Goal: Task Accomplishment & Management: Use online tool/utility

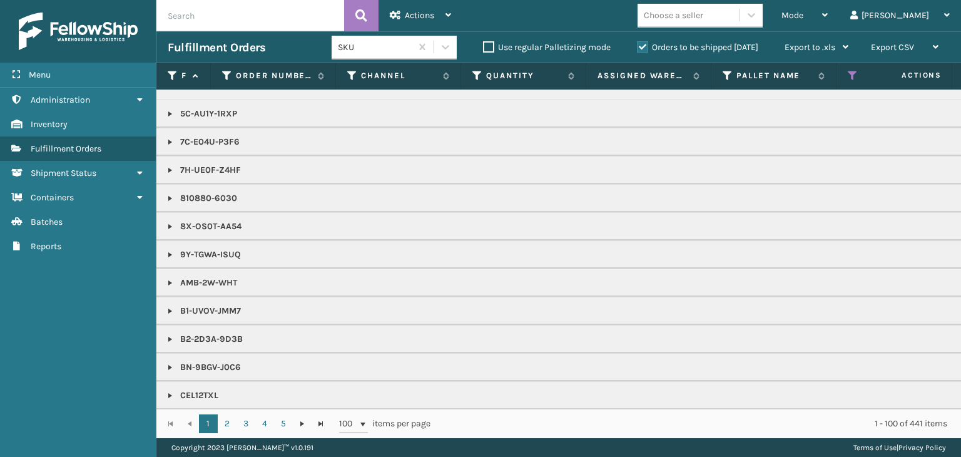
scroll to position [188, 0]
drag, startPoint x: 564, startPoint y: 401, endPoint x: 658, endPoint y: 398, distance: 94.5
click at [658, 398] on td "CEL12TXL" at bounding box center [963, 394] width 1615 height 28
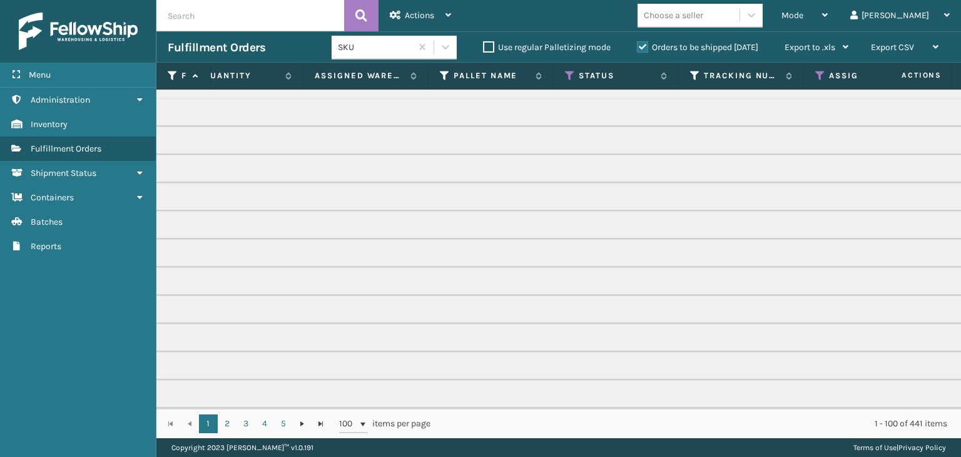
scroll to position [0, 351]
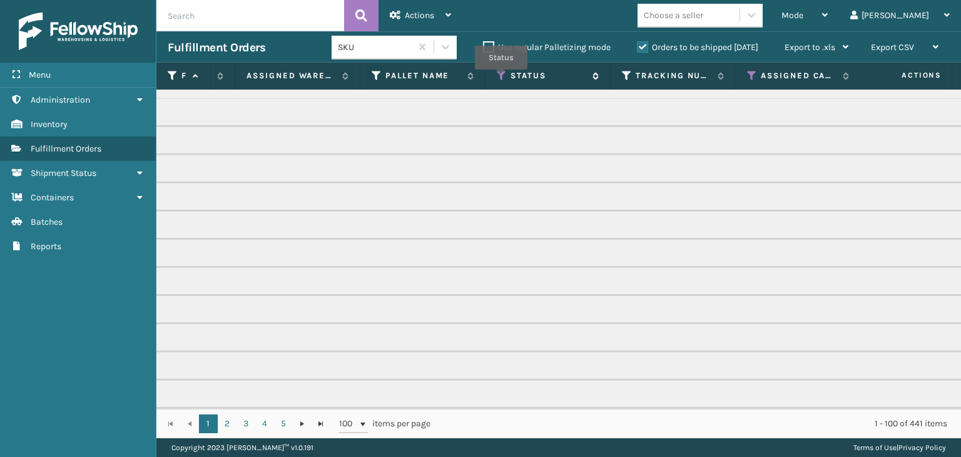
click at [501, 78] on icon at bounding box center [502, 75] width 10 height 11
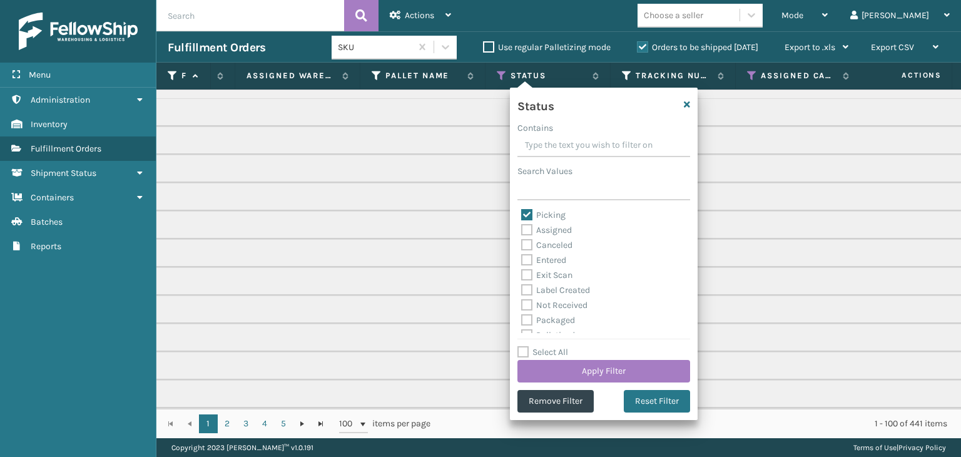
scroll to position [63, 0]
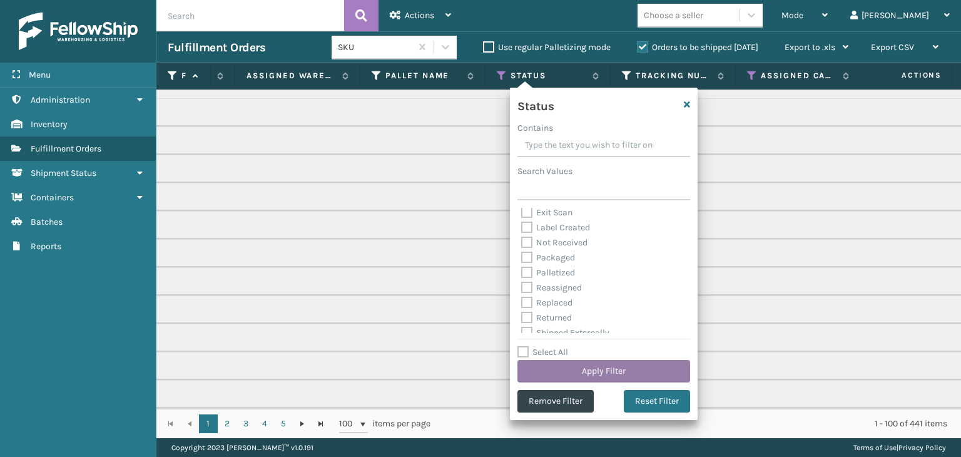
click at [599, 368] on button "Apply Filter" at bounding box center [603, 371] width 173 height 23
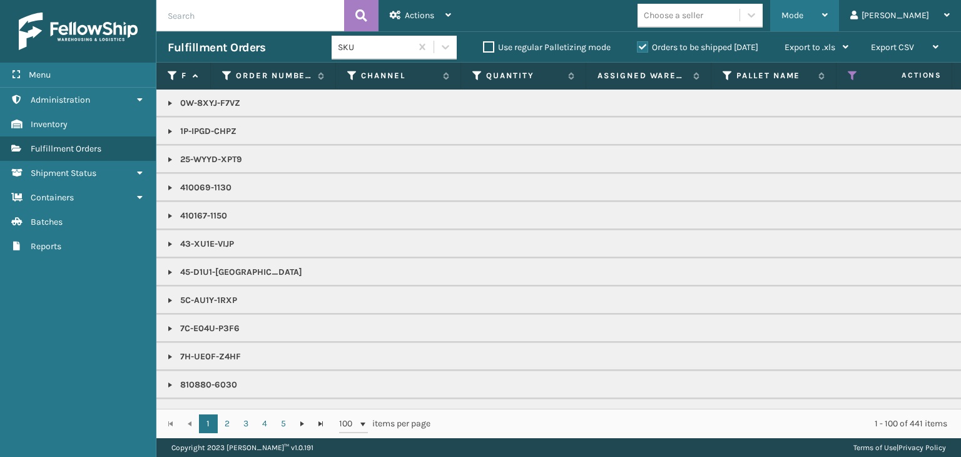
click at [803, 11] on span "Mode" at bounding box center [792, 15] width 22 height 11
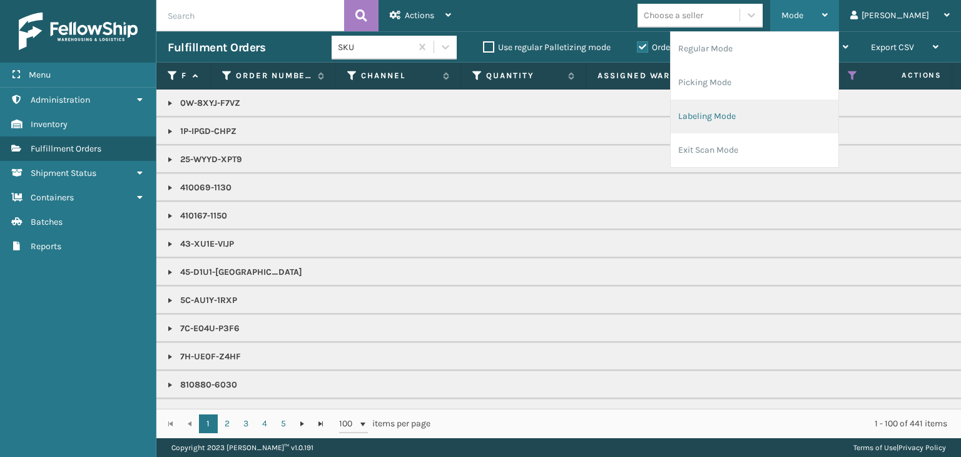
click at [790, 123] on li "Labeling Mode" at bounding box center [754, 116] width 168 height 34
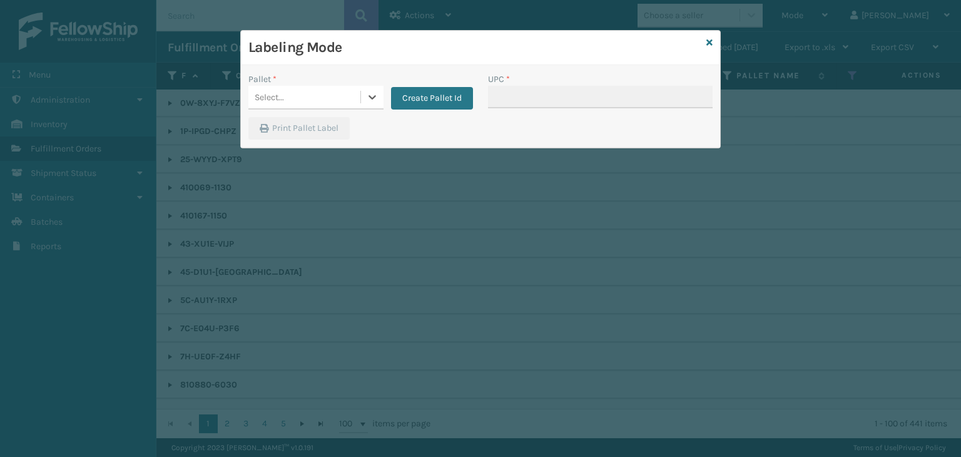
click at [323, 96] on div "Select..." at bounding box center [304, 97] width 112 height 21
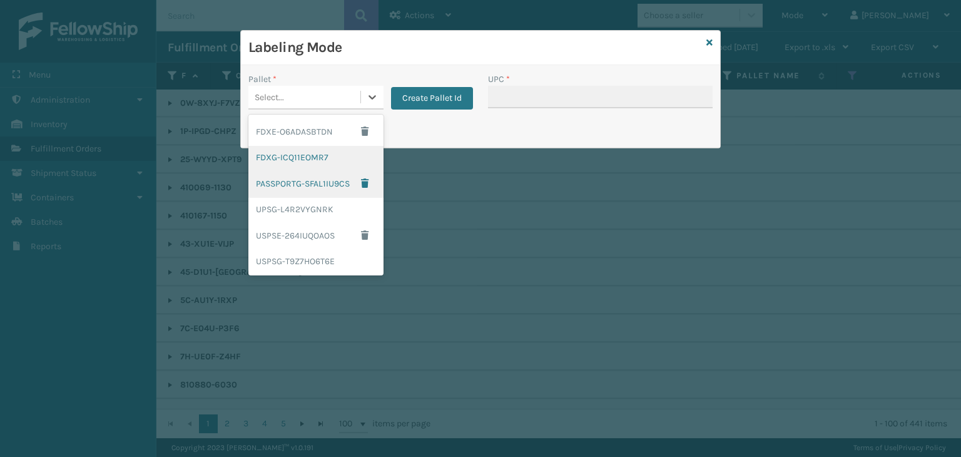
click at [307, 164] on div "FDXG-ICQ11EOMR7" at bounding box center [315, 157] width 135 height 23
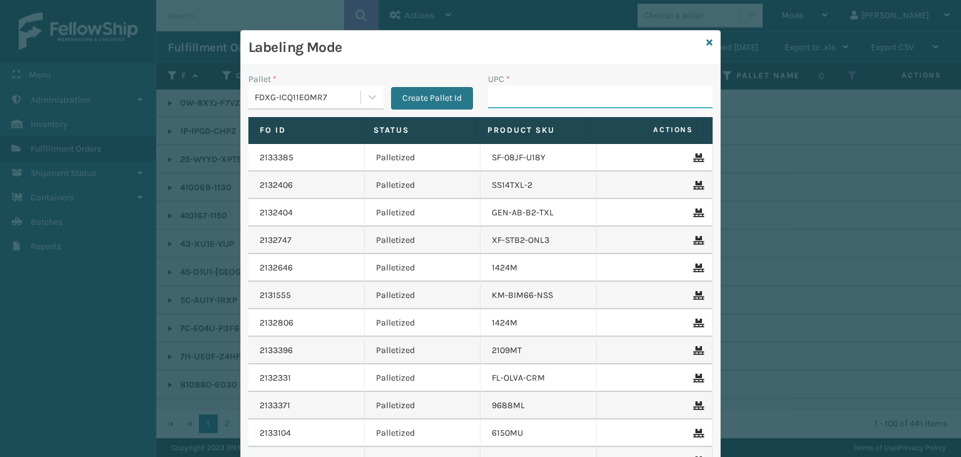
drag, startPoint x: 512, startPoint y: 100, endPoint x: 497, endPoint y: 88, distance: 19.1
click at [512, 99] on input "UPC *" at bounding box center [600, 97] width 225 height 23
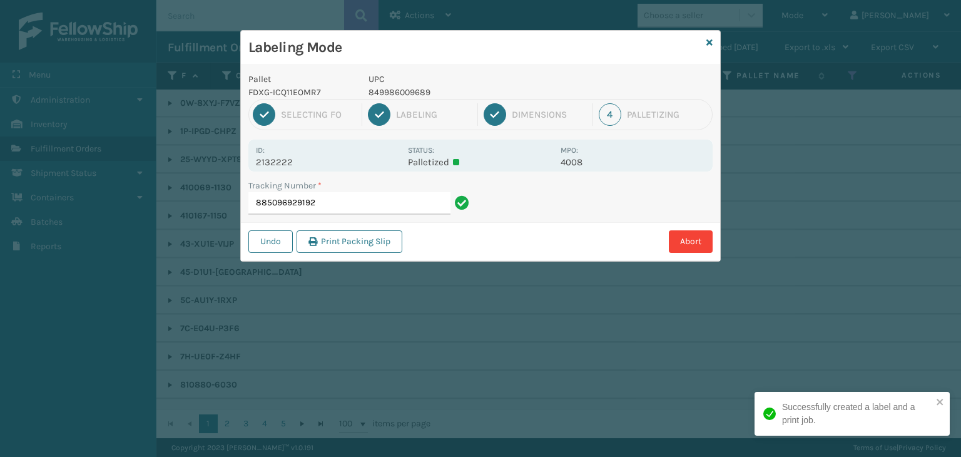
click at [403, 90] on p "849986009689" at bounding box center [460, 92] width 185 height 13
copy p "849986009689"
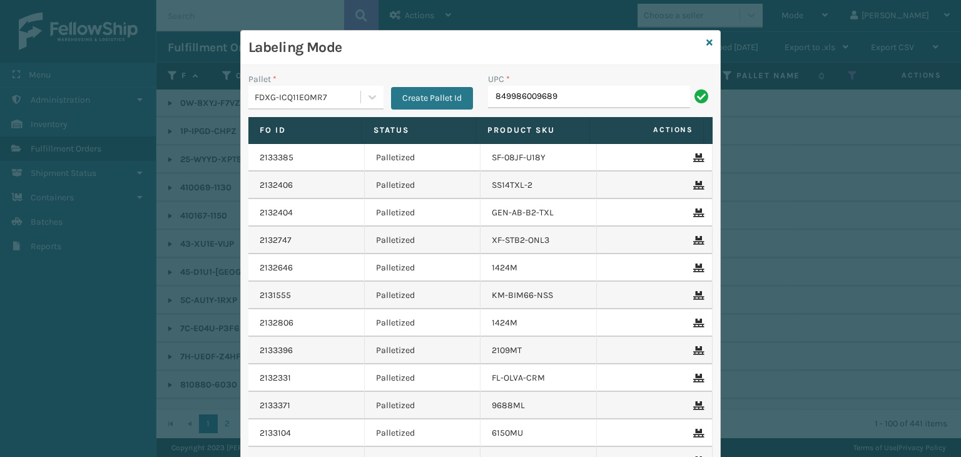
type input "849986009689"
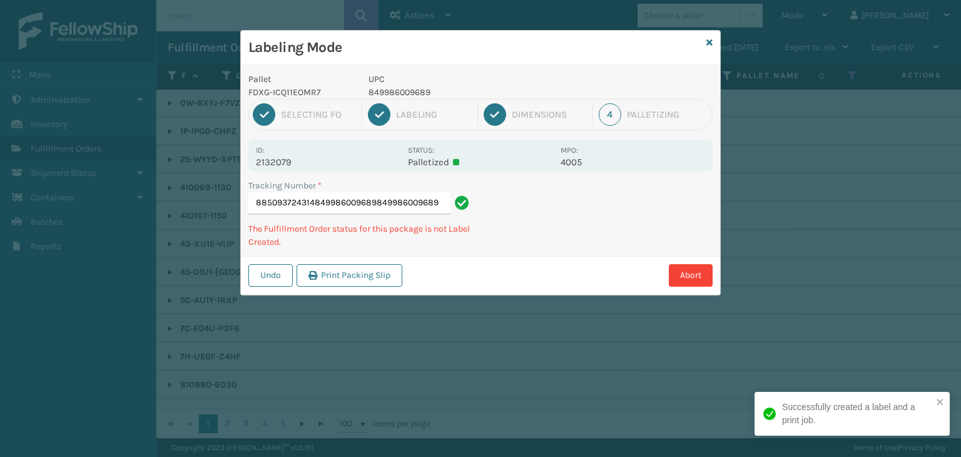
type input "885093724314849986009689849986009689849986009689"
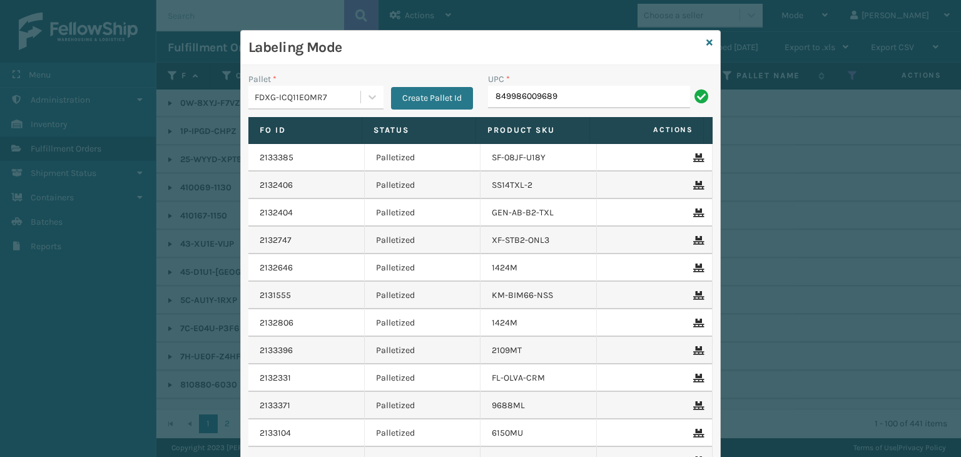
type input "849986009689"
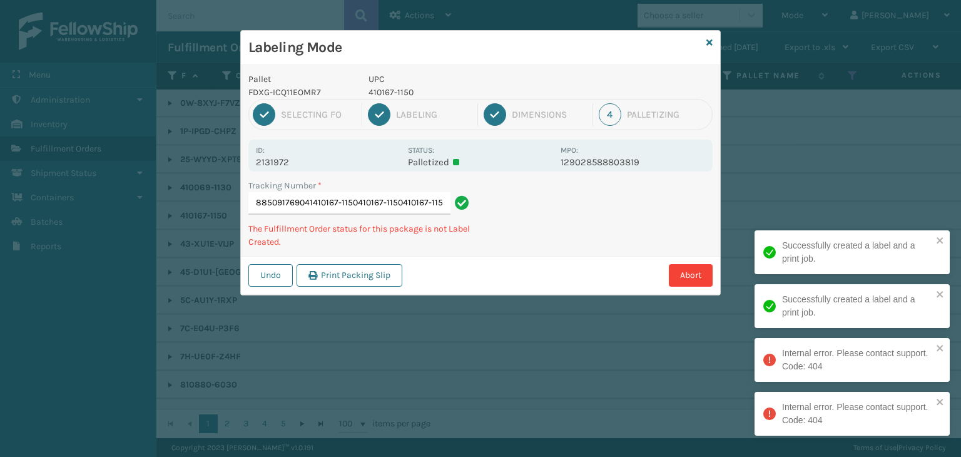
type input "885091769041410167-1150410167-1150410167-1150"
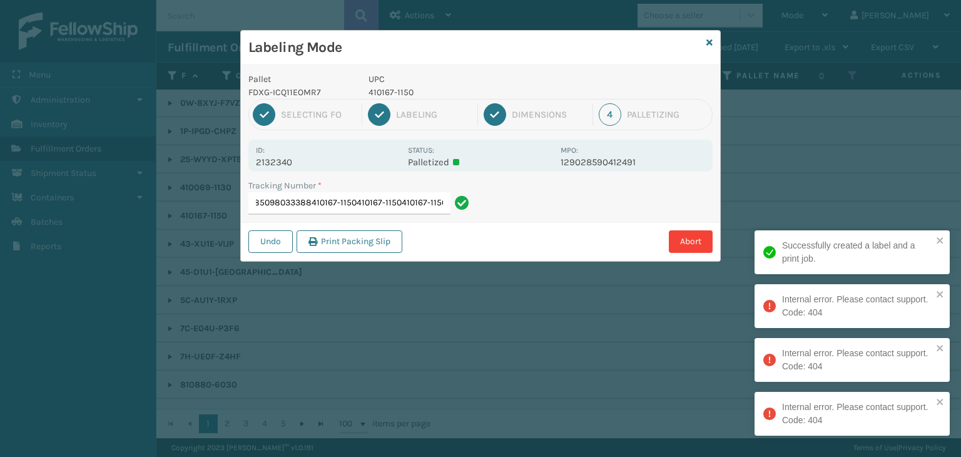
type input "885098033388410167-1150410167-1150410167-1150410167-1150"
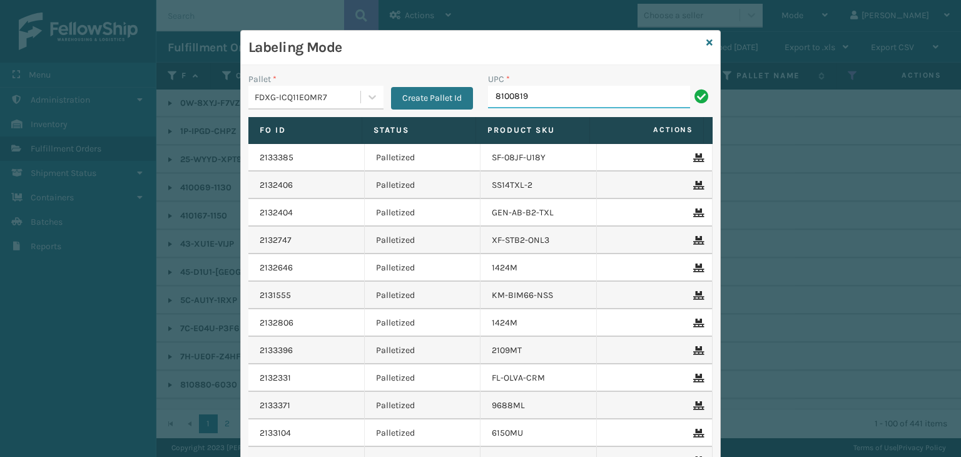
type input "81008196"
type input "8100819"
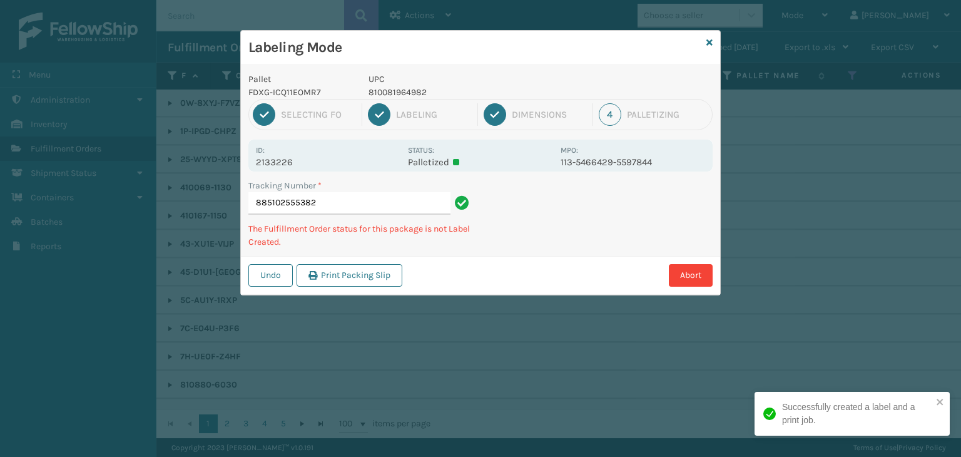
click at [380, 92] on p "810081964982" at bounding box center [460, 92] width 185 height 13
copy p "810081964982"
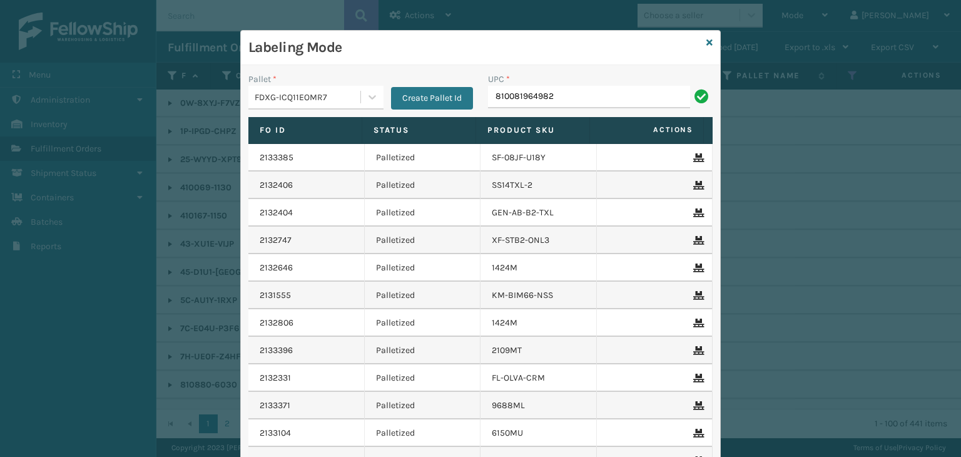
type input "810081964982"
type input "f"
type input "GEN-AB-E-Q"
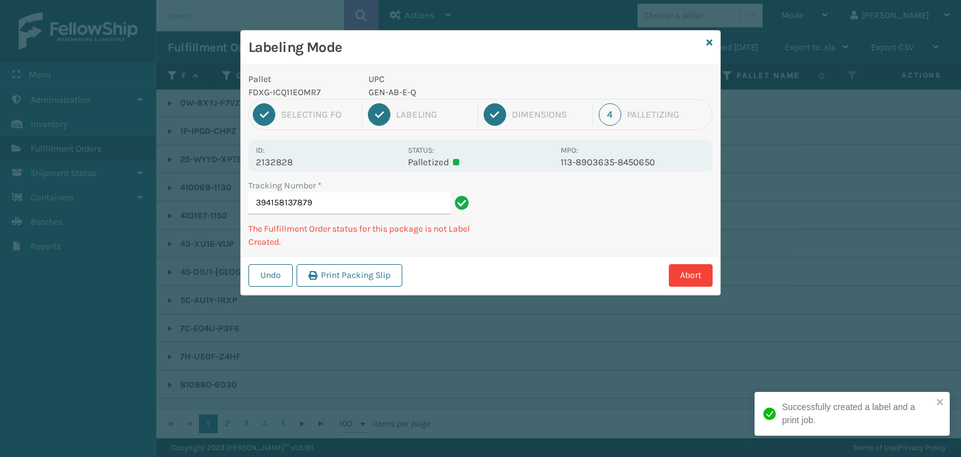
click at [403, 91] on p "GEN-AB-E-Q" at bounding box center [460, 92] width 185 height 13
copy p "GEN-AB-E-Q"
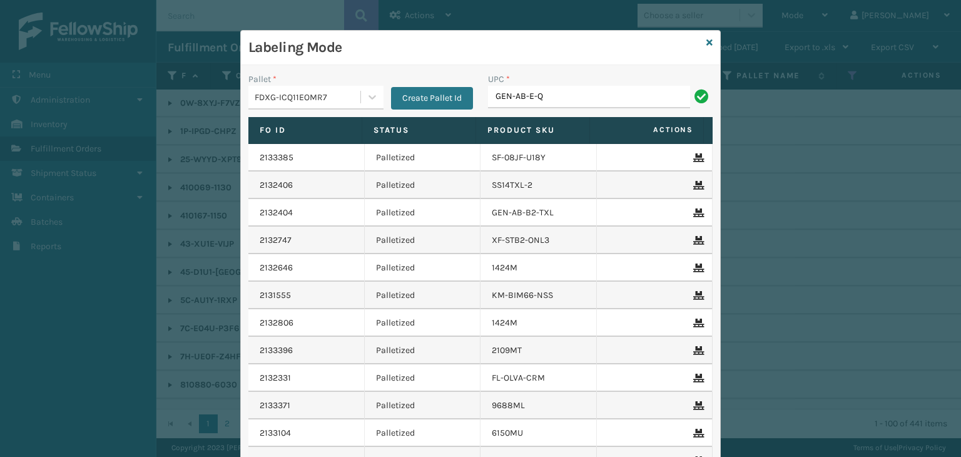
type input "GEN-AB-E-Q"
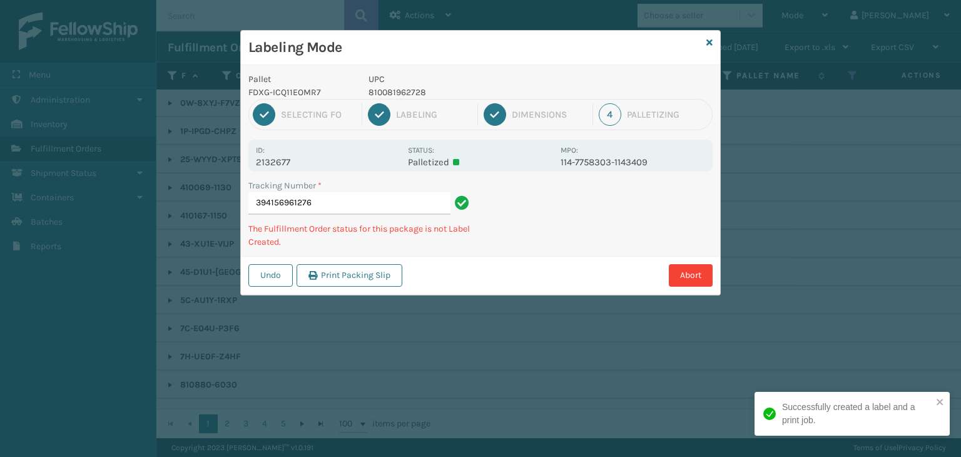
click at [389, 93] on p "810081962728" at bounding box center [460, 92] width 185 height 13
copy p "810081962728"
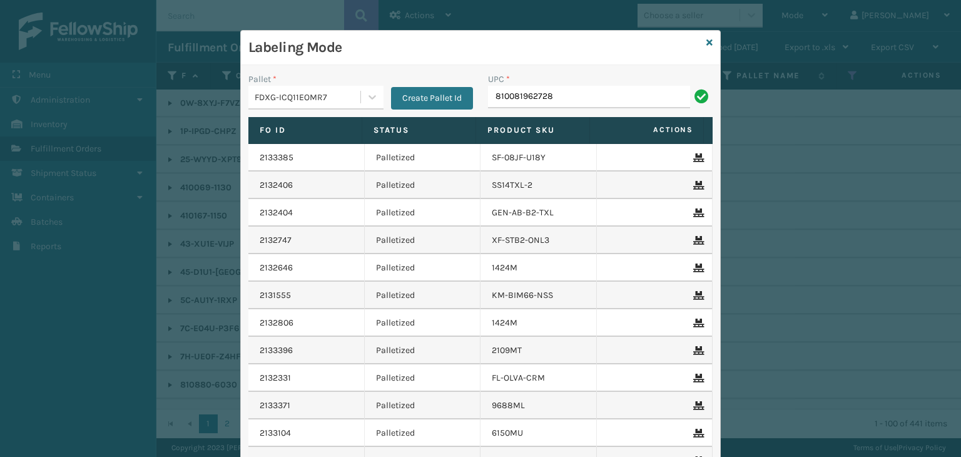
type input "810081962728"
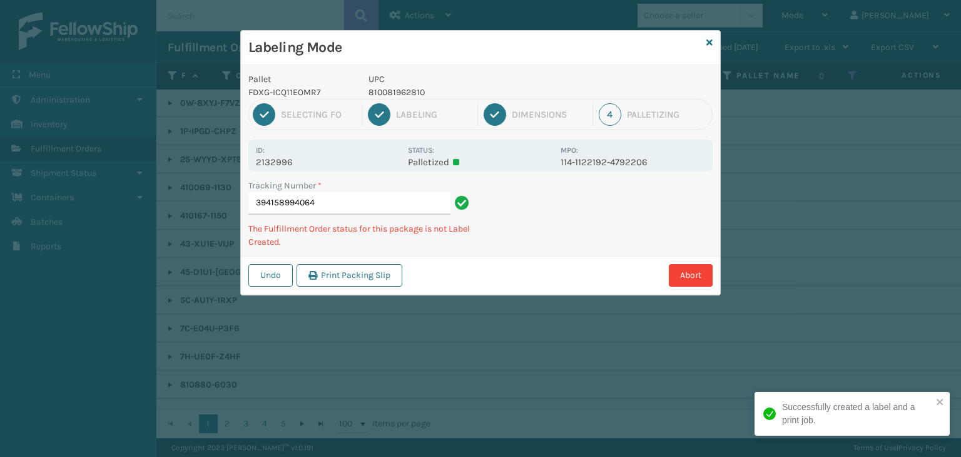
click at [380, 89] on p "810081962810" at bounding box center [460, 92] width 185 height 13
copy p "810081962810"
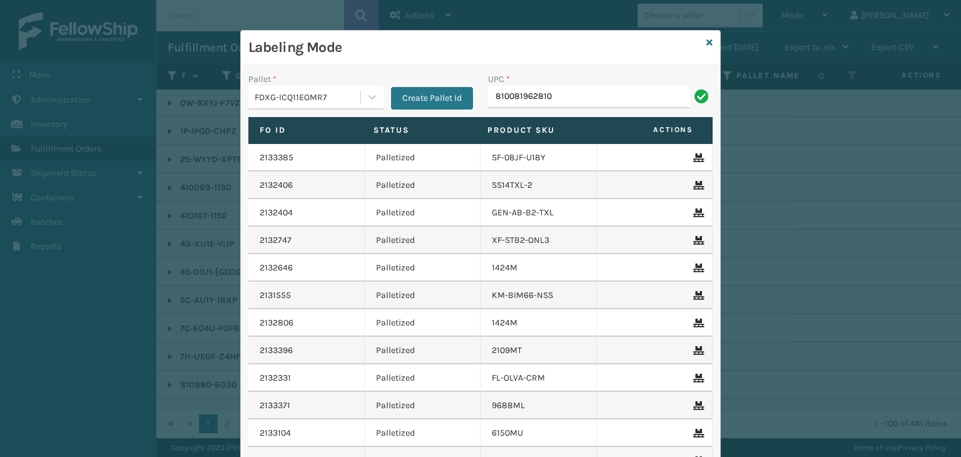
type input "810081962810"
click at [706, 43] on icon at bounding box center [709, 42] width 6 height 9
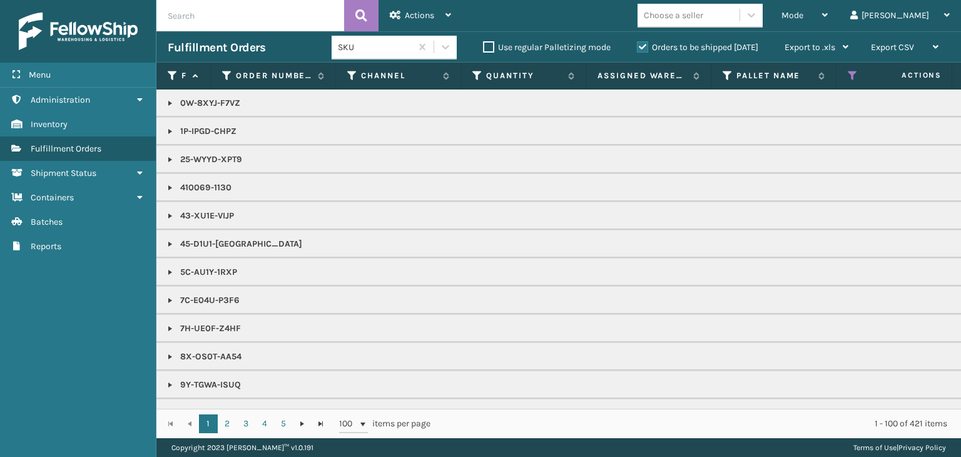
click at [739, 19] on div "Choose a seller" at bounding box center [688, 15] width 102 height 21
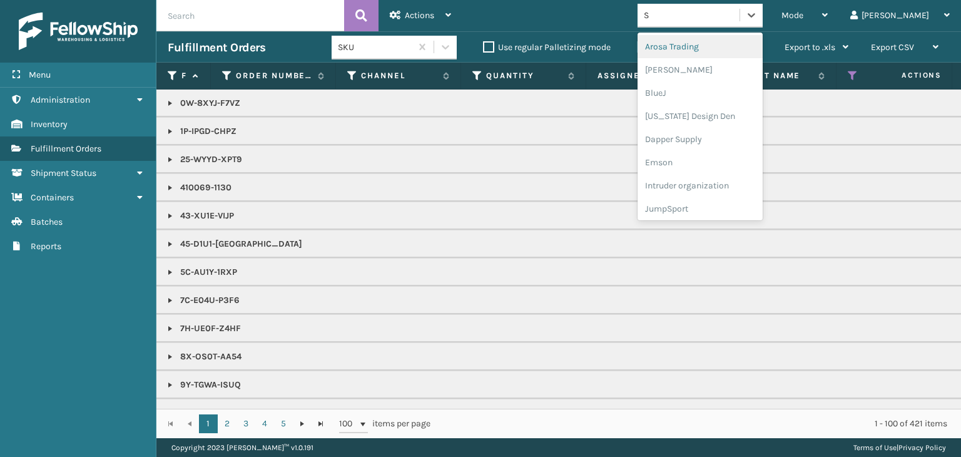
type input "SL"
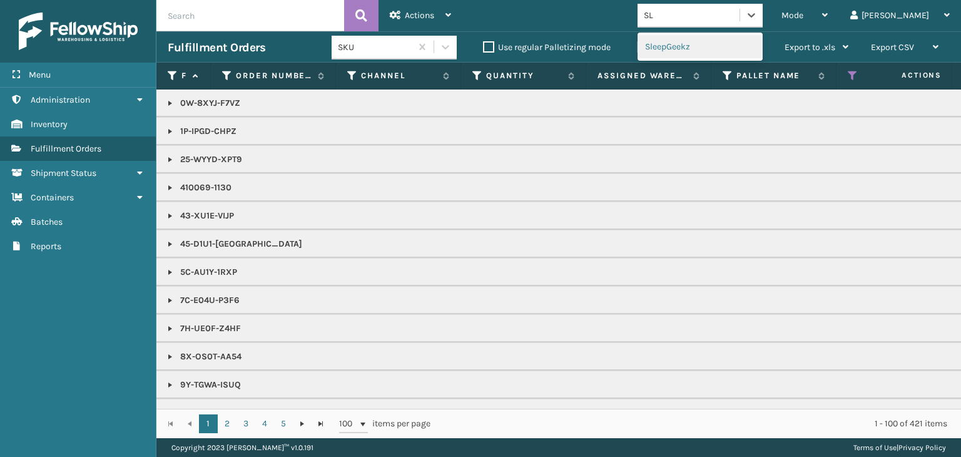
click at [716, 46] on div "SleepGeekz" at bounding box center [699, 46] width 125 height 23
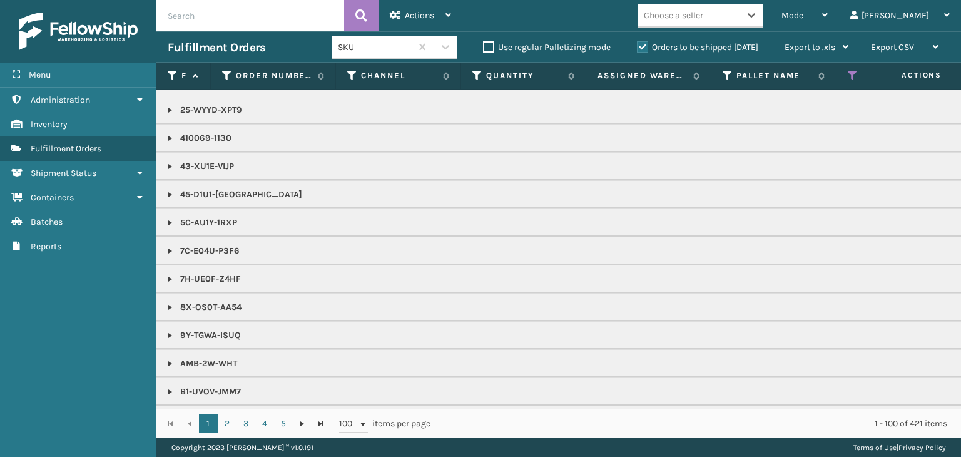
scroll to position [250, 0]
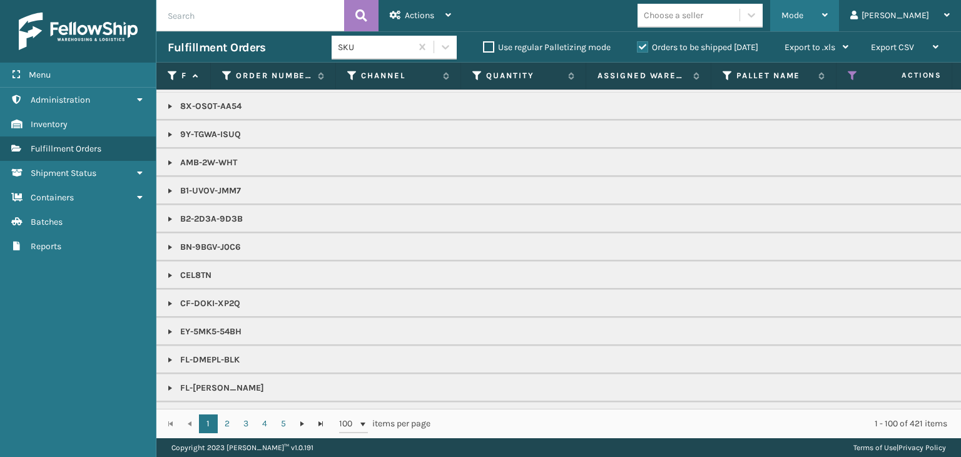
click at [803, 15] on span "Mode" at bounding box center [792, 15] width 22 height 11
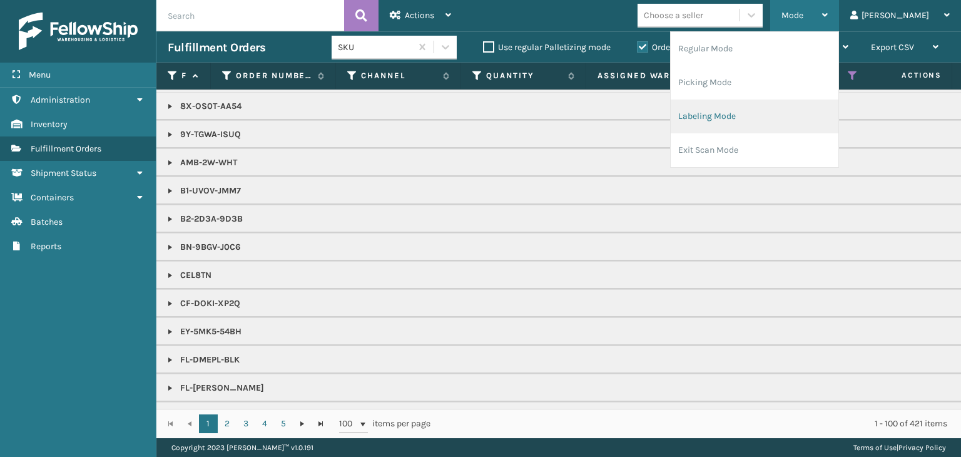
click at [803, 126] on li "Labeling Mode" at bounding box center [754, 116] width 168 height 34
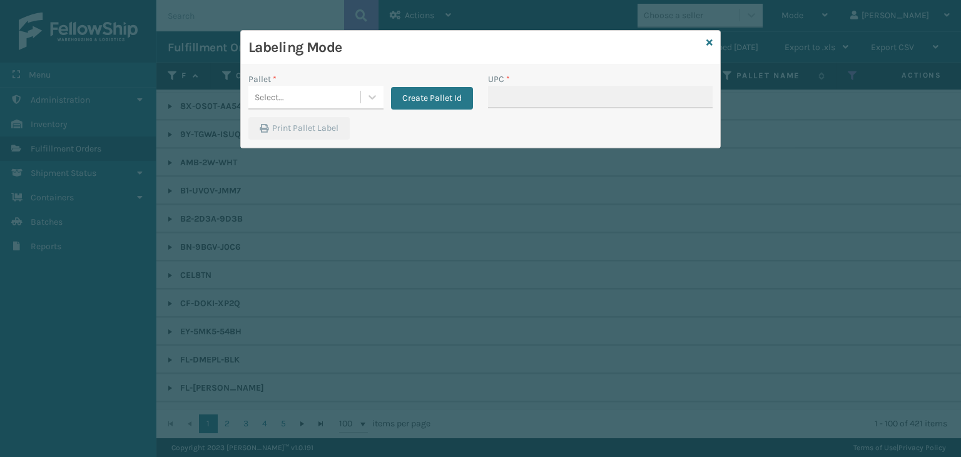
click at [293, 84] on div "Pallet *" at bounding box center [315, 79] width 135 height 13
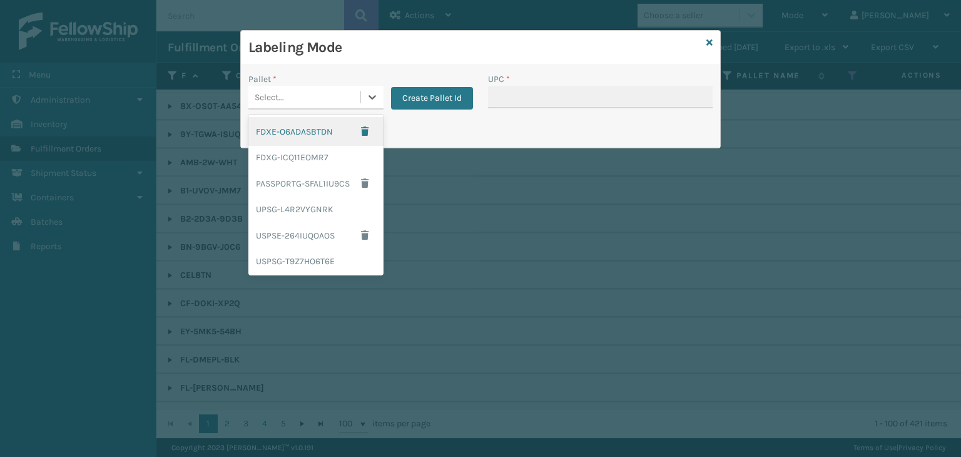
click at [295, 96] on div "Select..." at bounding box center [304, 97] width 112 height 21
drag, startPoint x: 303, startPoint y: 149, endPoint x: 483, endPoint y: 108, distance: 184.2
click at [303, 146] on div "FDXG-ICQ11EOMR7" at bounding box center [315, 157] width 135 height 23
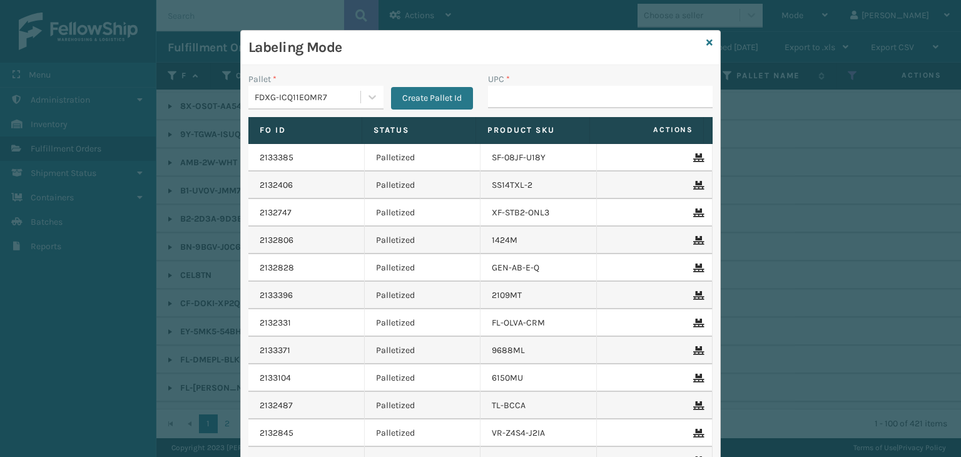
click at [532, 83] on div "UPC *" at bounding box center [600, 79] width 225 height 13
click at [530, 95] on input "UPC *" at bounding box center [600, 97] width 225 height 23
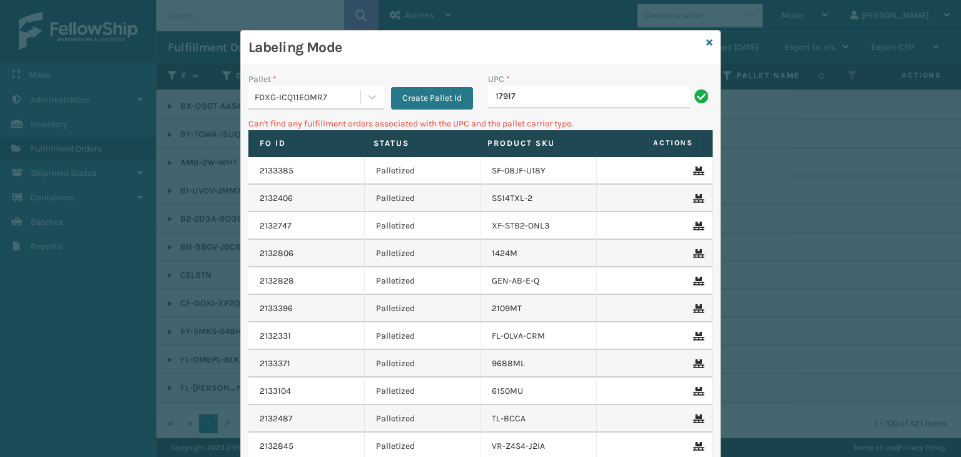
drag, startPoint x: 565, startPoint y: 111, endPoint x: 544, endPoint y: 92, distance: 28.4
click at [545, 94] on div "UPC * 17917" at bounding box center [600, 95] width 240 height 44
drag, startPoint x: 544, startPoint y: 91, endPoint x: 211, endPoint y: 56, distance: 334.7
click at [218, 63] on div "Labeling Mode Pallet * FDXG-ICQ11EOMR7 Create Pallet Id UPC * 17917 Can't find …" at bounding box center [480, 228] width 961 height 457
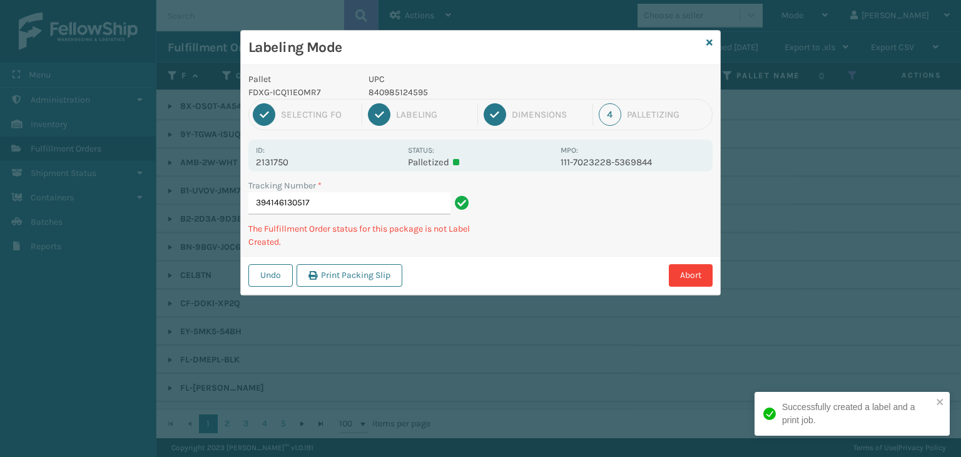
click at [383, 91] on p "840985124595" at bounding box center [460, 92] width 185 height 13
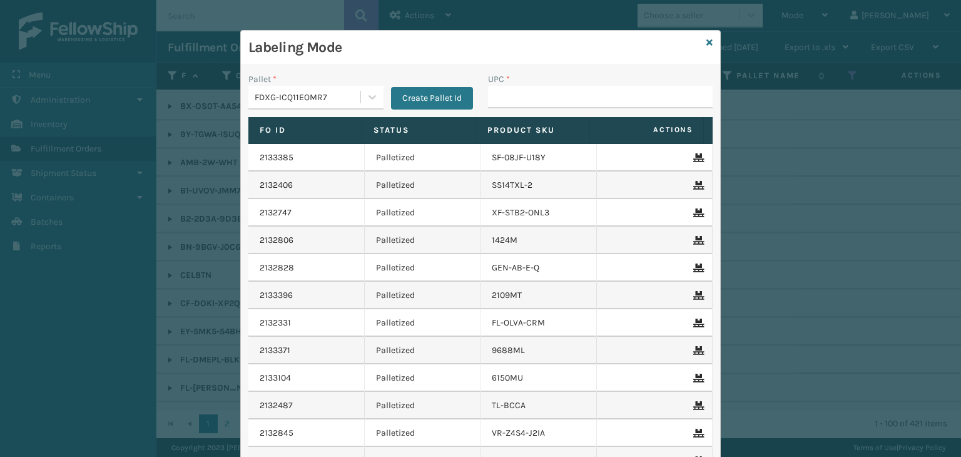
type input "810081962810"
drag, startPoint x: 573, startPoint y: 99, endPoint x: 165, endPoint y: 67, distance: 409.1
click at [165, 67] on div "Labeling Mode Pallet * FDXG-ICQ11EOMR7 Create Pallet Id UPC * 810081962810 Fo I…" at bounding box center [480, 228] width 961 height 457
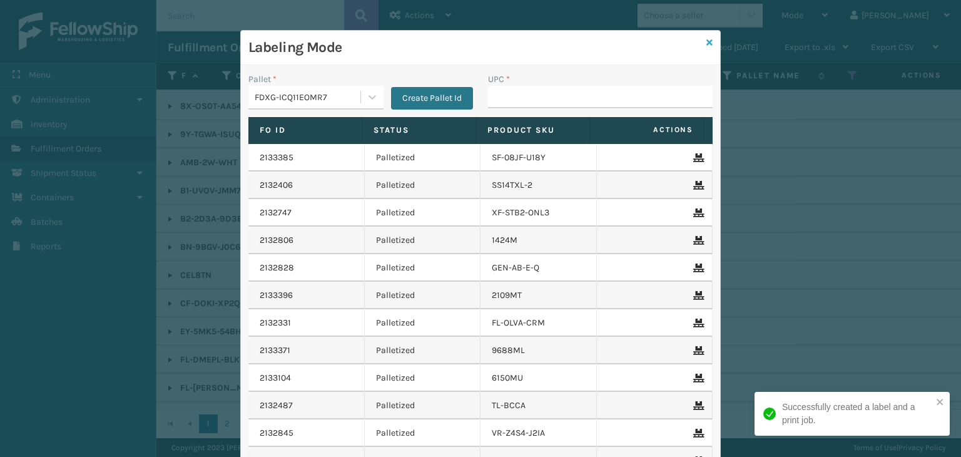
click at [707, 39] on icon at bounding box center [709, 42] width 6 height 9
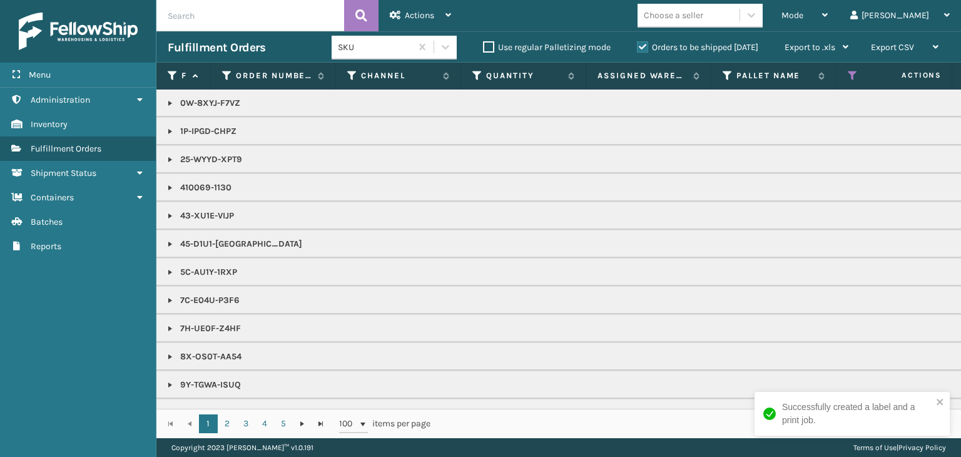
click at [703, 14] on div "Choose a seller" at bounding box center [673, 15] width 59 height 13
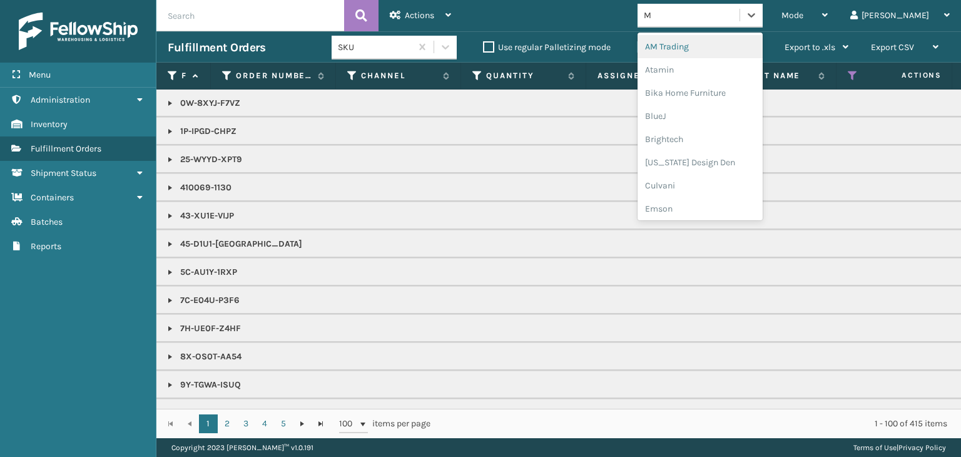
type input "MI"
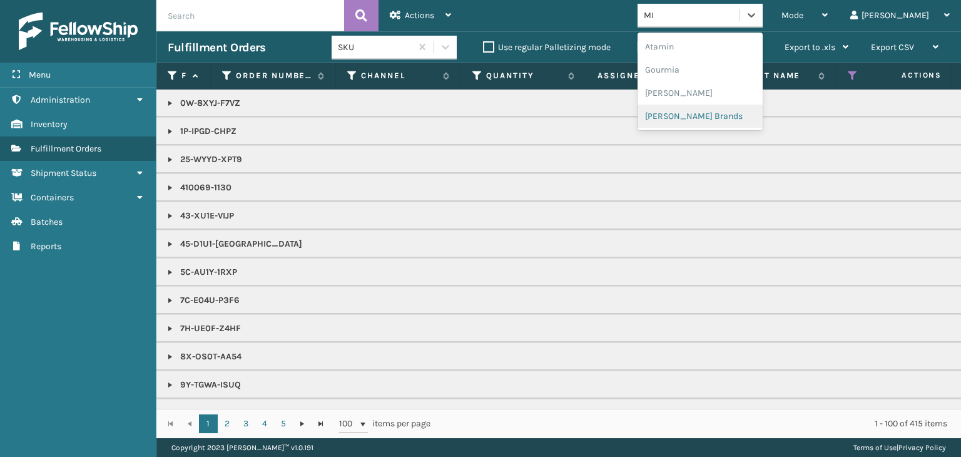
click at [726, 105] on div "[PERSON_NAME] Brands" at bounding box center [699, 115] width 125 height 23
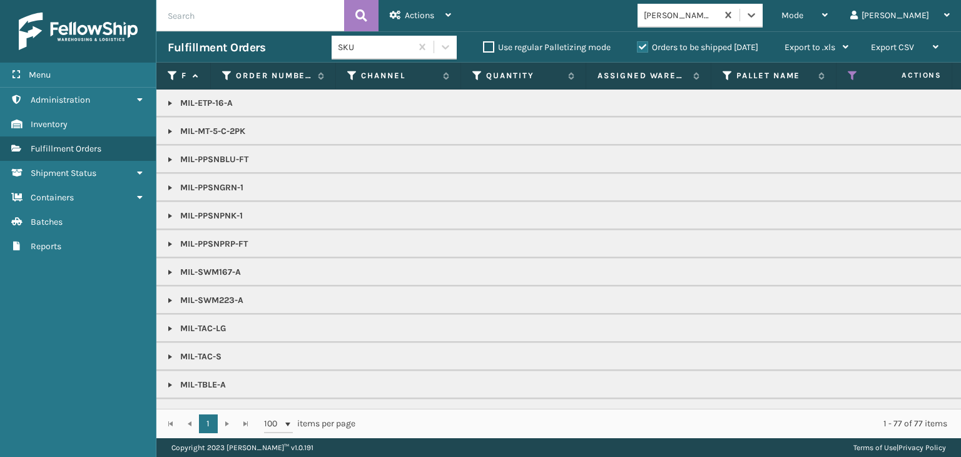
click at [169, 104] on link at bounding box center [170, 103] width 10 height 10
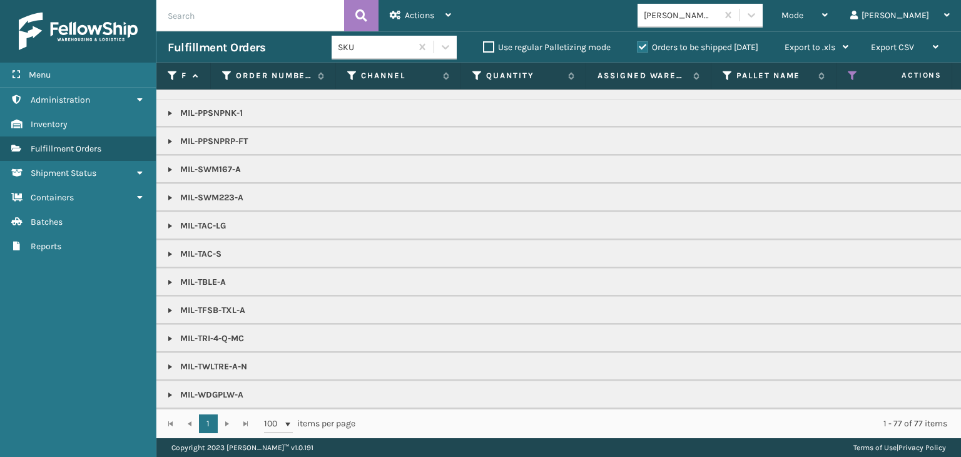
scroll to position [412, 0]
drag, startPoint x: 165, startPoint y: 273, endPoint x: 173, endPoint y: 266, distance: 10.6
click at [166, 277] on link at bounding box center [170, 282] width 10 height 10
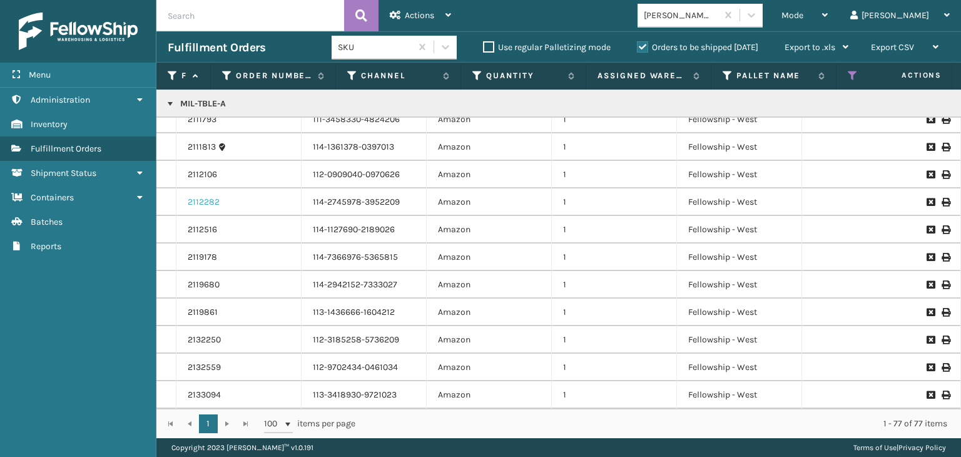
scroll to position [662, 0]
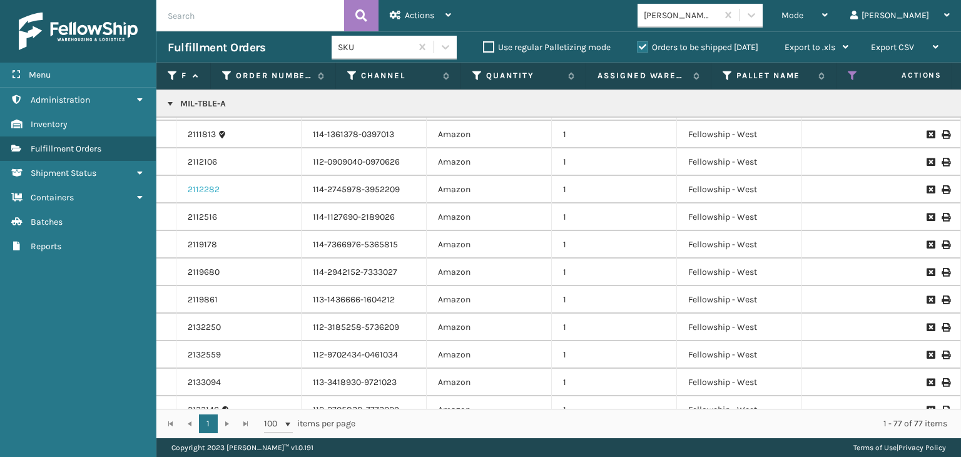
click at [208, 185] on link "2112282" at bounding box center [204, 189] width 32 height 13
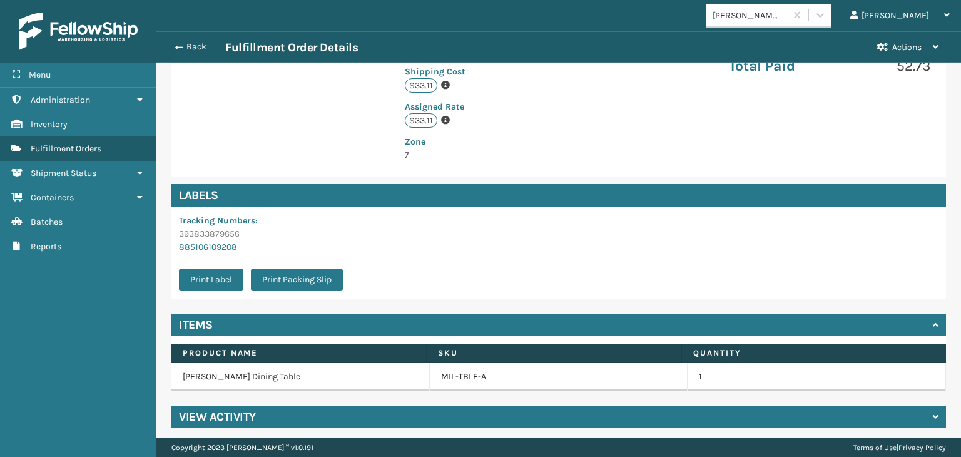
scroll to position [308, 0]
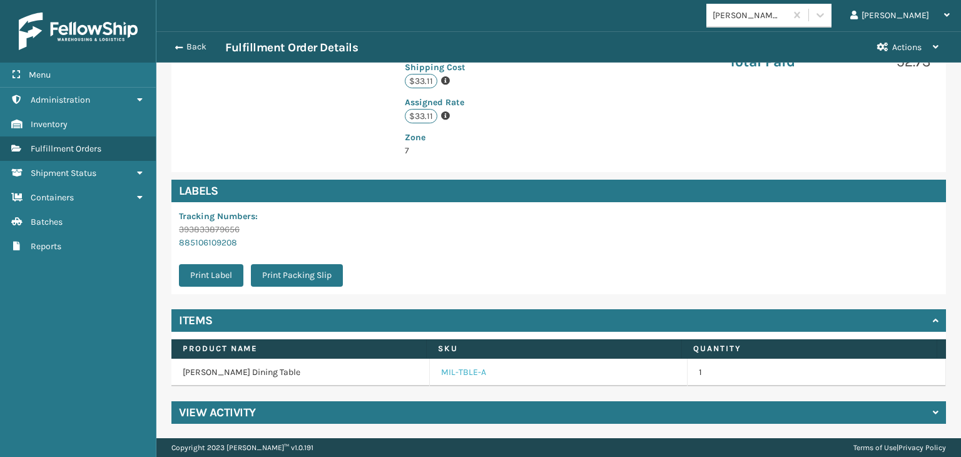
click at [448, 372] on link "MIL-TBLE-A" at bounding box center [463, 372] width 45 height 13
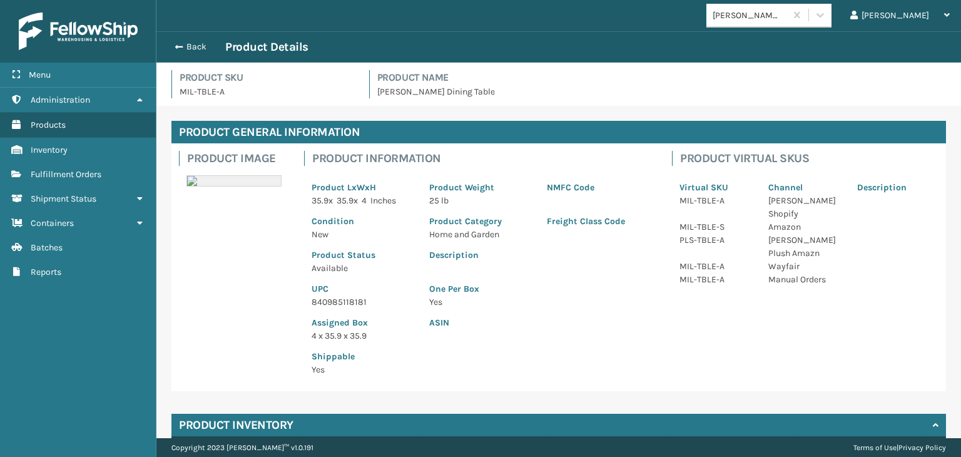
click at [353, 308] on p "840985118181" at bounding box center [362, 301] width 103 height 13
click at [353, 306] on p "840985118181" at bounding box center [362, 301] width 103 height 13
copy p "840985118181"
click at [193, 46] on button "Back" at bounding box center [197, 46] width 58 height 11
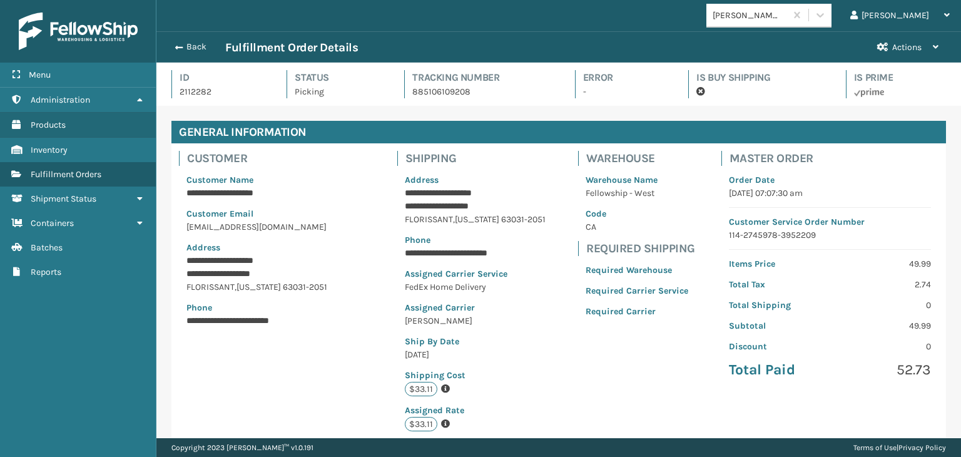
scroll to position [30, 804]
click at [195, 44] on button "Back" at bounding box center [197, 46] width 58 height 11
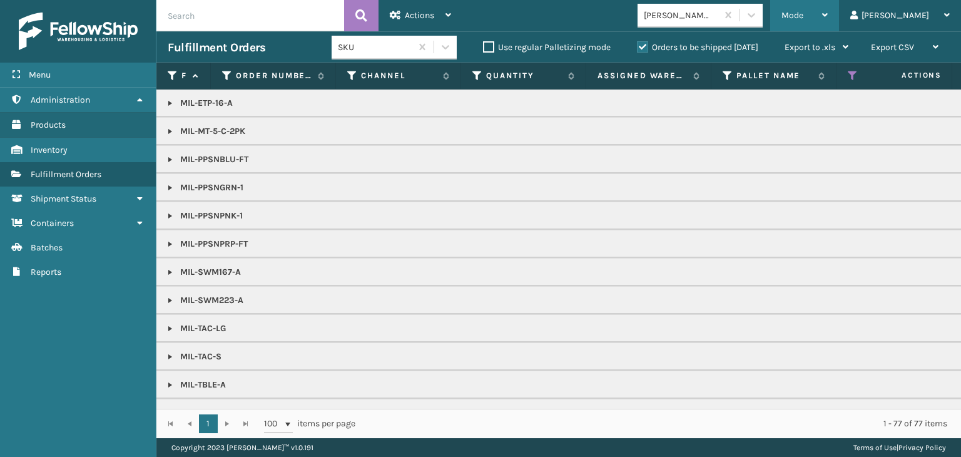
click at [827, 13] on div "Mode" at bounding box center [804, 15] width 46 height 31
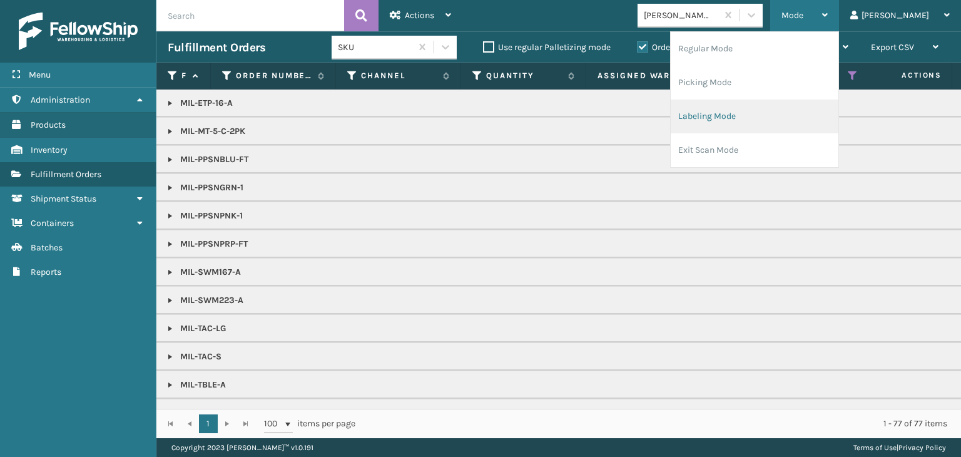
click at [804, 116] on li "Labeling Mode" at bounding box center [754, 116] width 168 height 34
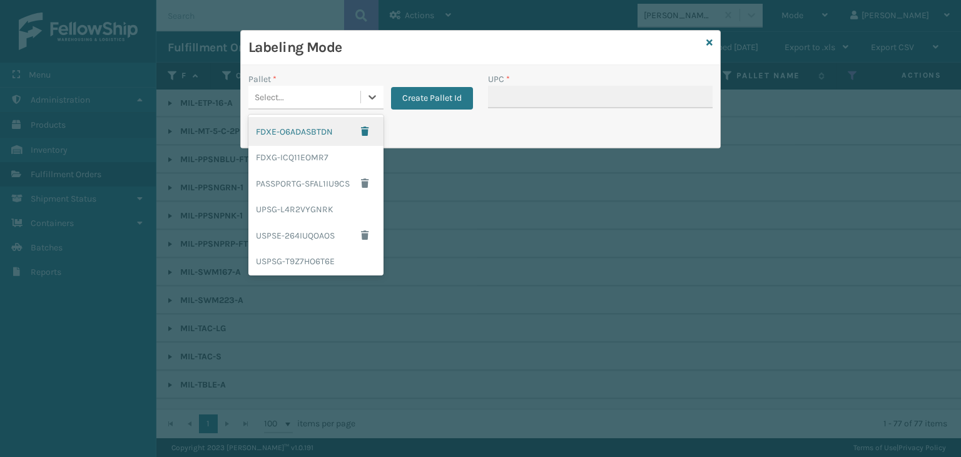
click at [356, 103] on div "Select..." at bounding box center [304, 97] width 112 height 21
click at [321, 156] on div "FDXG-ICQ11EOMR7" at bounding box center [315, 157] width 135 height 23
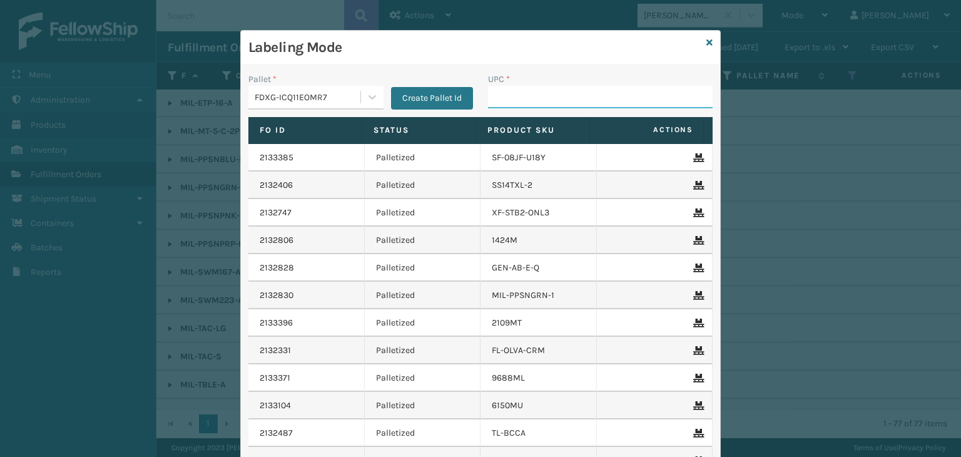
click at [549, 105] on input "UPC *" at bounding box center [600, 97] width 225 height 23
paste input "840985118181"
type input "840985118181"
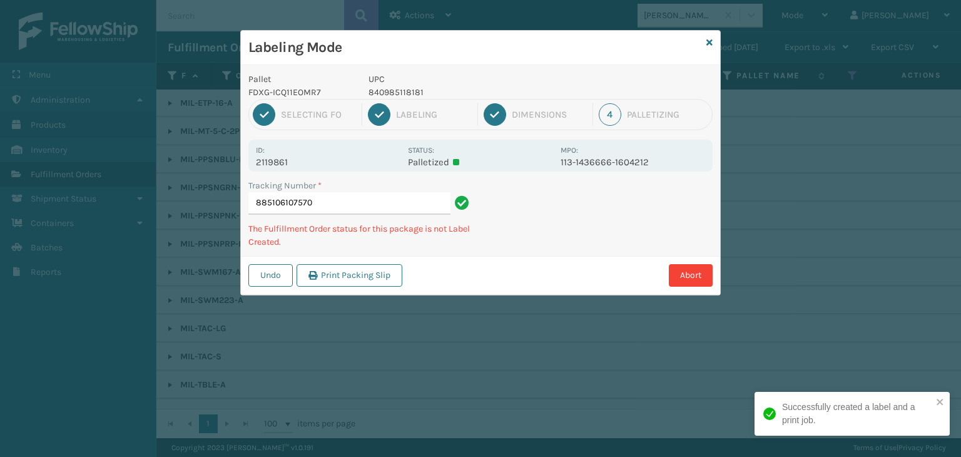
type input "885106107570840985118181"
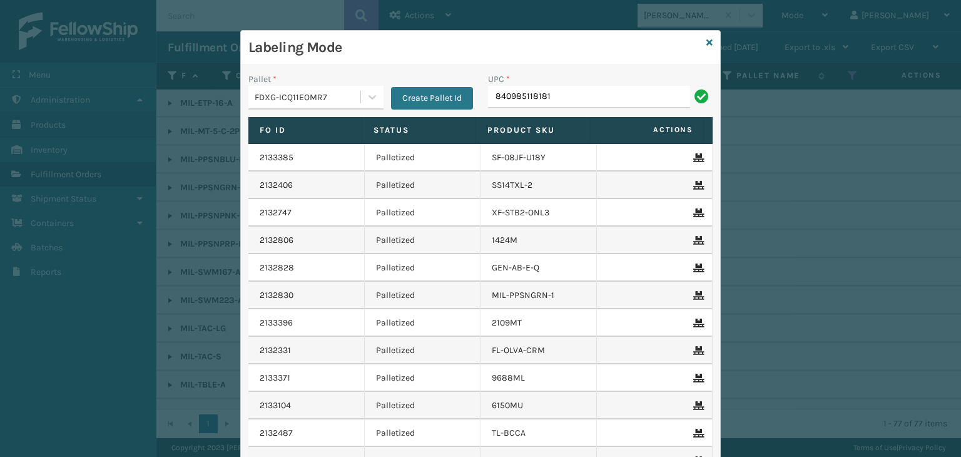
type input "840985118181"
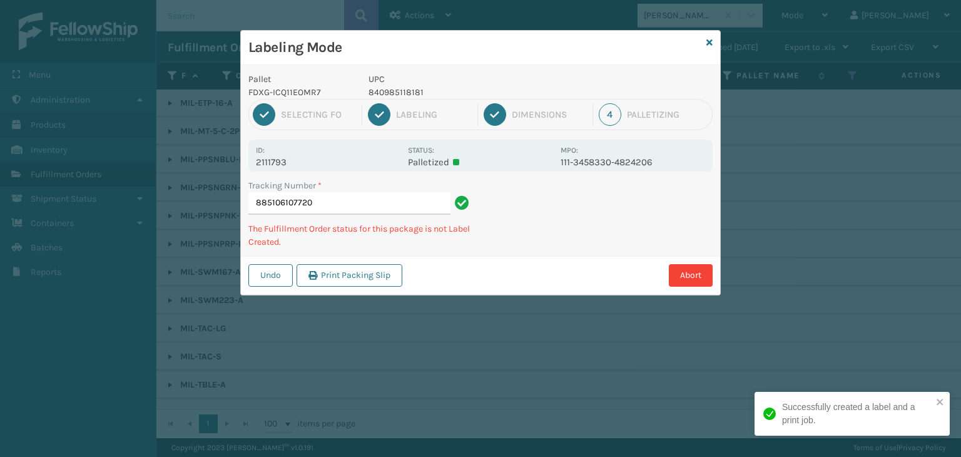
type input "885106107720840985118181"
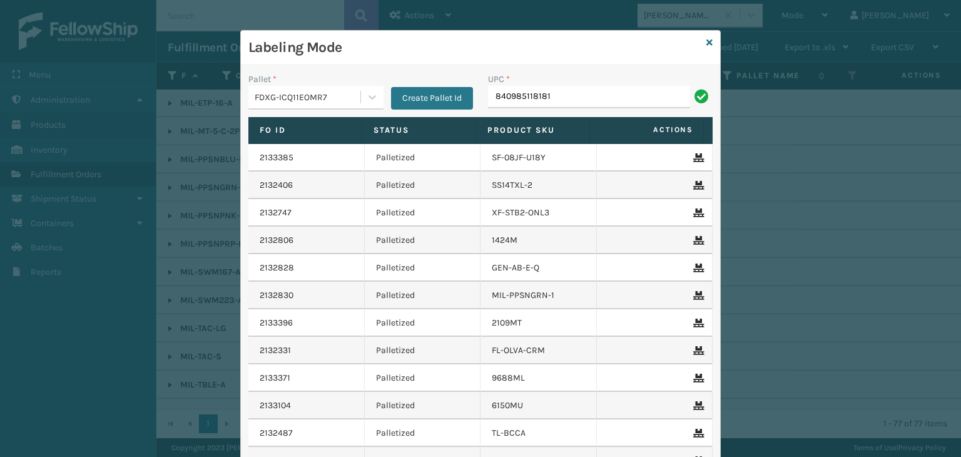
type input "840985118181"
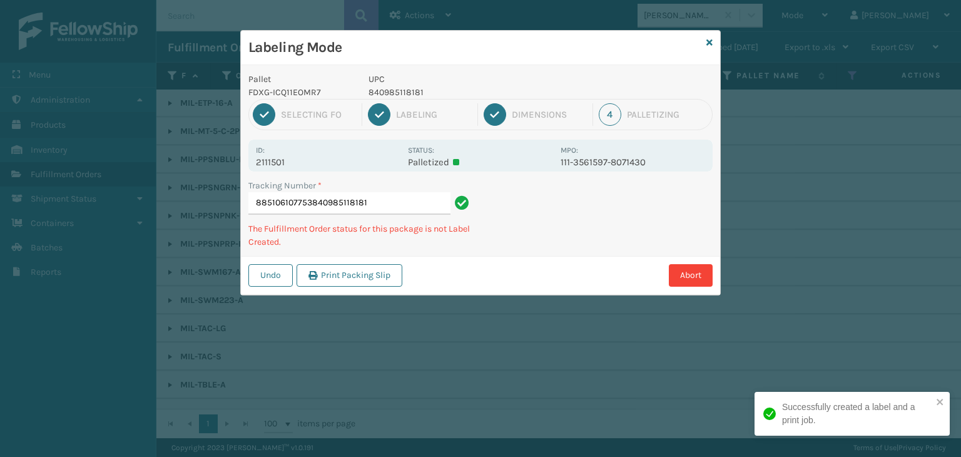
type input "885106107753840985118181"
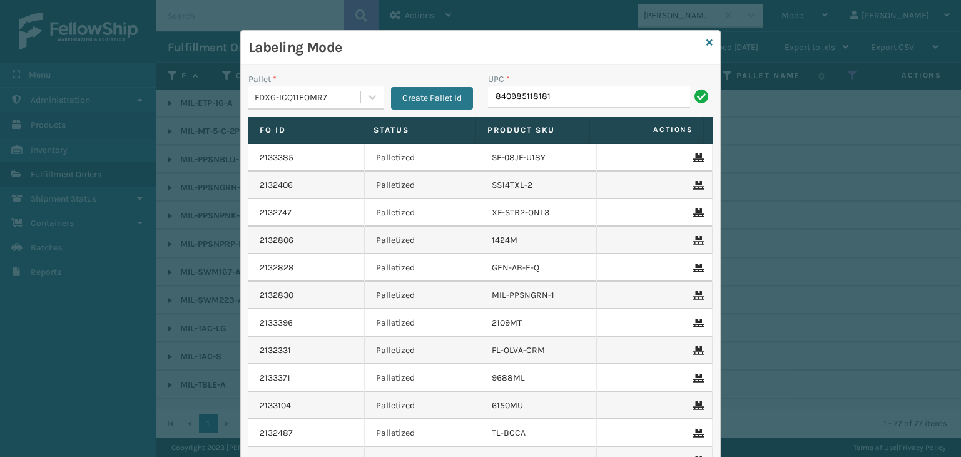
type input "840985118181"
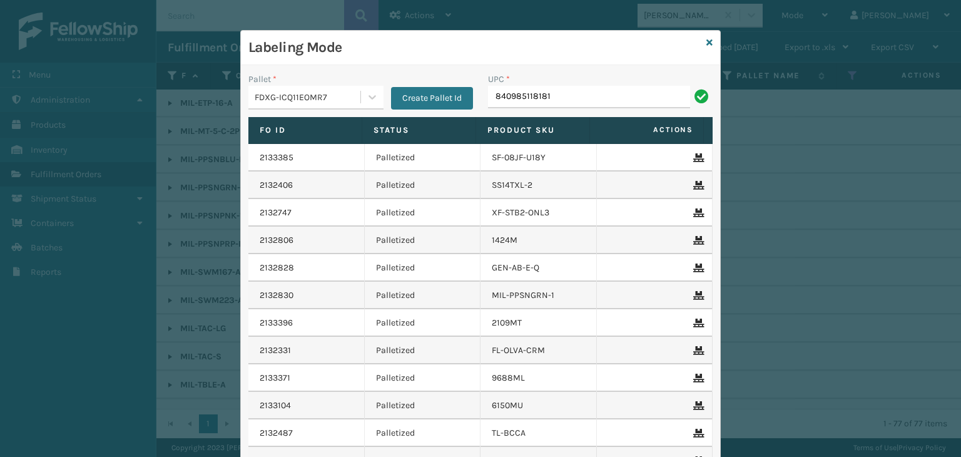
type input "840985118181"
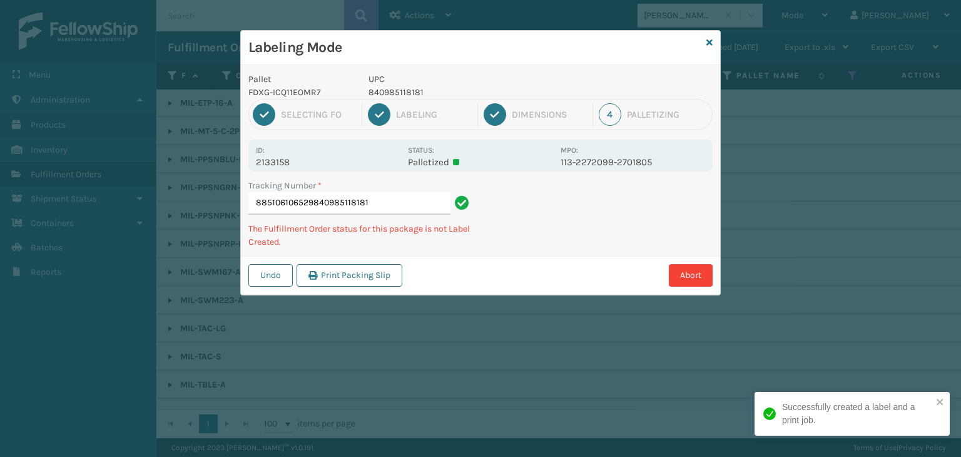
type input "885106106529840985118181840985118181"
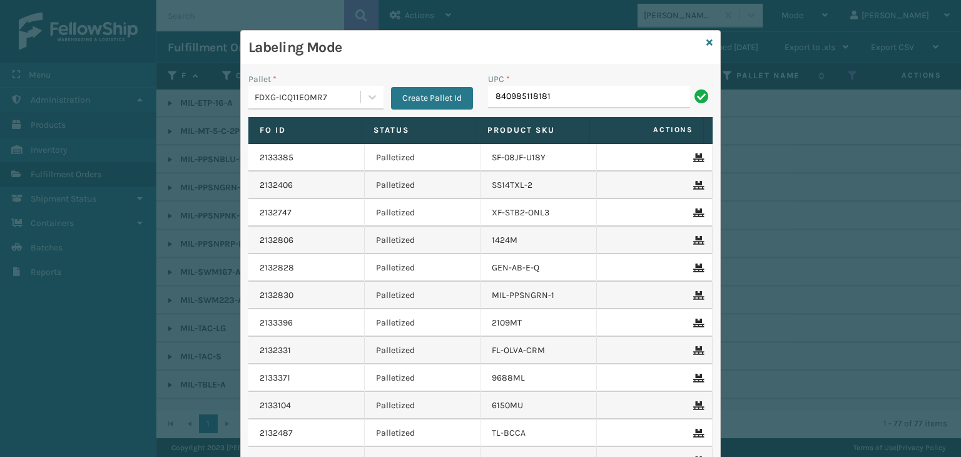
type input "840985118181"
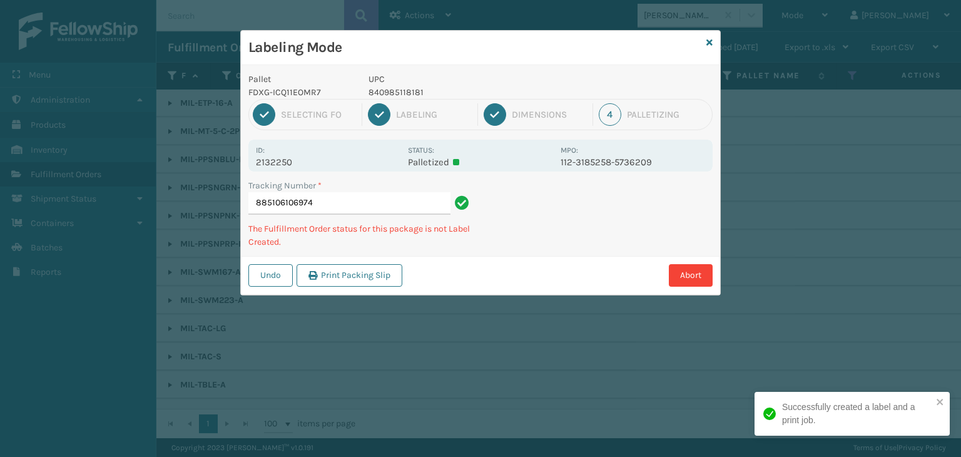
type input "885106106974840985118181"
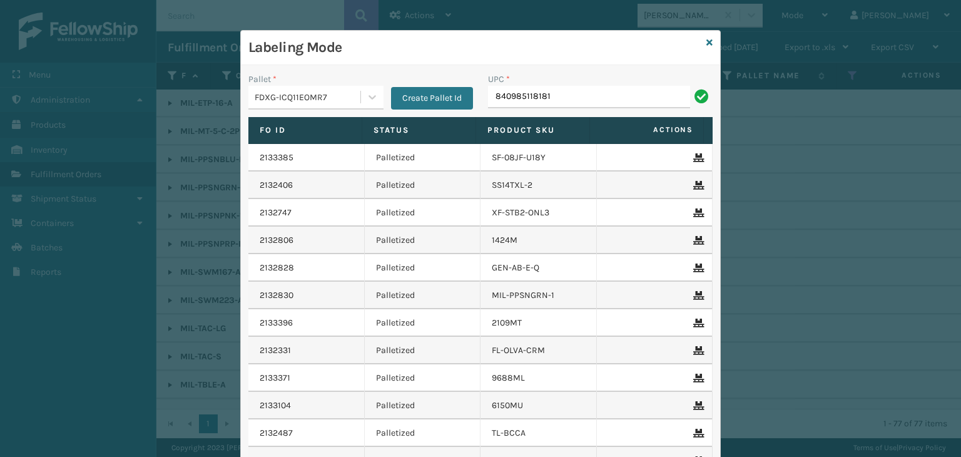
type input "840985118181"
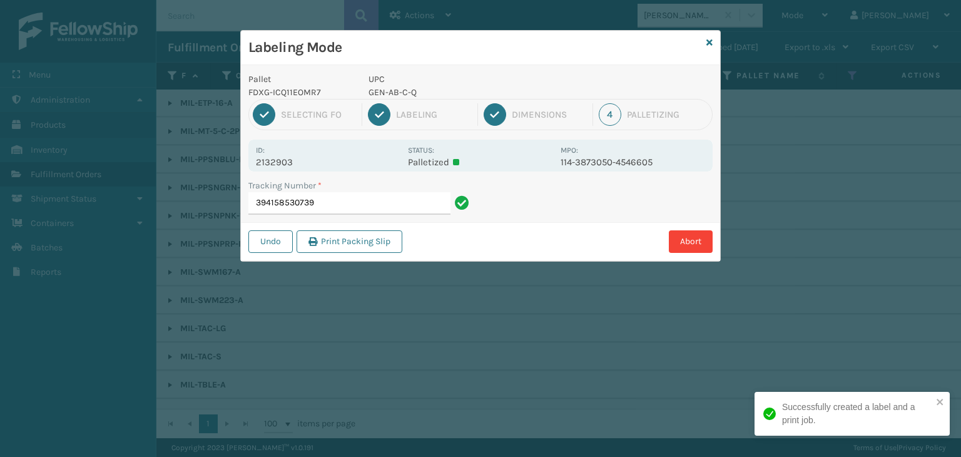
click at [403, 90] on p "GEN-AB-C-Q" at bounding box center [460, 92] width 185 height 13
copy p "GEN-AB-C-Q"
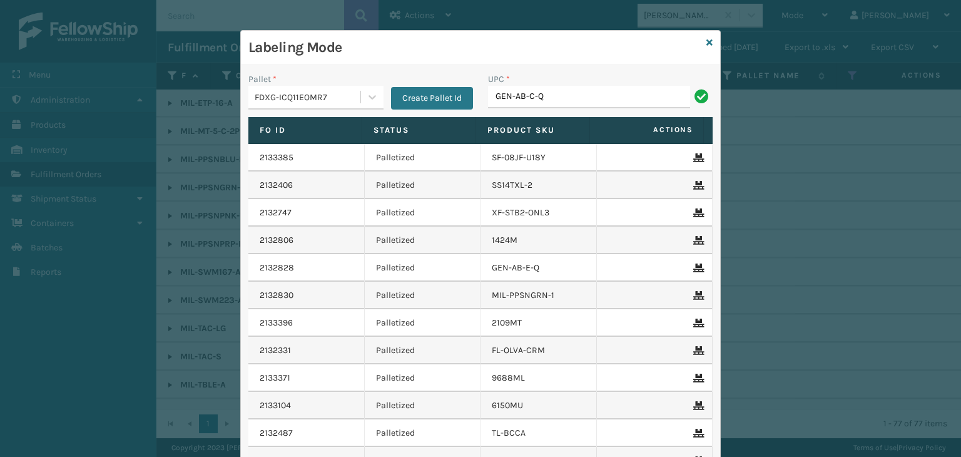
type input "GEN-AB-C-Q"
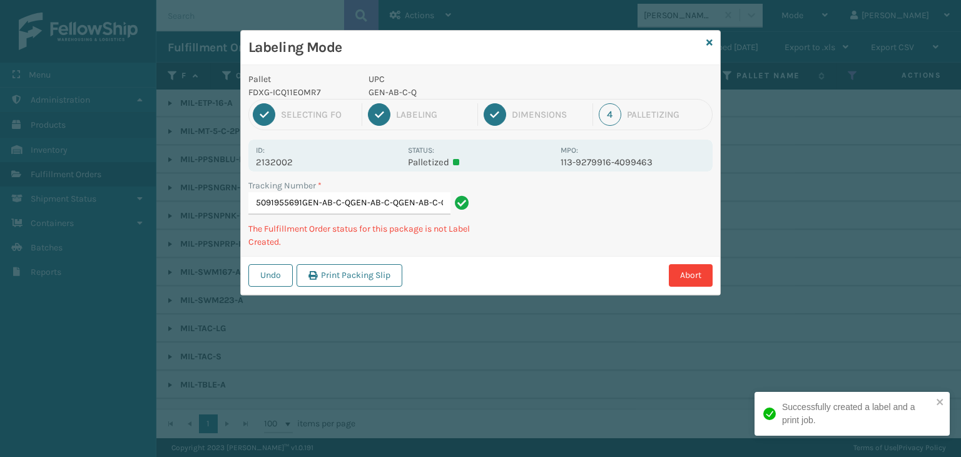
type input "885091955691GEN-AB-C-QGEN-AB-C-QGEN-AB-C-QGEN-AB-C-Q"
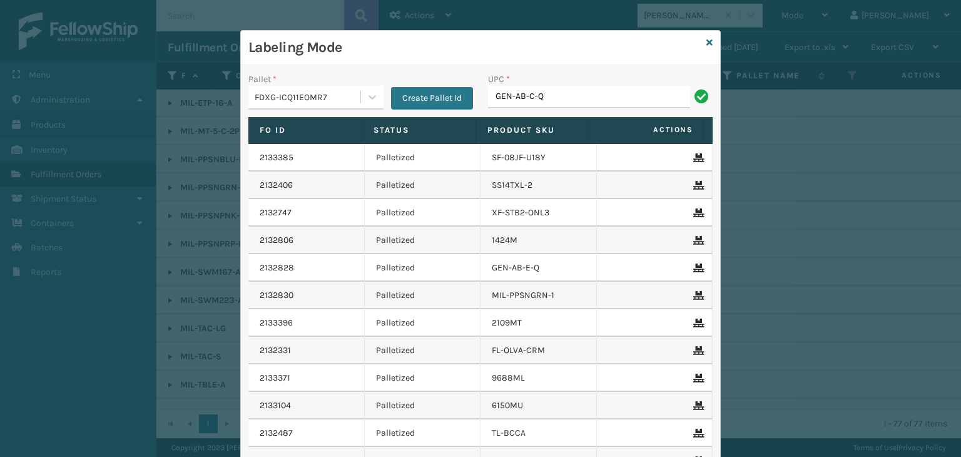
type input "GEN-AB-C-Q"
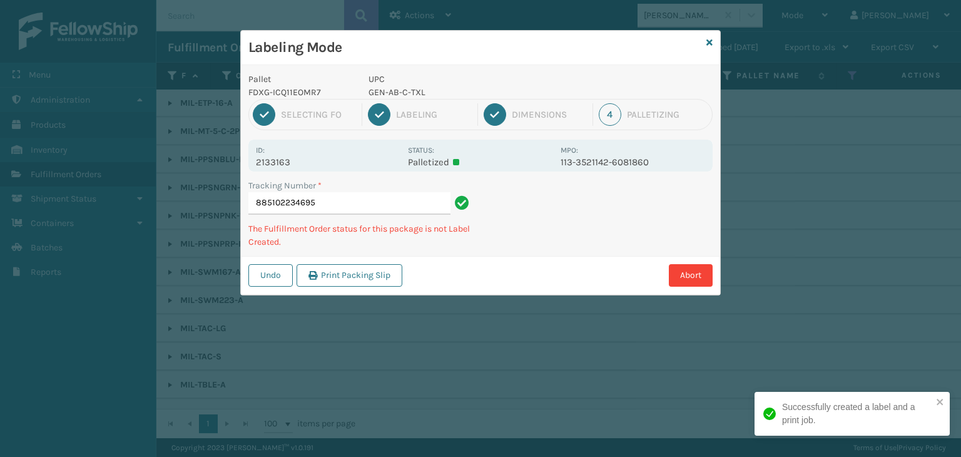
click at [412, 89] on p "GEN-AB-C-TXL" at bounding box center [460, 92] width 185 height 13
copy p "GEN-AB-C-TXL"
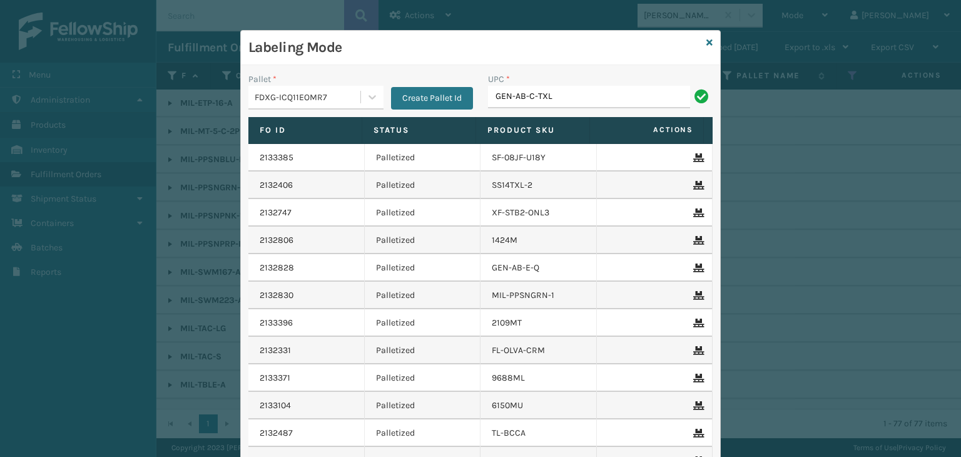
type input "GEN-AB-C-TXL"
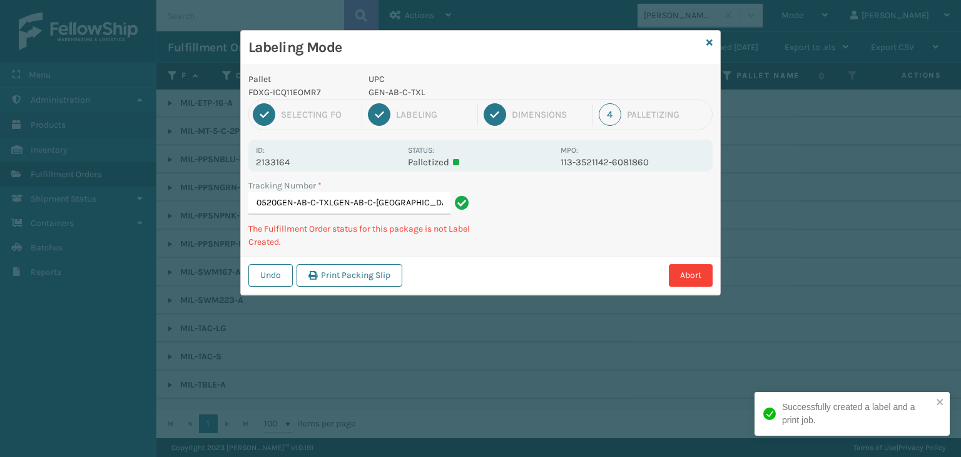
type input "394159540520GEN-AB-C-TXLGEN-AB-C-[GEOGRAPHIC_DATA]-[GEOGRAPHIC_DATA]-C-TXLGEN-[…"
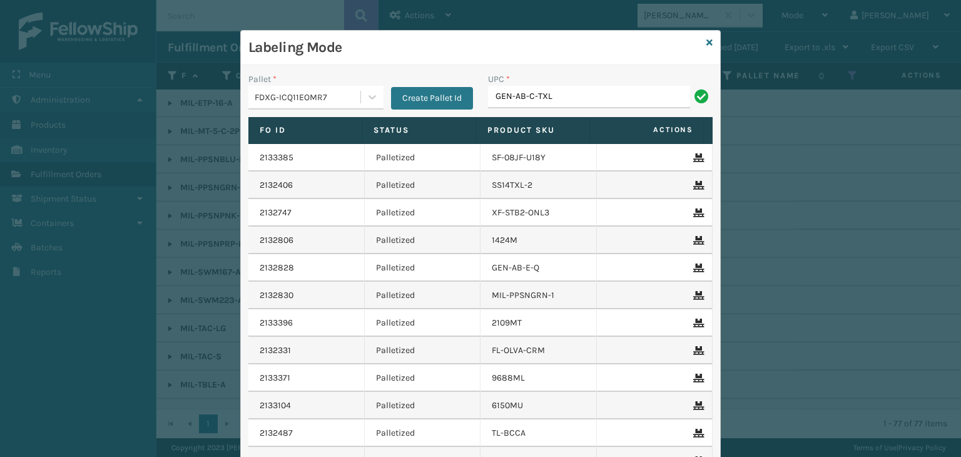
type input "GEN-AB-C-TXL"
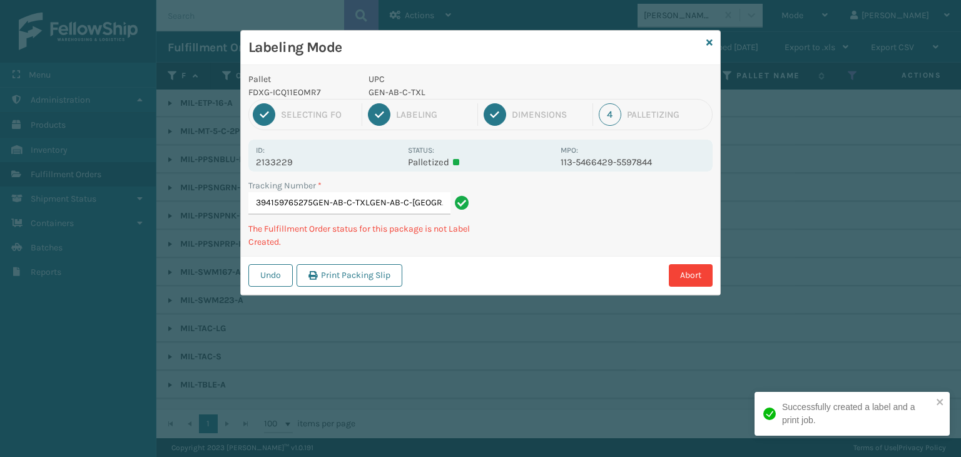
type input "394159765275GEN-AB-C-TXLGEN-AB-C-[GEOGRAPHIC_DATA]-[GEOGRAPHIC_DATA]-C-[GEOGRAP…"
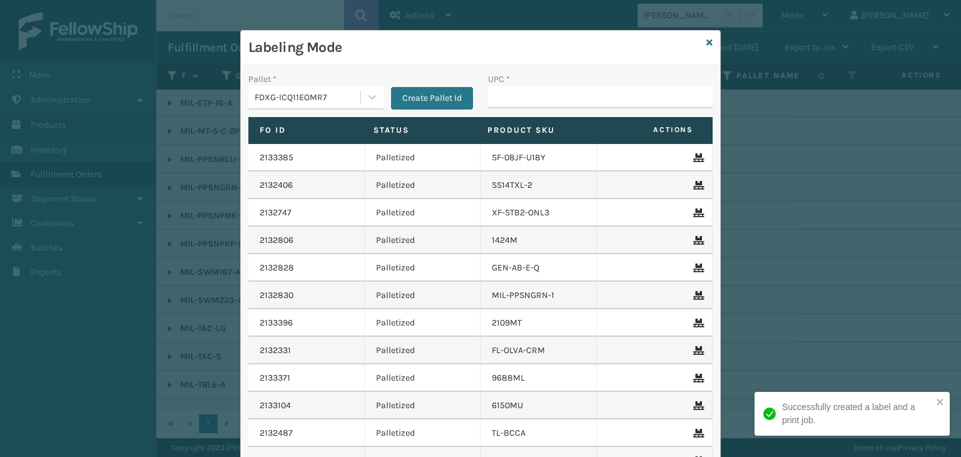
type input "V"
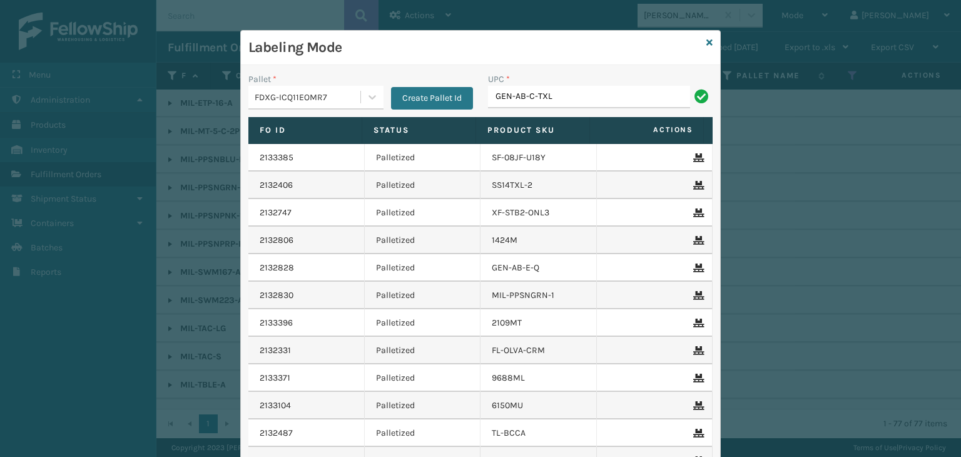
type input "GEN-AB-C-TXL"
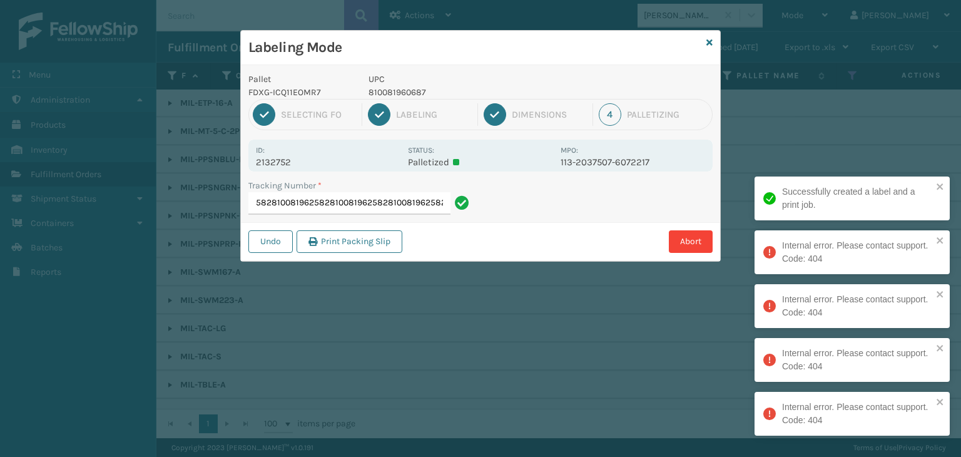
type input "885100486022810081962582810081962582810081962582810081962582810081962582"
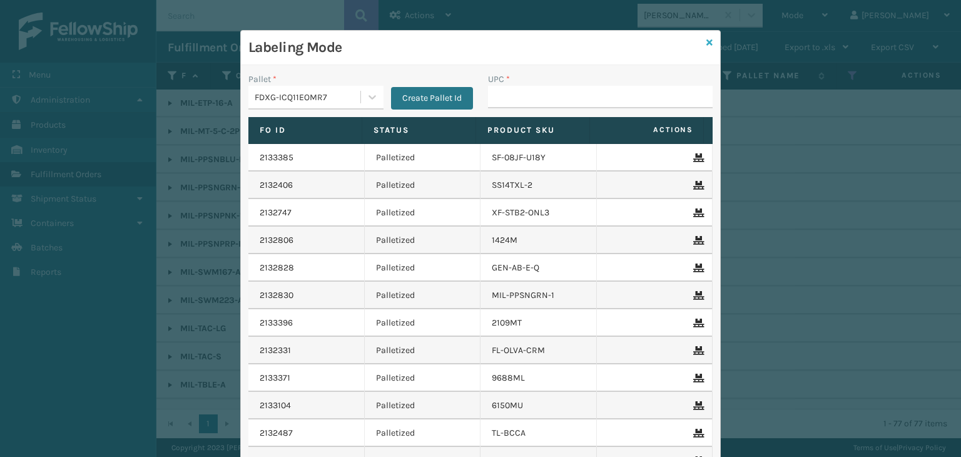
click at [707, 43] on icon at bounding box center [709, 42] width 6 height 9
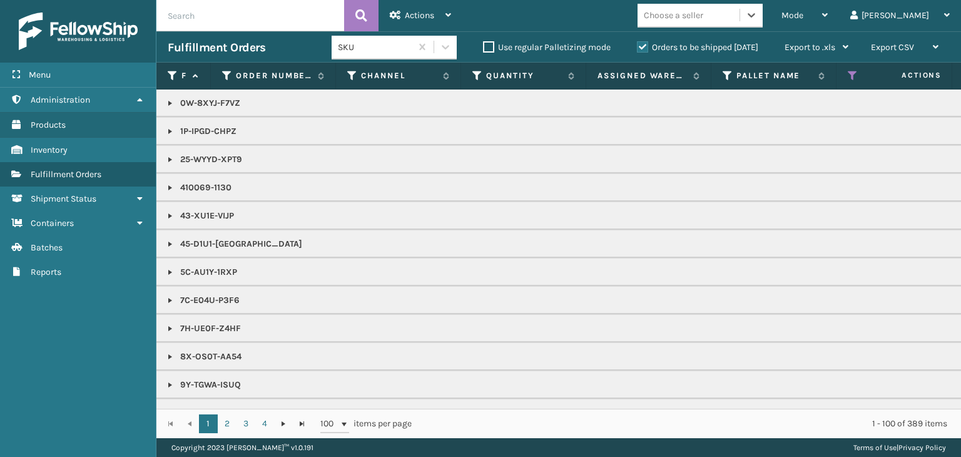
click at [739, 11] on div "Choose a seller" at bounding box center [688, 15] width 102 height 21
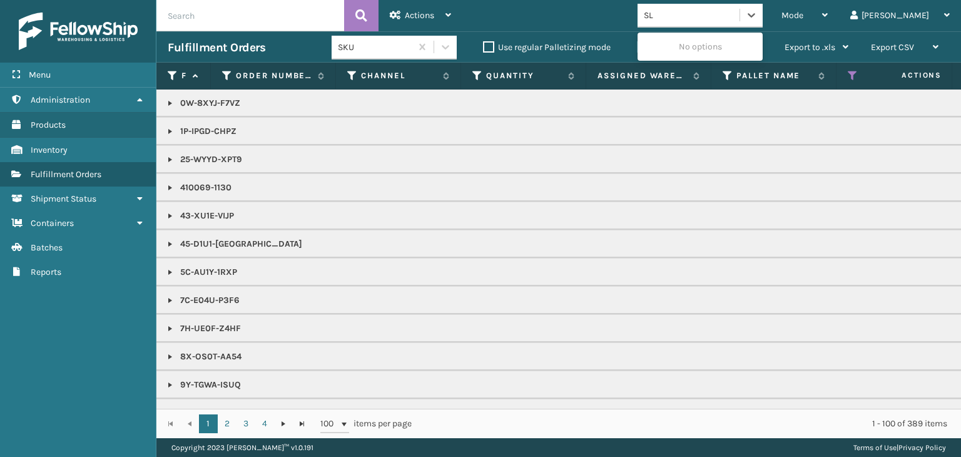
type input "SLE"
click at [701, 46] on div "SleepGeekz" at bounding box center [699, 46] width 125 height 23
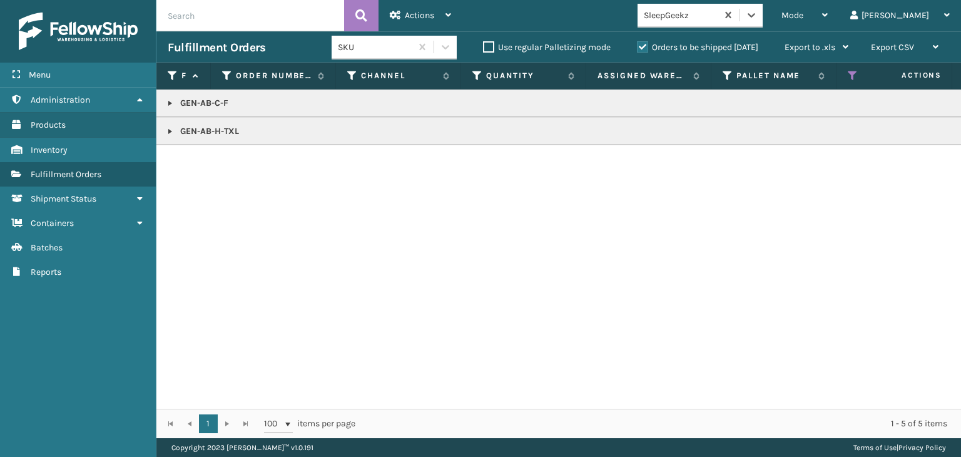
drag, startPoint x: 173, startPoint y: 134, endPoint x: 170, endPoint y: 127, distance: 7.9
click at [173, 134] on link at bounding box center [170, 131] width 10 height 10
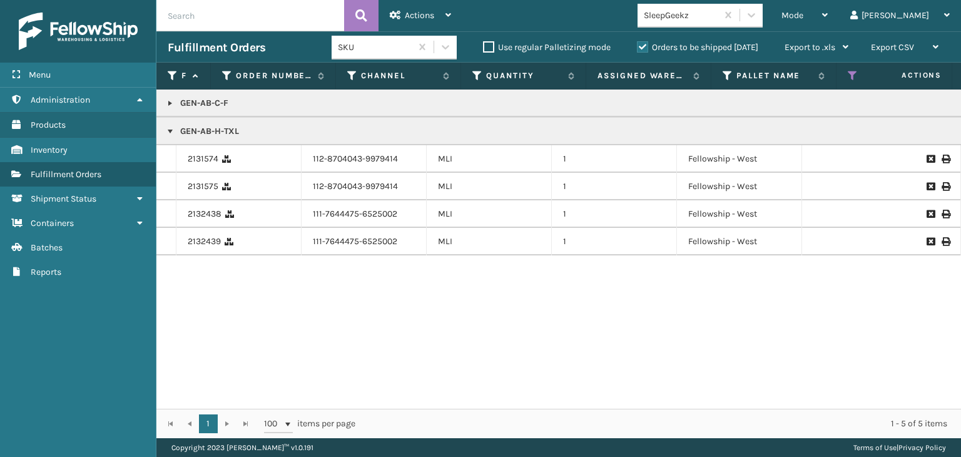
click at [168, 95] on td "GEN-AB-C-F" at bounding box center [963, 103] width 1615 height 28
click at [170, 101] on link at bounding box center [170, 103] width 10 height 10
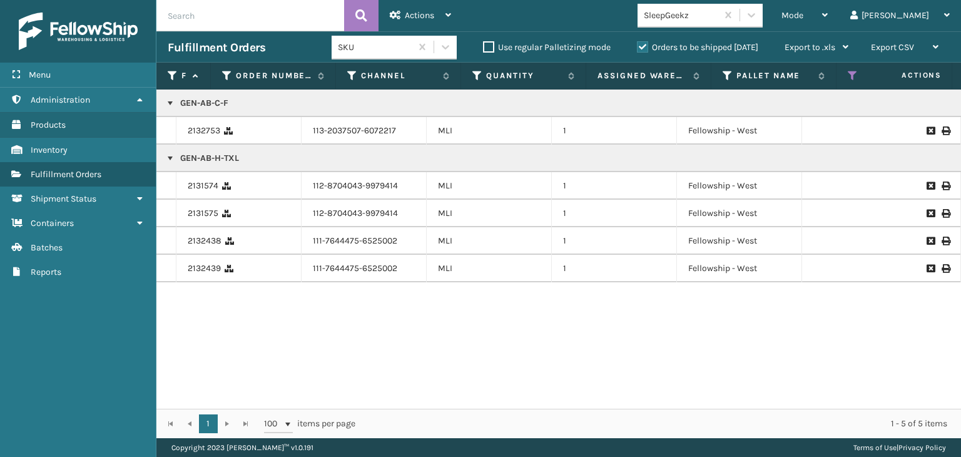
click at [234, 154] on p "GEN-AB-H-TXL" at bounding box center [964, 158] width 1592 height 13
copy p "GEN-AB-H-TXL"
click at [200, 103] on p "GEN-AB-C-F" at bounding box center [964, 103] width 1592 height 13
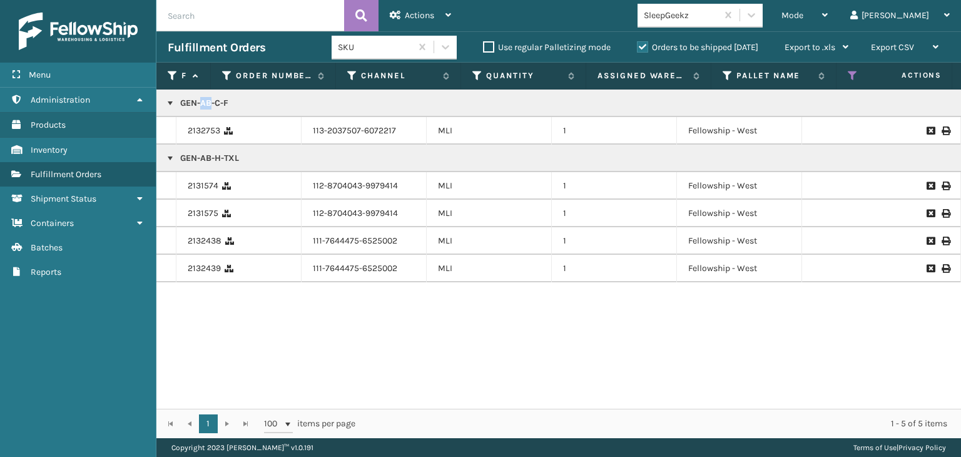
click at [200, 103] on p "GEN-AB-C-F" at bounding box center [964, 103] width 1592 height 13
copy p "GEN-AB-C-F"
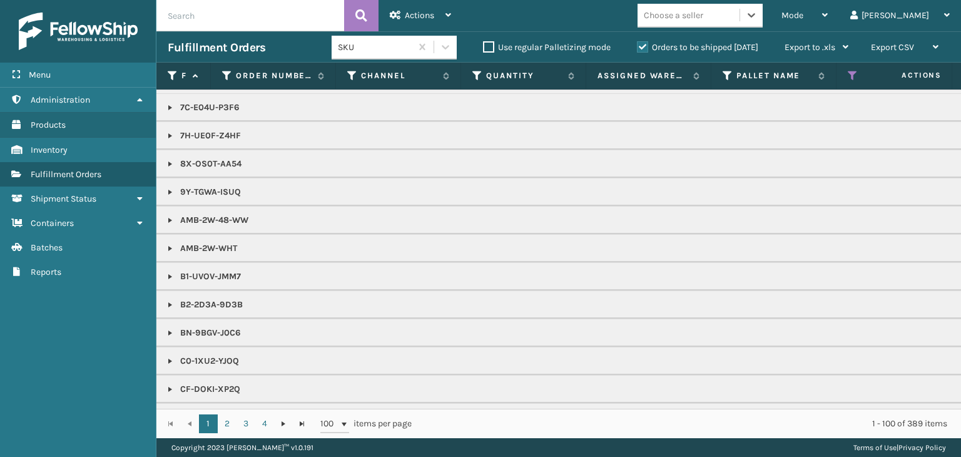
scroll to position [125, 0]
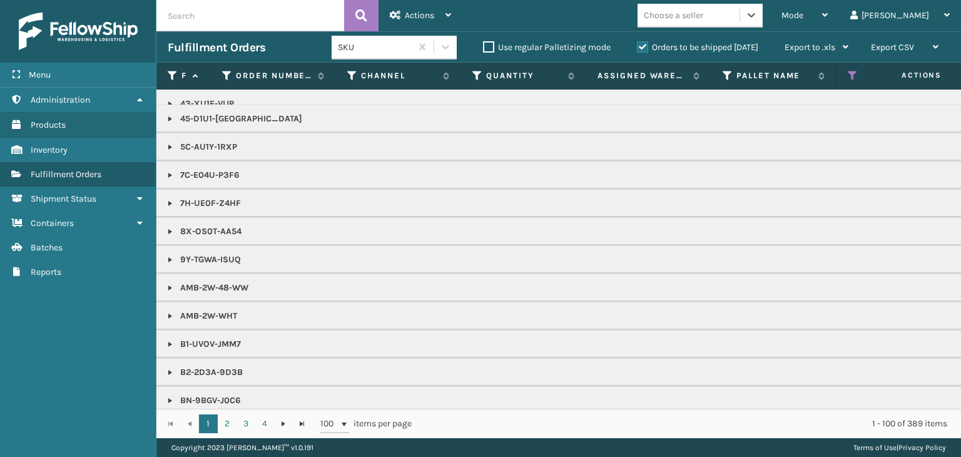
click at [703, 19] on div "Choose a seller" at bounding box center [673, 15] width 59 height 13
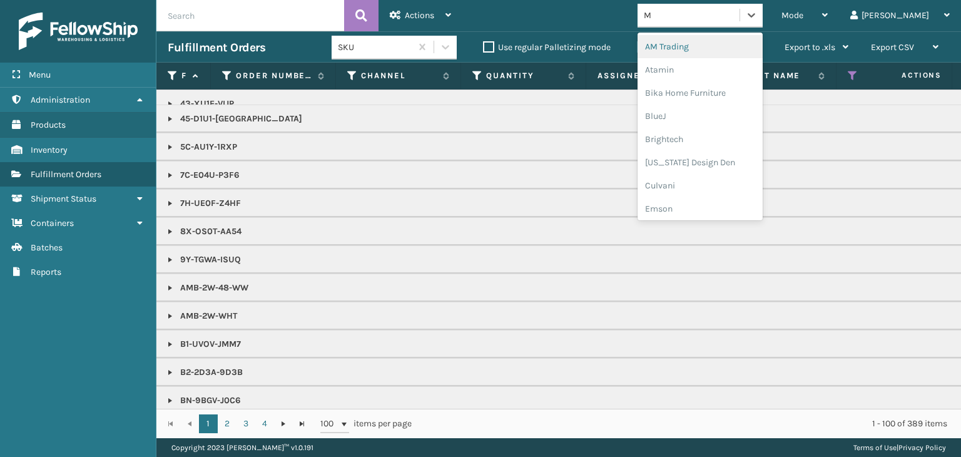
type input "MI"
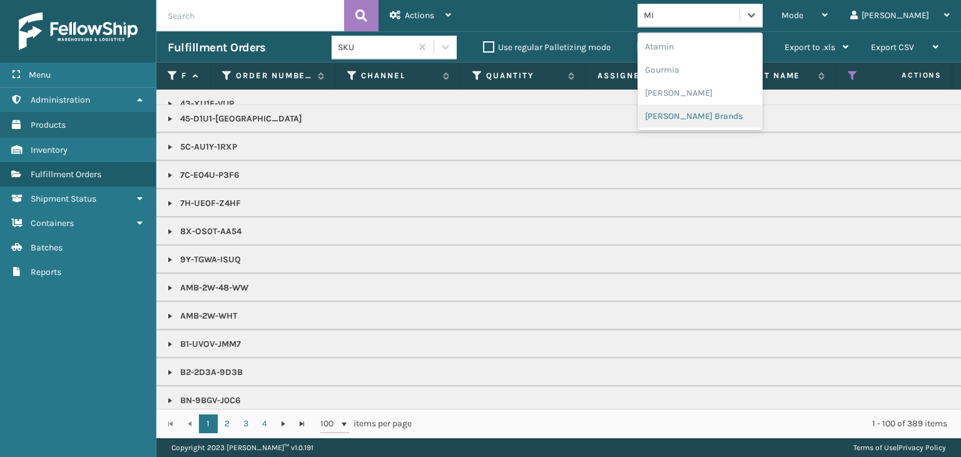
click at [707, 107] on div "[PERSON_NAME] Brands" at bounding box center [699, 115] width 125 height 23
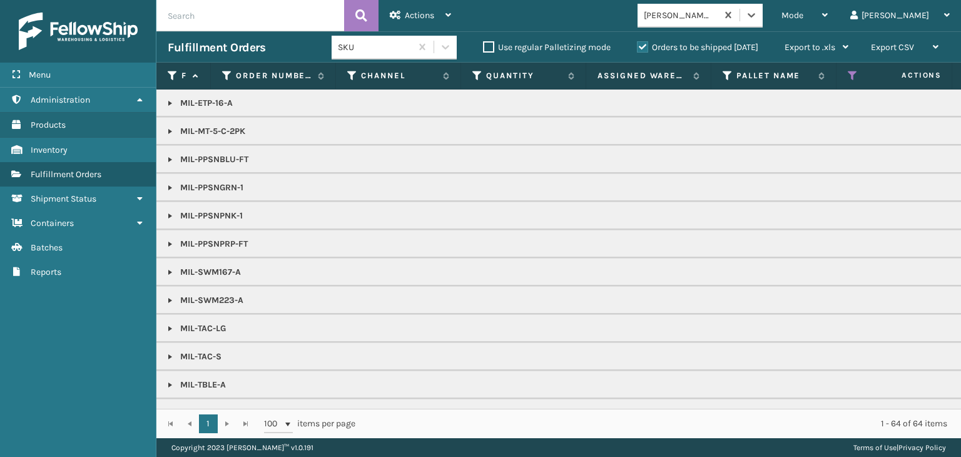
click at [170, 108] on p "MIL-ETP-16-A" at bounding box center [964, 103] width 1592 height 13
click at [170, 106] on link at bounding box center [170, 103] width 10 height 10
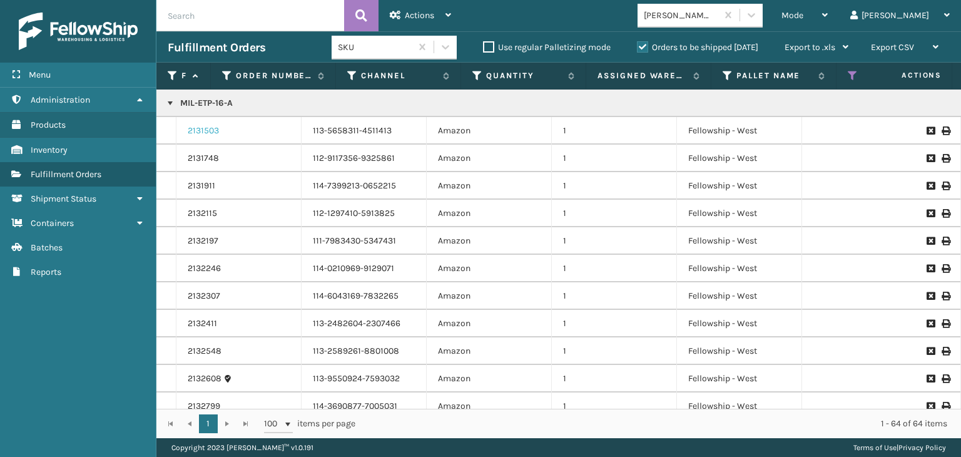
click at [214, 132] on link "2131503" at bounding box center [203, 130] width 31 height 13
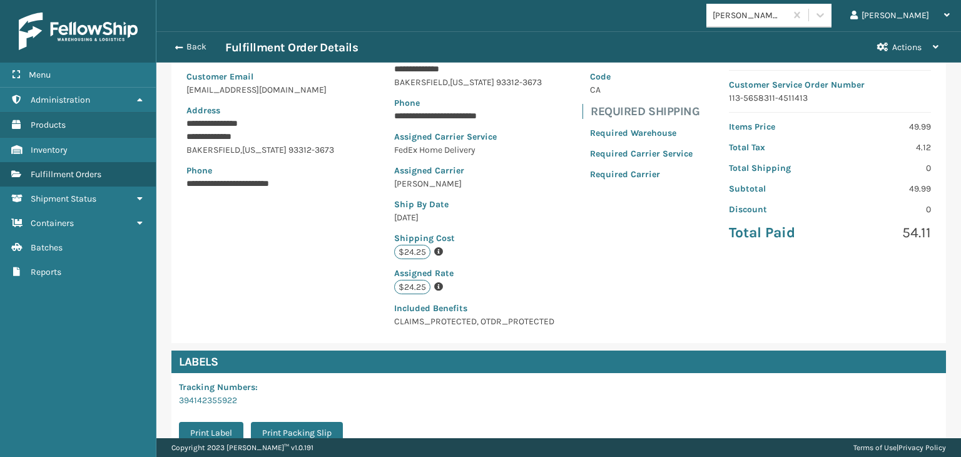
scroll to position [295, 0]
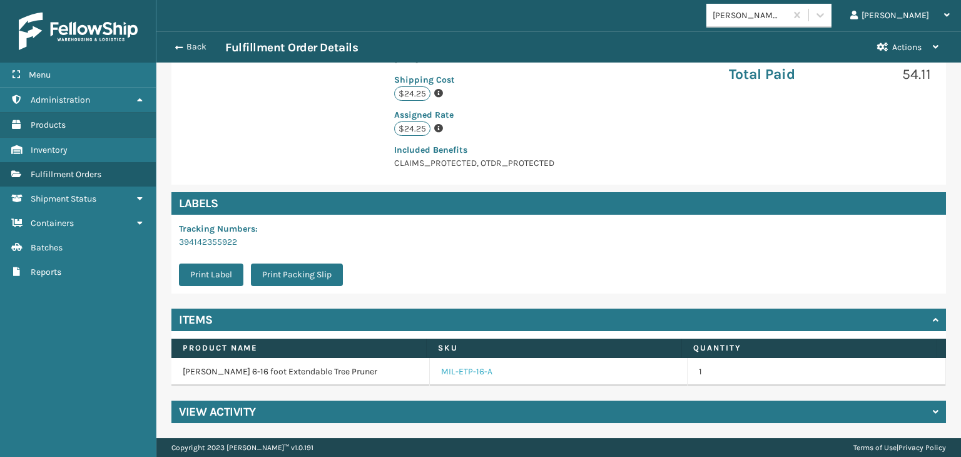
click at [469, 367] on link "MIL-ETP-16-A" at bounding box center [466, 371] width 51 height 13
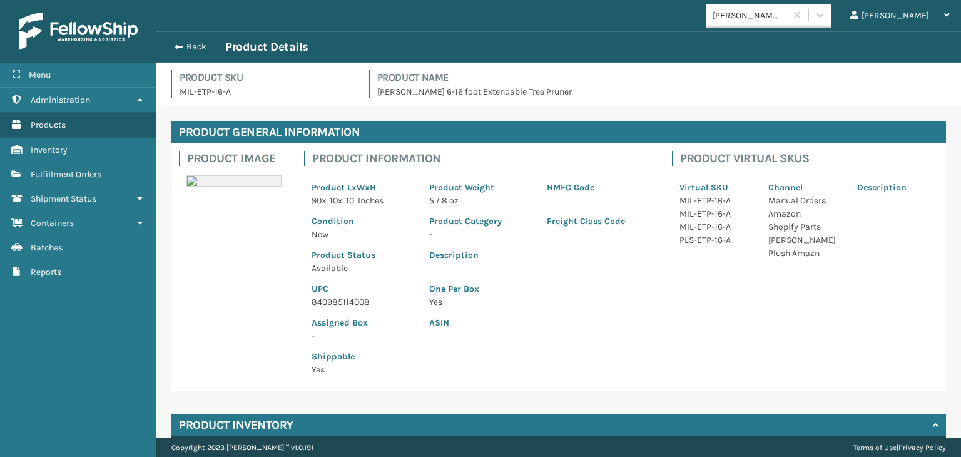
click at [327, 303] on p "840985114008" at bounding box center [362, 301] width 103 height 13
click at [200, 48] on button "Back" at bounding box center [197, 46] width 58 height 11
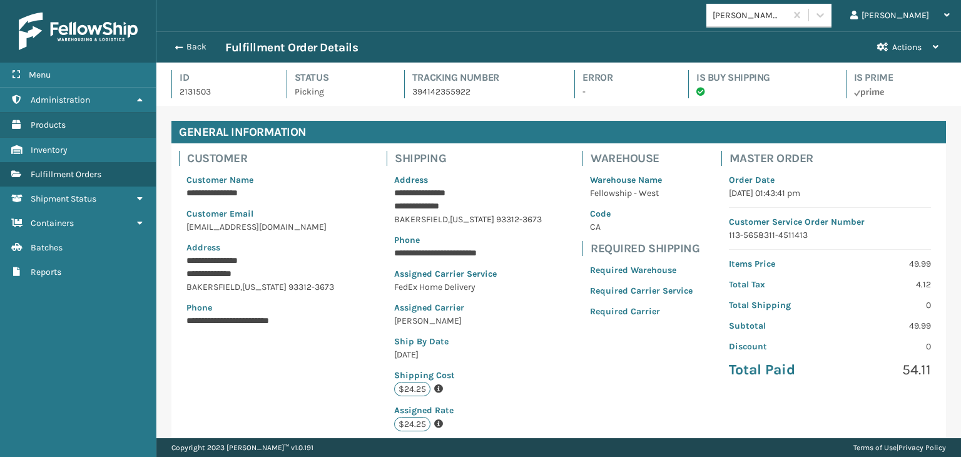
scroll to position [30, 804]
click at [200, 48] on button "Back" at bounding box center [197, 46] width 58 height 11
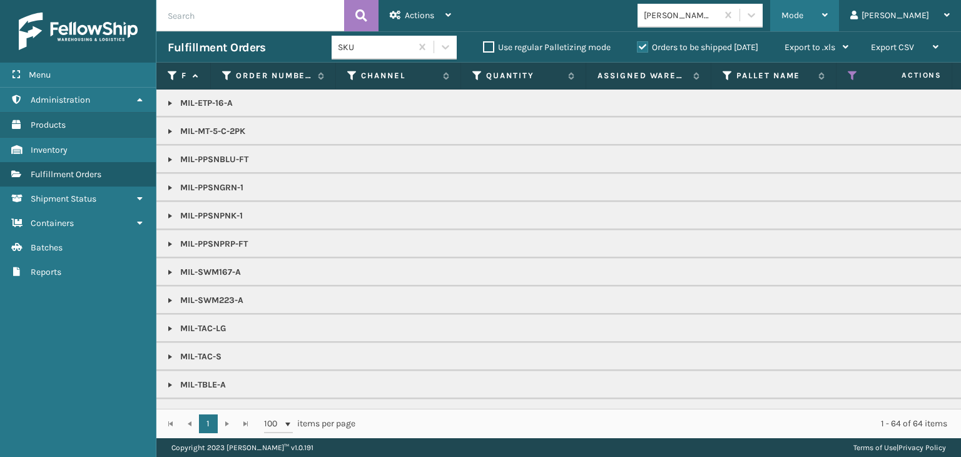
click at [803, 20] on span "Mode" at bounding box center [792, 15] width 22 height 11
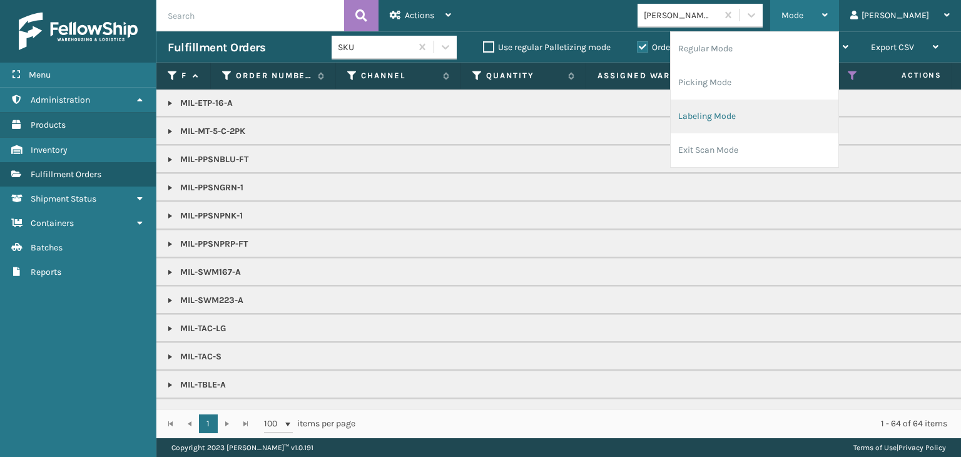
click at [790, 114] on li "Labeling Mode" at bounding box center [754, 116] width 168 height 34
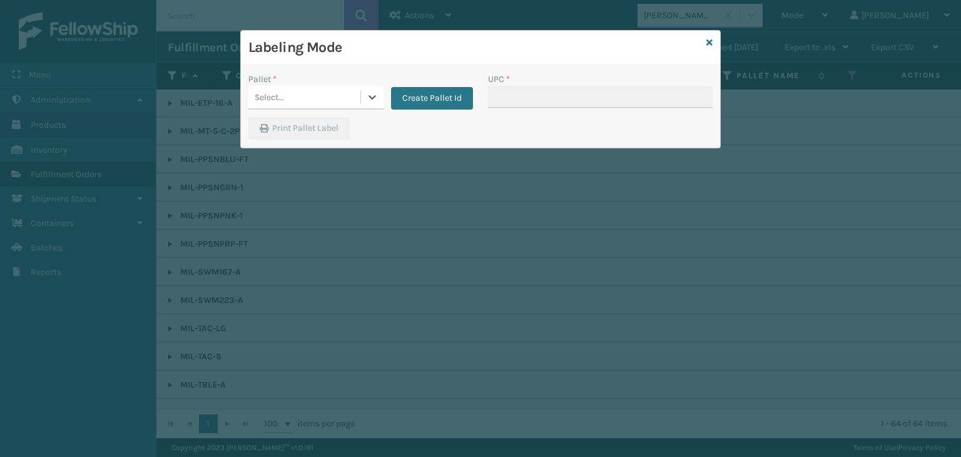
click at [301, 101] on div "Select..." at bounding box center [304, 97] width 112 height 21
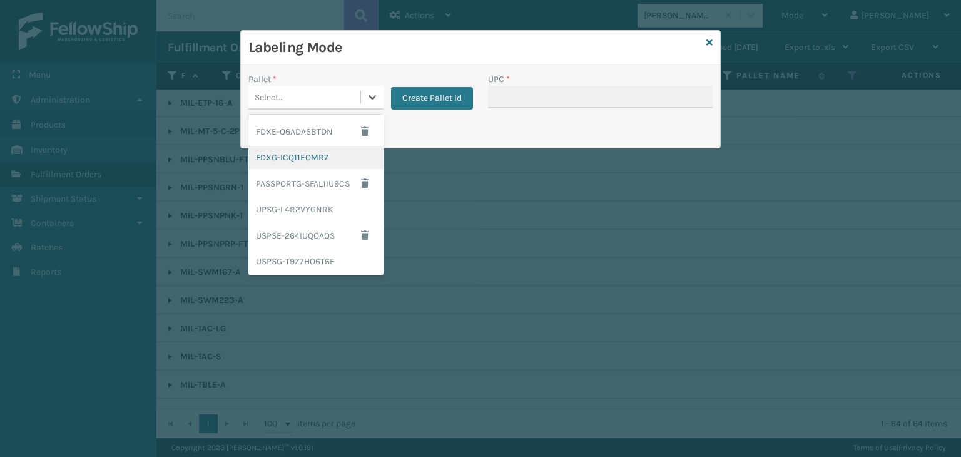
click at [303, 151] on div "FDXG-ICQ11EOMR7" at bounding box center [315, 157] width 135 height 23
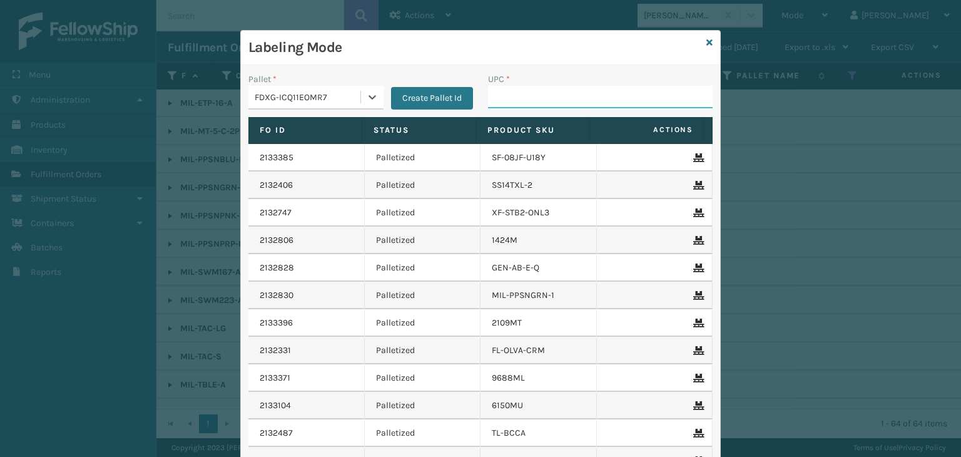
click at [505, 86] on input "UPC *" at bounding box center [600, 97] width 225 height 23
paste input "840985114008"
type input "840985114008"
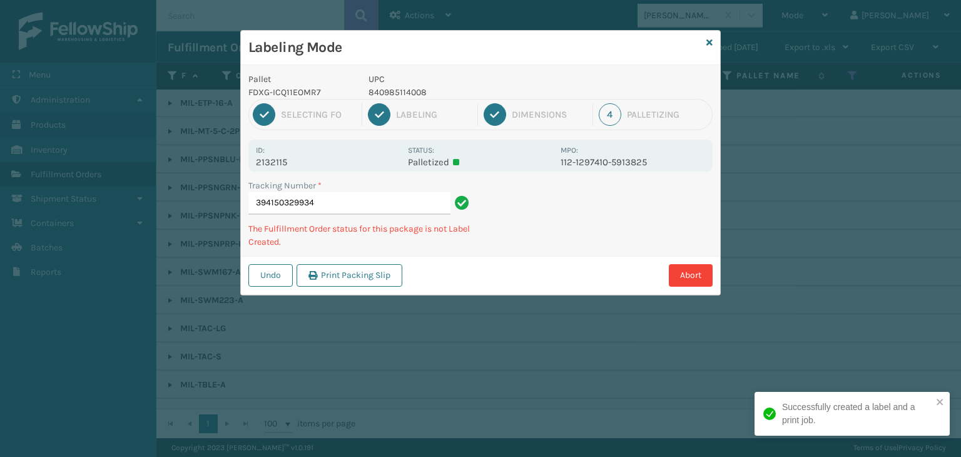
type input "394150329934840985114008"
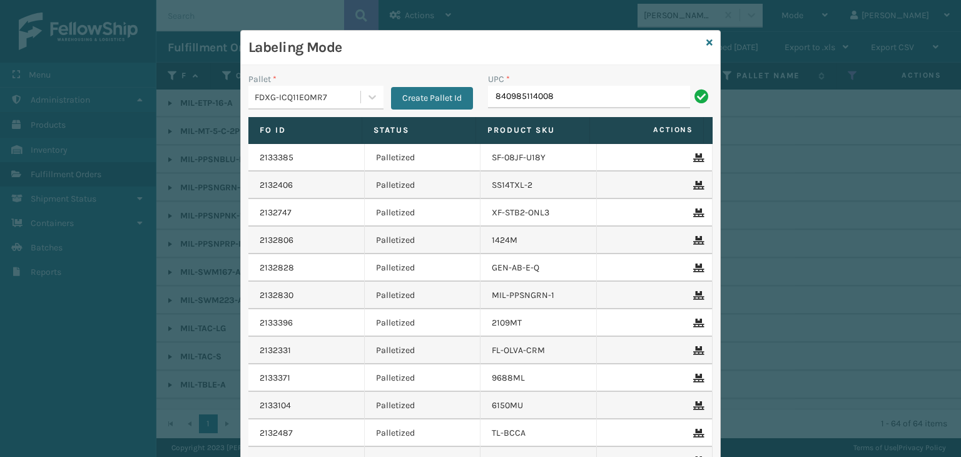
type input "840985114008"
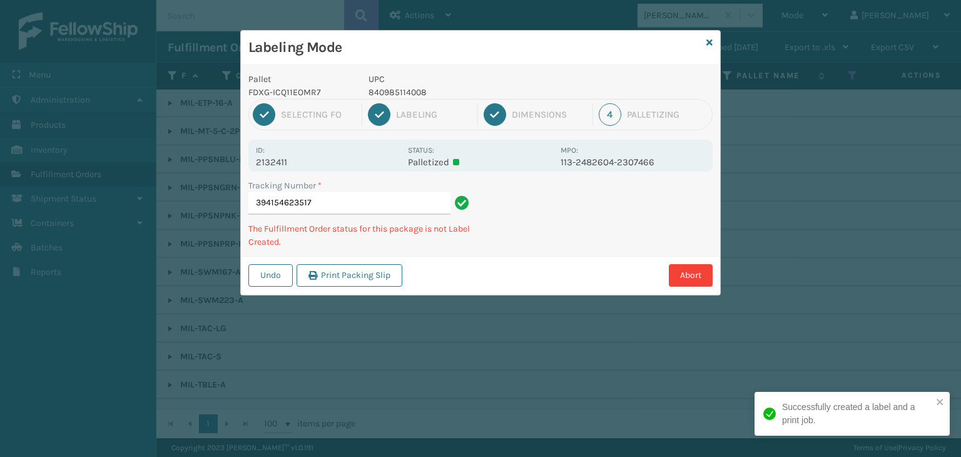
type input "394154623517840985114008"
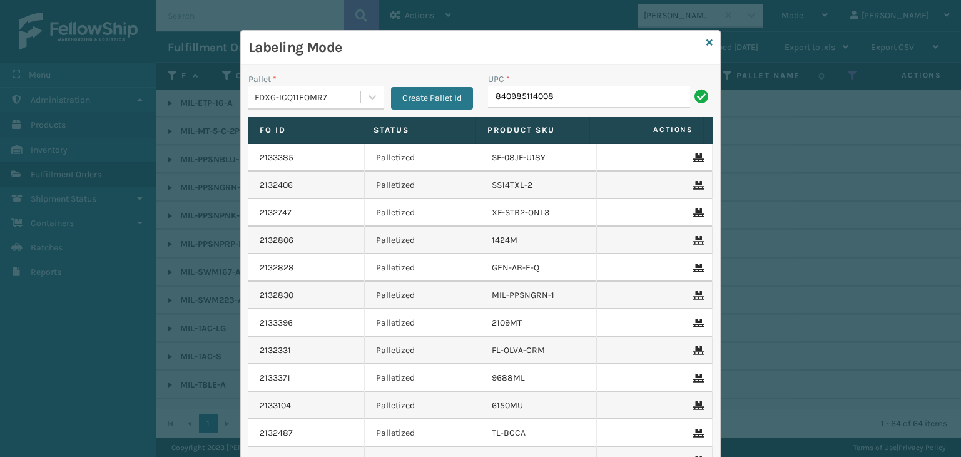
type input "840985114008"
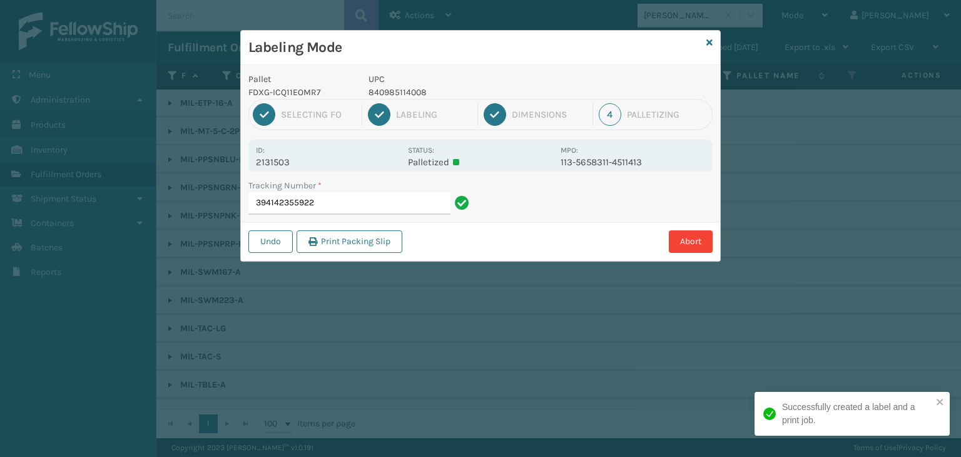
type input "394142355922840985114008"
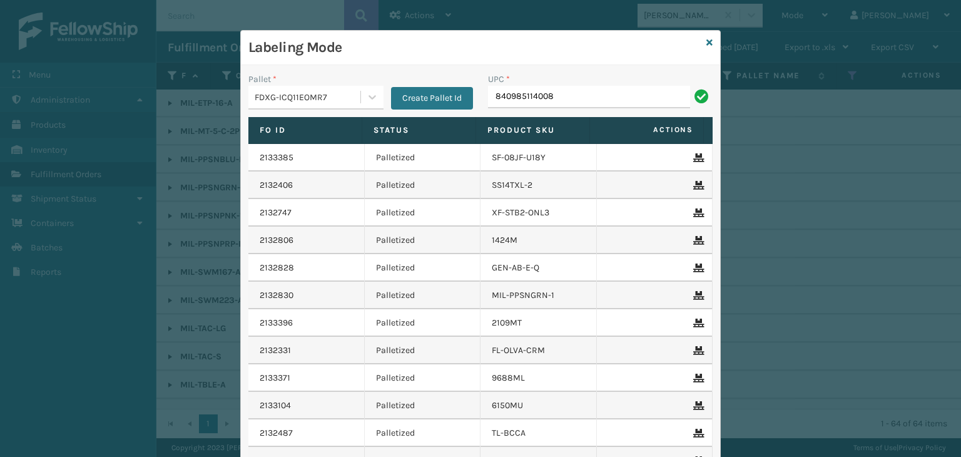
type input "840985114008"
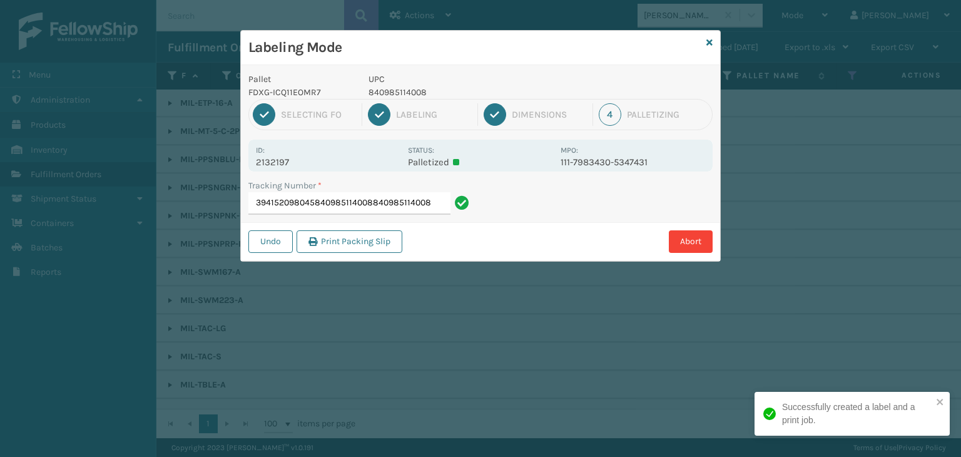
type input "394152098045840985114008840985114008840985114008"
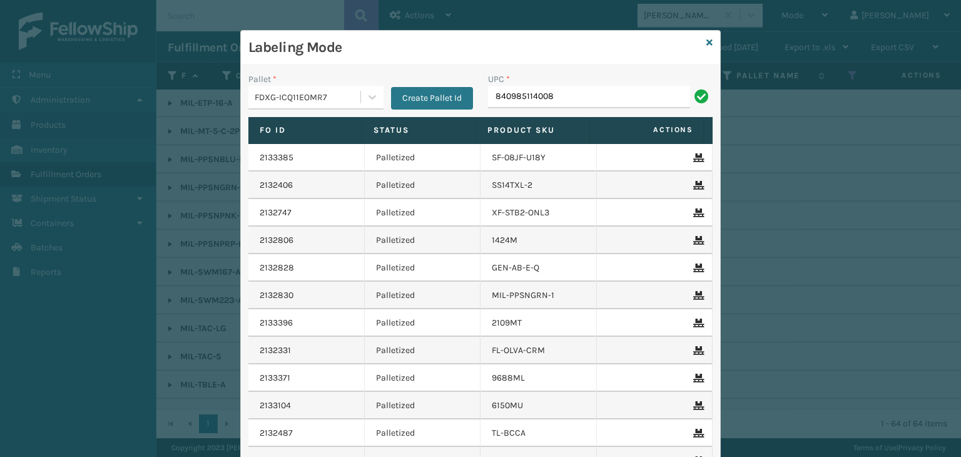
type input "840985114008"
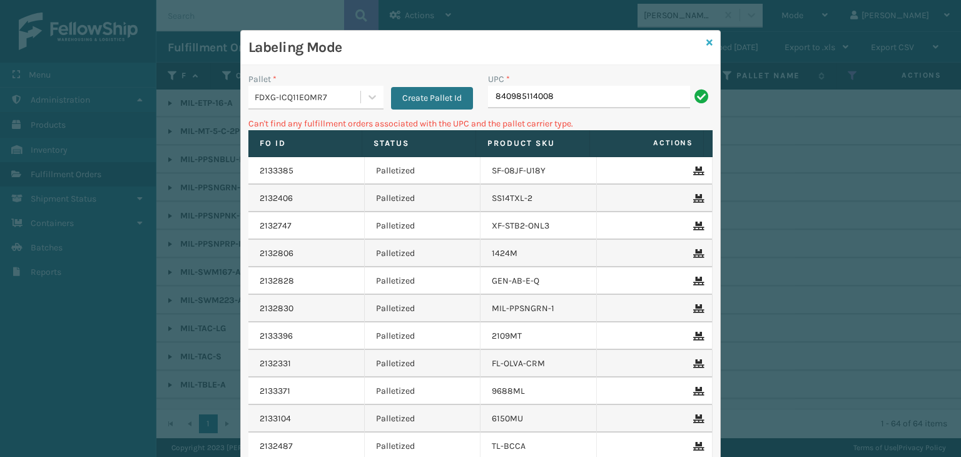
click at [706, 43] on icon at bounding box center [709, 42] width 6 height 9
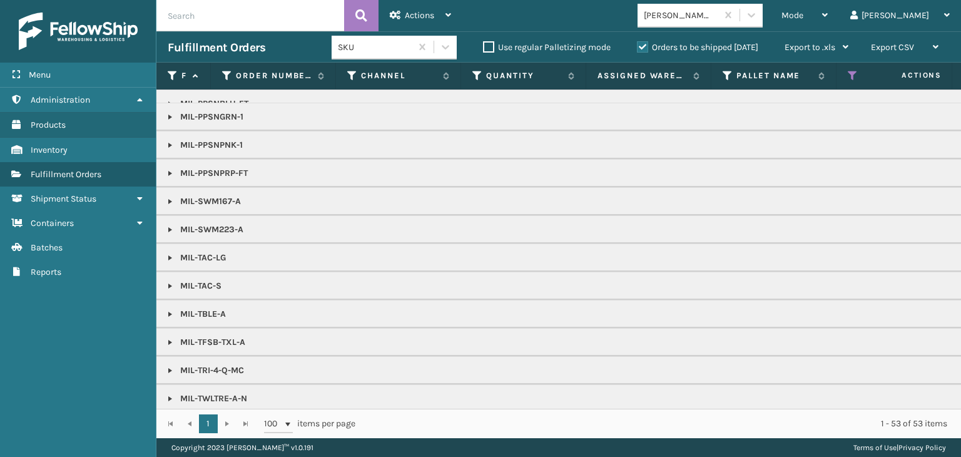
scroll to position [82, 0]
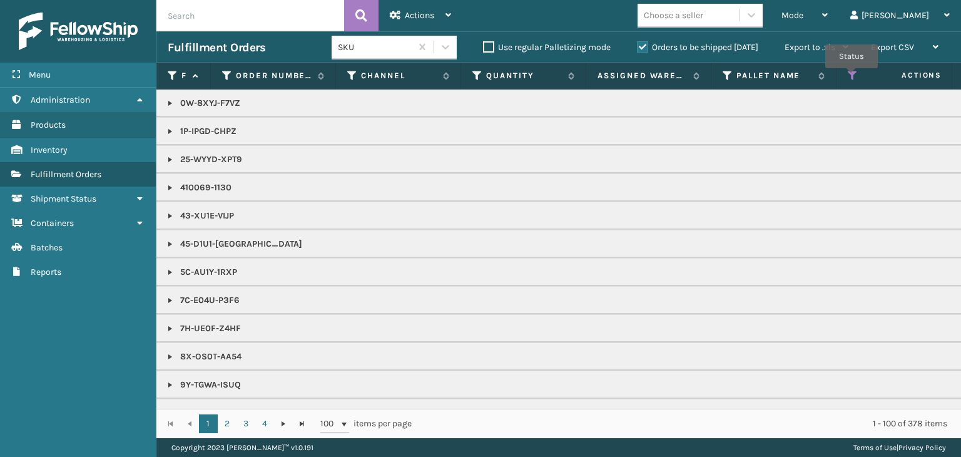
click at [851, 77] on icon at bounding box center [853, 75] width 10 height 11
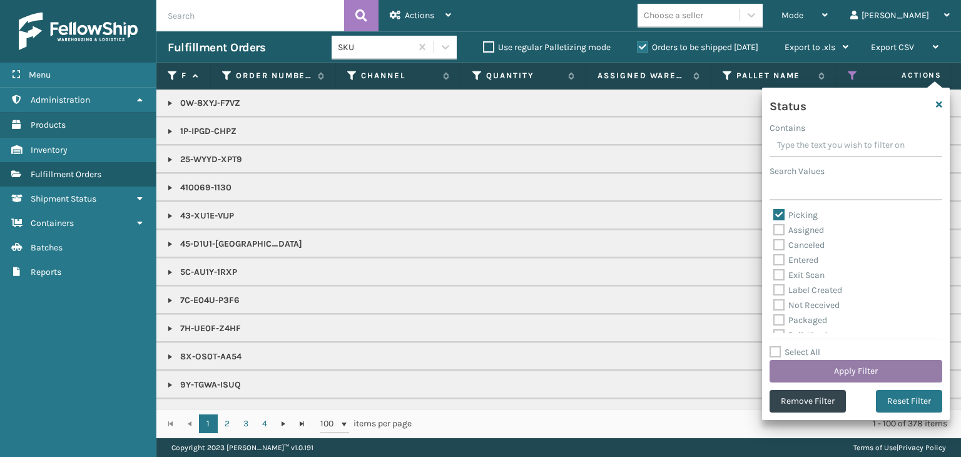
click at [851, 372] on button "Apply Filter" at bounding box center [855, 371] width 173 height 23
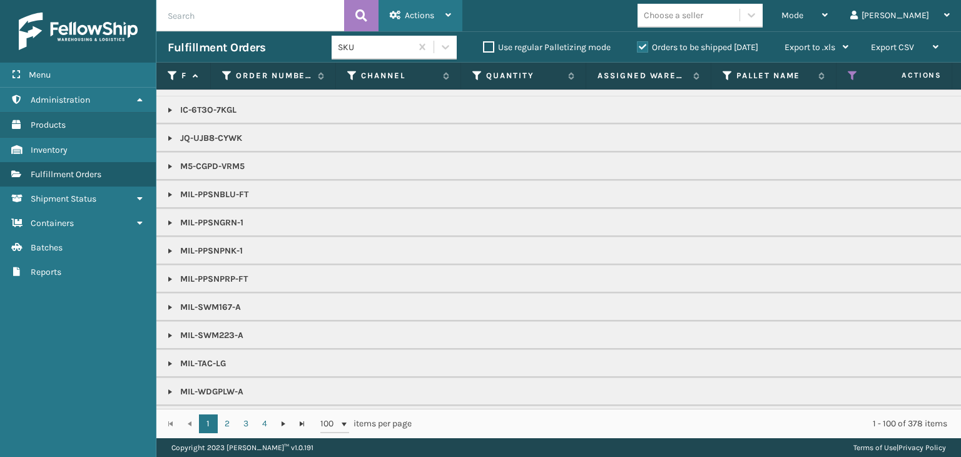
scroll to position [1001, 0]
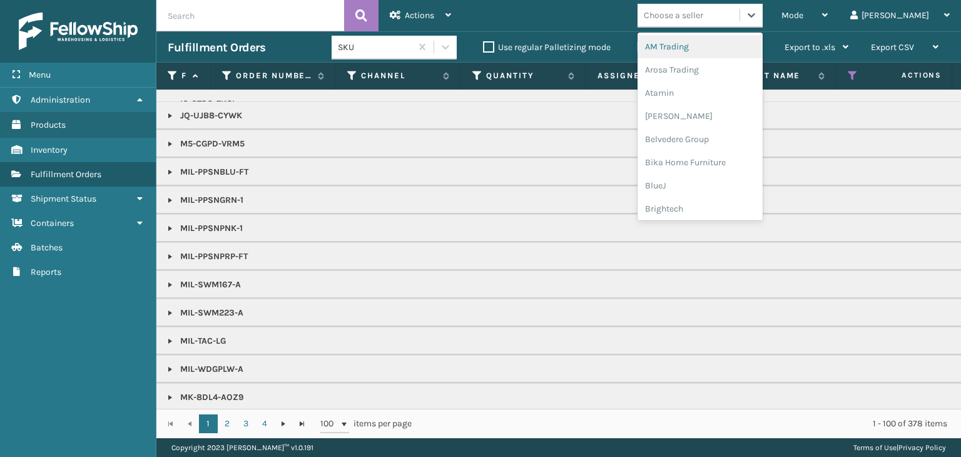
click at [703, 16] on div "Choose a seller" at bounding box center [673, 15] width 59 height 13
type input "MI"
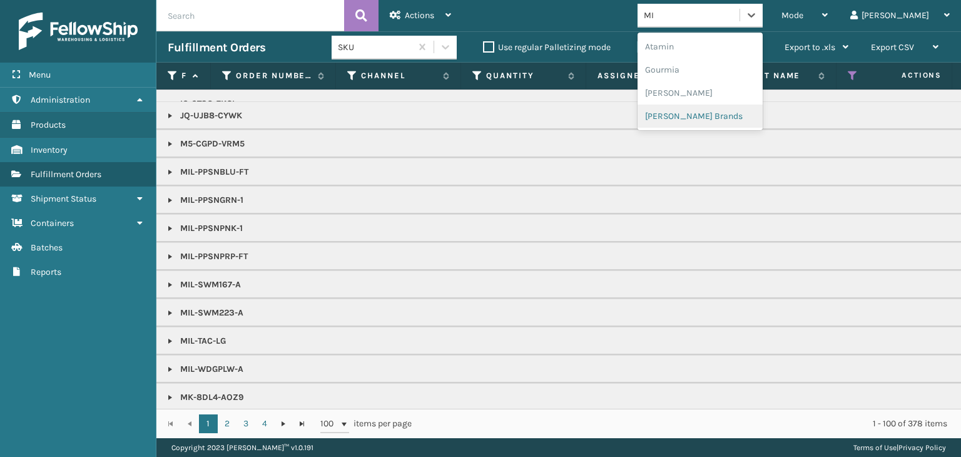
click at [712, 117] on div "[PERSON_NAME] Brands" at bounding box center [699, 115] width 125 height 23
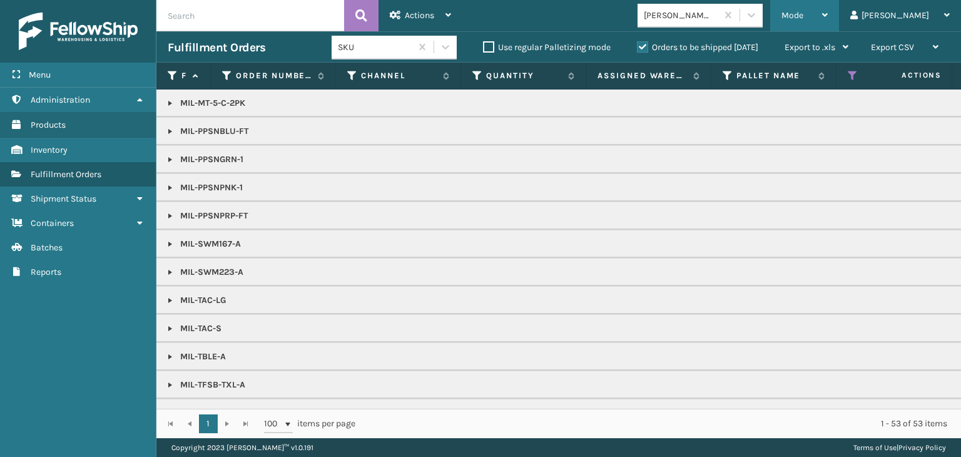
drag, startPoint x: 839, startPoint y: 12, endPoint x: 831, endPoint y: 38, distance: 27.5
click at [803, 11] on span "Mode" at bounding box center [792, 15] width 22 height 11
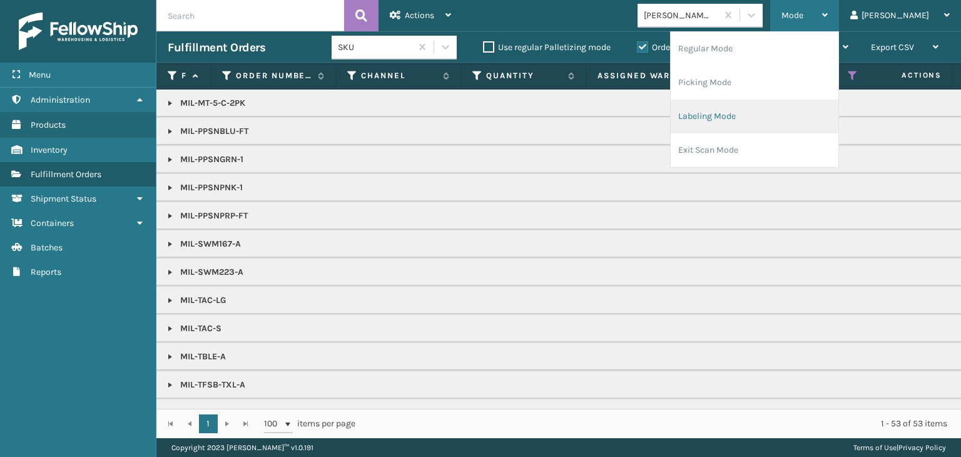
click at [778, 109] on li "Labeling Mode" at bounding box center [754, 116] width 168 height 34
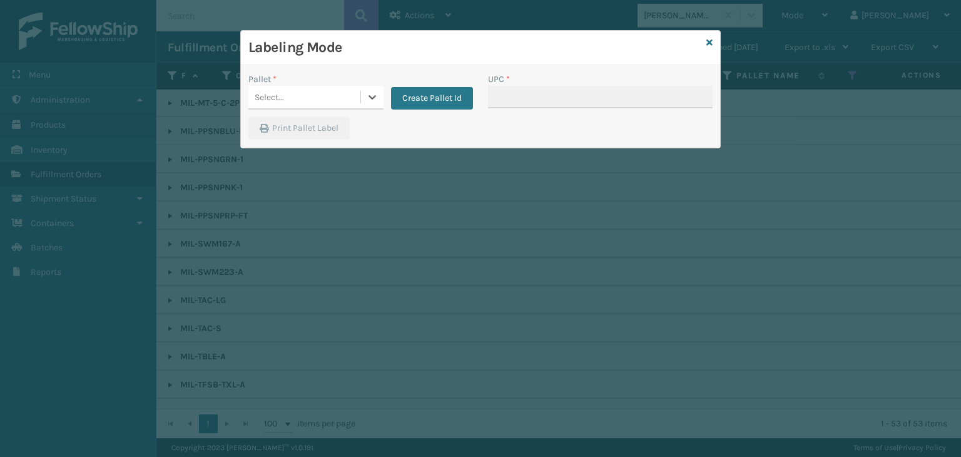
click at [306, 91] on div "Select..." at bounding box center [304, 97] width 112 height 21
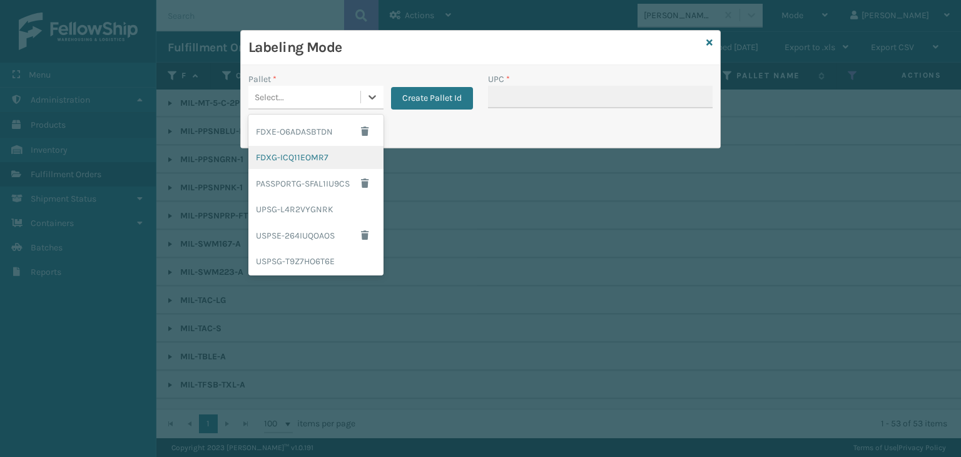
click at [304, 156] on div "FDXG-ICQ11EOMR7" at bounding box center [315, 157] width 135 height 23
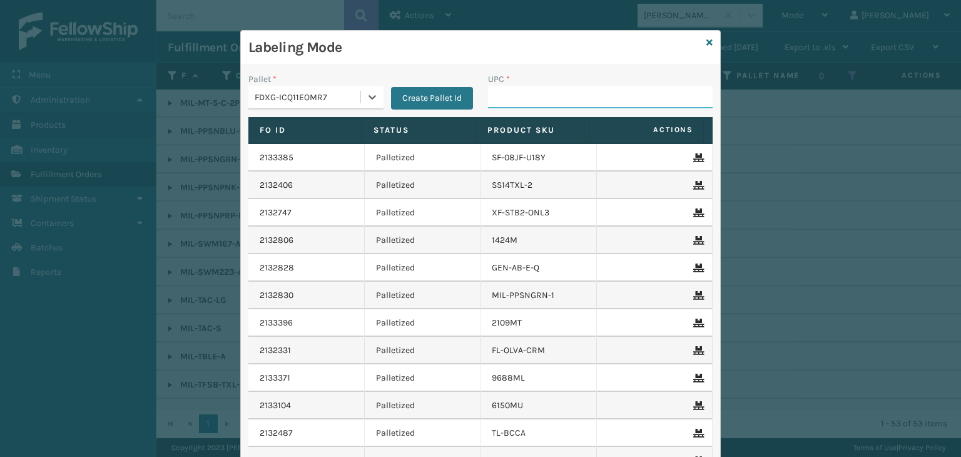
click at [567, 91] on input "UPC *" at bounding box center [600, 97] width 225 height 23
click at [559, 97] on input "UPC *" at bounding box center [600, 97] width 225 height 23
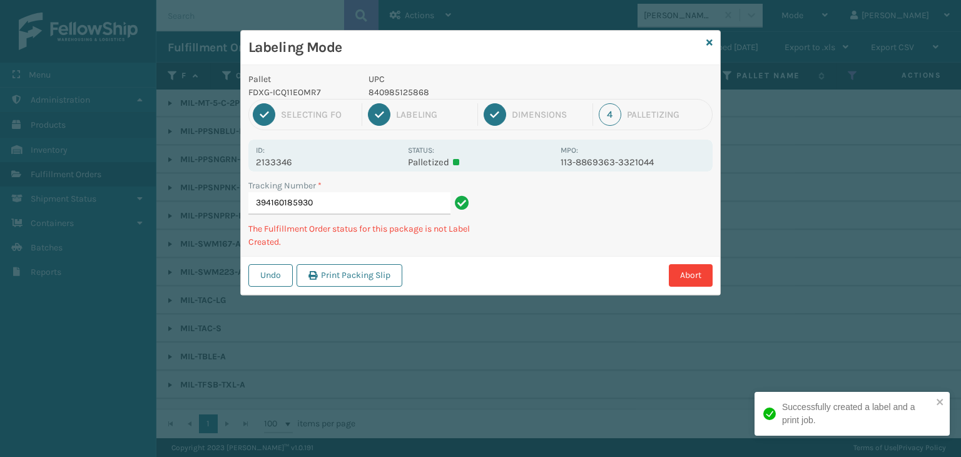
click at [402, 96] on p "840985125868" at bounding box center [460, 92] width 185 height 13
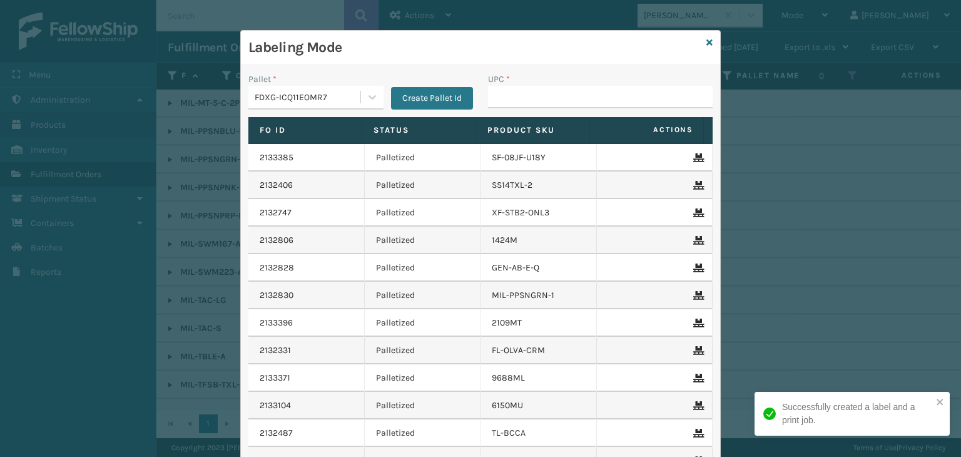
type input "V"
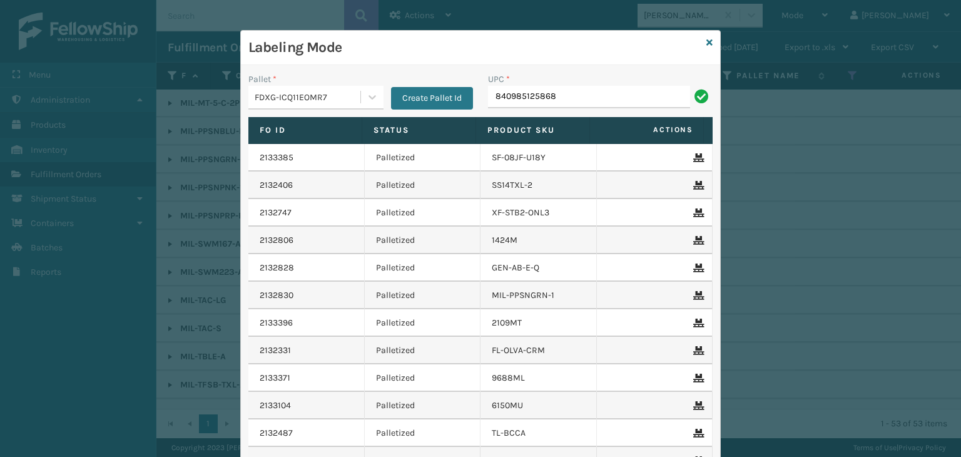
type input "840985125868"
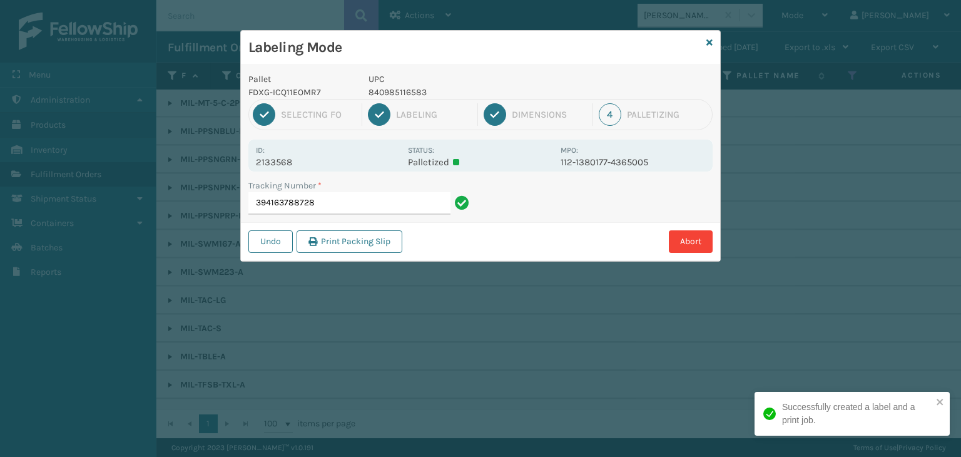
click at [417, 86] on p "840985116583" at bounding box center [460, 92] width 185 height 13
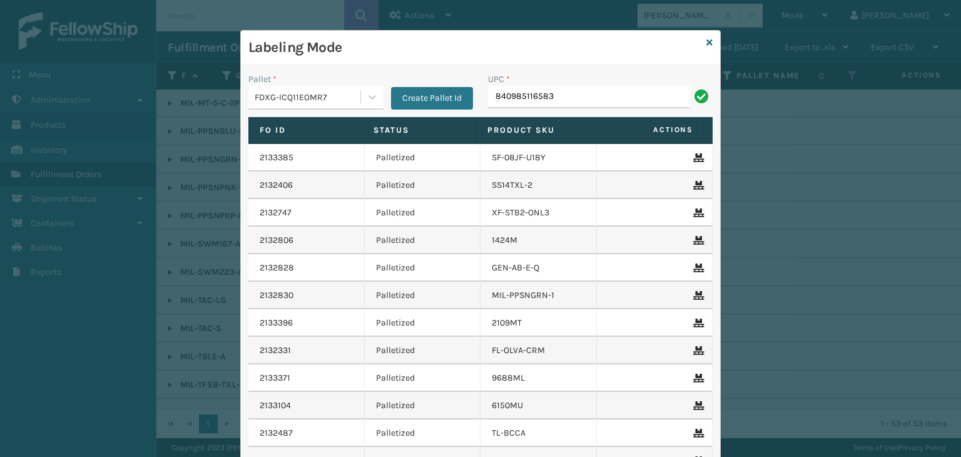
type input "840985116583"
type input "84098"
click at [706, 43] on icon at bounding box center [709, 42] width 6 height 9
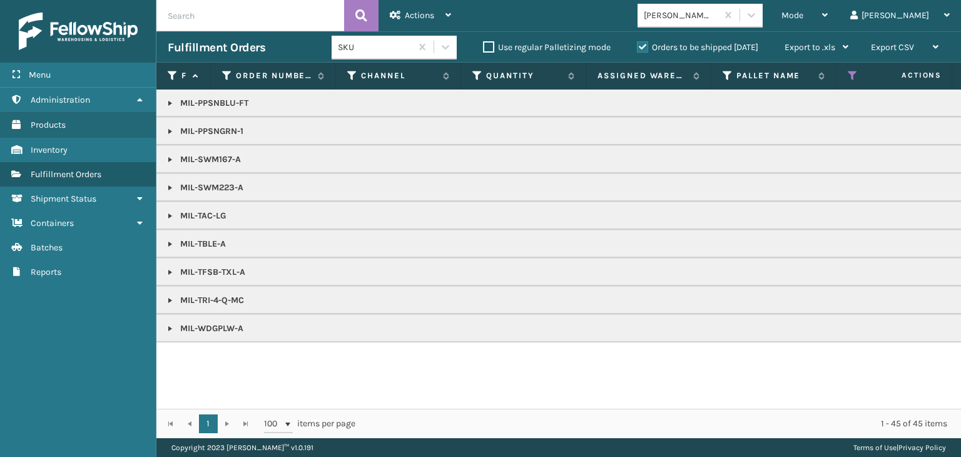
click at [173, 211] on link at bounding box center [170, 216] width 10 height 10
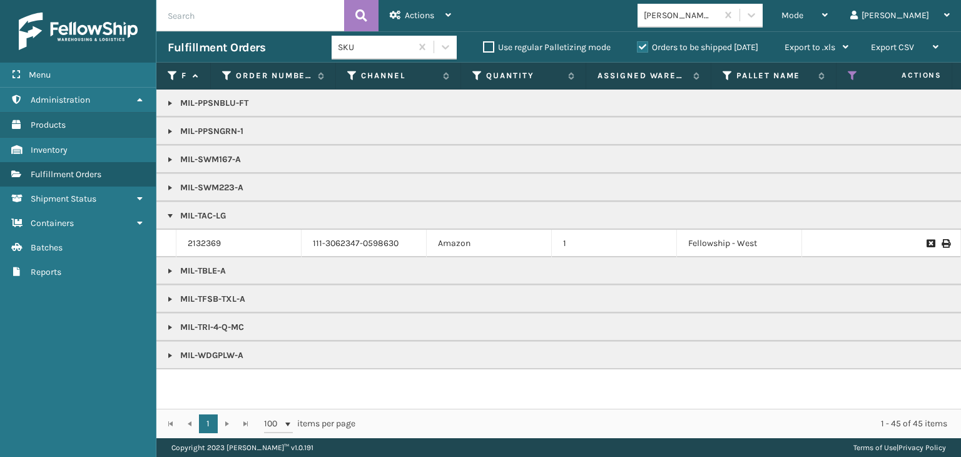
click at [170, 293] on p "MIL-TFSB-TXL-A" at bounding box center [964, 299] width 1592 height 13
click at [170, 296] on link at bounding box center [170, 299] width 10 height 10
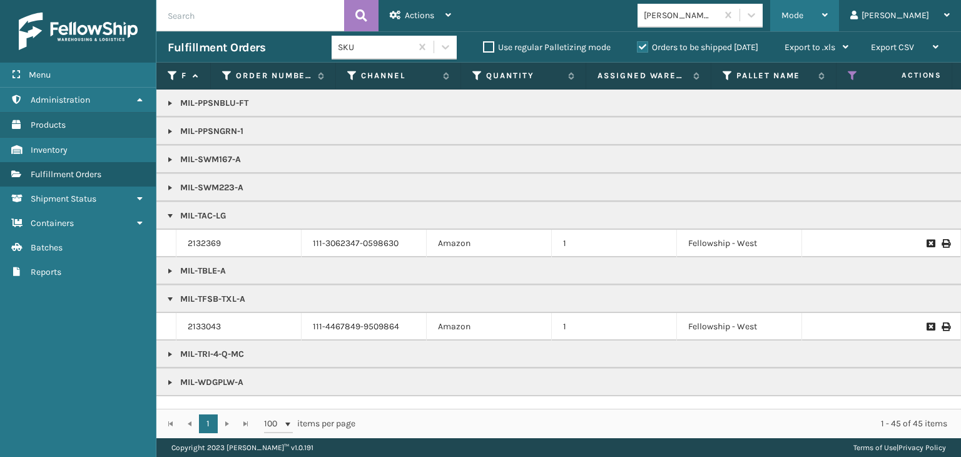
click at [827, 20] on div "Mode" at bounding box center [804, 15] width 46 height 31
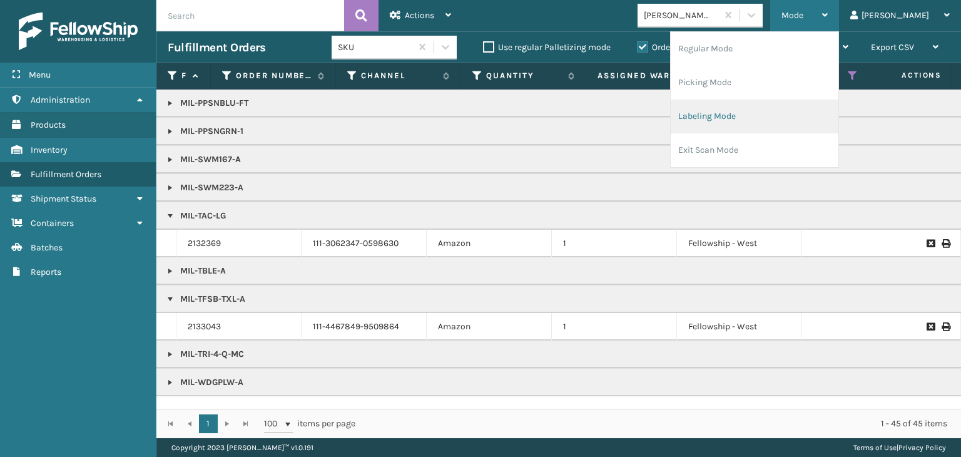
click at [807, 123] on li "Labeling Mode" at bounding box center [754, 116] width 168 height 34
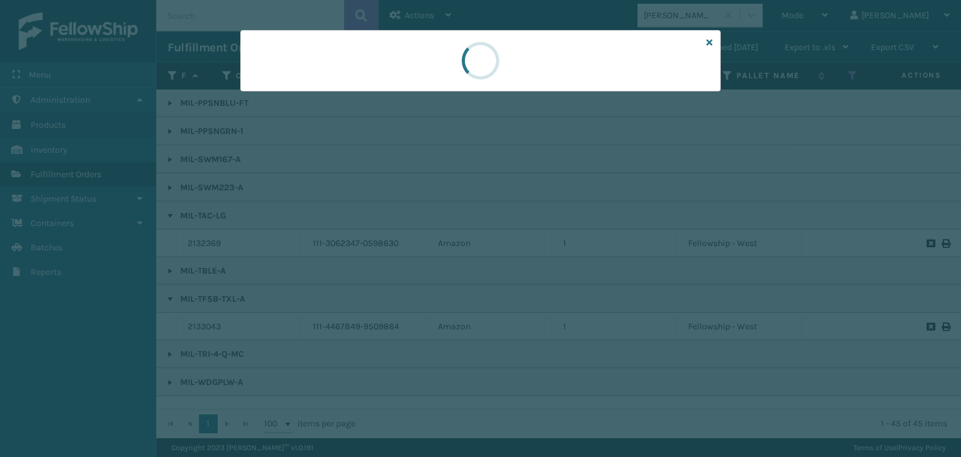
click at [355, 111] on div at bounding box center [480, 228] width 961 height 457
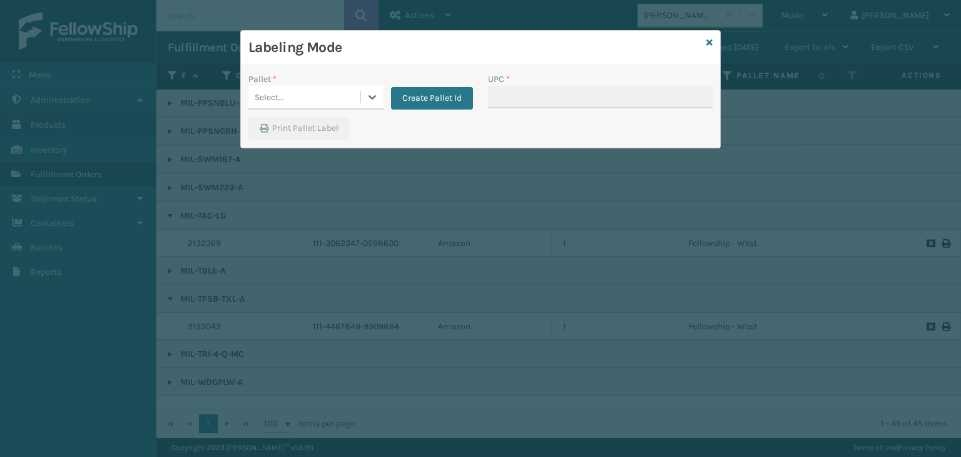
click at [346, 103] on div "Select..." at bounding box center [304, 97] width 112 height 21
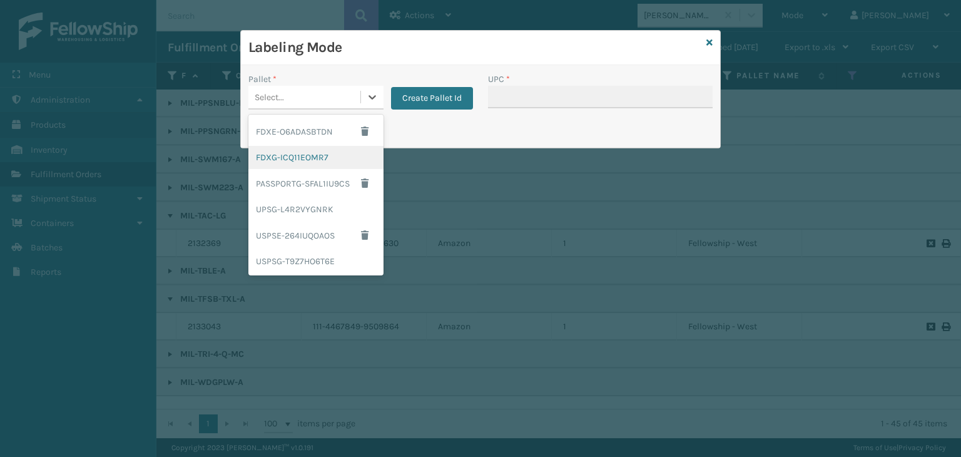
click at [315, 156] on div "FDXG-ICQ11EOMR7" at bounding box center [315, 157] width 135 height 23
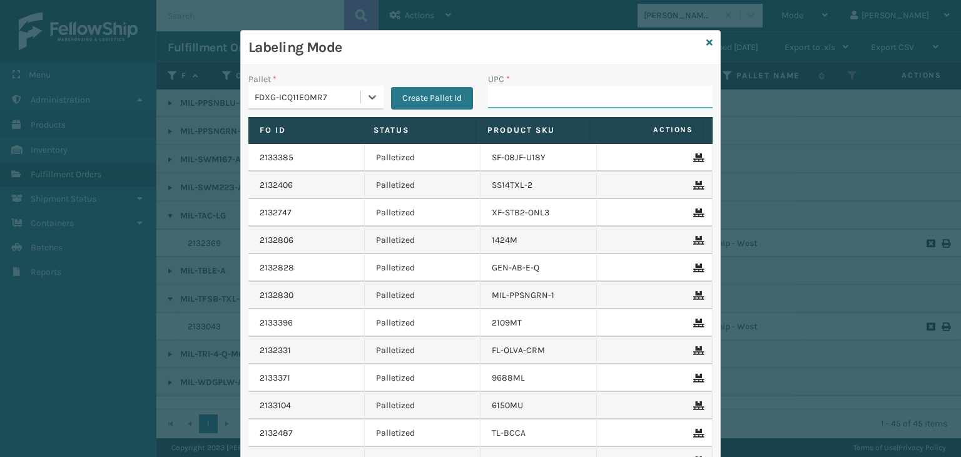
click at [540, 101] on input "UPC *" at bounding box center [600, 97] width 225 height 23
click at [706, 43] on icon at bounding box center [709, 42] width 6 height 9
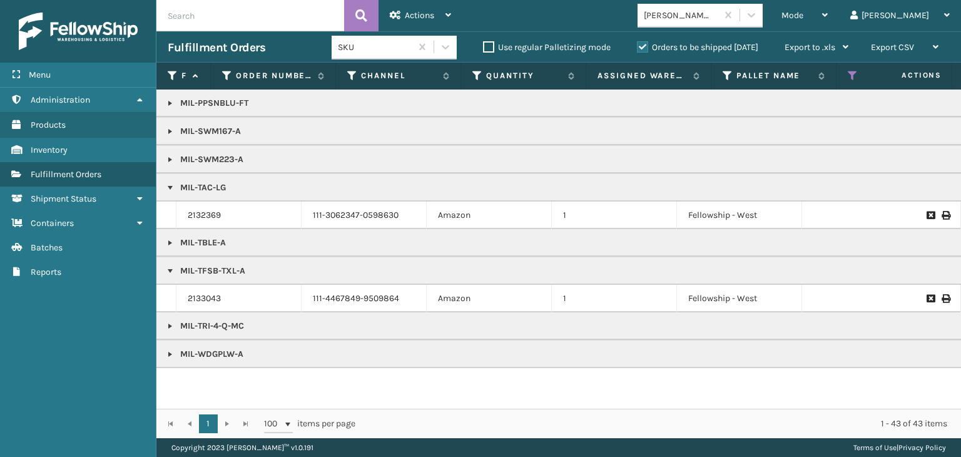
click at [166, 238] on link at bounding box center [170, 243] width 10 height 10
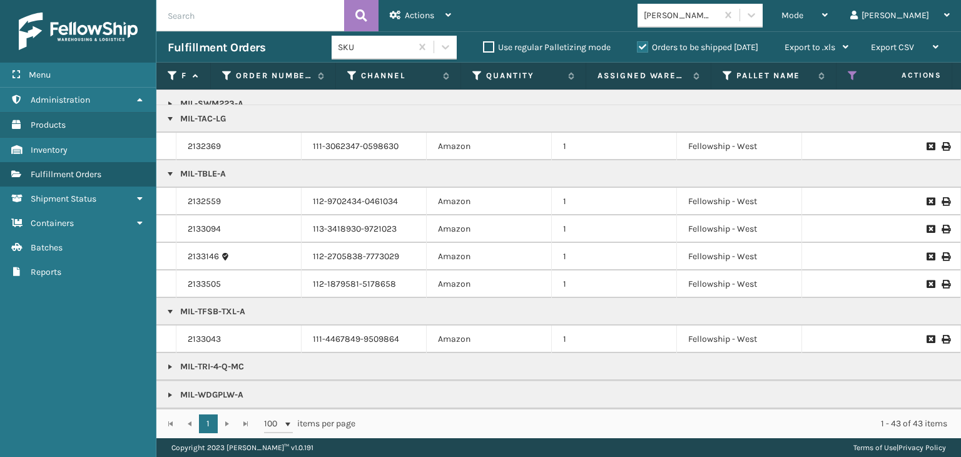
scroll to position [78, 0]
click at [208, 195] on link "2132559" at bounding box center [204, 201] width 33 height 13
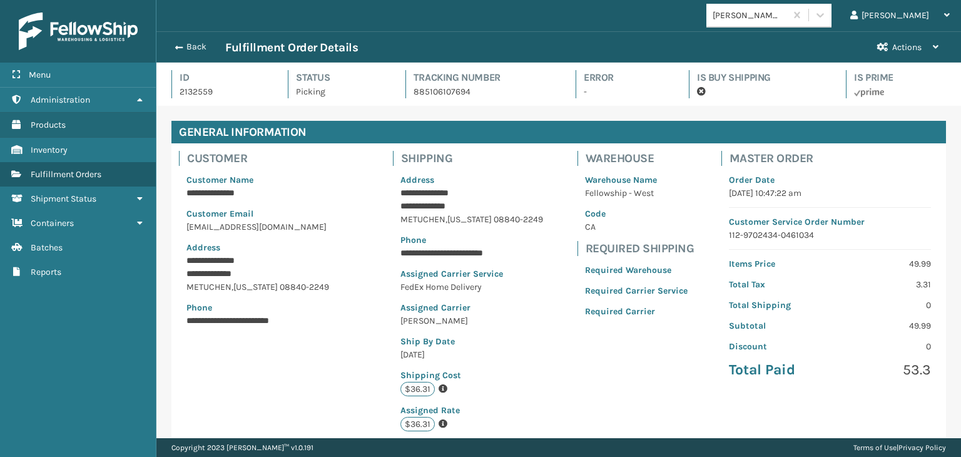
scroll to position [308, 0]
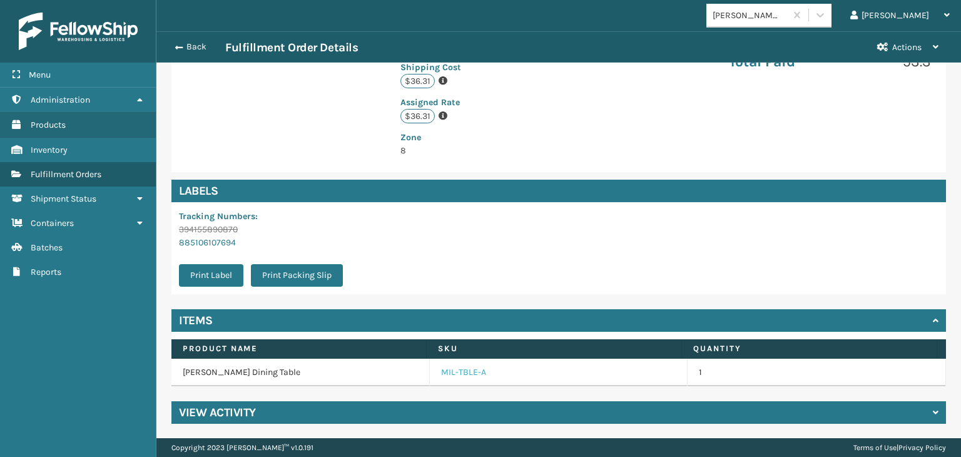
click at [472, 367] on link "MIL-TBLE-A" at bounding box center [463, 372] width 45 height 13
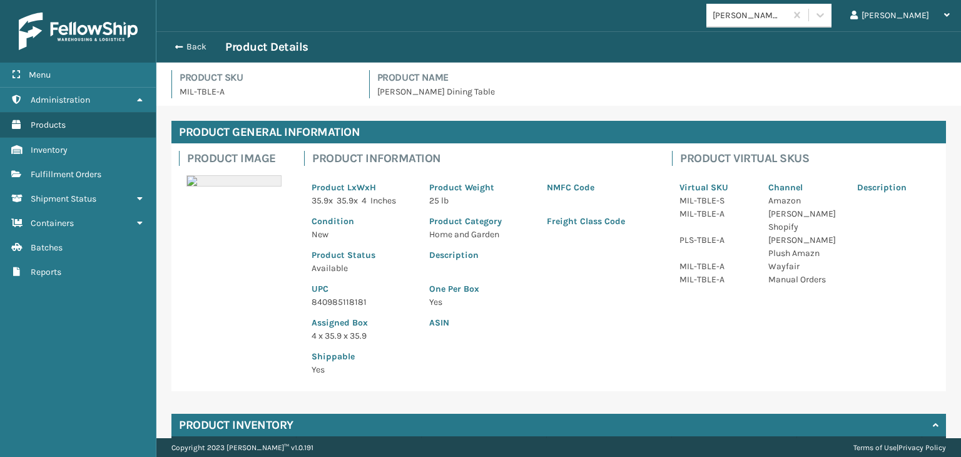
click at [331, 303] on p "840985118181" at bounding box center [362, 301] width 103 height 13
click at [329, 303] on p "840985118181" at bounding box center [362, 301] width 103 height 13
click at [188, 48] on button "Back" at bounding box center [197, 46] width 58 height 11
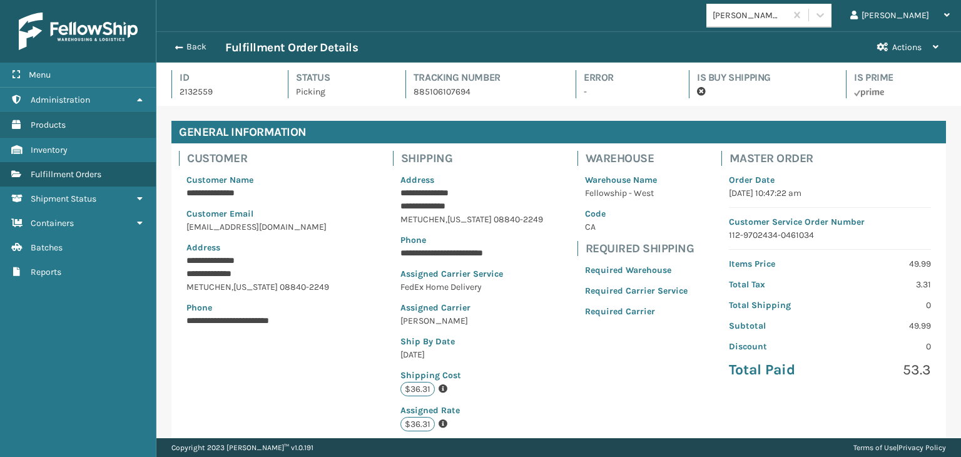
scroll to position [30, 804]
click at [192, 44] on button "Back" at bounding box center [197, 46] width 58 height 11
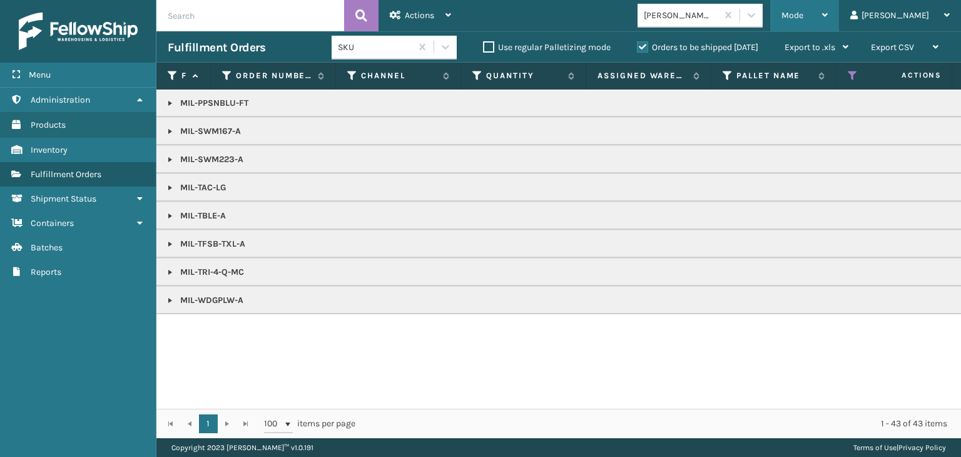
click at [827, 16] on div "Mode" at bounding box center [804, 15] width 46 height 31
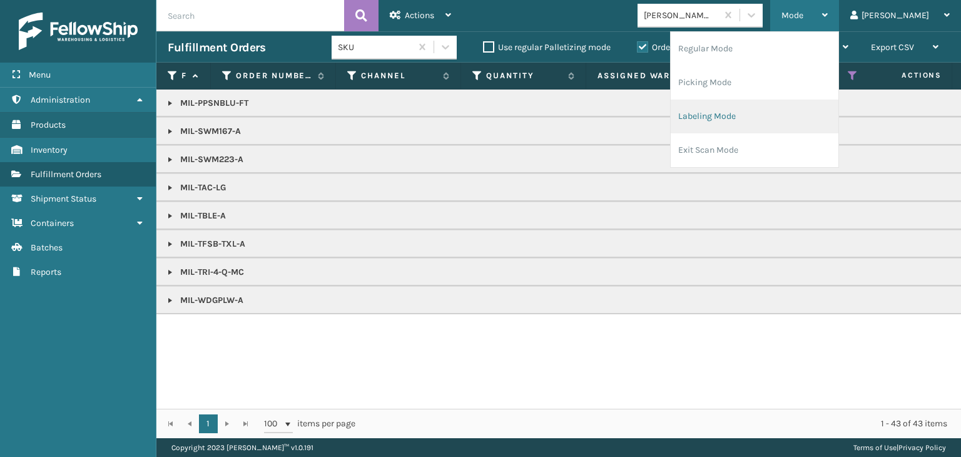
click at [751, 128] on li "Labeling Mode" at bounding box center [754, 116] width 168 height 34
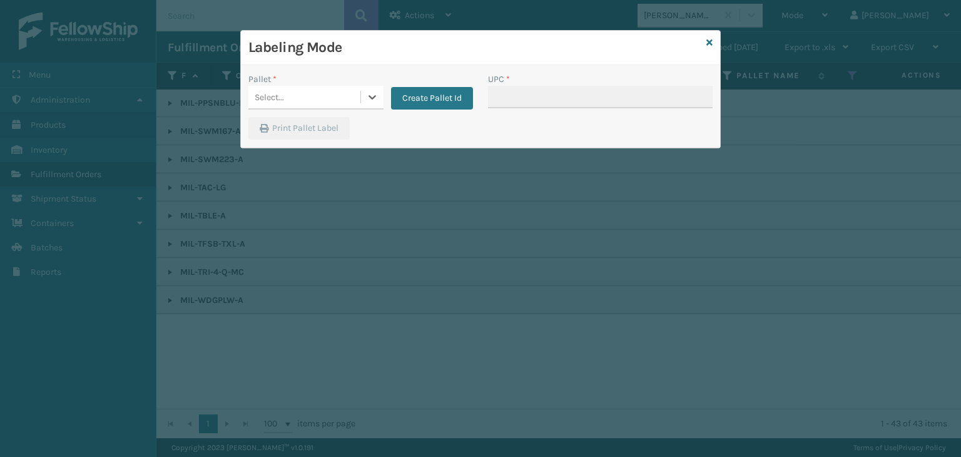
click at [288, 97] on div "Select..." at bounding box center [304, 97] width 112 height 21
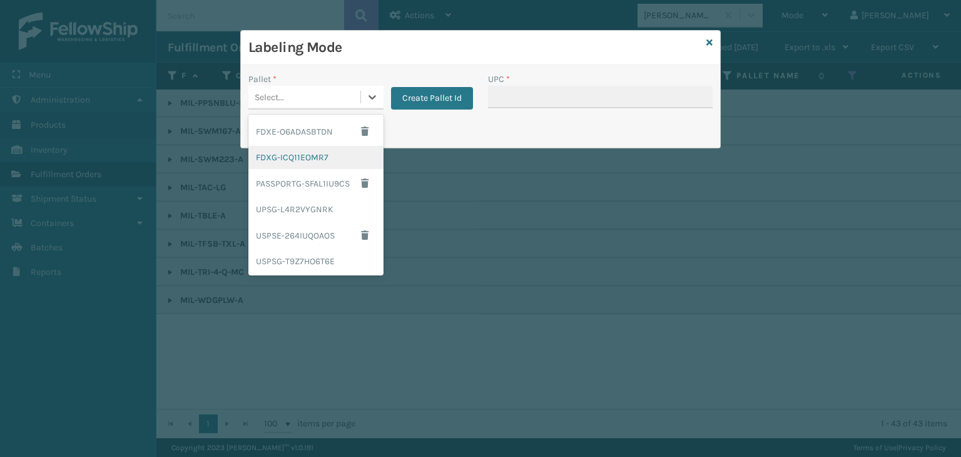
click at [300, 161] on div "FDXG-ICQ11EOMR7" at bounding box center [315, 157] width 135 height 23
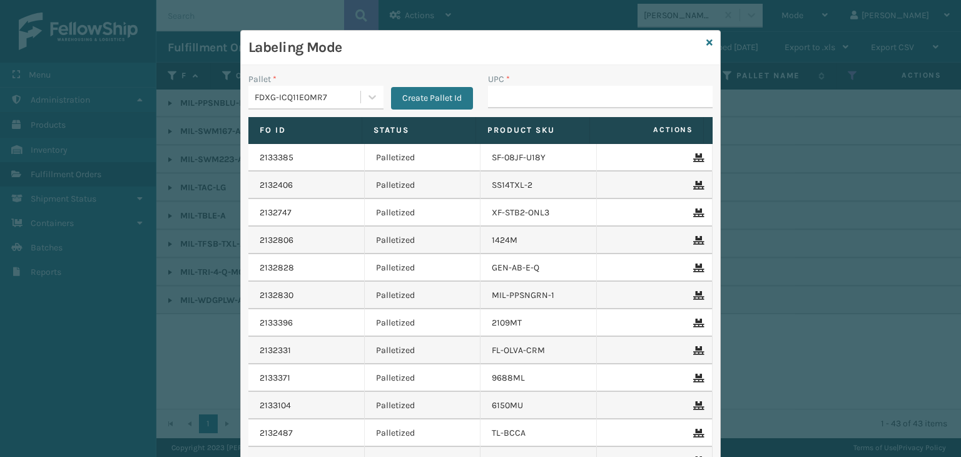
click at [604, 84] on div "UPC *" at bounding box center [600, 79] width 225 height 13
drag, startPoint x: 599, startPoint y: 94, endPoint x: 593, endPoint y: 102, distance: 10.3
click at [599, 94] on input "UPC *" at bounding box center [600, 97] width 225 height 23
paste input "840985118181"
type input "840985118181"
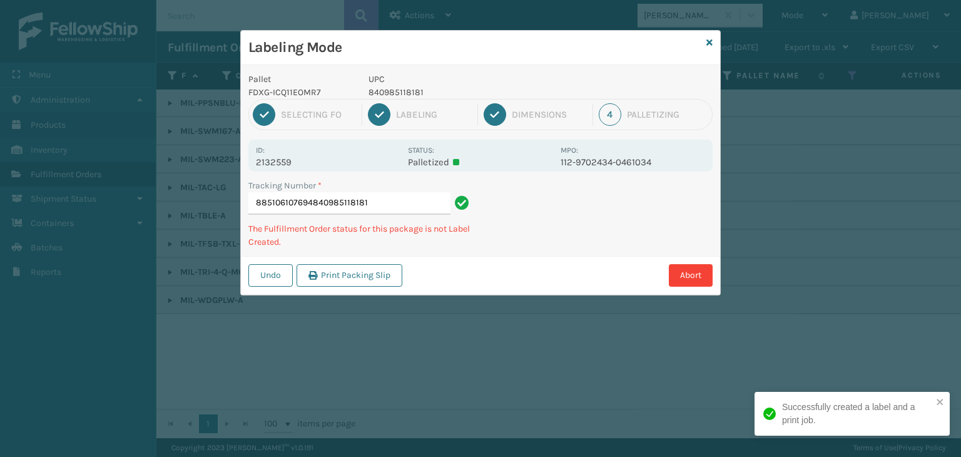
type input "885106107694840985118181840985118181"
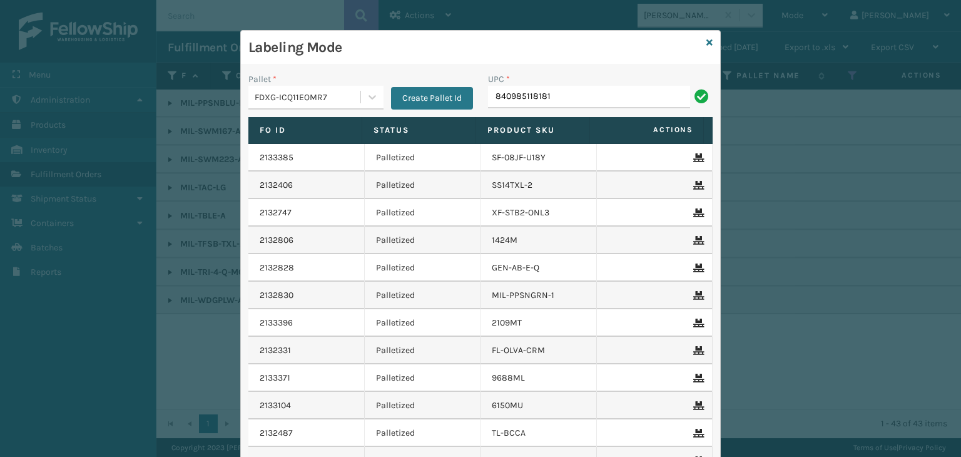
type input "840985118181"
click at [706, 43] on icon at bounding box center [709, 42] width 6 height 9
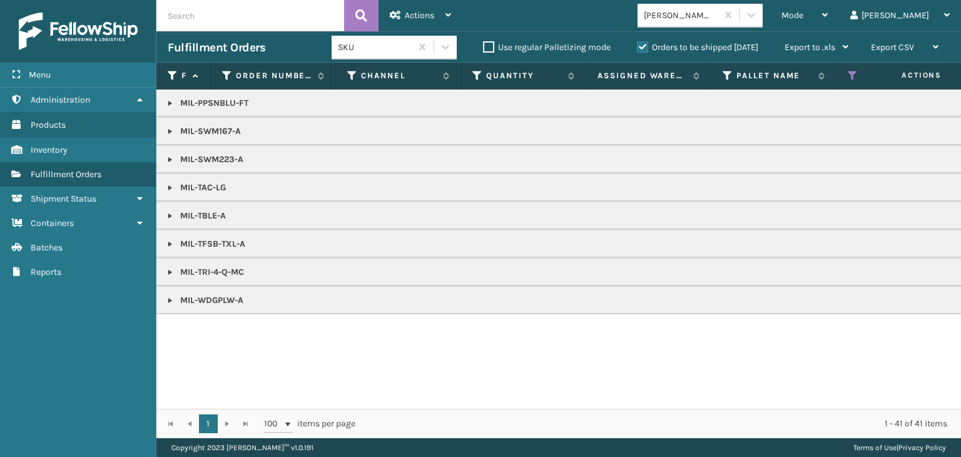
click at [170, 215] on link at bounding box center [170, 216] width 10 height 10
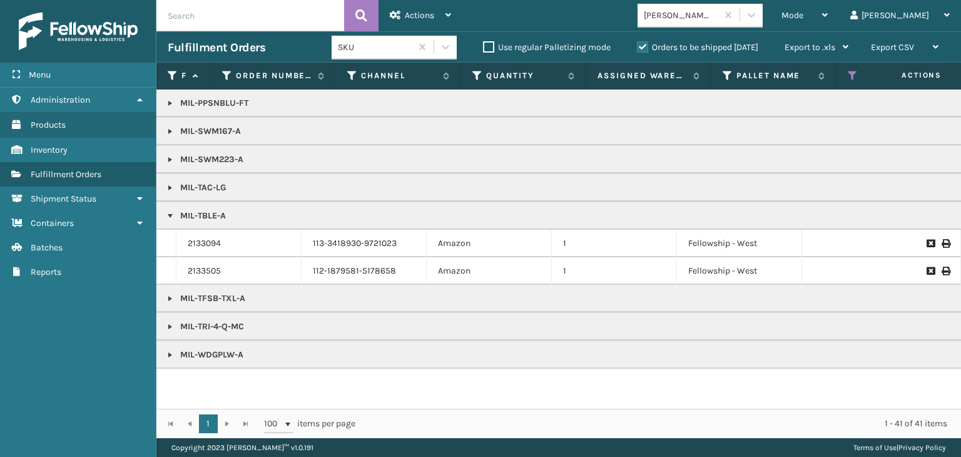
click at [170, 184] on link at bounding box center [170, 188] width 10 height 10
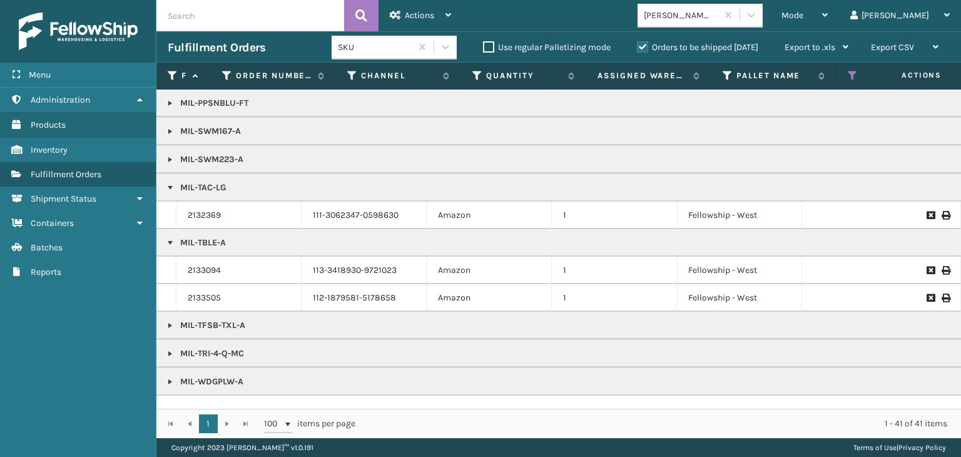
click at [174, 325] on link at bounding box center [170, 325] width 10 height 10
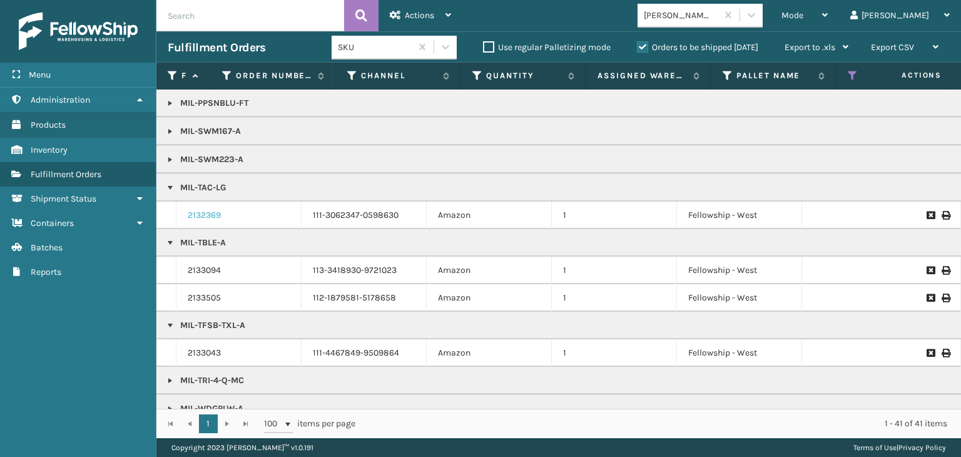
click at [211, 216] on link "2132369" at bounding box center [204, 215] width 33 height 13
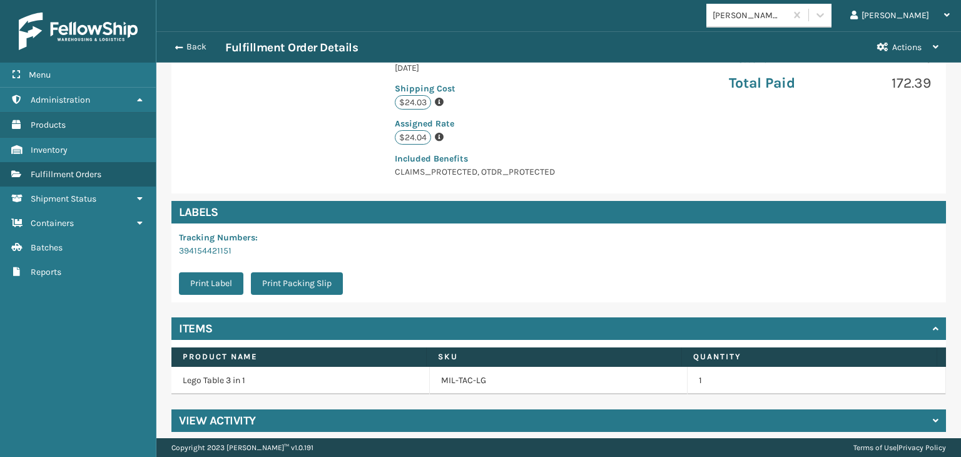
scroll to position [295, 0]
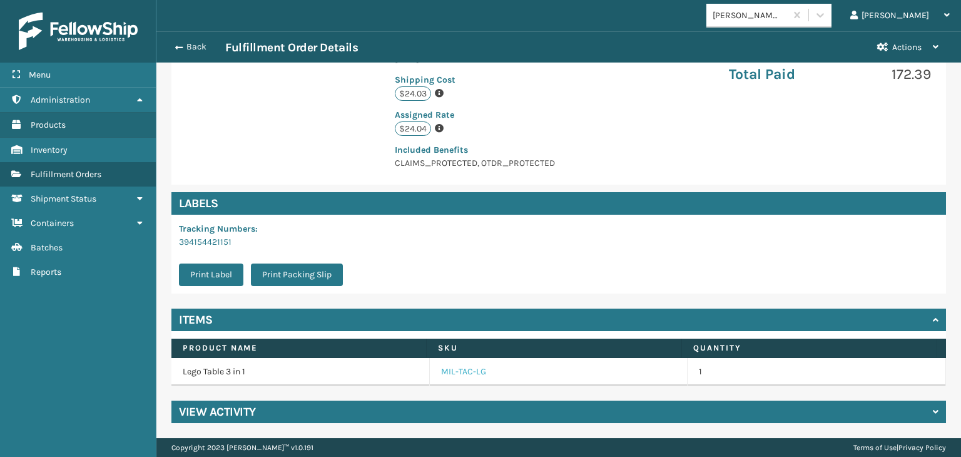
click at [441, 371] on link "MIL-TAC-LG" at bounding box center [463, 371] width 45 height 13
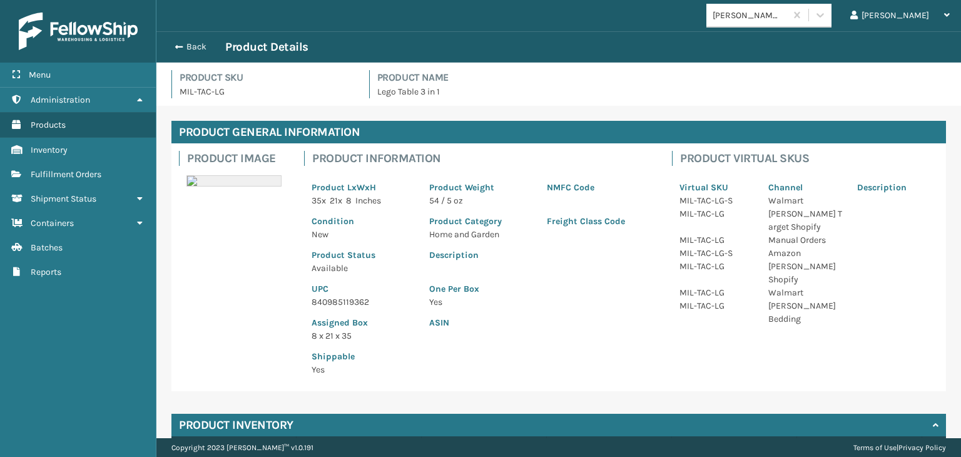
click at [339, 301] on p "840985119362" at bounding box center [362, 301] width 103 height 13
click at [191, 46] on button "Back" at bounding box center [197, 46] width 58 height 11
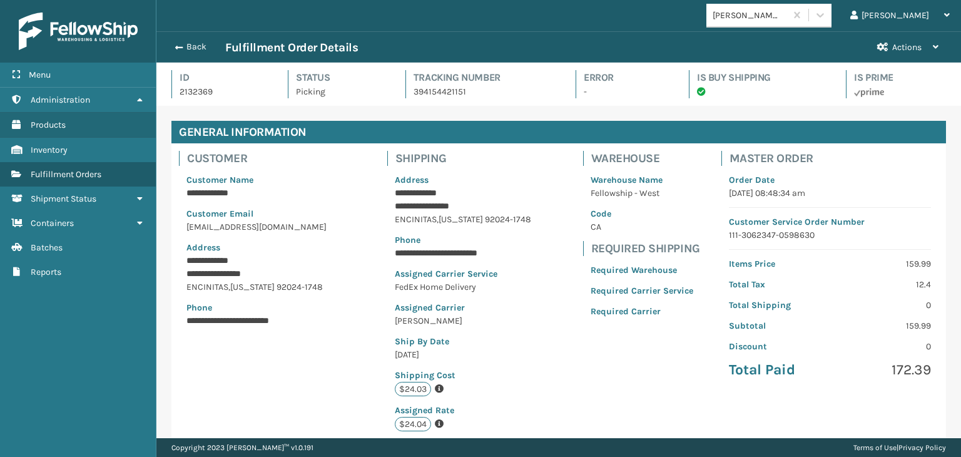
scroll to position [30, 804]
click at [191, 46] on button "Back" at bounding box center [197, 46] width 58 height 11
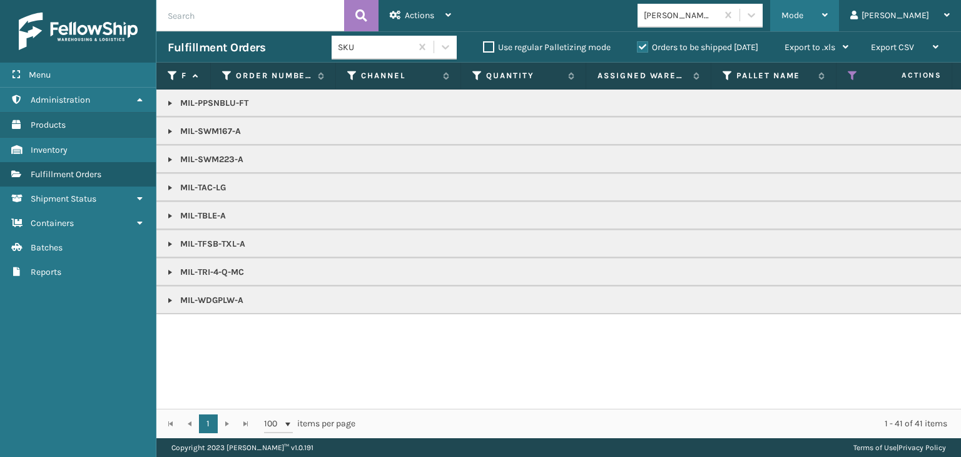
click at [827, 17] on div "Mode" at bounding box center [804, 15] width 46 height 31
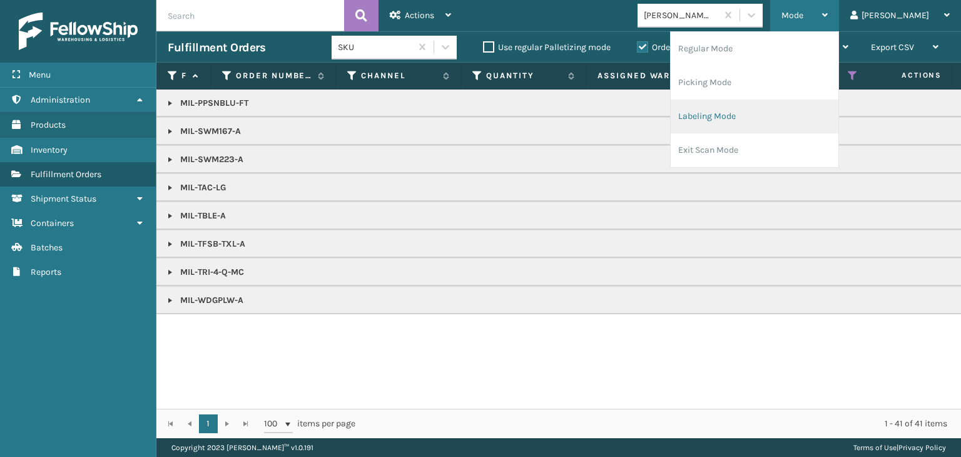
click at [829, 113] on li "Labeling Mode" at bounding box center [754, 116] width 168 height 34
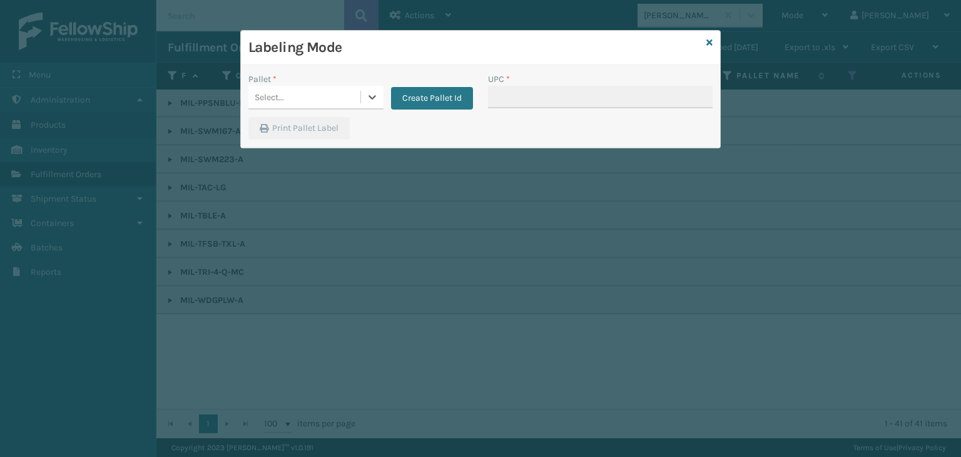
click at [315, 103] on div "Select..." at bounding box center [304, 97] width 112 height 21
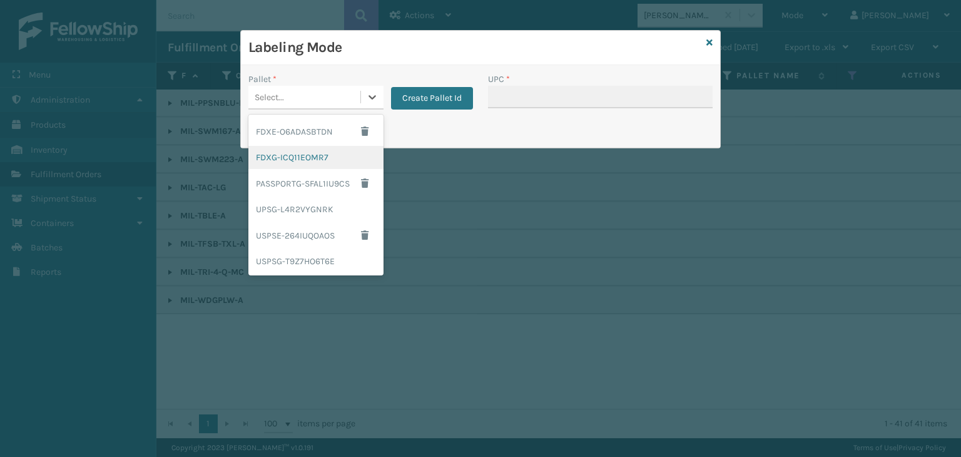
click at [310, 148] on div "FDXG-ICQ11EOMR7" at bounding box center [315, 157] width 135 height 23
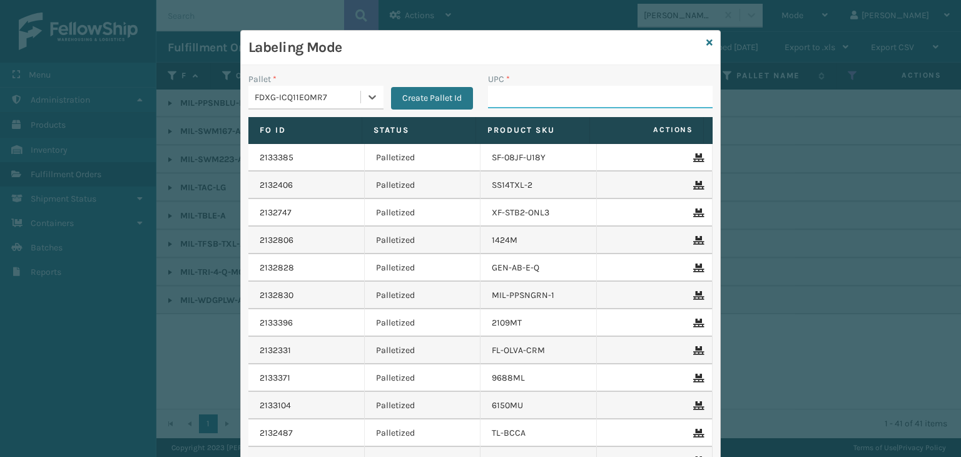
click at [521, 102] on input "UPC *" at bounding box center [600, 97] width 225 height 23
paste input "840985119362"
type input "840985119362"
click at [706, 43] on icon at bounding box center [709, 42] width 6 height 9
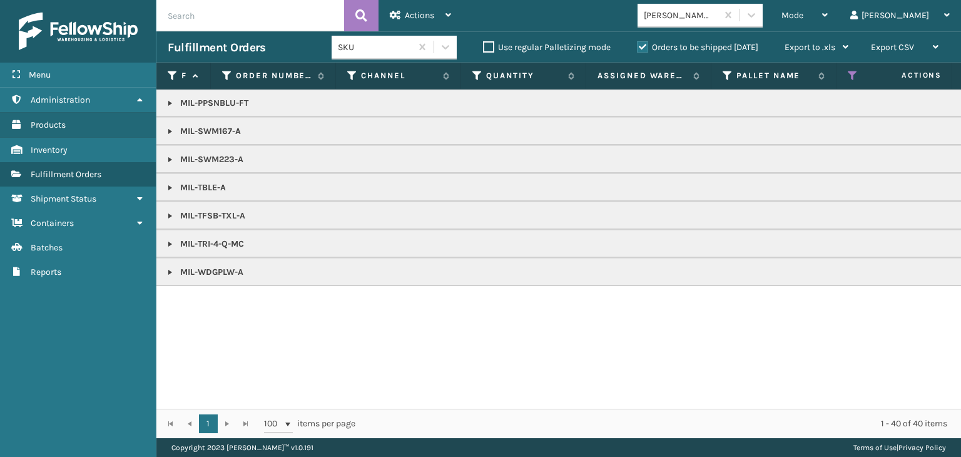
click at [166, 190] on link at bounding box center [170, 188] width 10 height 10
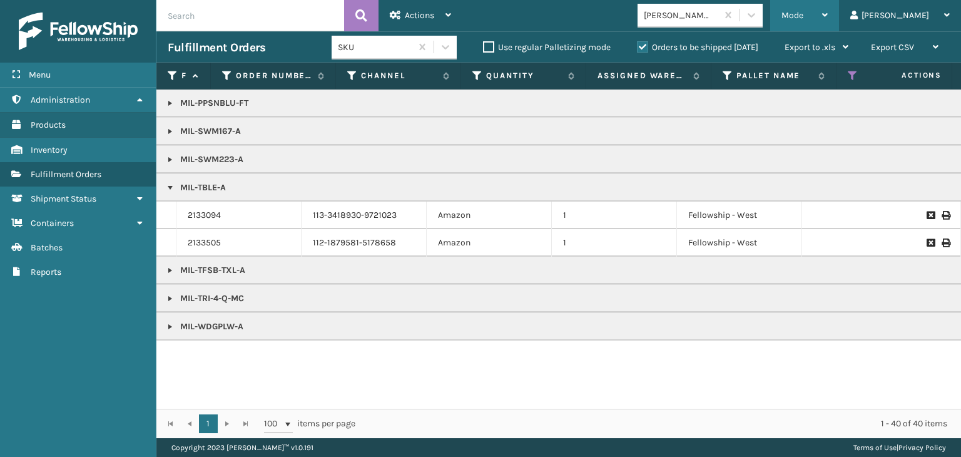
click at [827, 16] on div "Mode" at bounding box center [804, 15] width 46 height 31
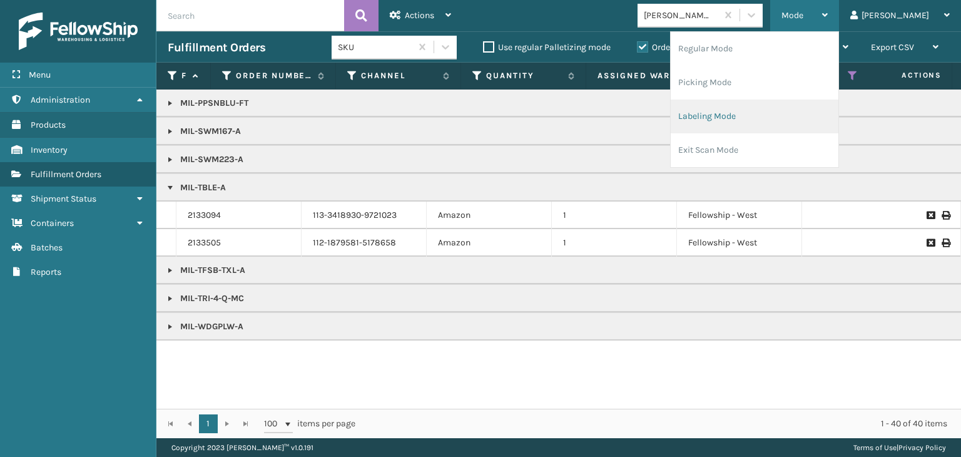
click at [838, 111] on li "Labeling Mode" at bounding box center [754, 116] width 168 height 34
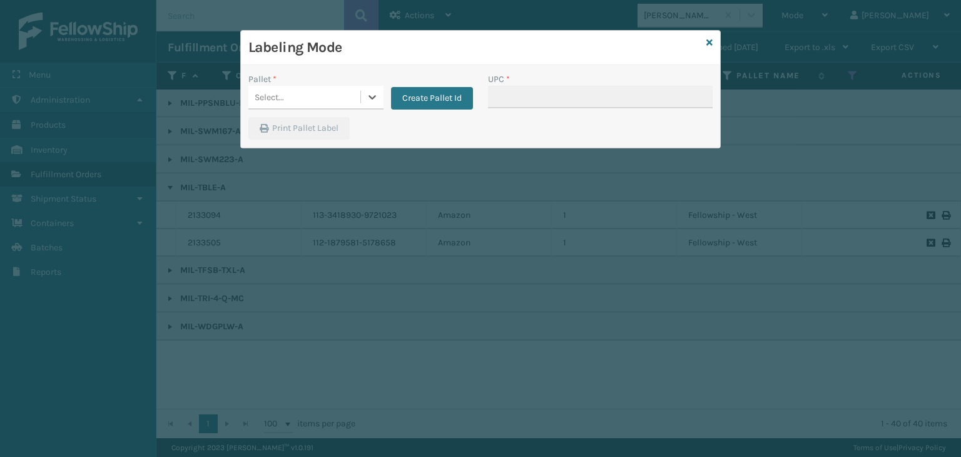
click at [278, 99] on div "Select..." at bounding box center [269, 97] width 29 height 13
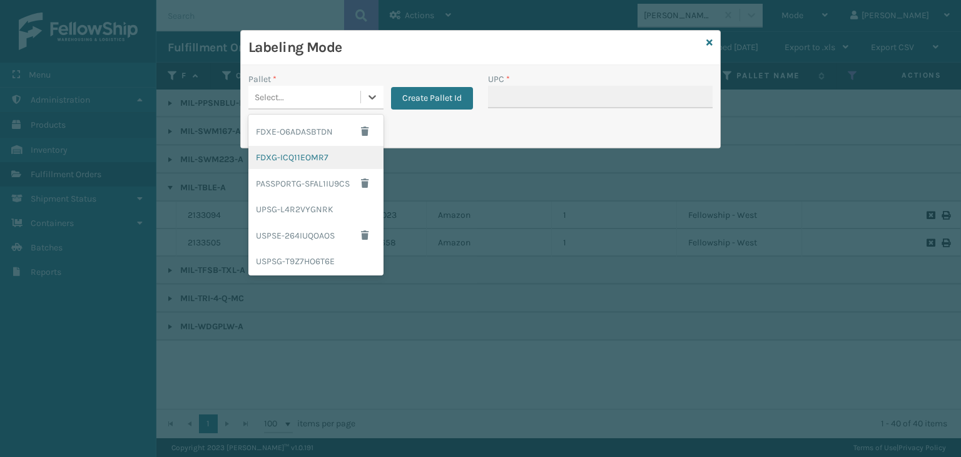
drag, startPoint x: 290, startPoint y: 160, endPoint x: 298, endPoint y: 160, distance: 7.5
click at [298, 160] on div "FDXG-ICQ11EOMR7" at bounding box center [315, 157] width 135 height 23
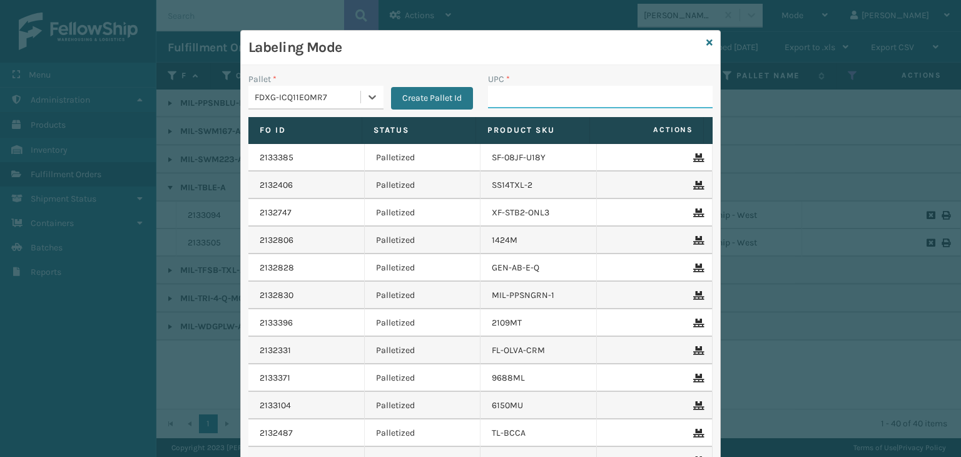
drag, startPoint x: 503, startPoint y: 104, endPoint x: 470, endPoint y: 111, distance: 33.1
click at [503, 104] on input "UPC *" at bounding box center [600, 97] width 225 height 23
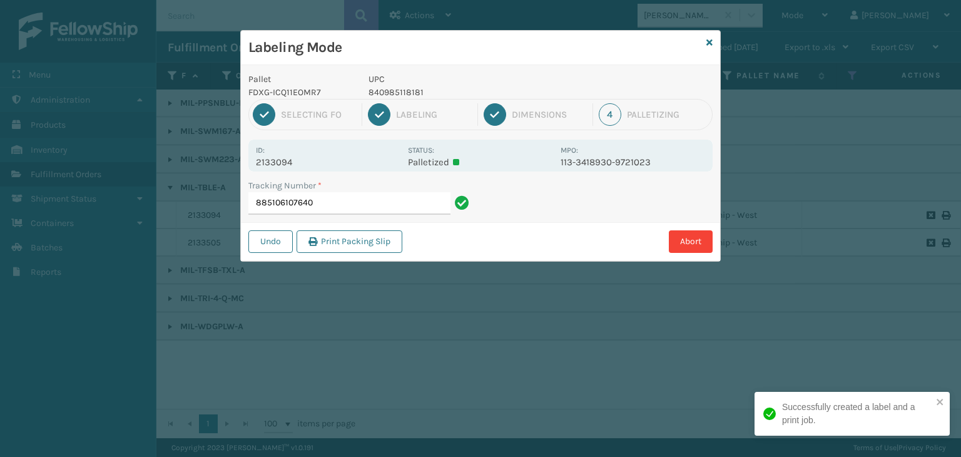
click at [390, 89] on p "840985118181" at bounding box center [460, 92] width 185 height 13
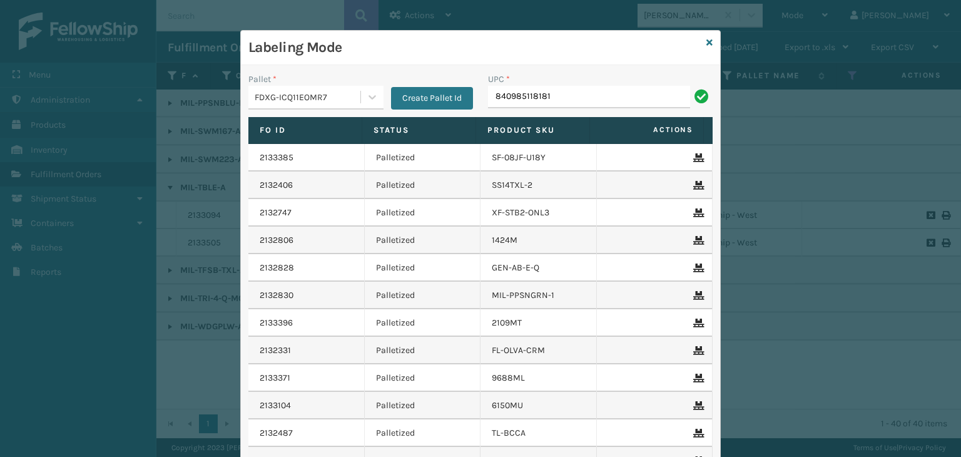
type input "840985118181"
click at [706, 42] on icon at bounding box center [709, 42] width 6 height 9
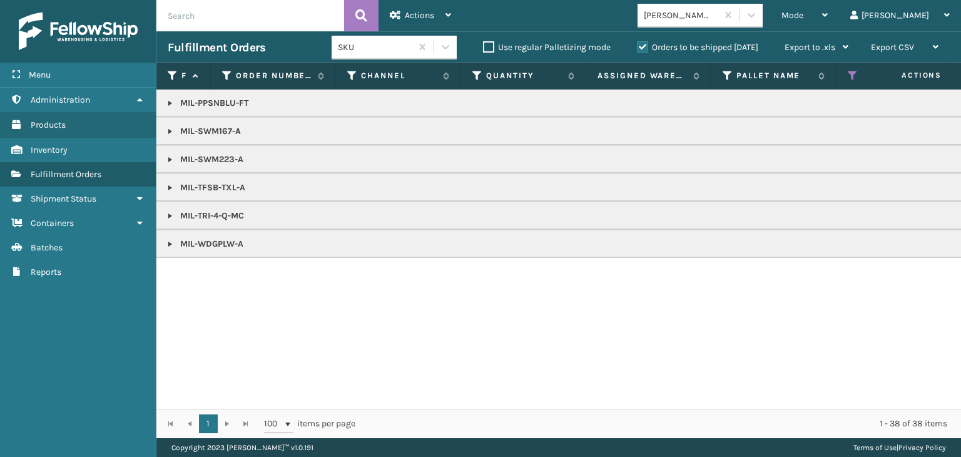
click at [172, 185] on link at bounding box center [170, 188] width 10 height 10
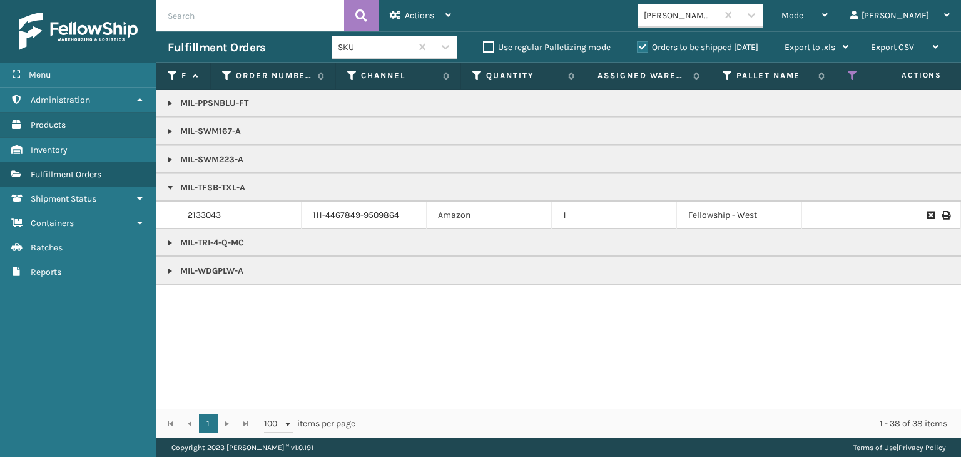
click at [172, 101] on link at bounding box center [170, 103] width 10 height 10
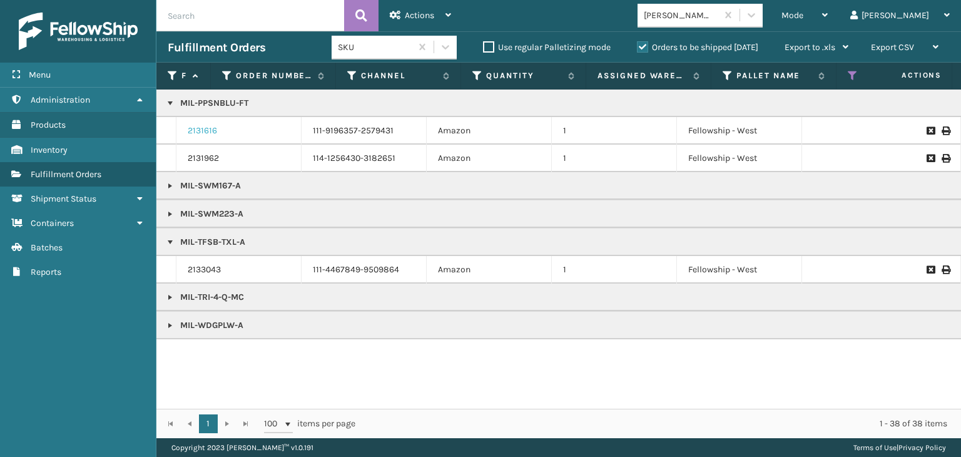
click at [205, 131] on link "2131616" at bounding box center [202, 130] width 29 height 13
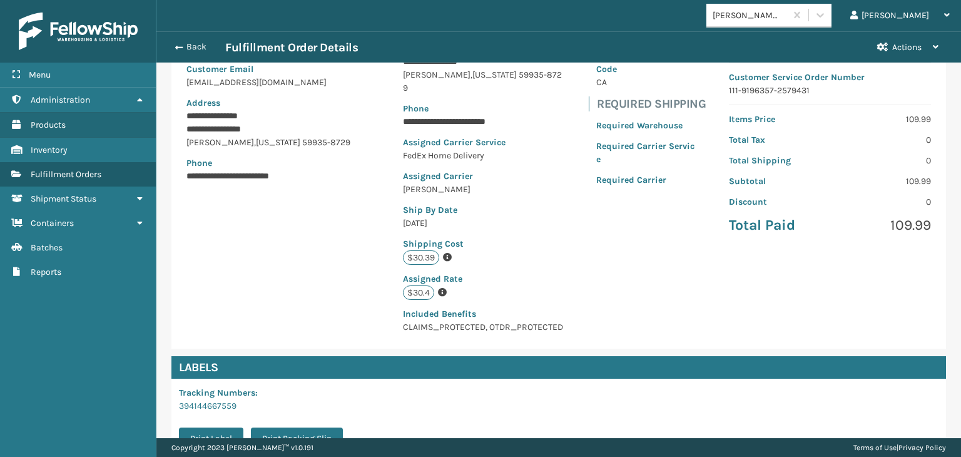
scroll to position [308, 0]
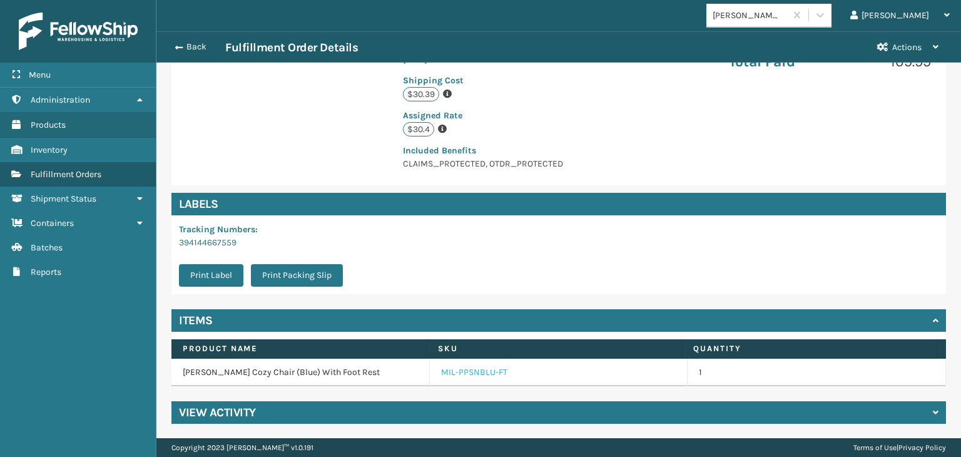
click at [488, 369] on link "MIL-PPSNBLU-FT" at bounding box center [474, 372] width 66 height 13
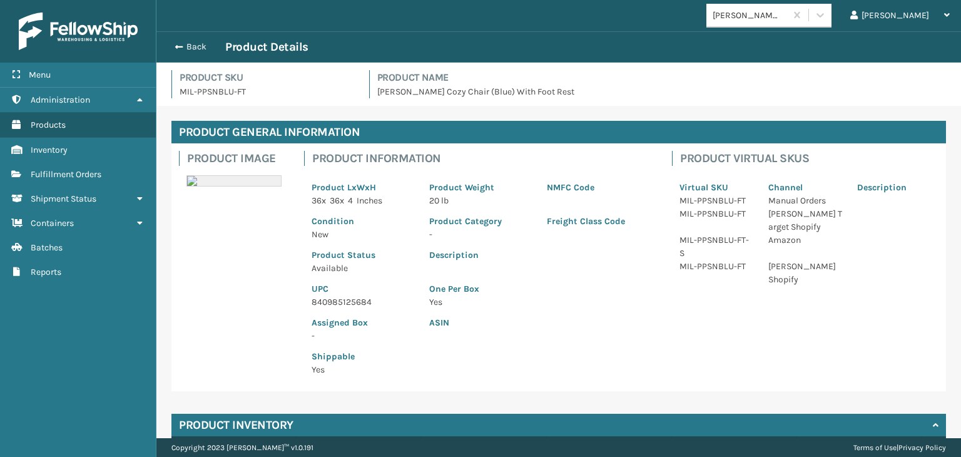
click at [342, 297] on p "840985125684" at bounding box center [362, 301] width 103 height 13
click at [192, 49] on button "Back" at bounding box center [197, 46] width 58 height 11
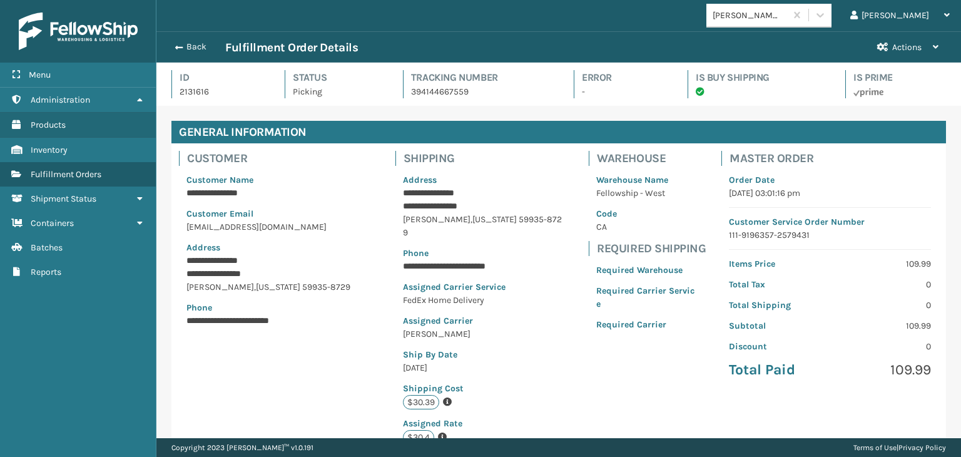
scroll to position [30, 804]
click at [192, 48] on button "Back" at bounding box center [197, 46] width 58 height 11
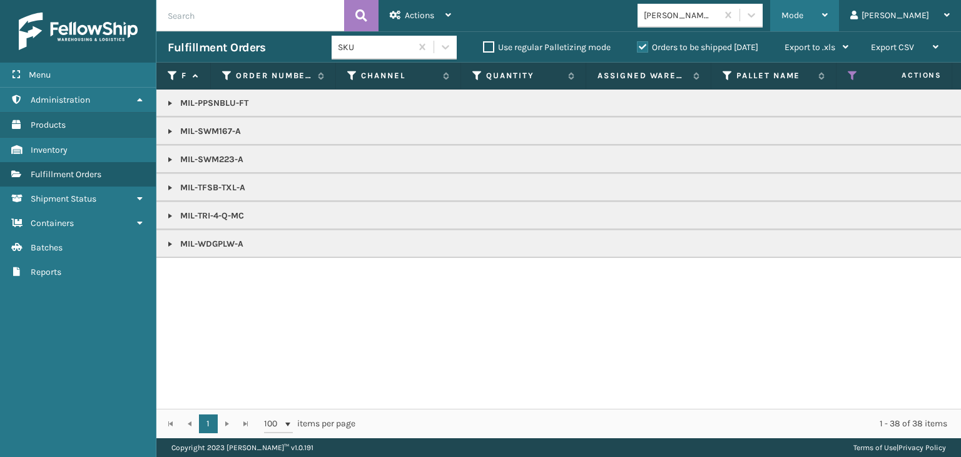
click at [803, 19] on span "Mode" at bounding box center [792, 15] width 22 height 11
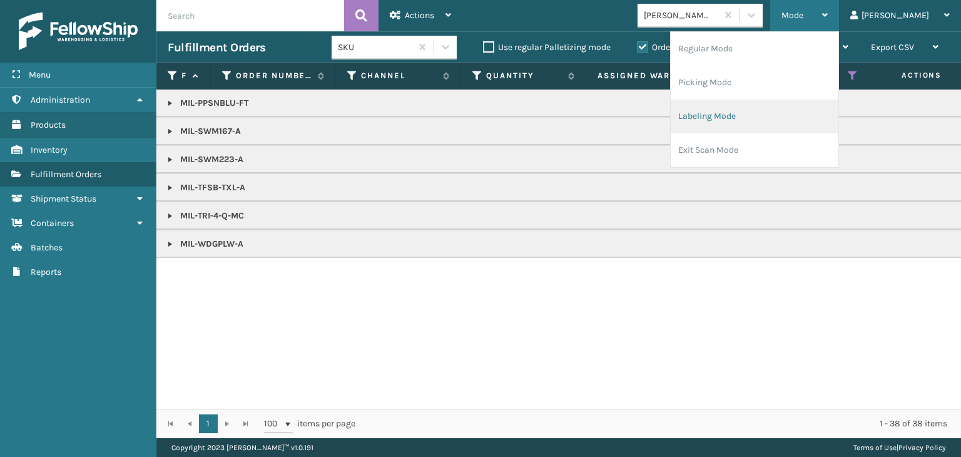
click at [781, 121] on li "Labeling Mode" at bounding box center [754, 116] width 168 height 34
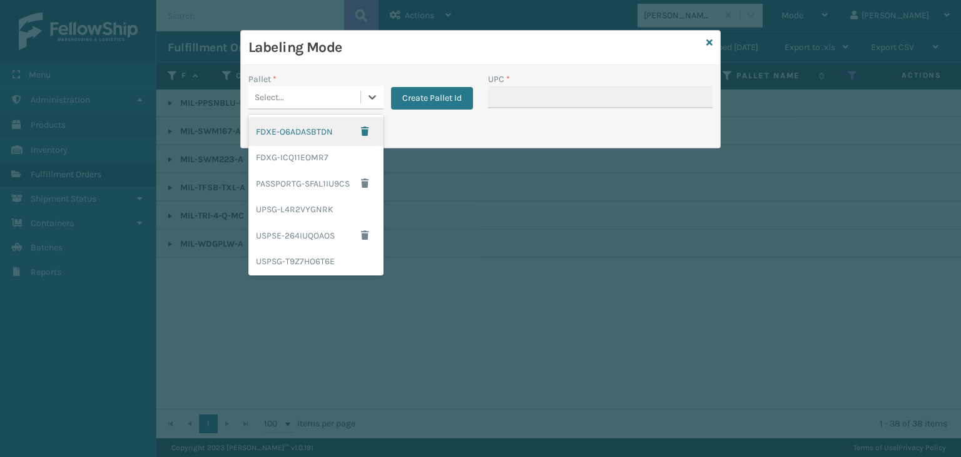
click at [308, 93] on div "Select..." at bounding box center [304, 97] width 112 height 21
click at [296, 152] on div "FDXG-ICQ11EOMR7" at bounding box center [315, 157] width 135 height 23
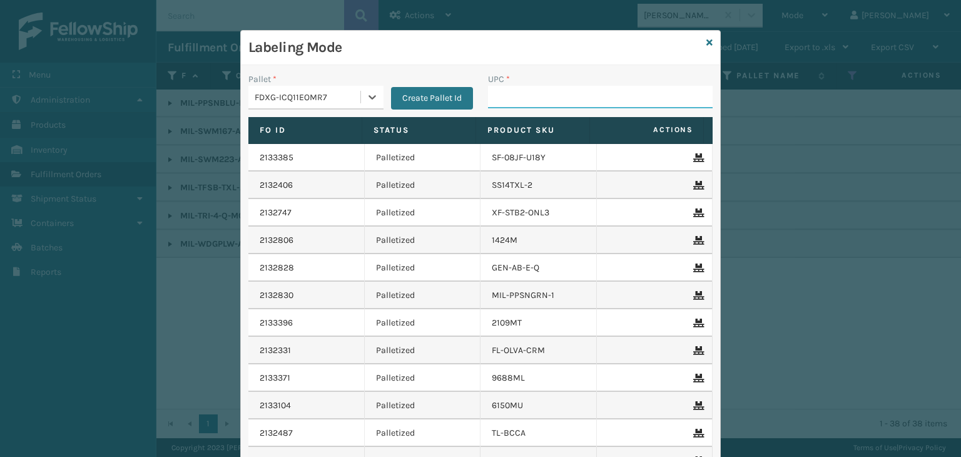
drag, startPoint x: 578, startPoint y: 99, endPoint x: 566, endPoint y: 99, distance: 11.9
click at [578, 99] on input "UPC *" at bounding box center [600, 97] width 225 height 23
paste input "840985125684"
type input "840985125684"
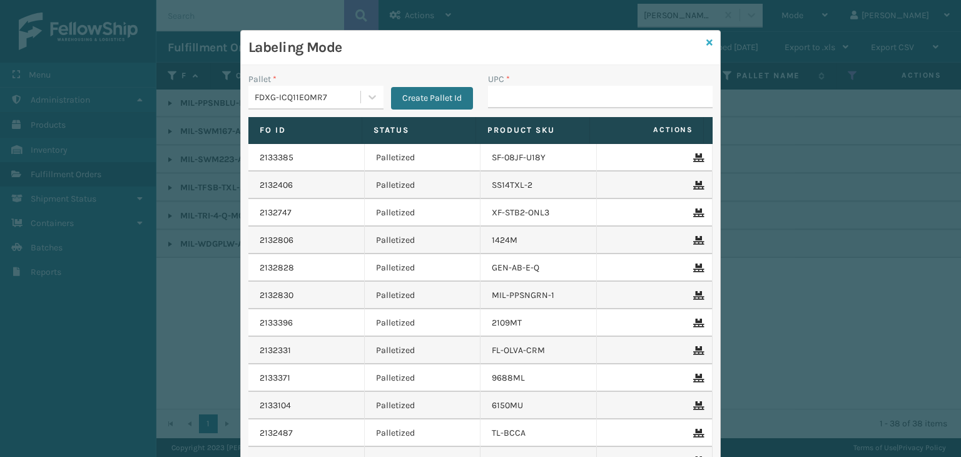
click at [706, 43] on icon at bounding box center [709, 42] width 6 height 9
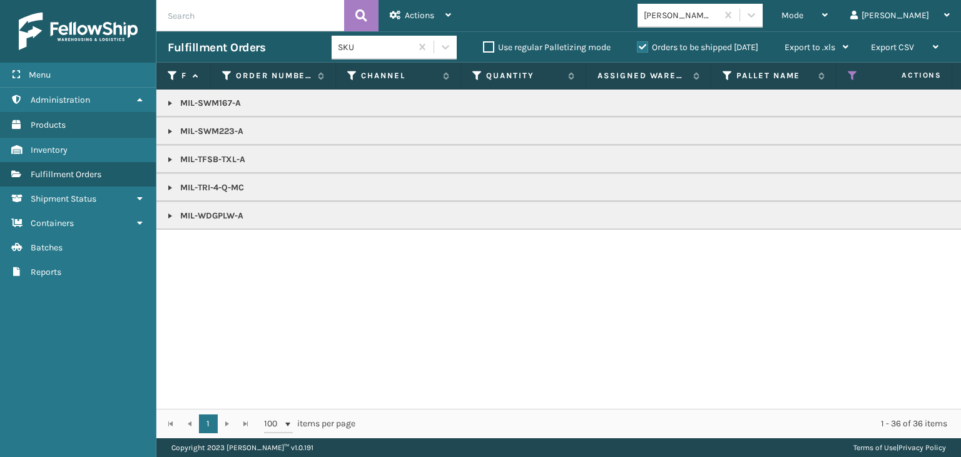
click at [168, 185] on link at bounding box center [170, 188] width 10 height 10
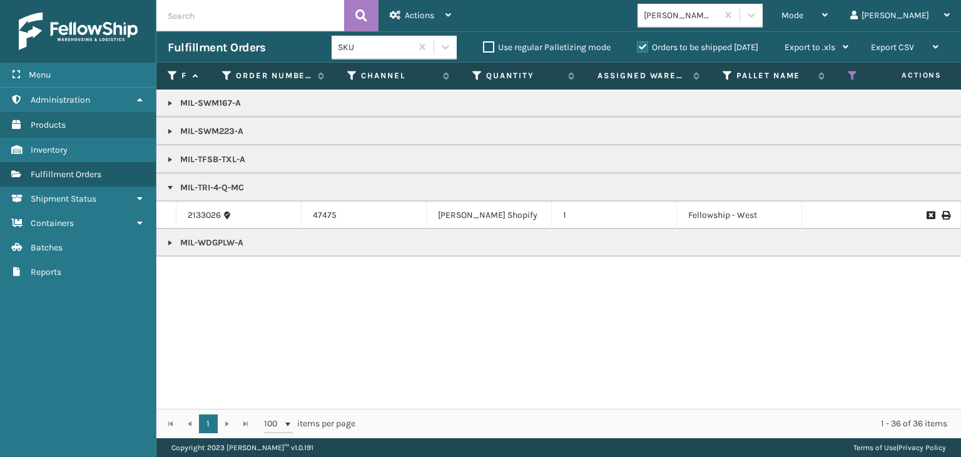
click at [168, 162] on link at bounding box center [170, 159] width 10 height 10
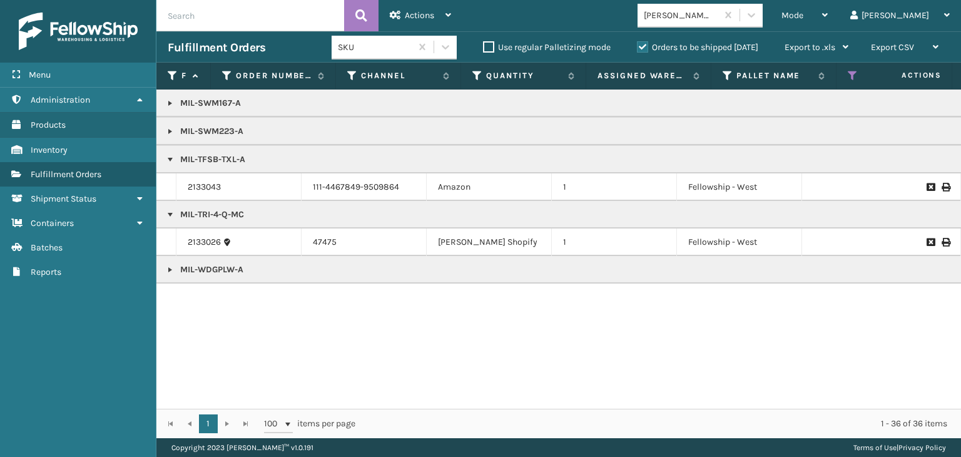
click at [167, 270] on link at bounding box center [170, 270] width 10 height 10
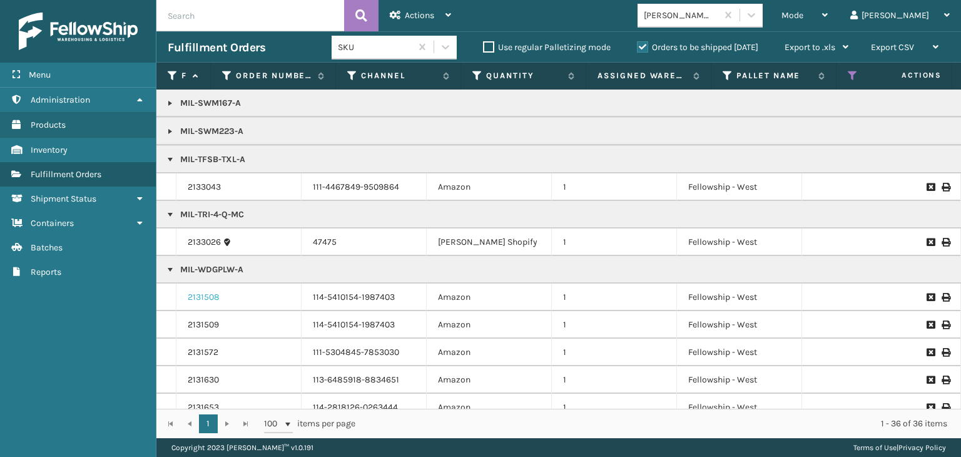
click at [206, 292] on link "2131508" at bounding box center [204, 297] width 32 height 13
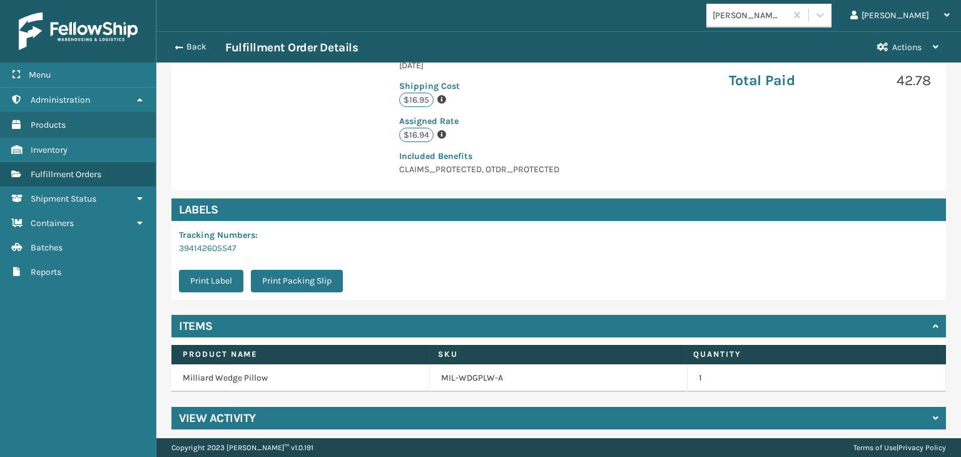
scroll to position [295, 0]
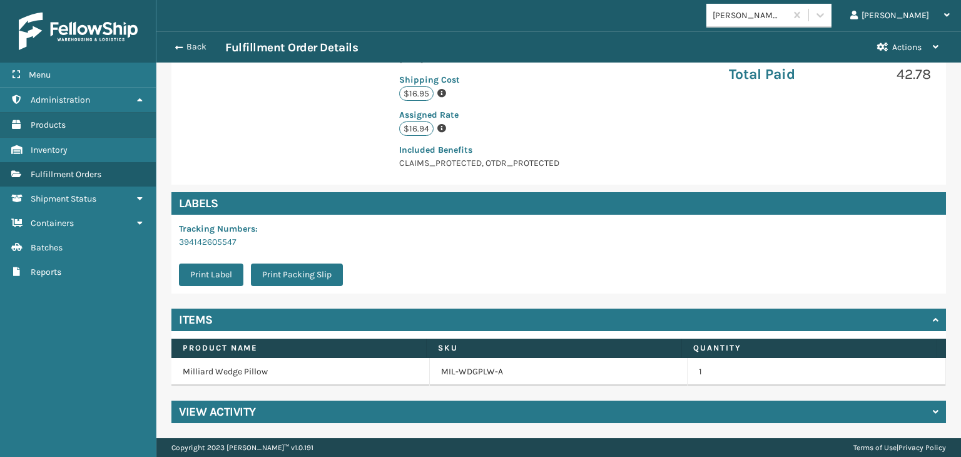
click at [478, 378] on td "MIL-WDGPLW-A" at bounding box center [559, 372] width 258 height 28
click at [477, 376] on link "MIL-WDGPLW-A" at bounding box center [472, 371] width 62 height 13
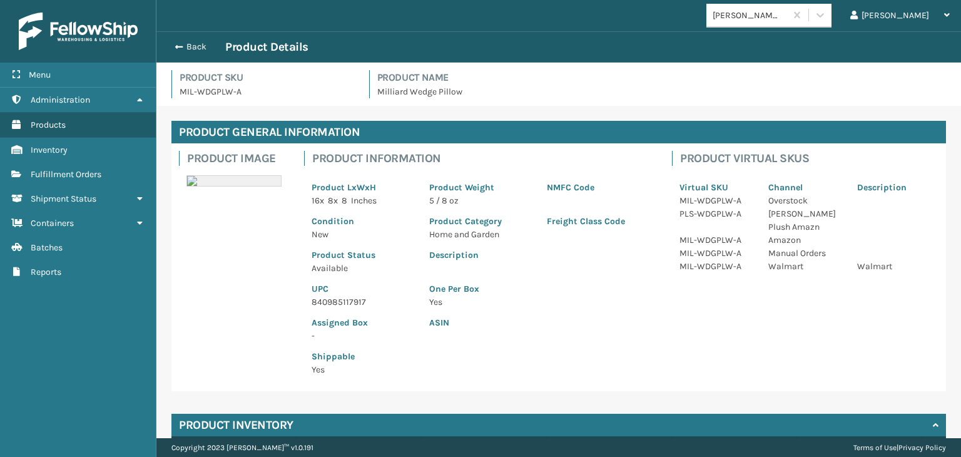
click at [358, 305] on p "840985117917" at bounding box center [362, 301] width 103 height 13
click at [185, 43] on button "Back" at bounding box center [197, 46] width 58 height 11
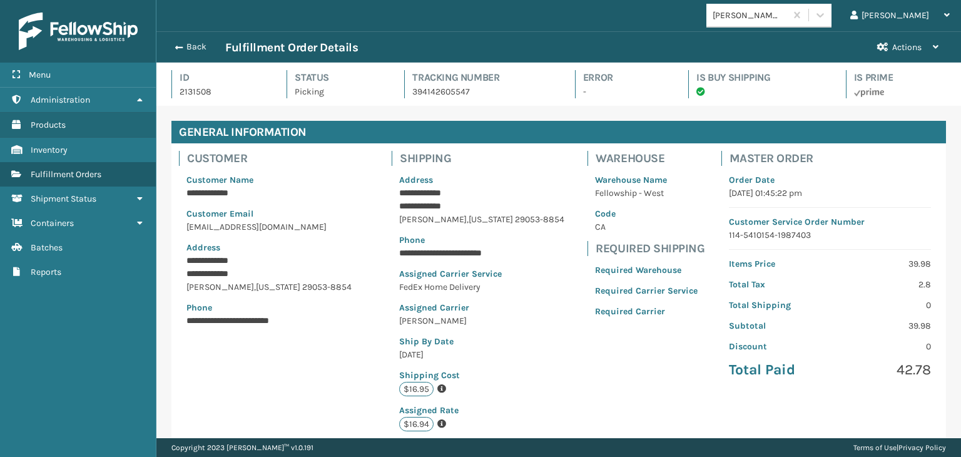
scroll to position [30, 804]
click at [190, 44] on button "Back" at bounding box center [197, 46] width 58 height 11
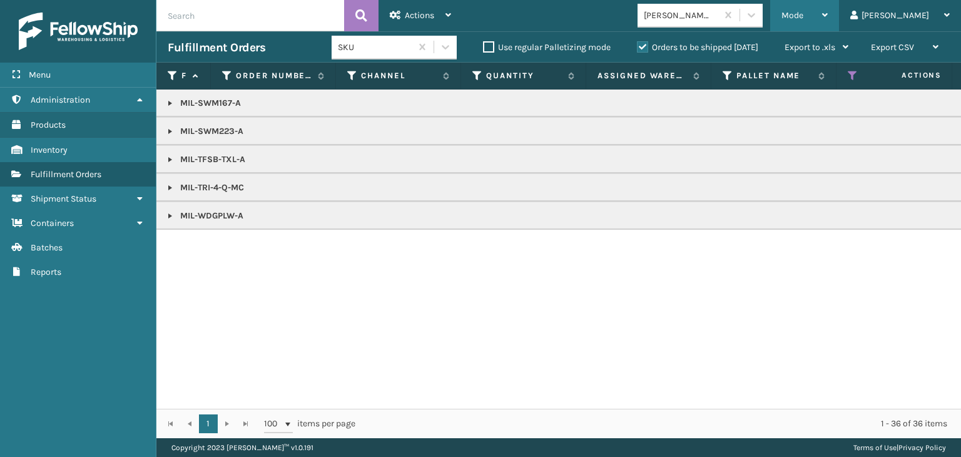
click at [803, 18] on span "Mode" at bounding box center [792, 15] width 22 height 11
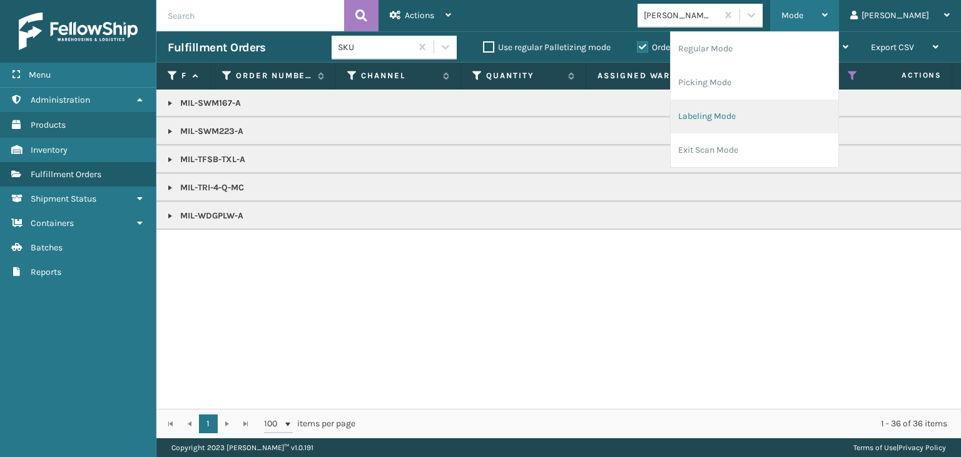
click at [797, 101] on li "Labeling Mode" at bounding box center [754, 116] width 168 height 34
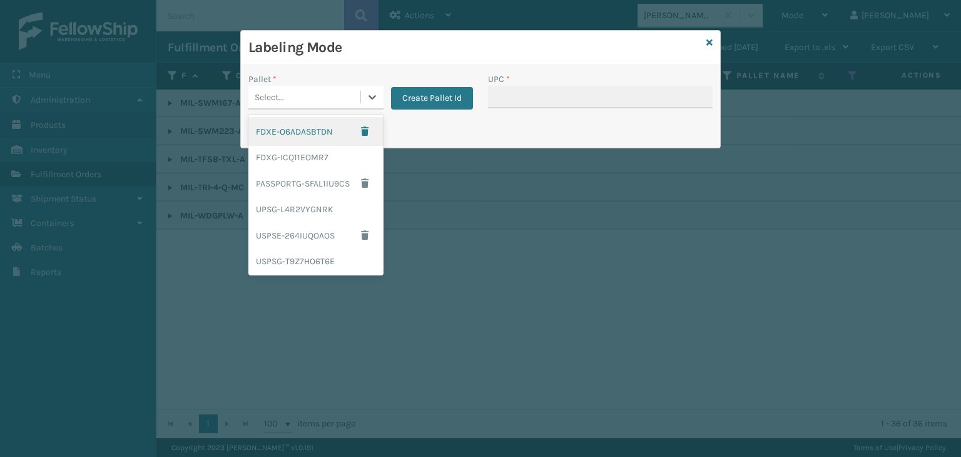
click at [345, 90] on div "Select..." at bounding box center [304, 97] width 112 height 21
click at [312, 149] on div "FDXG-ICQ11EOMR7" at bounding box center [315, 157] width 135 height 23
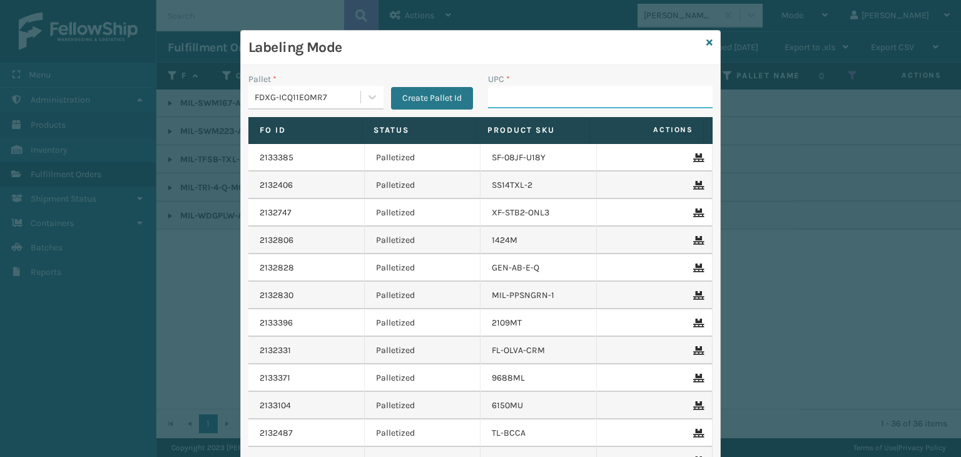
click at [546, 103] on input "UPC *" at bounding box center [600, 97] width 225 height 23
paste input "840985117917"
type input "840985117917"
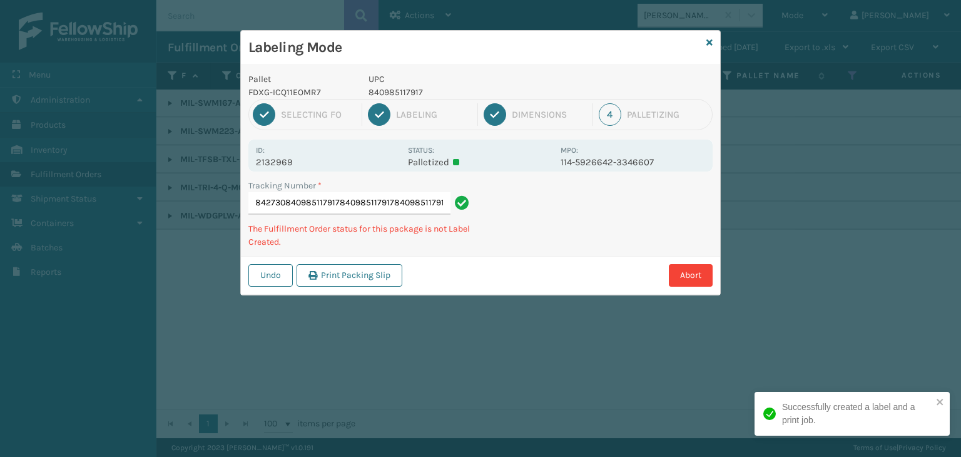
type input "394158842730840985117917840985117917840985117917840985117917"
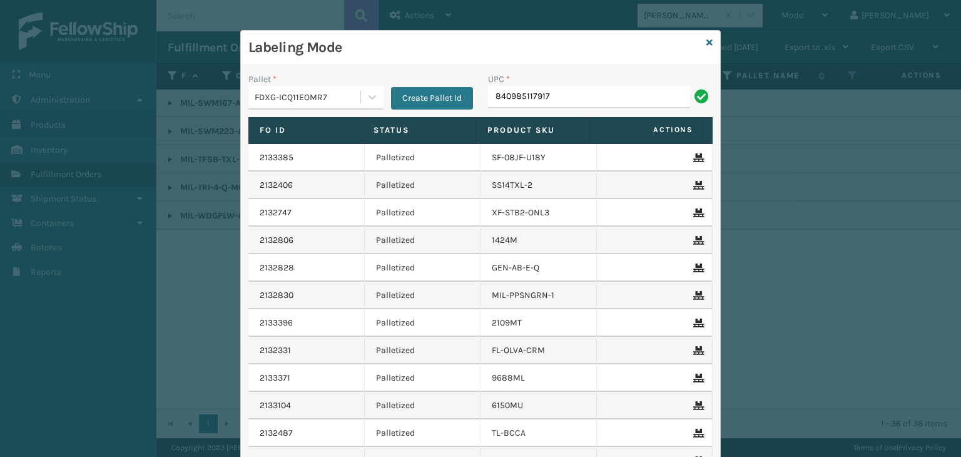
type input "840985117917"
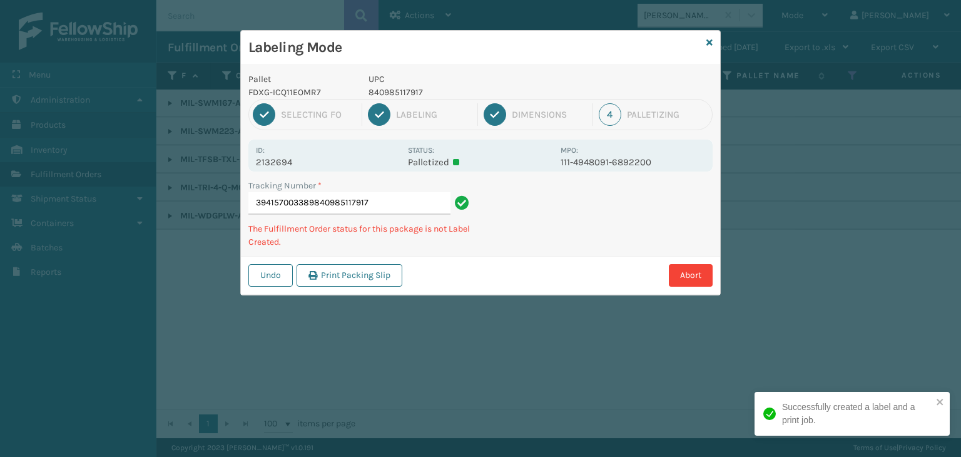
type input "394157003389840985117917840985117917"
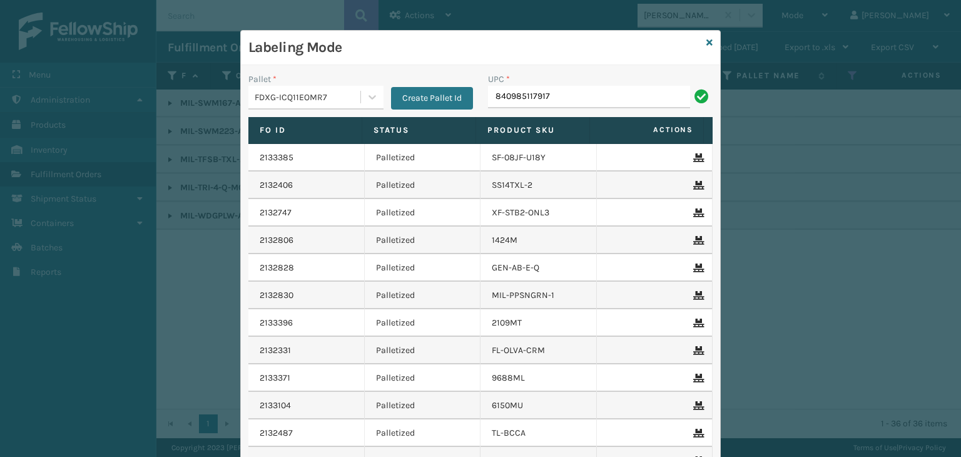
type input "840985117917"
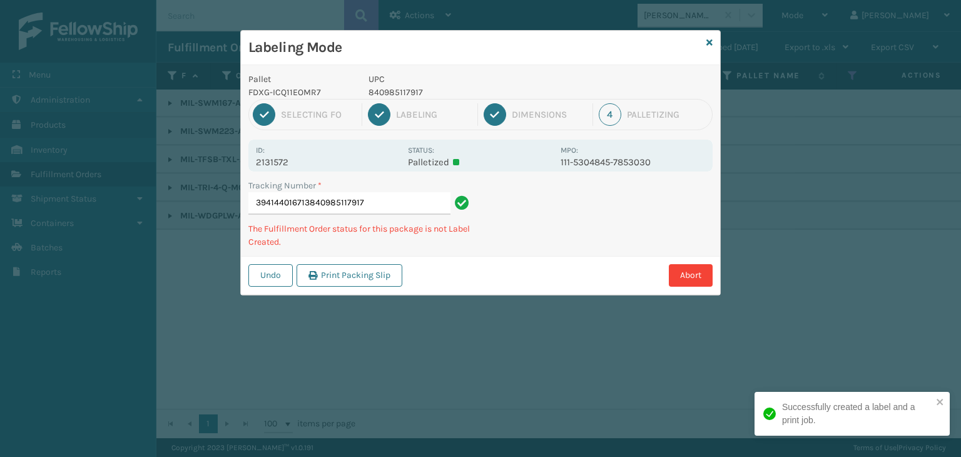
type input "394144016713840985117917840985117917"
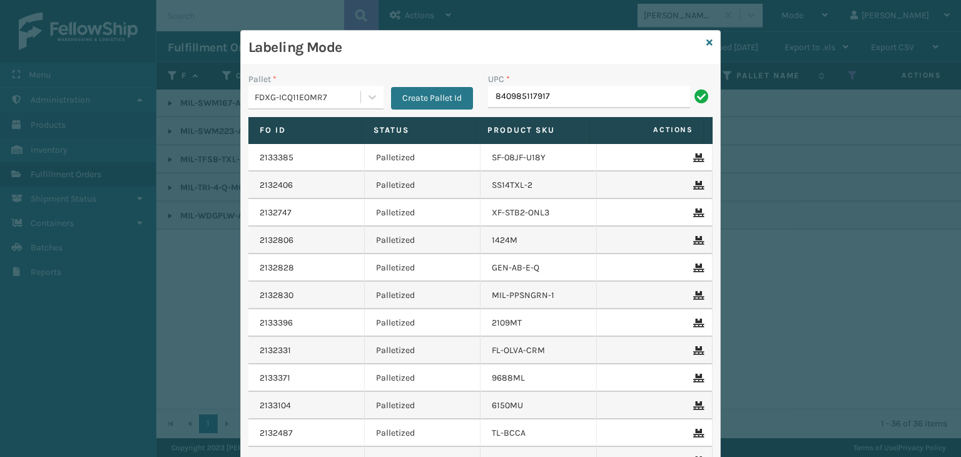
type input "840985117917"
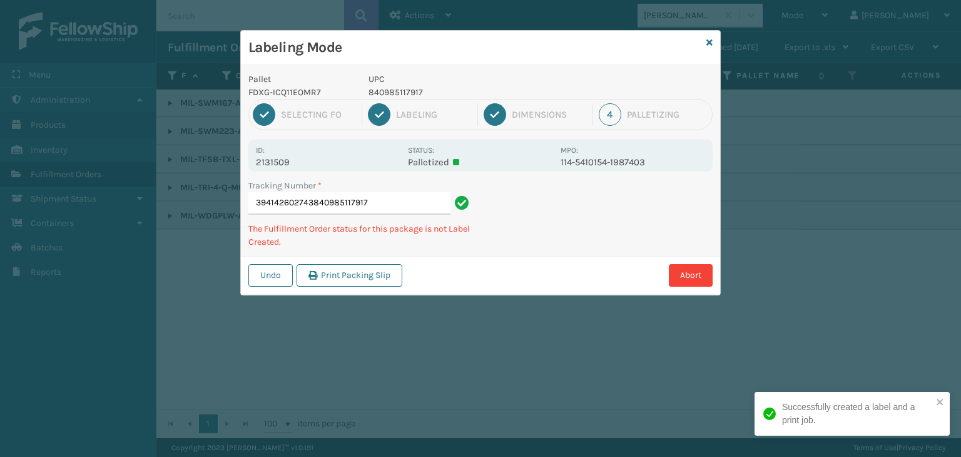
type input "394142602743840985117917840985117917"
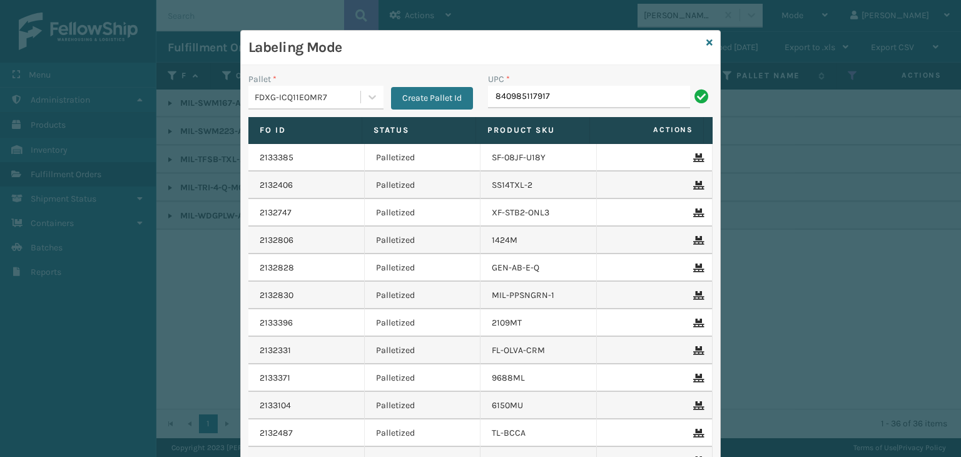
type input "840985117917"
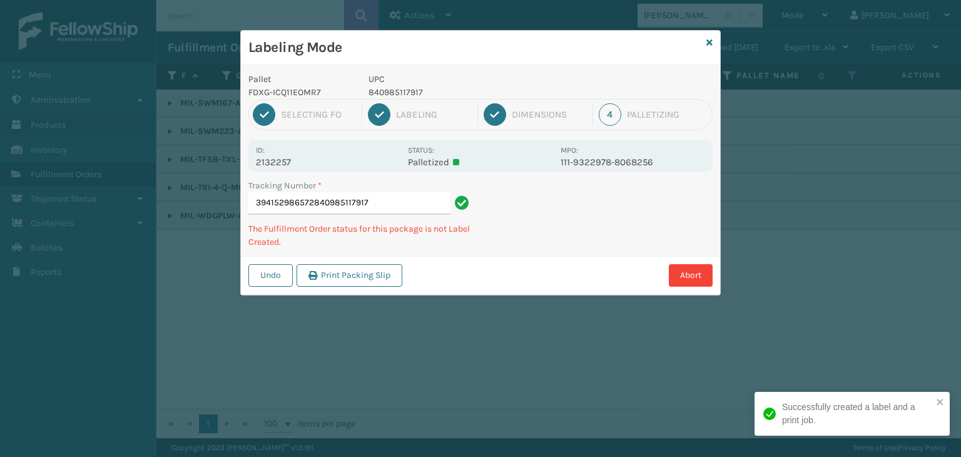
type input "394152986572840985117917840985117917"
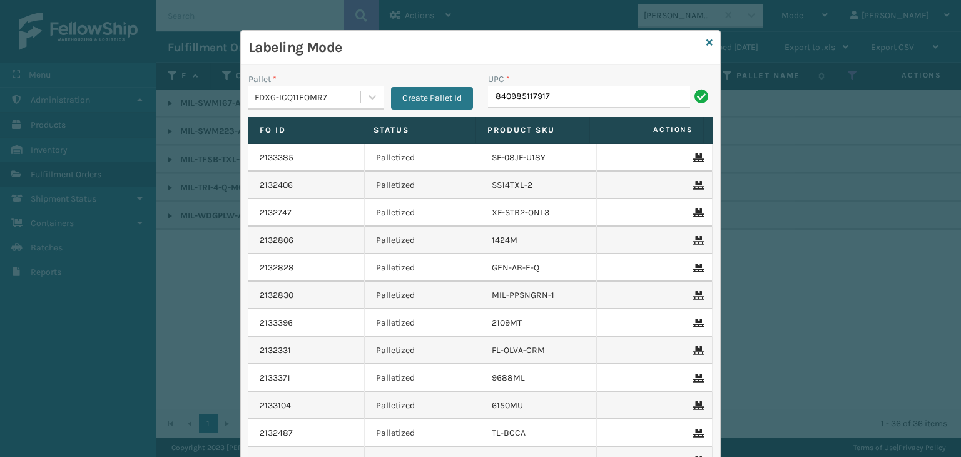
type input "840985117917"
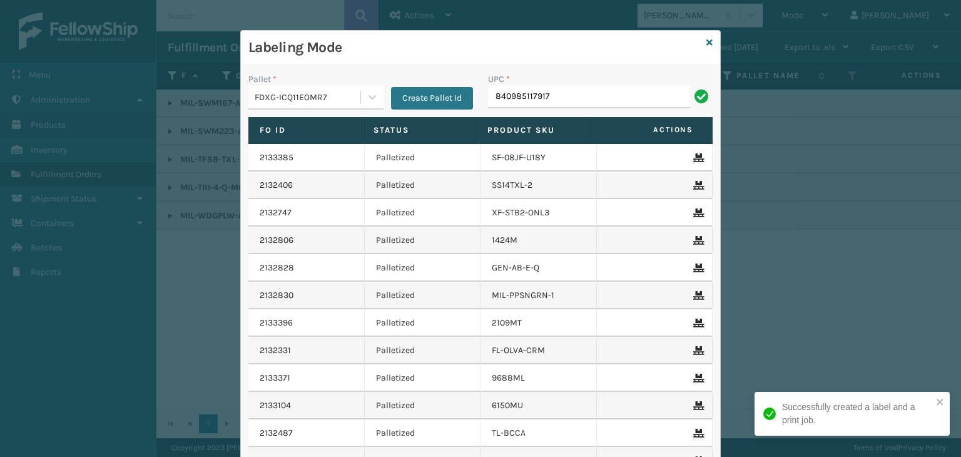
type input "840985117917"
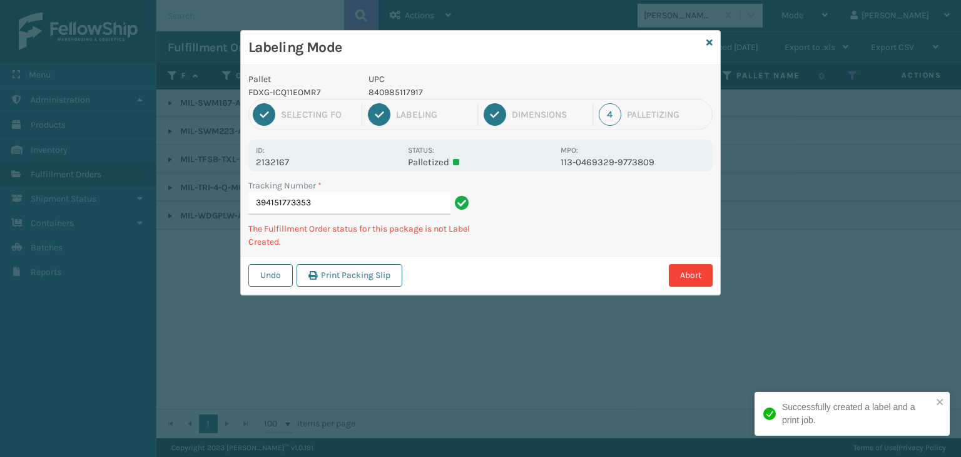
type input "394151773353840985117917"
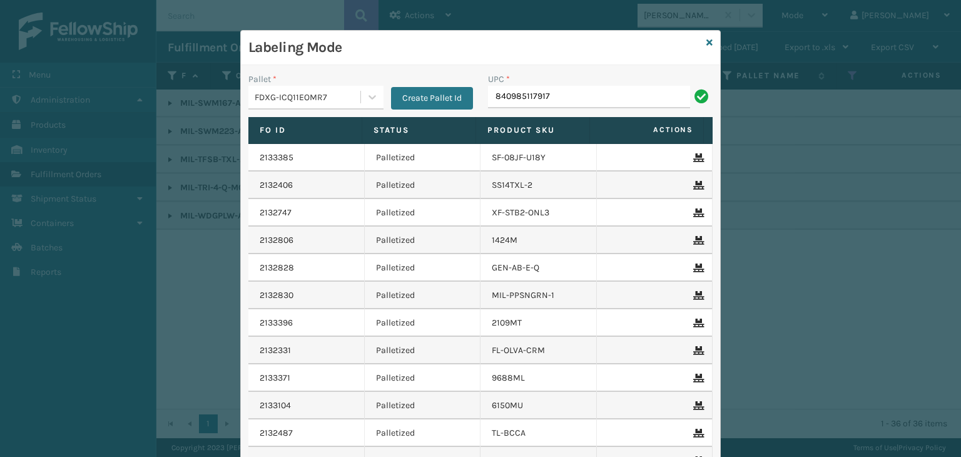
type input "840985117917"
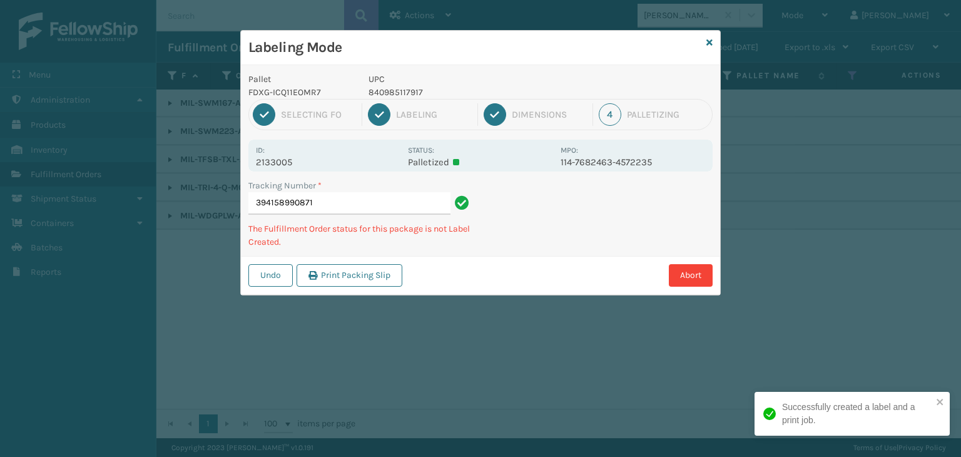
type input "394158990871840985117917"
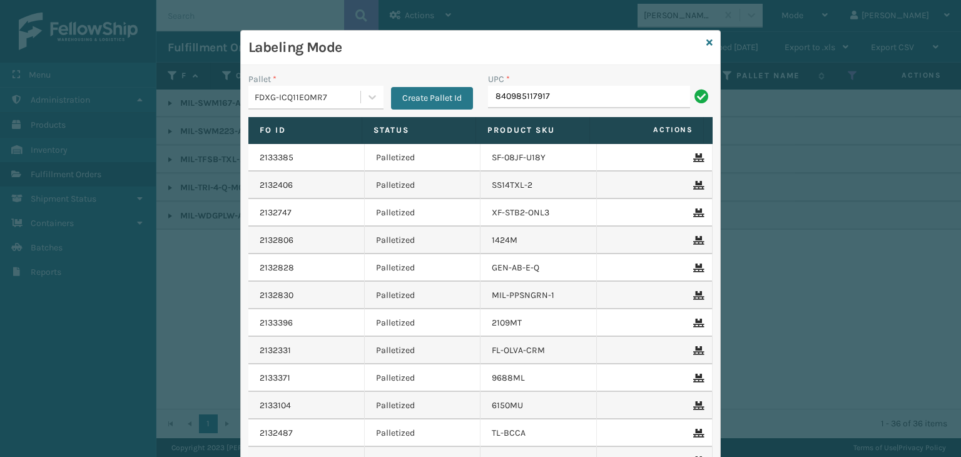
type input "840985117917"
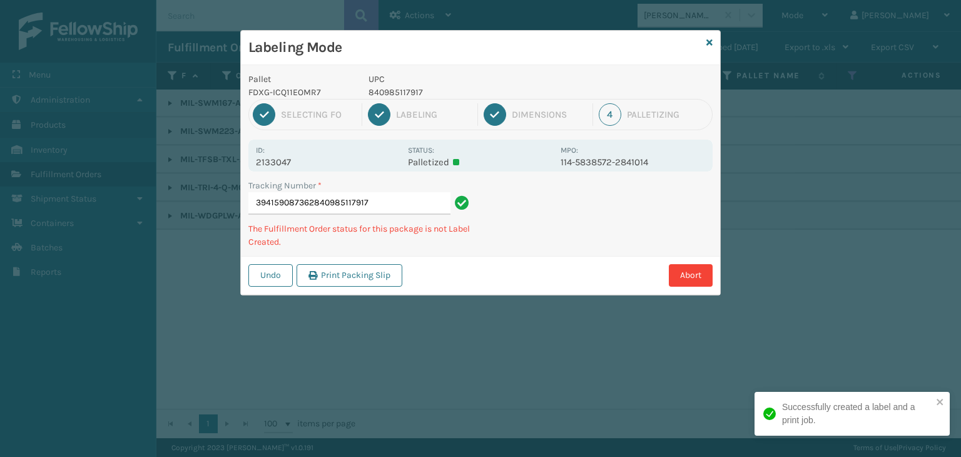
type input "394159087362840985117917840985117917"
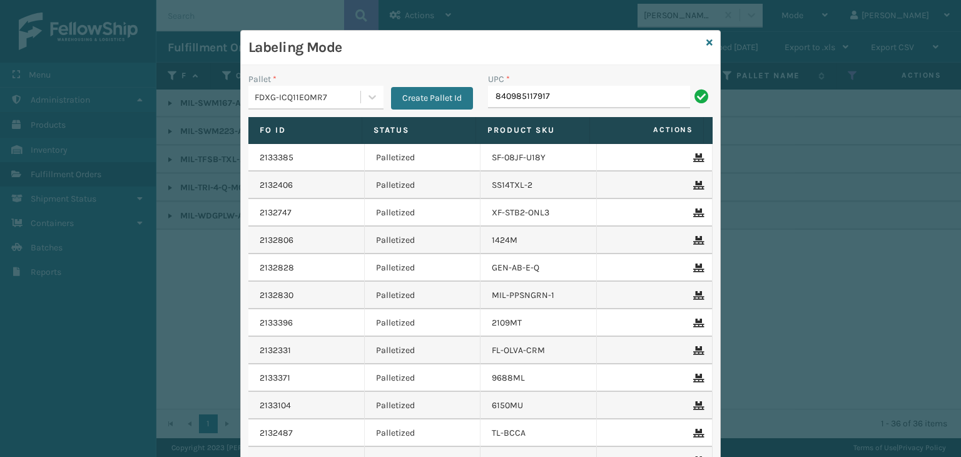
type input "840985117917"
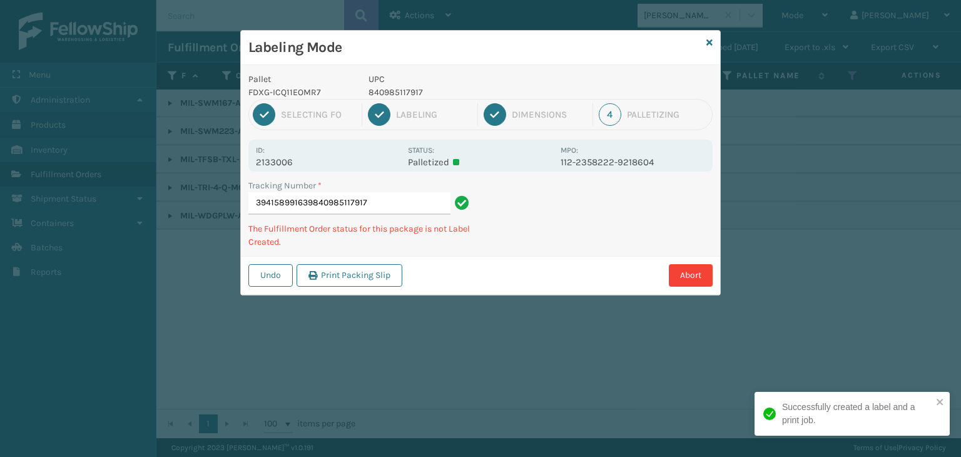
type input "394158991639840985117917840985117917"
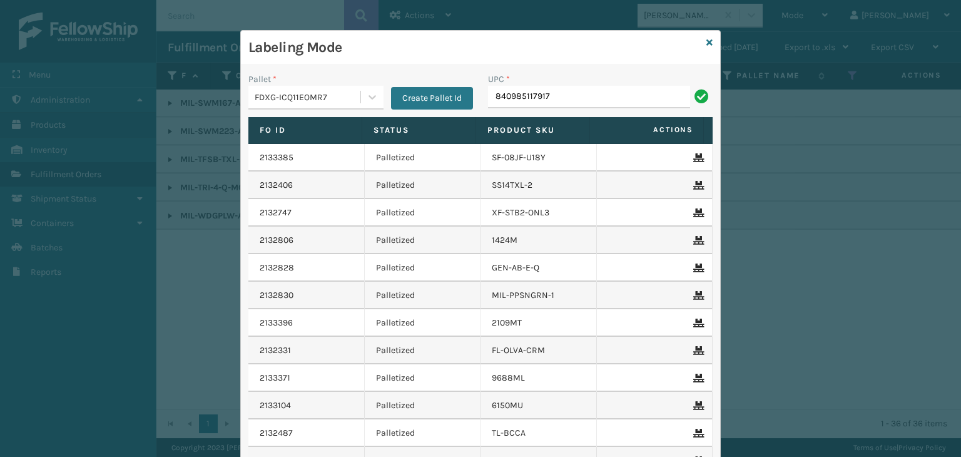
type input "840985117917"
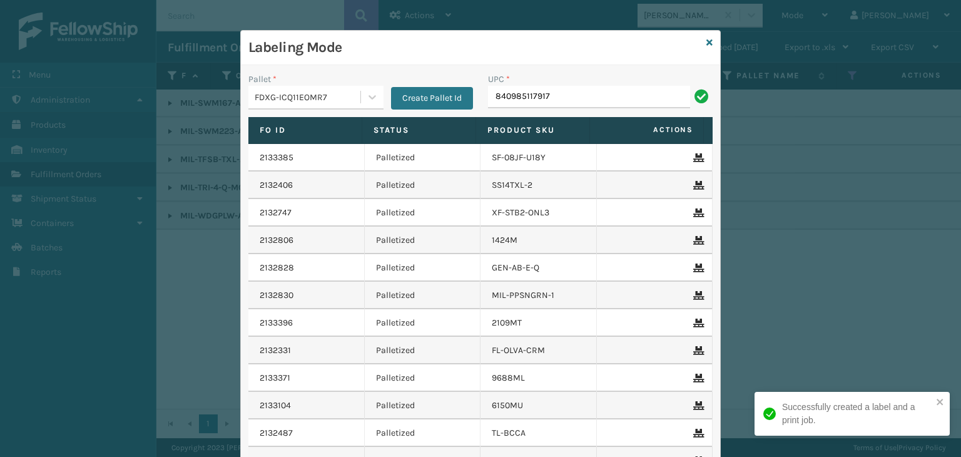
type input "840985117917"
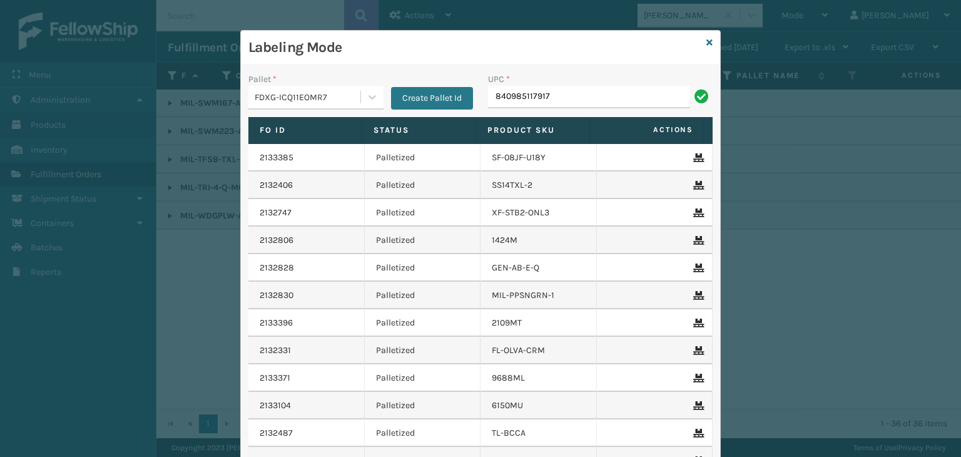
type input "840985117917"
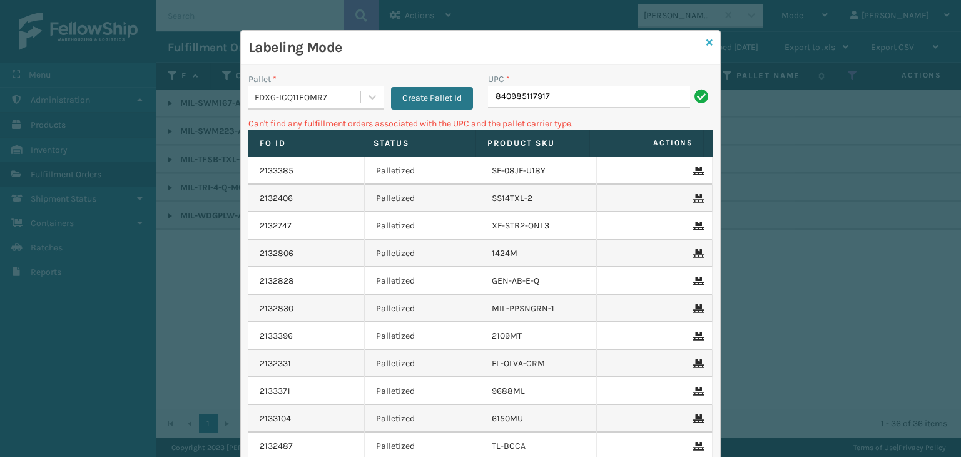
click at [706, 38] on icon at bounding box center [709, 42] width 6 height 9
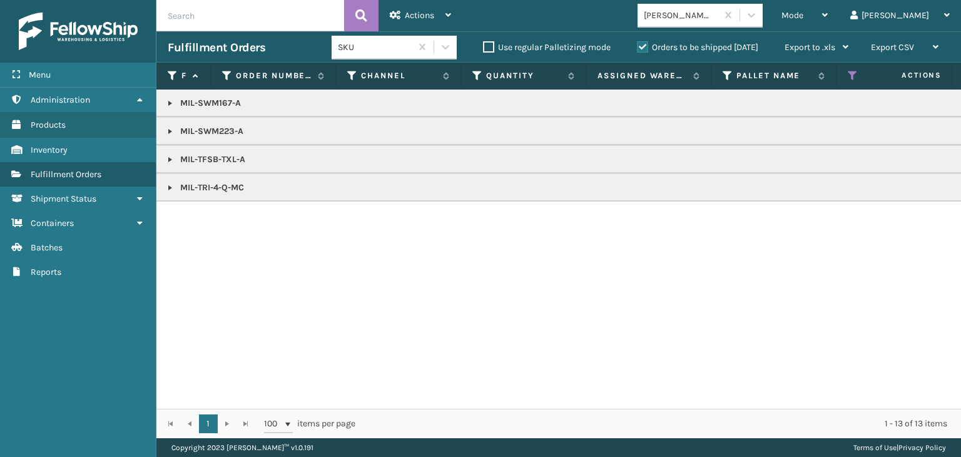
click at [170, 186] on link at bounding box center [170, 188] width 10 height 10
click at [168, 160] on link at bounding box center [170, 159] width 10 height 10
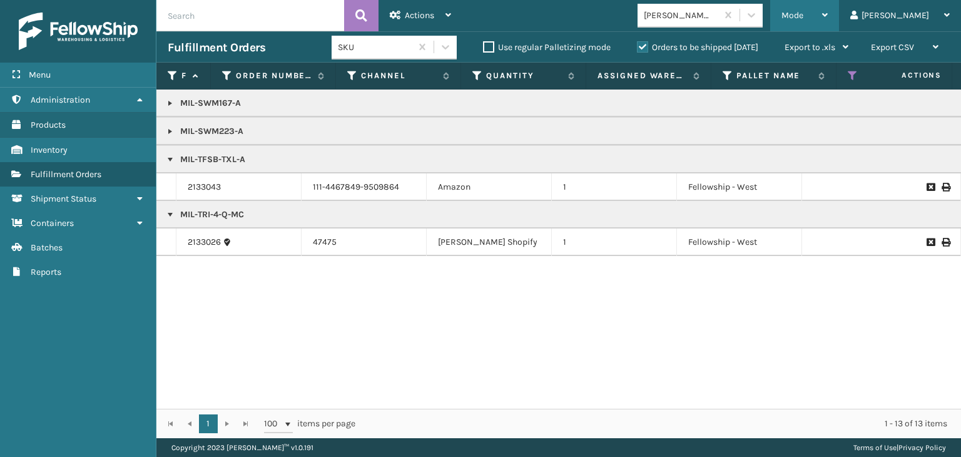
click at [827, 1] on div "Mode" at bounding box center [804, 15] width 46 height 31
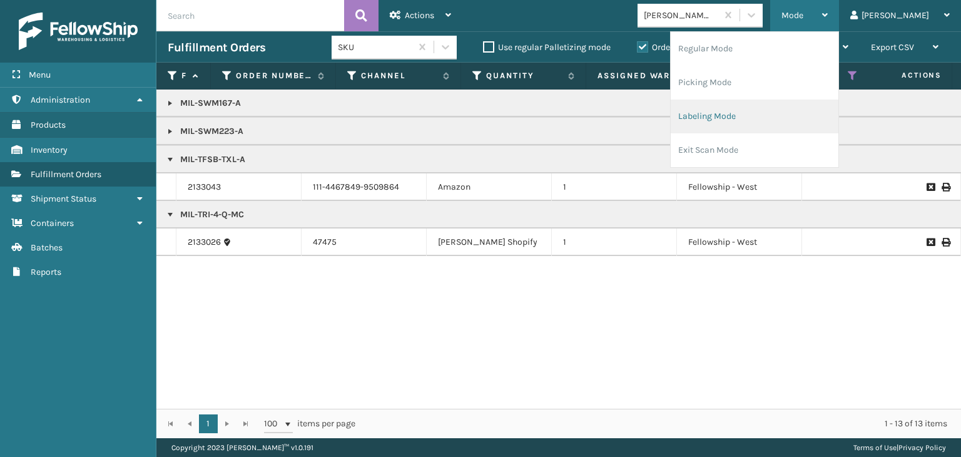
click at [826, 118] on li "Labeling Mode" at bounding box center [754, 116] width 168 height 34
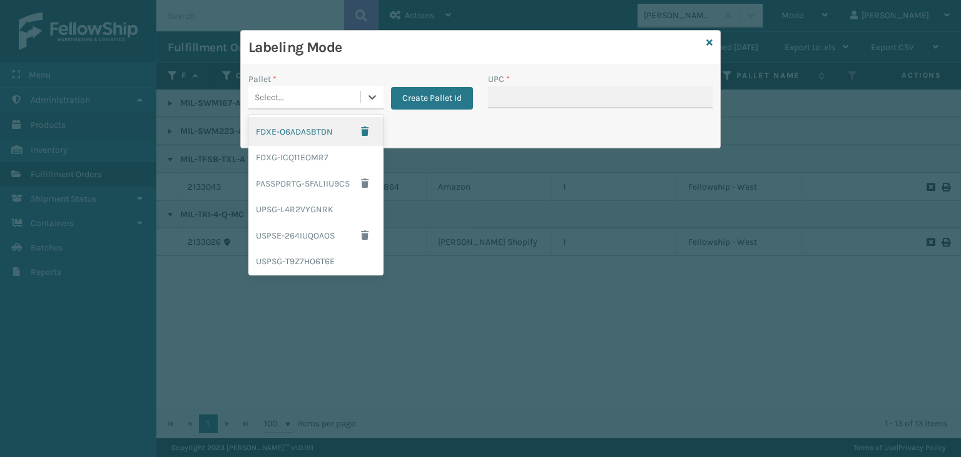
drag, startPoint x: 278, startPoint y: 93, endPoint x: 263, endPoint y: 87, distance: 16.8
click at [279, 93] on div "Select..." at bounding box center [269, 97] width 29 height 13
click at [320, 205] on div "UPSG-L4R2VYGNRK" at bounding box center [315, 209] width 135 height 23
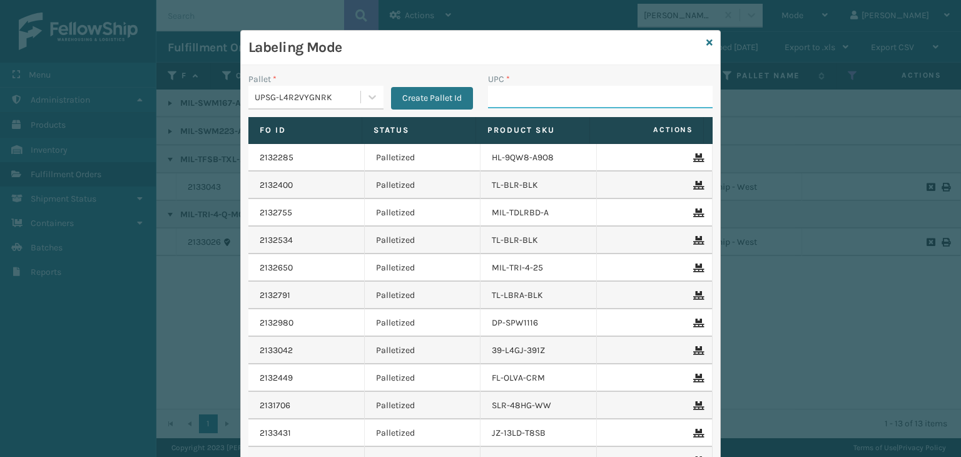
click at [575, 96] on input "UPC *" at bounding box center [600, 97] width 225 height 23
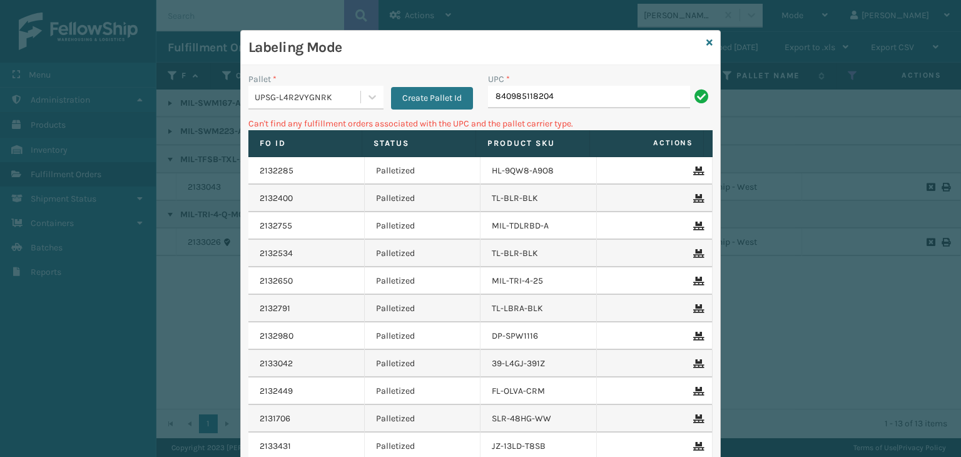
click at [321, 98] on div "UPSG-L4R2VYGNRK" at bounding box center [308, 97] width 107 height 13
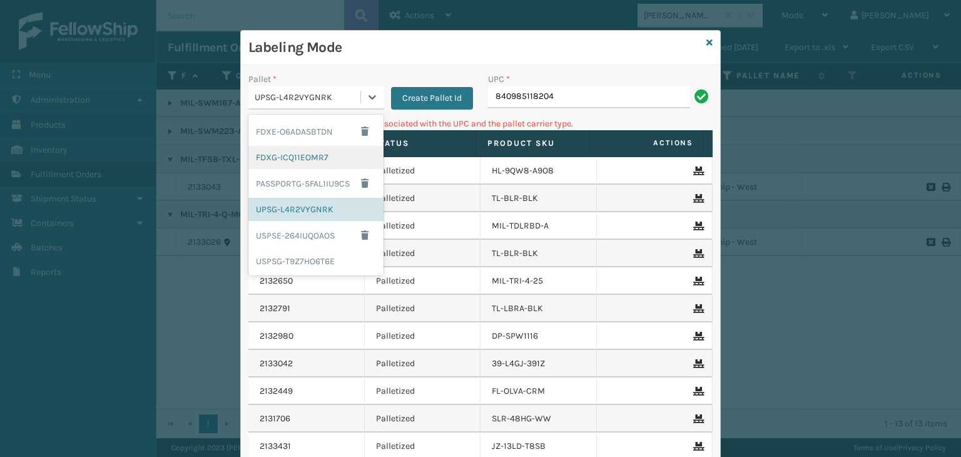
click at [308, 163] on div "FDXG-ICQ11EOMR7" at bounding box center [315, 157] width 135 height 23
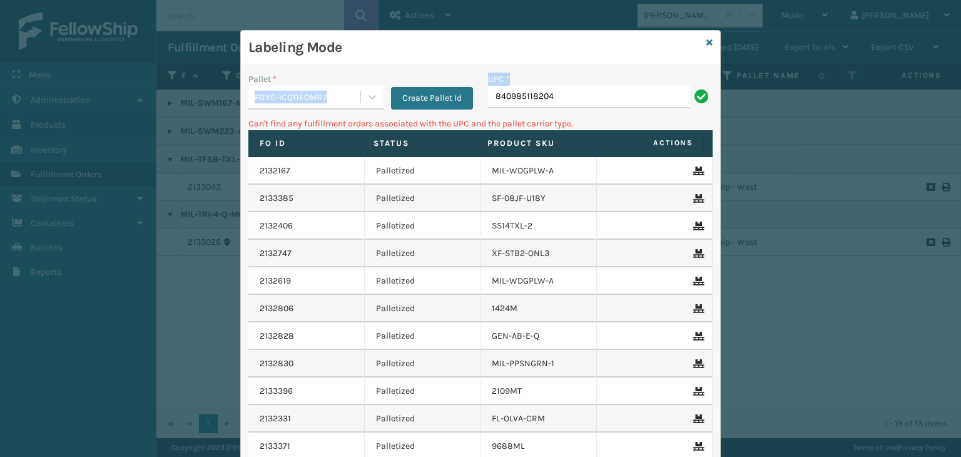
drag, startPoint x: 605, startPoint y: 84, endPoint x: 312, endPoint y: 78, distance: 292.8
click at [312, 75] on div "Pallet * FDXG-ICQ11EOMR7 Create Pallet Id UPC * 840985118204" at bounding box center [480, 95] width 479 height 44
drag, startPoint x: 555, startPoint y: 101, endPoint x: 358, endPoint y: 57, distance: 201.8
click at [358, 57] on div "Labeling Mode Pallet * FDXG-ICQ11EOMR7 Create Pallet Id UPC * 840985118204 Can'…" at bounding box center [480, 291] width 479 height 521
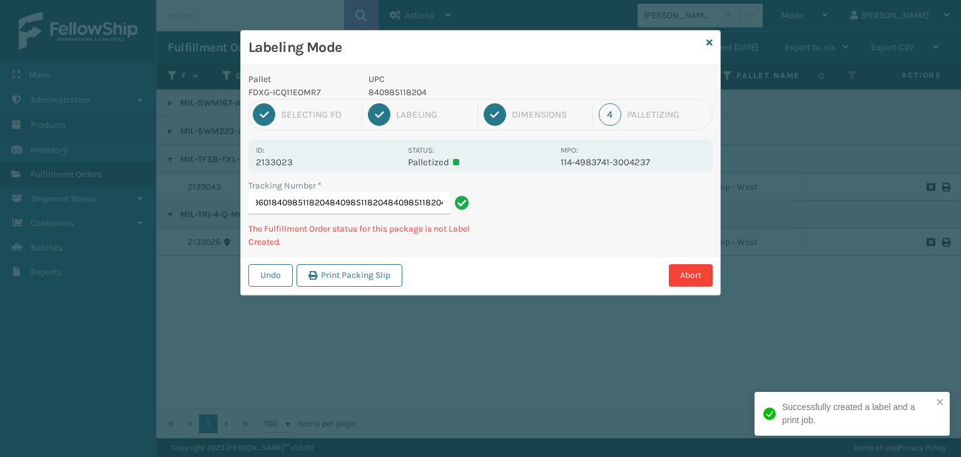
type input "394159019601840985118204840985118204840985118204840985118204"
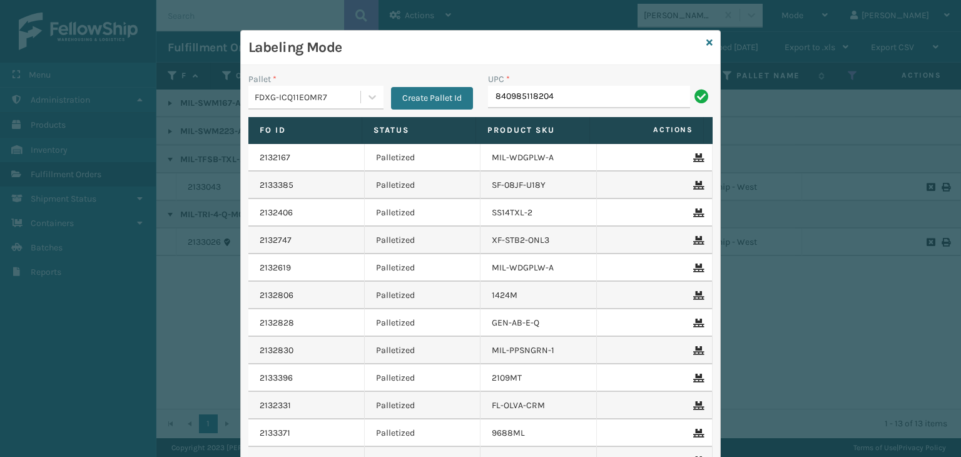
type input "840985118204"
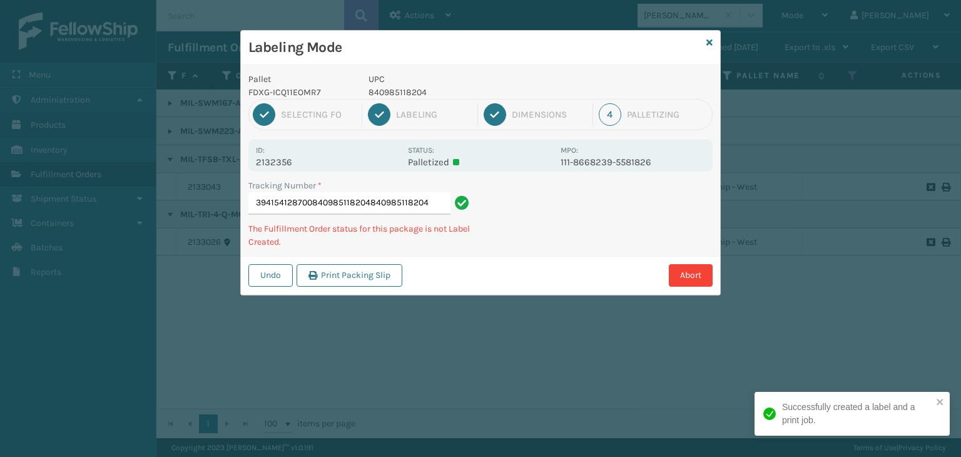
type input "394154128700840985118204840985118204840985118204"
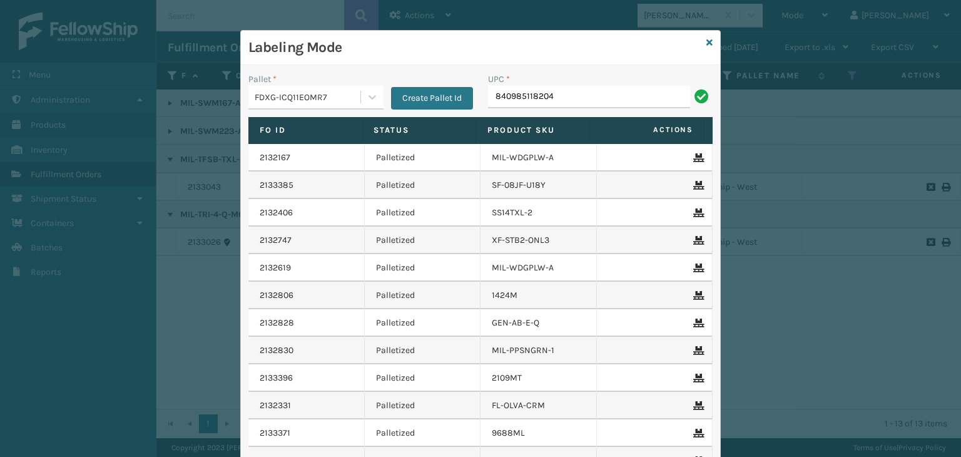
type input "840985118204"
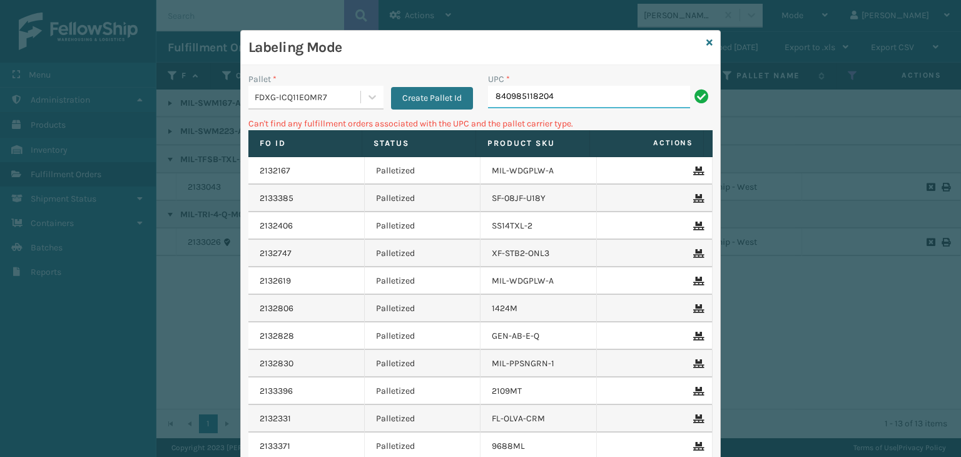
drag, startPoint x: 614, startPoint y: 94, endPoint x: 220, endPoint y: 48, distance: 397.4
click at [220, 48] on div "Labeling Mode Pallet * FDXG-ICQ11EOMR7 Create Pallet Id UPC * 840985118204 Can'…" at bounding box center [480, 228] width 961 height 457
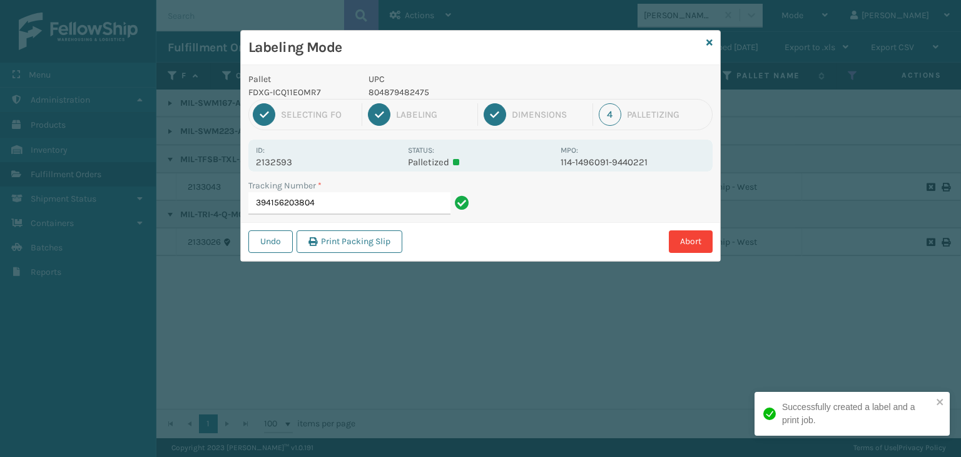
click at [389, 94] on p "804879482475" at bounding box center [460, 92] width 185 height 13
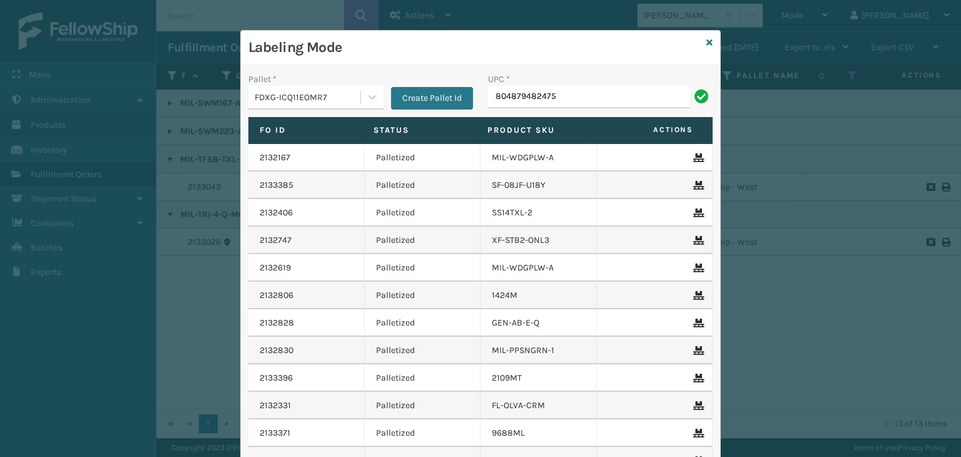
type input "804879482475"
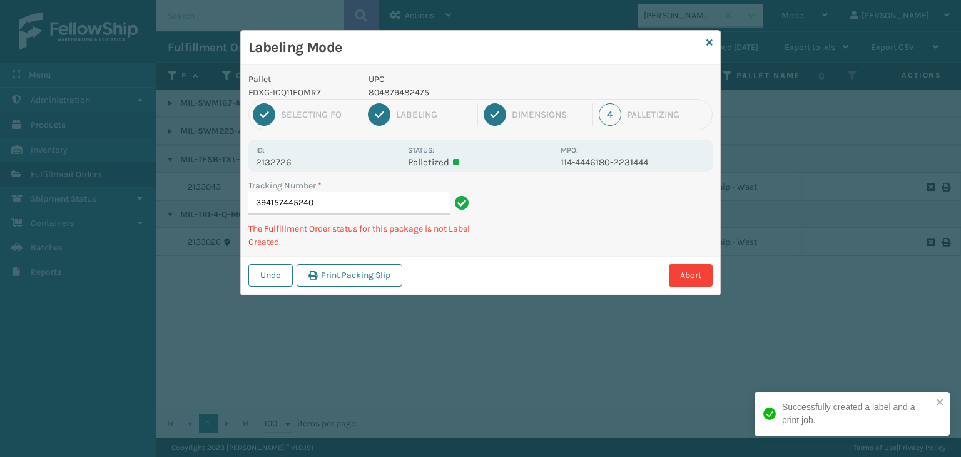
type input "394157445240804879482475"
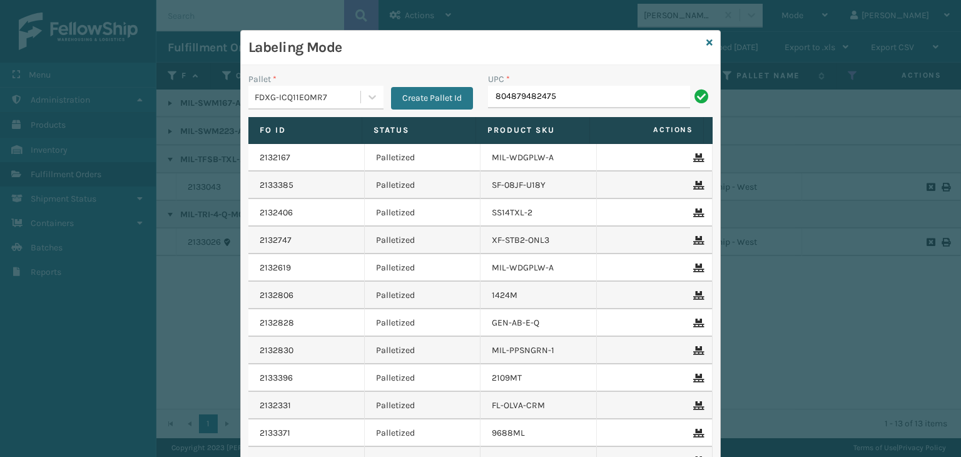
type input "804879482475"
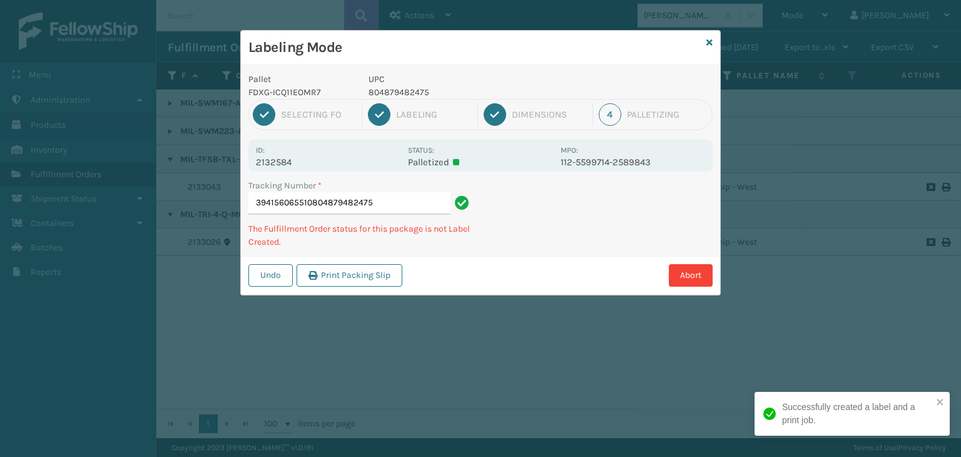
type input "394156065510804879482475804879482475"
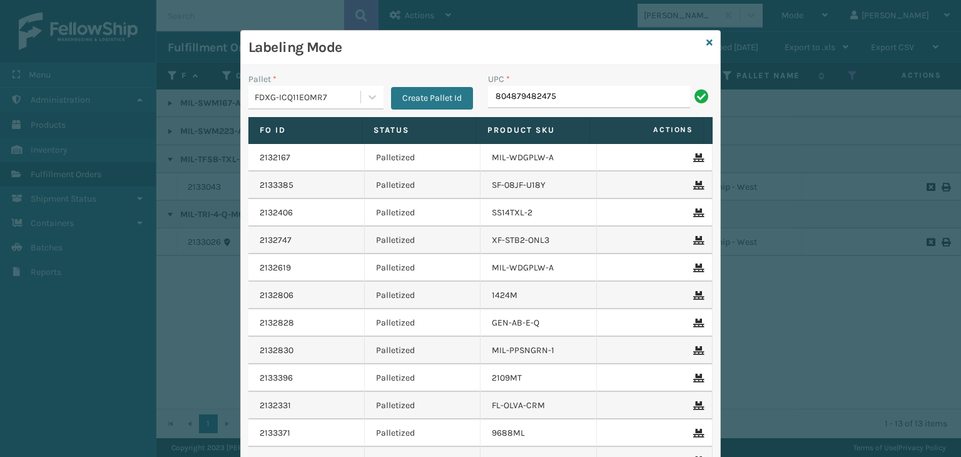
type input "804879482475"
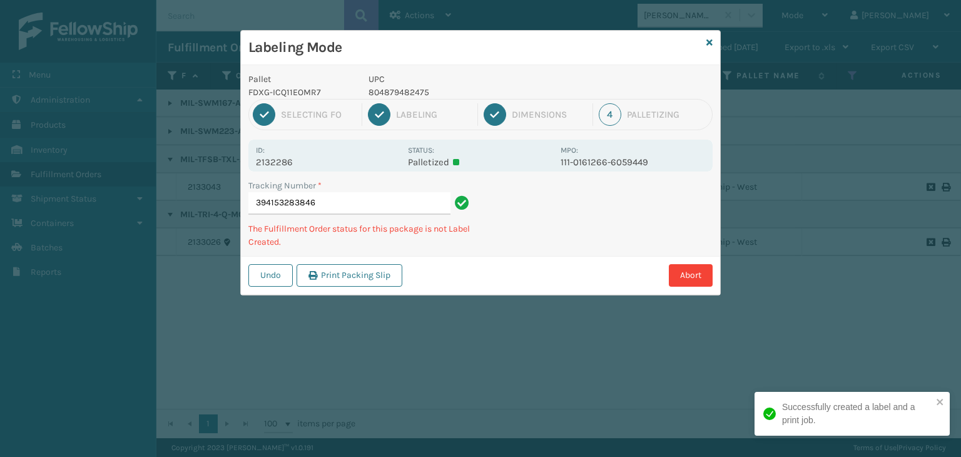
type input "394153283846804879482475"
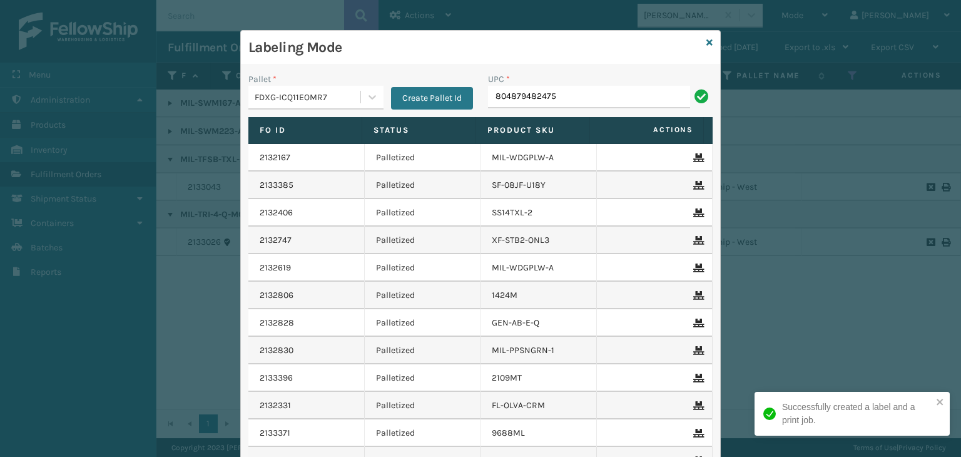
type input "804879482475"
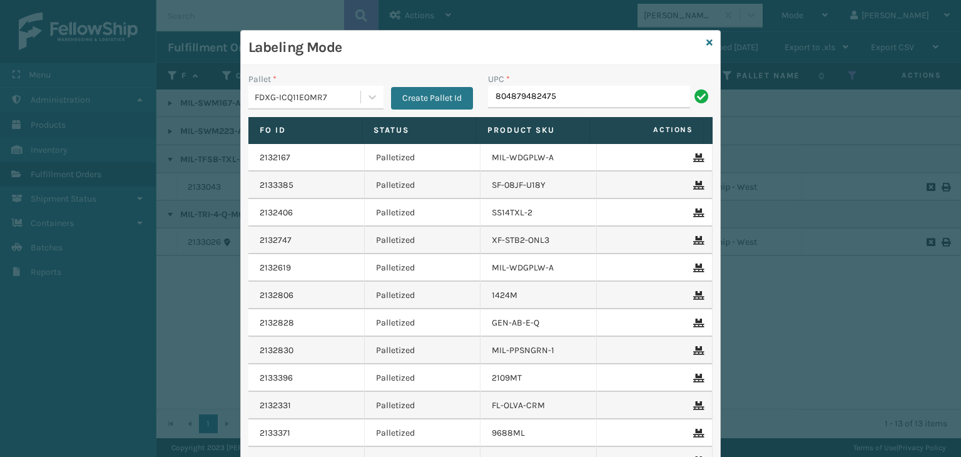
type input "804879482475"
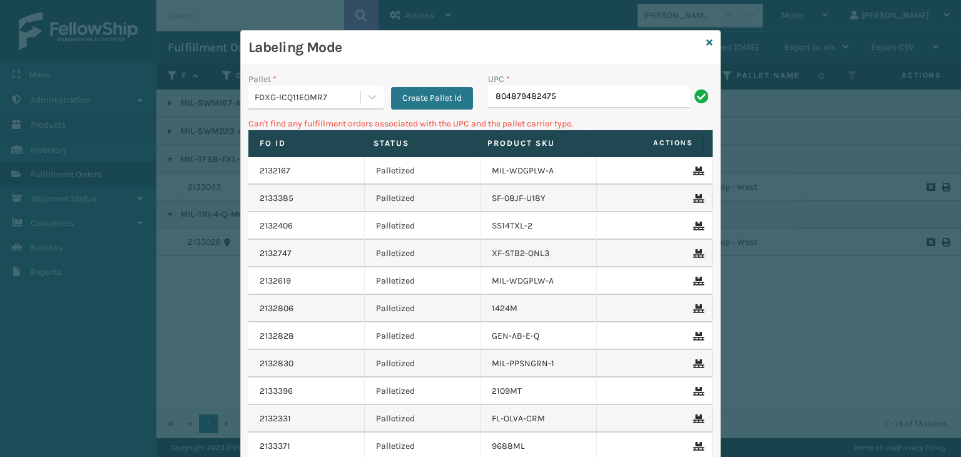
click at [709, 41] on div "Labeling Mode" at bounding box center [480, 48] width 479 height 34
click at [707, 41] on icon at bounding box center [709, 42] width 6 height 9
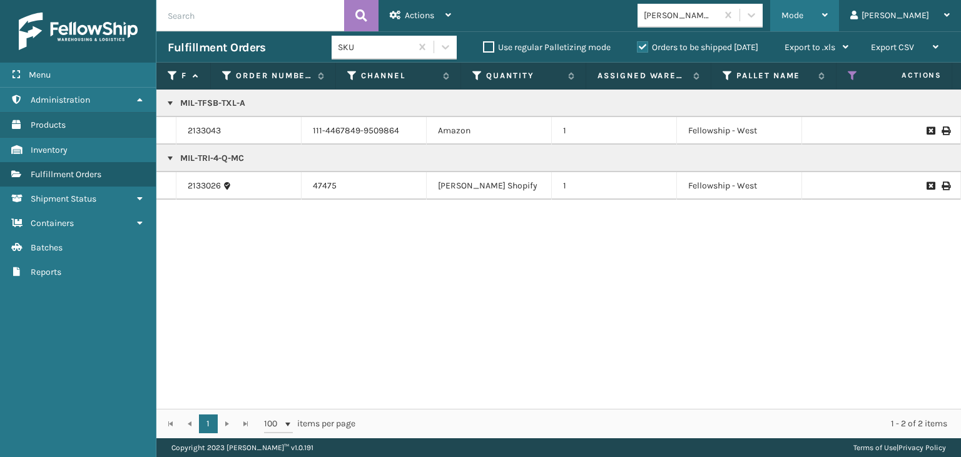
click at [839, 9] on div "Mode Regular Mode Picking Mode Labeling Mode Exit Scan Mode" at bounding box center [804, 15] width 69 height 31
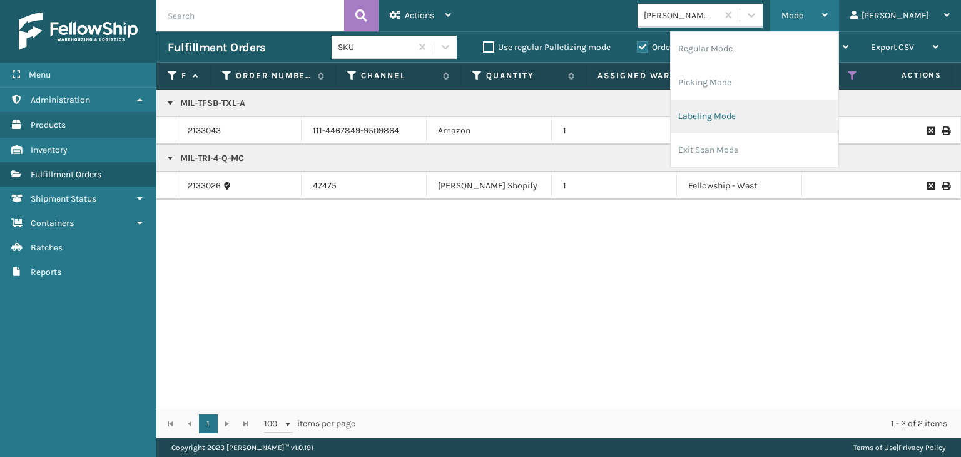
click at [830, 118] on li "Labeling Mode" at bounding box center [754, 116] width 168 height 34
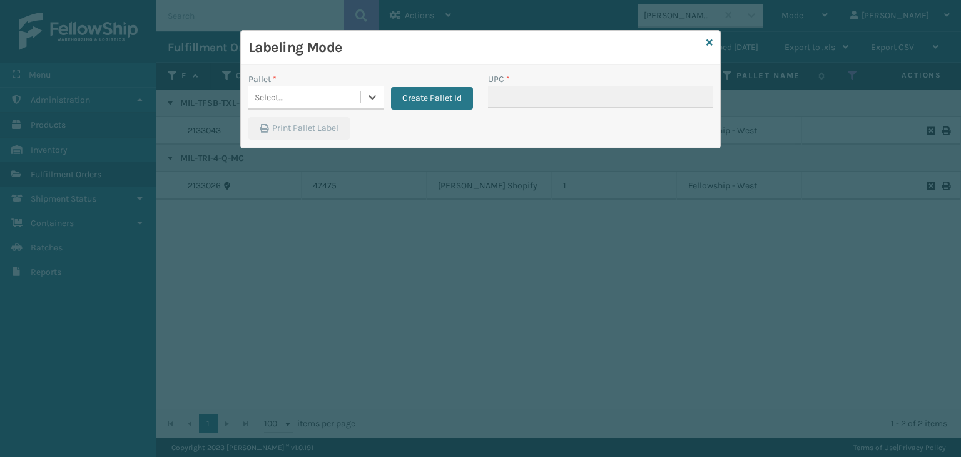
click at [334, 101] on div "Select..." at bounding box center [304, 97] width 112 height 21
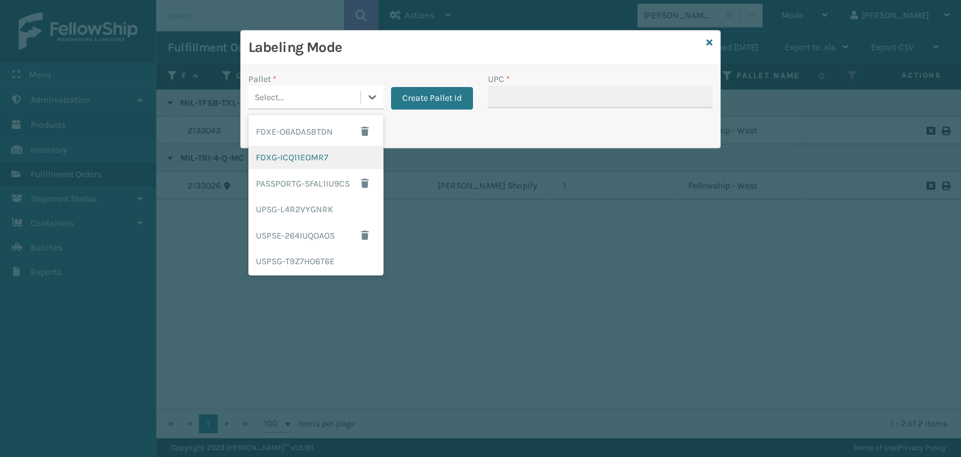
drag, startPoint x: 328, startPoint y: 154, endPoint x: 557, endPoint y: 113, distance: 232.1
click at [329, 154] on div "FDXG-ICQ11EOMR7" at bounding box center [315, 157] width 135 height 23
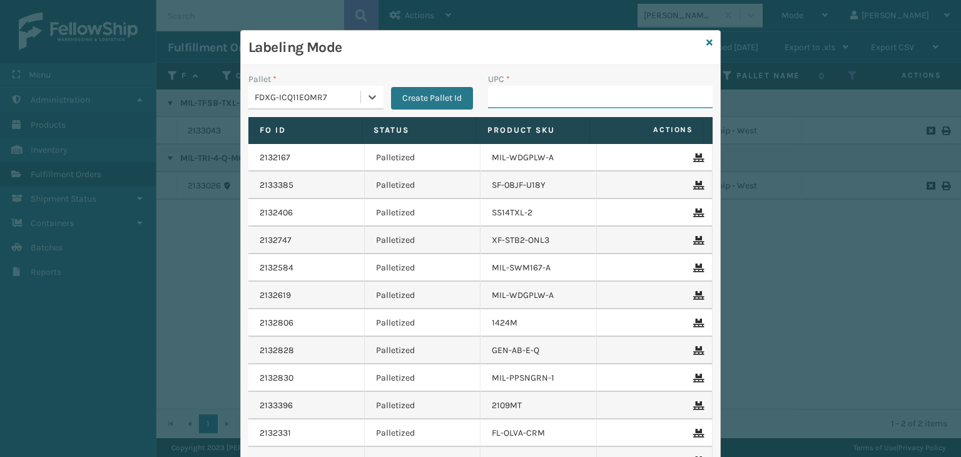
click at [565, 102] on input "UPC *" at bounding box center [600, 97] width 225 height 23
type input "8048794"
click at [706, 43] on icon at bounding box center [709, 42] width 6 height 9
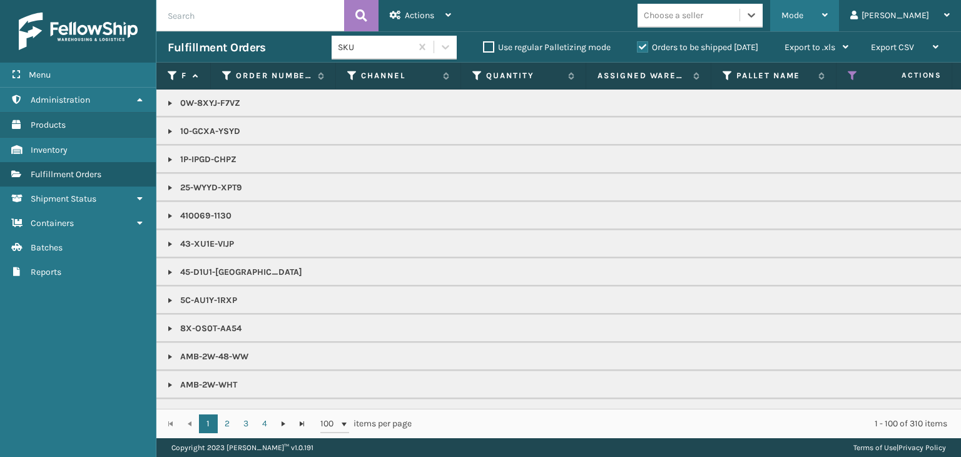
click at [827, 15] on div "Mode" at bounding box center [804, 15] width 46 height 31
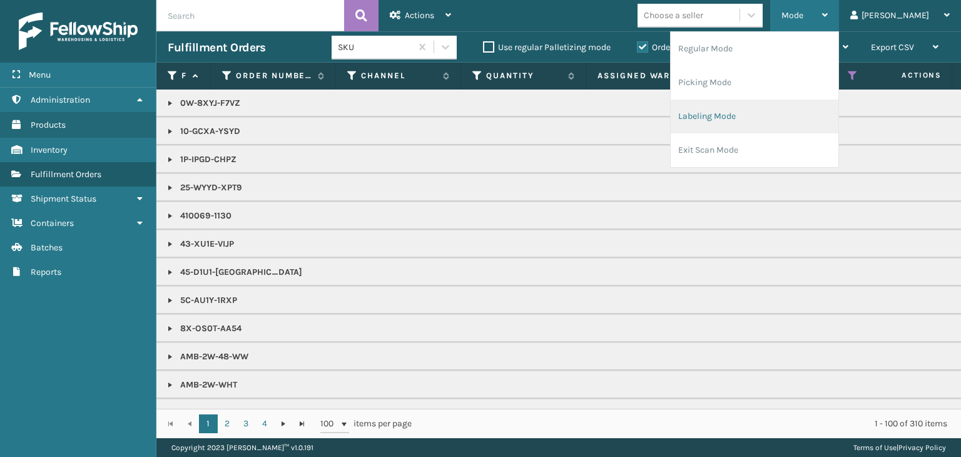
click at [812, 108] on li "Labeling Mode" at bounding box center [754, 116] width 168 height 34
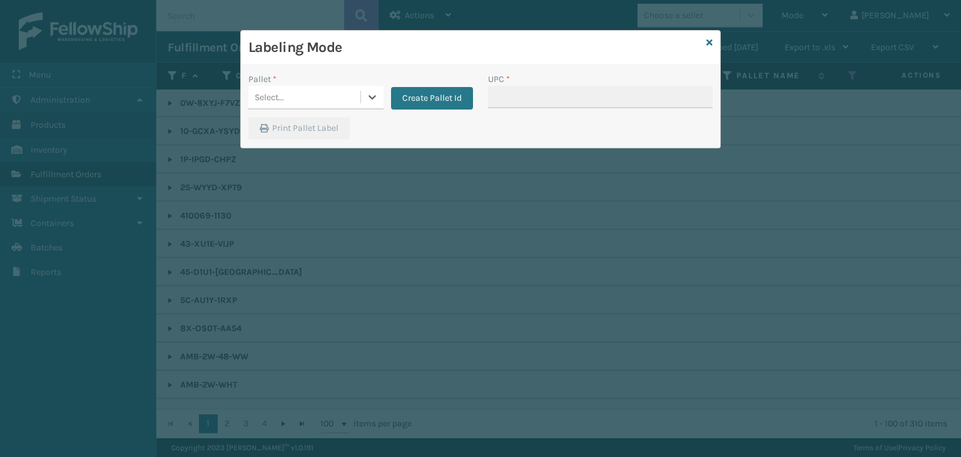
click at [271, 101] on div "Select..." at bounding box center [269, 97] width 29 height 13
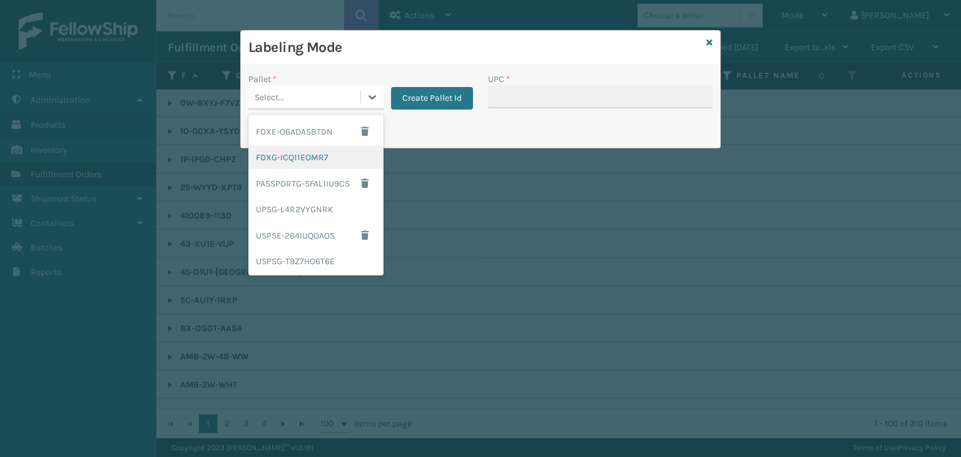
drag, startPoint x: 290, startPoint y: 154, endPoint x: 515, endPoint y: 112, distance: 229.1
click at [290, 151] on div "FDXG-ICQ11EOMR7" at bounding box center [315, 157] width 135 height 23
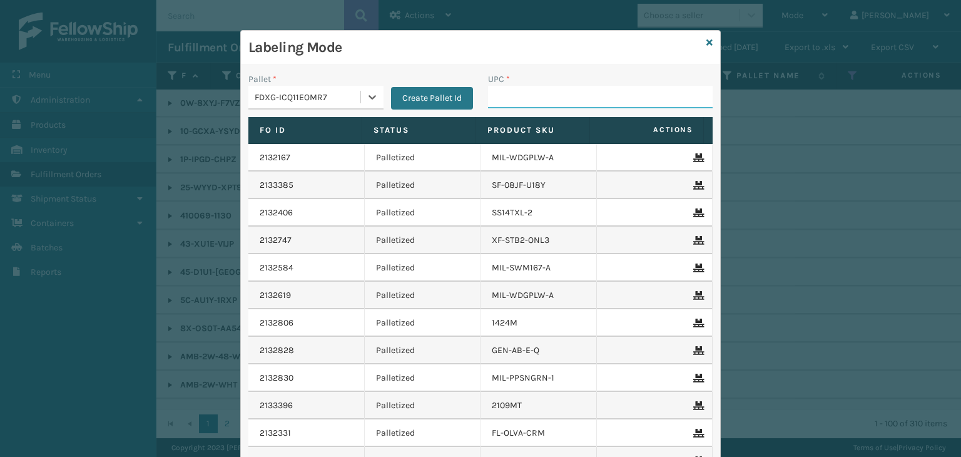
drag, startPoint x: 549, startPoint y: 100, endPoint x: 542, endPoint y: 96, distance: 8.2
click at [549, 100] on input "UPC *" at bounding box center [600, 97] width 225 height 23
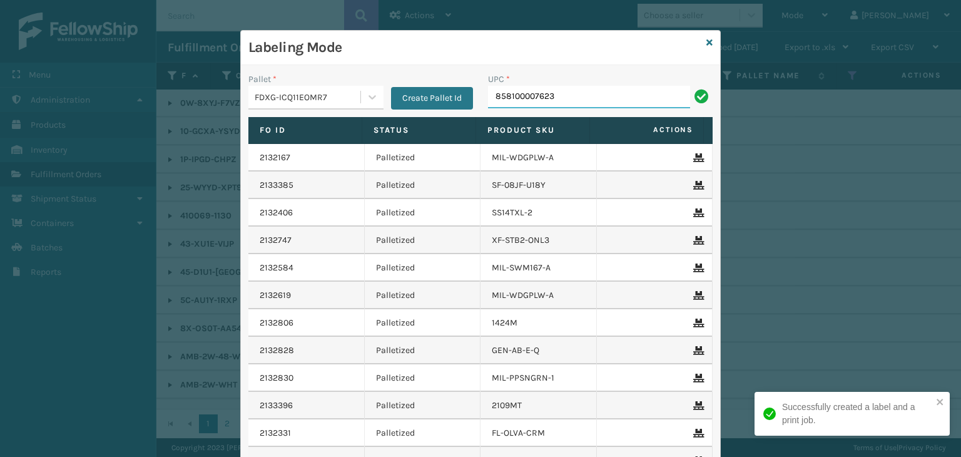
type input "858100007623"
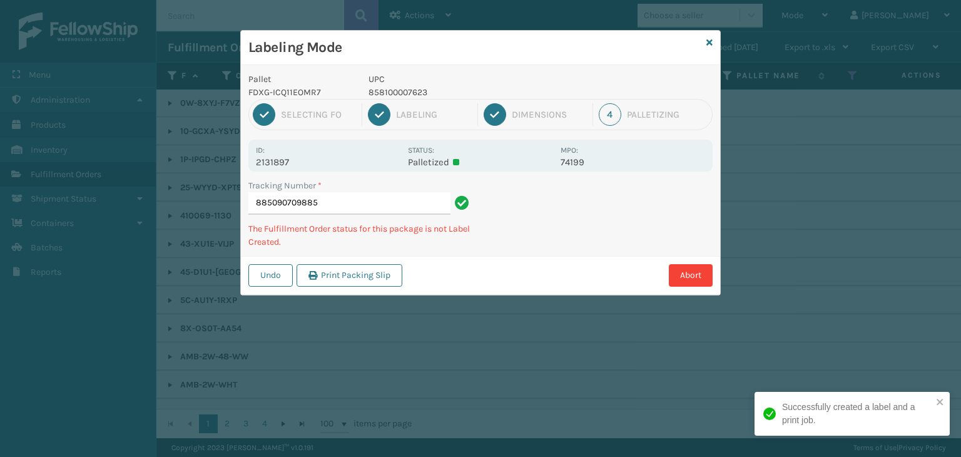
click at [395, 88] on p "858100007623" at bounding box center [460, 92] width 185 height 13
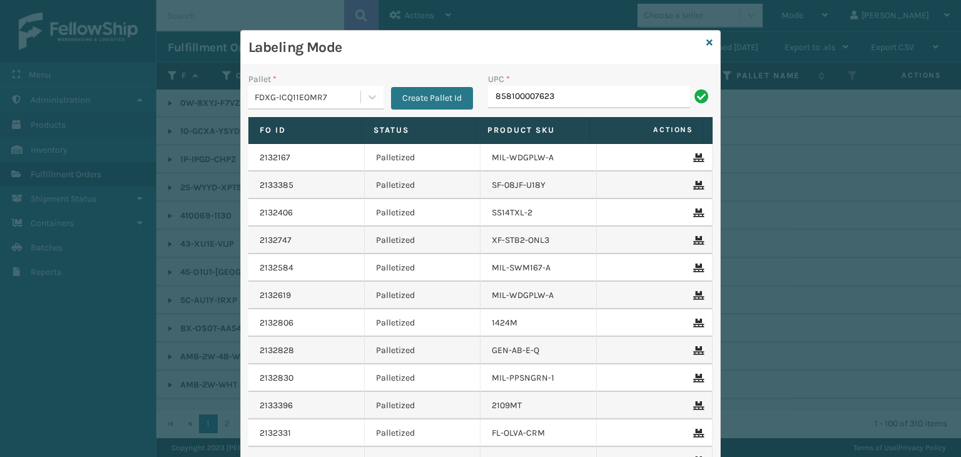
type input "858100007623"
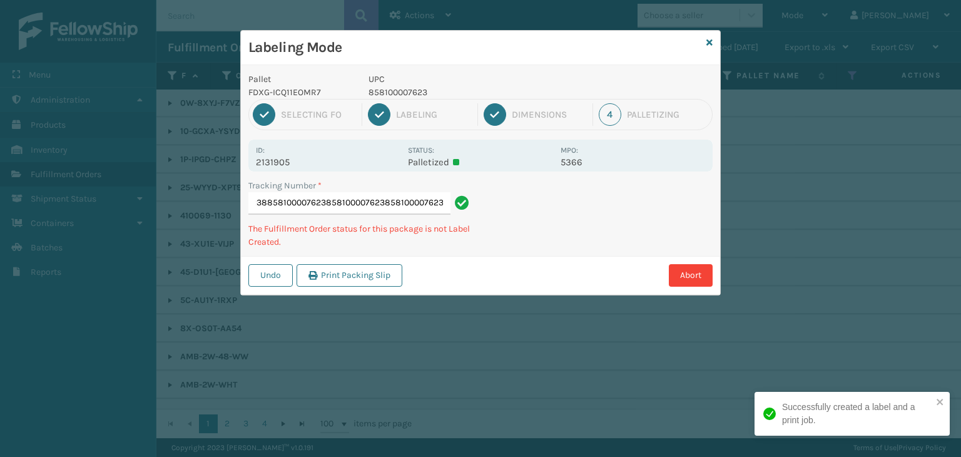
type input "885090792238858100007623858100007623858100007623858100007623"
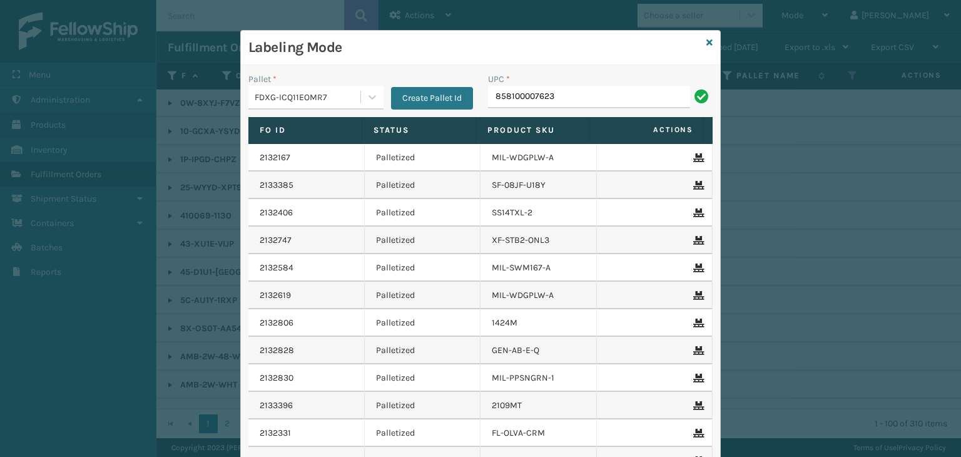
type input "858100007623"
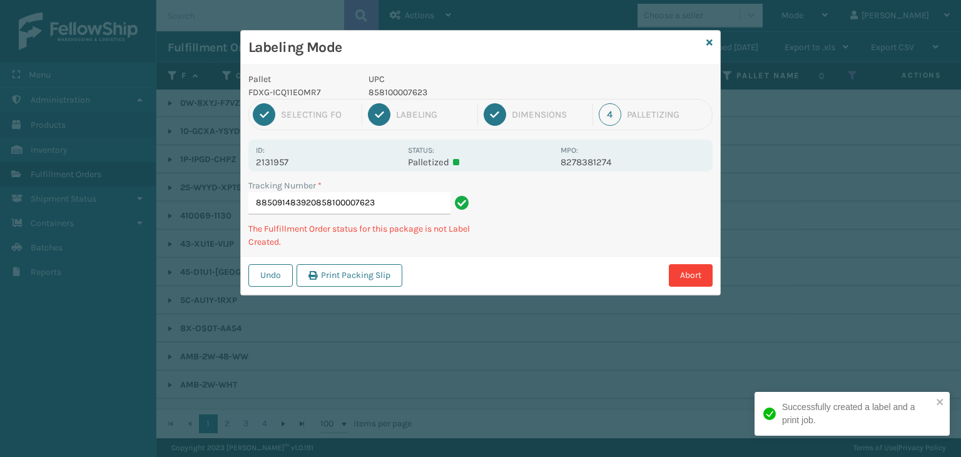
type input "885091483920858100007623858100007623"
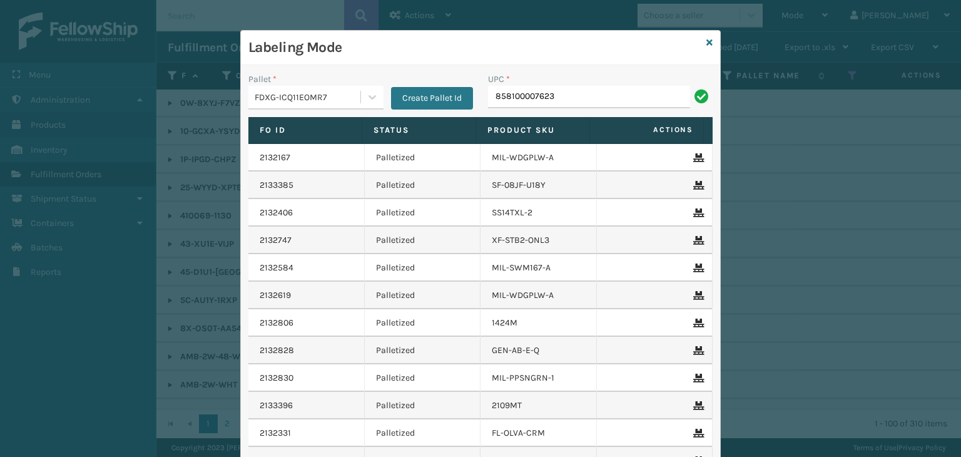
type input "858100007623"
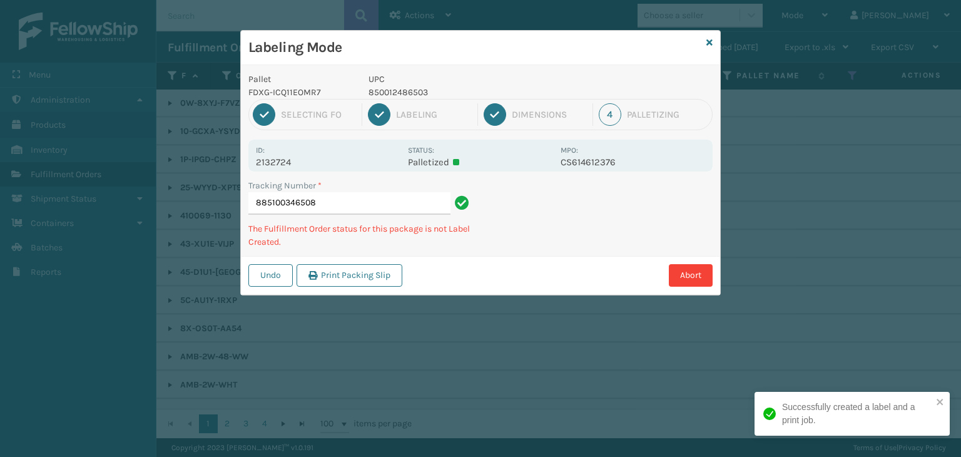
click at [405, 93] on p "850012486503" at bounding box center [460, 92] width 185 height 13
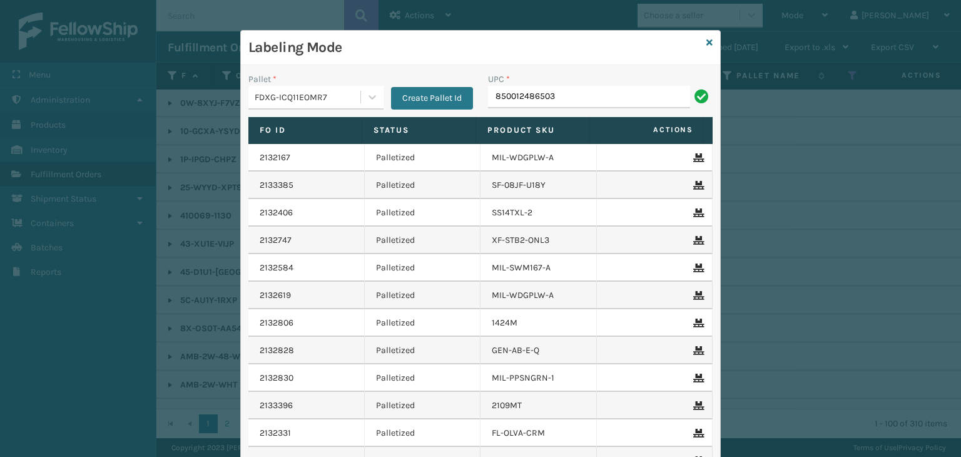
type input "850012486503"
type input "854403007780"
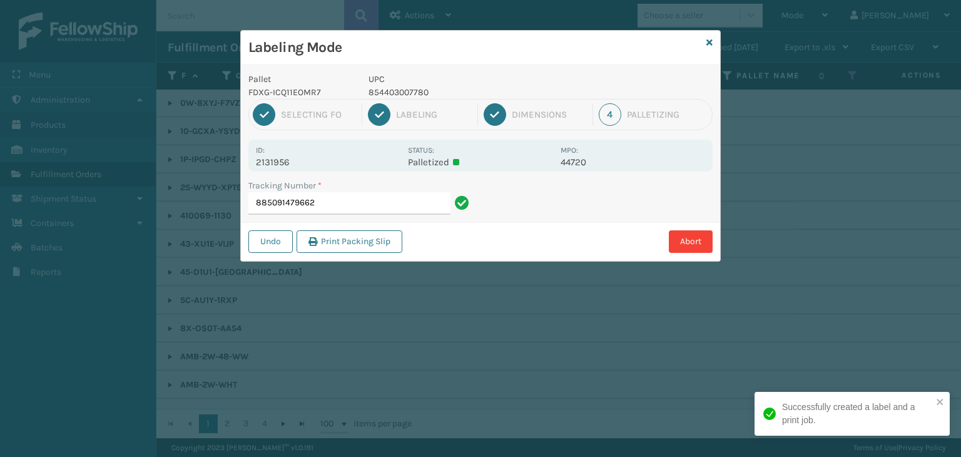
click at [419, 89] on p "854403007780" at bounding box center [460, 92] width 185 height 13
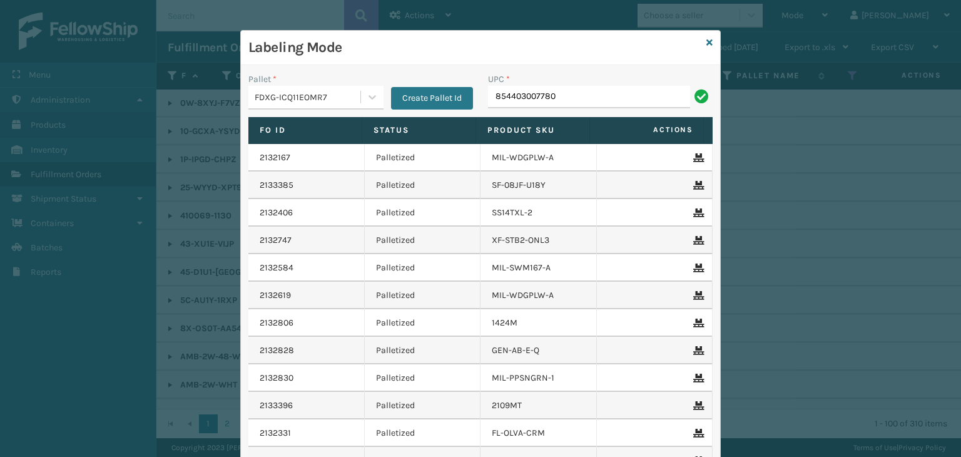
type input "854403007780"
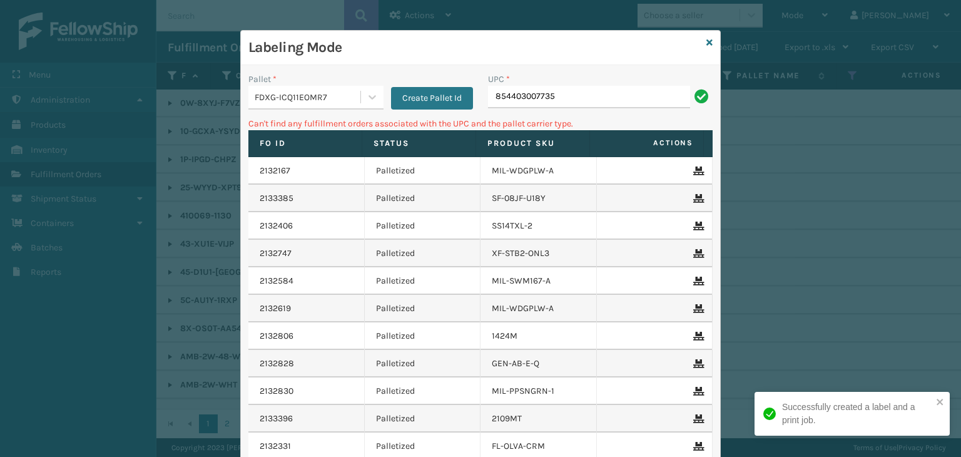
click at [326, 91] on div "FDXG-ICQ11EOMR7" at bounding box center [308, 97] width 107 height 13
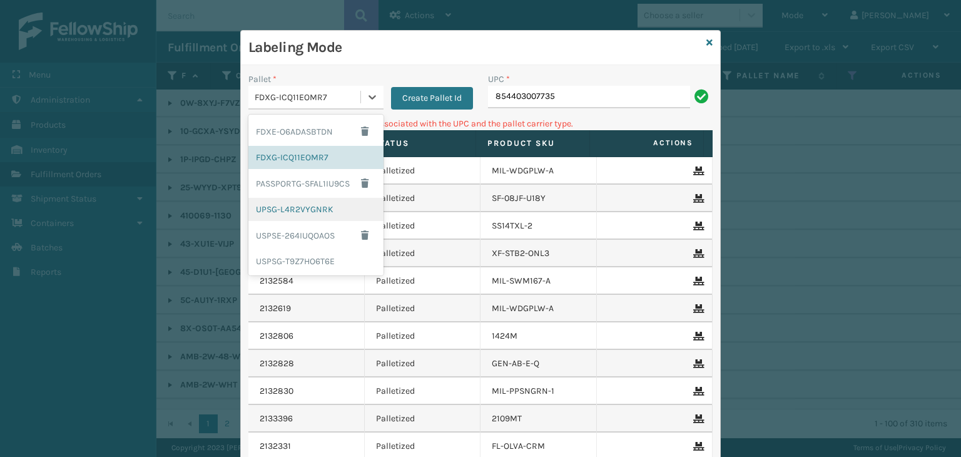
drag, startPoint x: 298, startPoint y: 210, endPoint x: 544, endPoint y: 131, distance: 257.9
click at [298, 210] on div "UPSG-L4R2VYGNRK" at bounding box center [315, 209] width 135 height 23
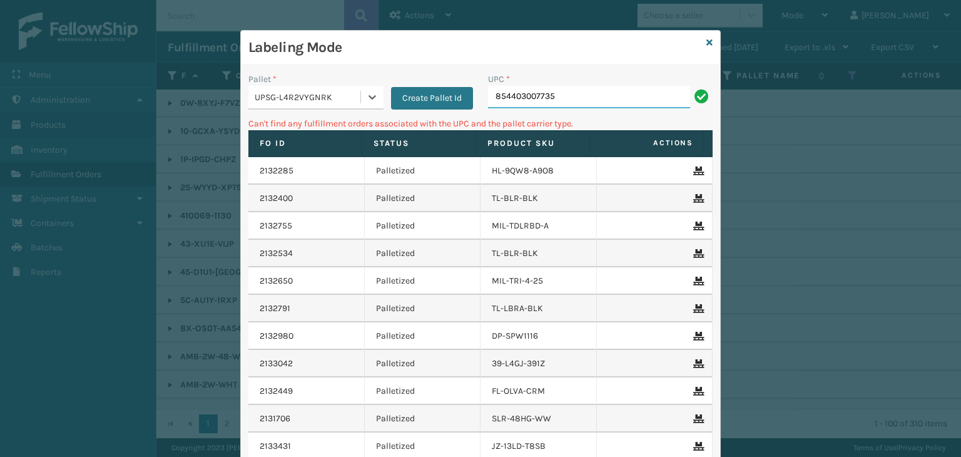
click at [587, 103] on input "854403007735" at bounding box center [589, 97] width 202 height 23
click at [249, 99] on div "UPSG-L4R2VYGNRK" at bounding box center [304, 97] width 112 height 21
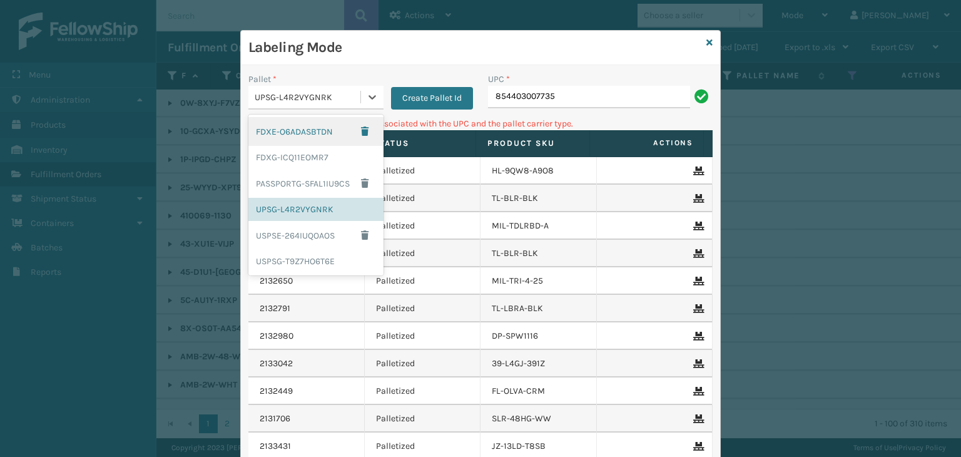
click at [295, 133] on div "FDXE-O6ADASBTDN" at bounding box center [315, 131] width 135 height 29
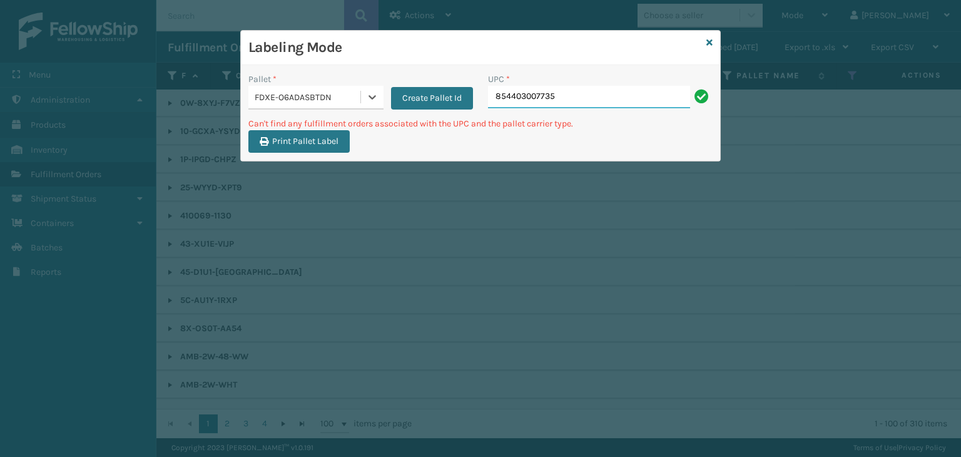
click at [630, 91] on input "854403007735" at bounding box center [589, 97] width 202 height 23
click at [709, 41] on icon at bounding box center [709, 42] width 6 height 9
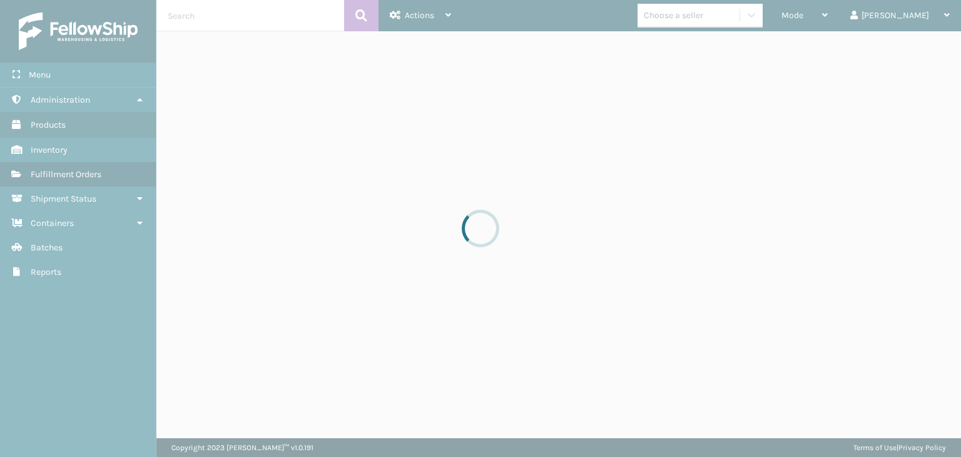
click at [704, 13] on div at bounding box center [480, 228] width 961 height 457
click at [703, 13] on div "Choose a seller" at bounding box center [673, 15] width 59 height 13
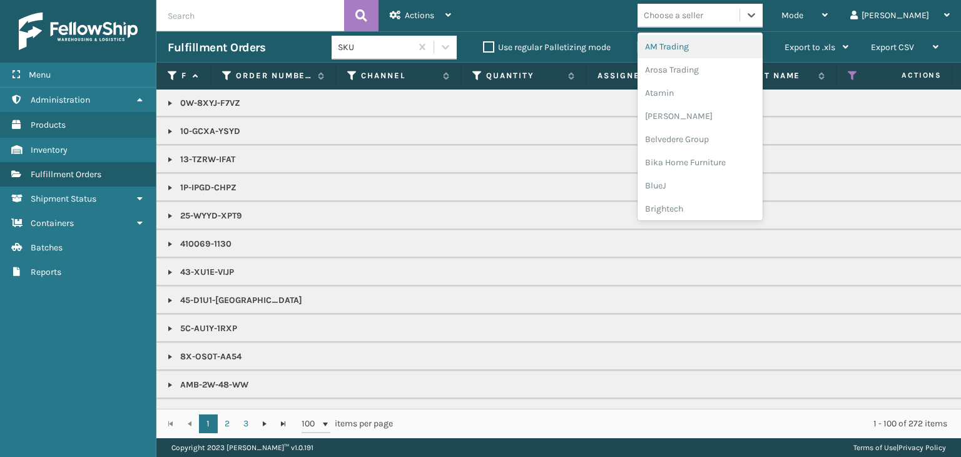
click at [703, 13] on div "Choose a seller" at bounding box center [673, 15] width 59 height 13
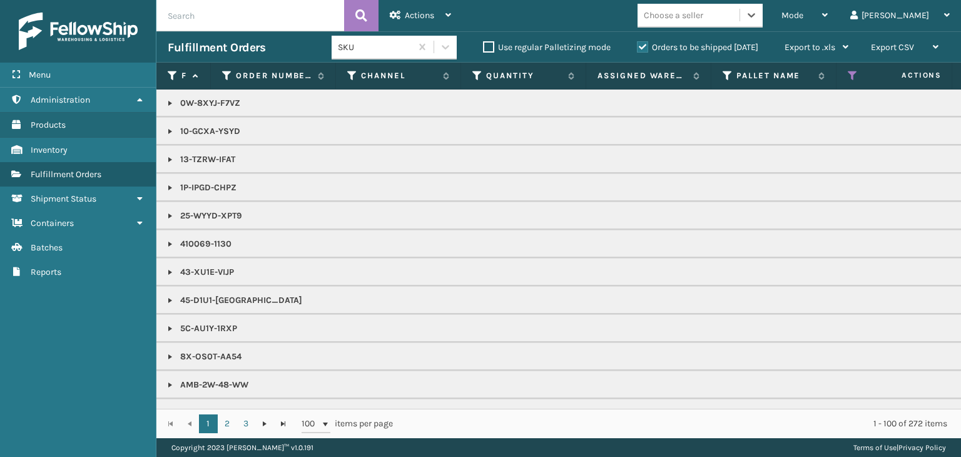
click at [703, 13] on div "Choose a seller" at bounding box center [673, 15] width 59 height 13
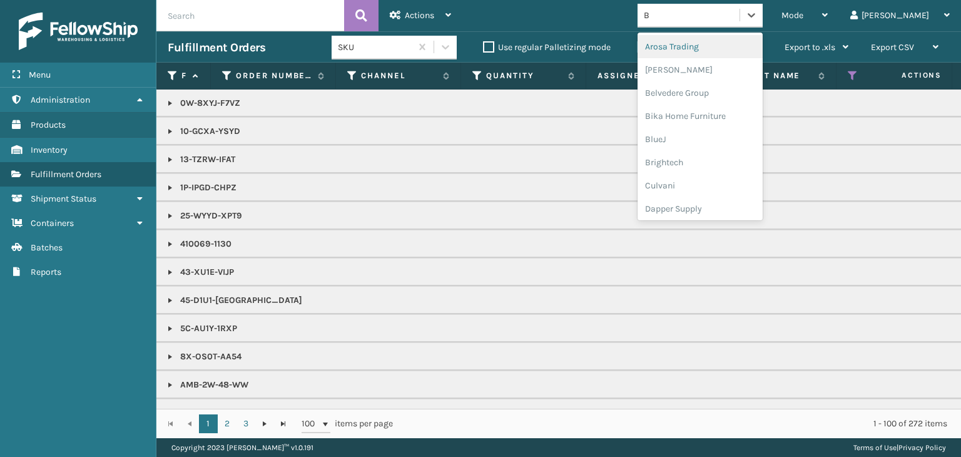
type input "BR"
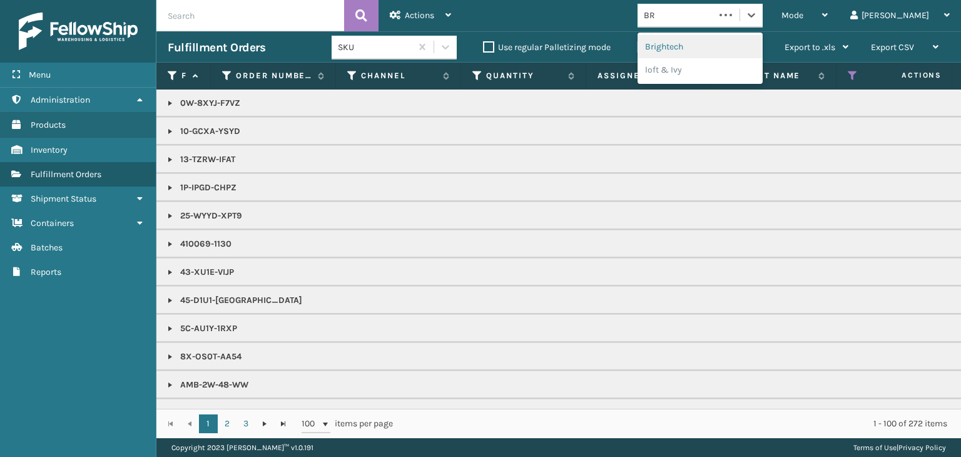
click at [726, 42] on div "Brightech" at bounding box center [699, 46] width 125 height 23
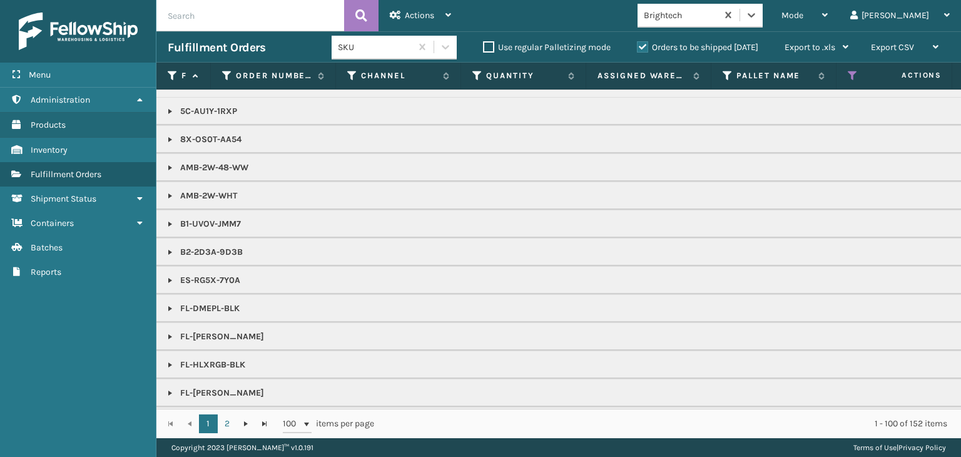
scroll to position [0, 0]
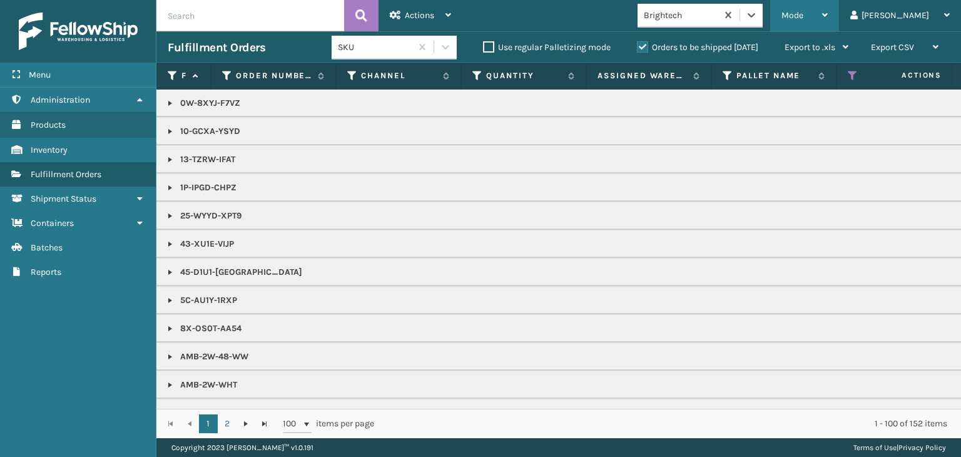
click at [803, 13] on span "Mode" at bounding box center [792, 15] width 22 height 11
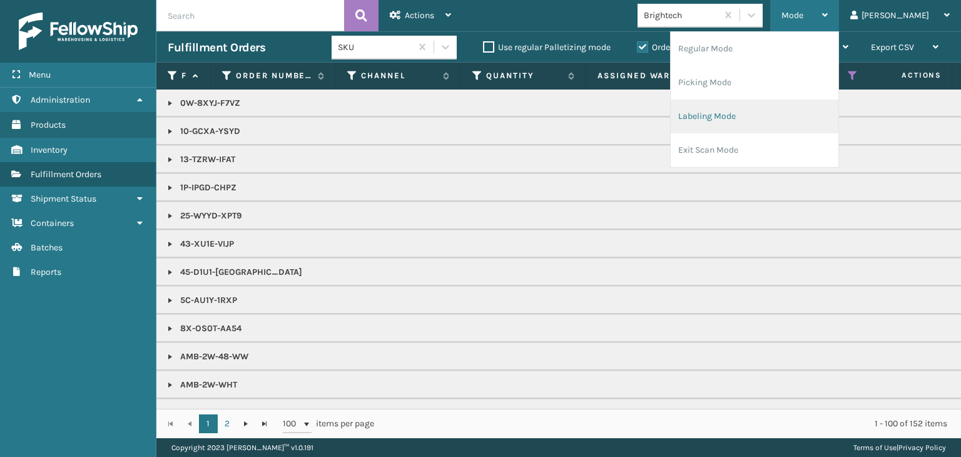
click at [804, 124] on li "Labeling Mode" at bounding box center [754, 116] width 168 height 34
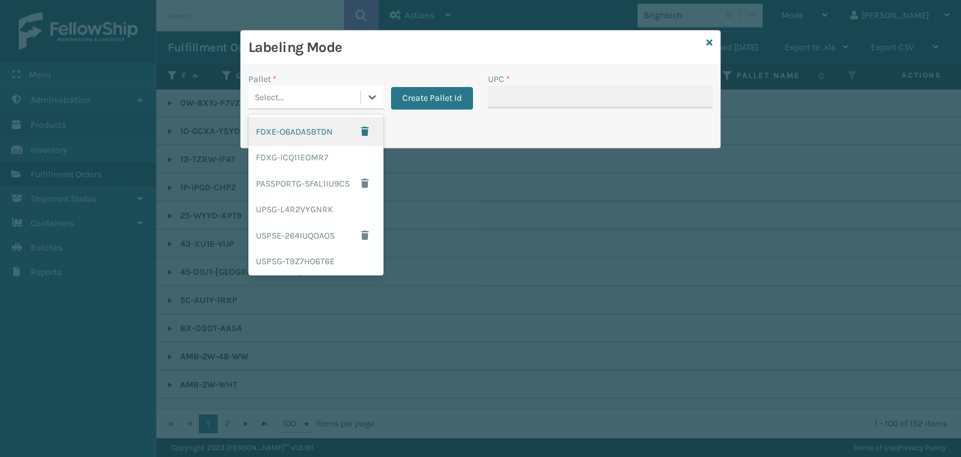
click at [310, 101] on div "Select..." at bounding box center [304, 97] width 112 height 21
click at [308, 157] on div "FDXG-ICQ11EOMR7" at bounding box center [315, 157] width 135 height 23
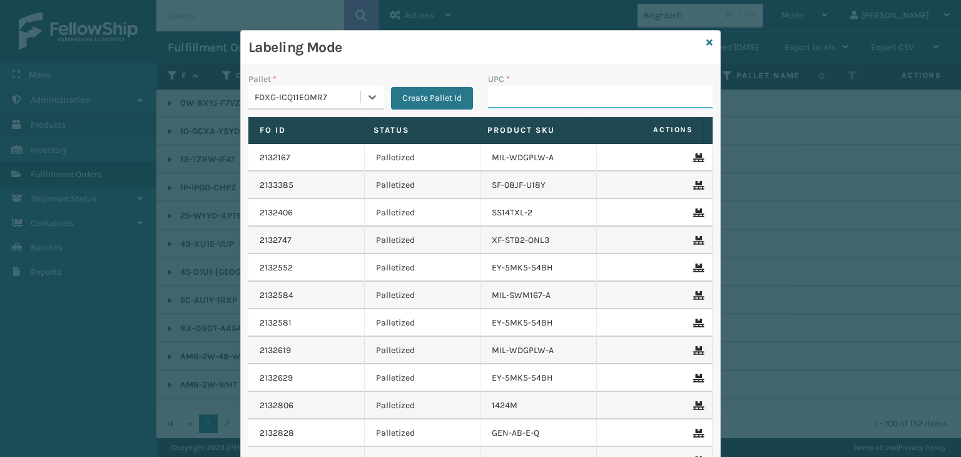
drag, startPoint x: 509, startPoint y: 98, endPoint x: 520, endPoint y: 103, distance: 12.3
click at [510, 98] on input "UPC *" at bounding box center [600, 97] width 225 height 23
type input "850068315147"
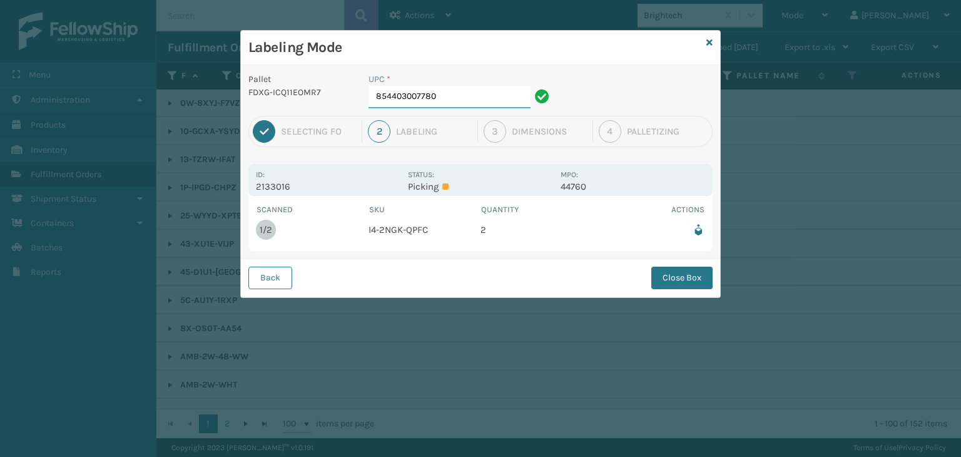
click at [499, 98] on input "854403007780" at bounding box center [449, 97] width 162 height 23
click at [688, 275] on button "Close Box" at bounding box center [681, 277] width 61 height 23
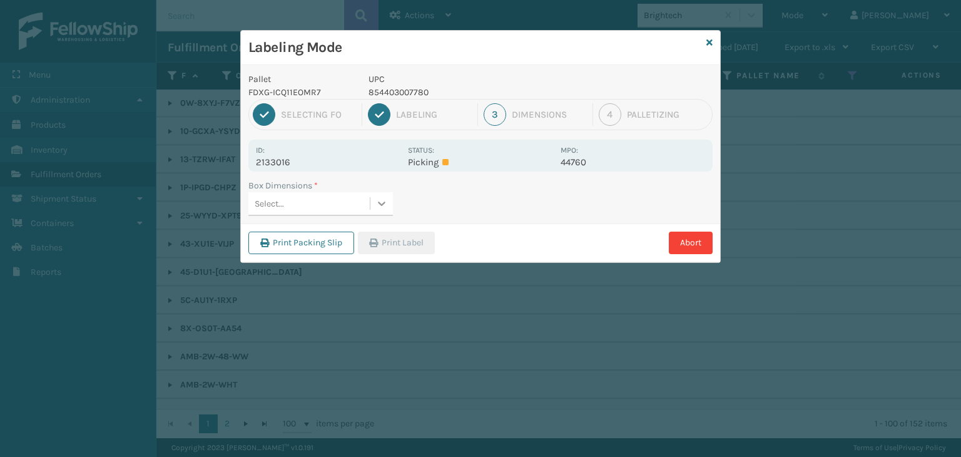
click at [378, 213] on div at bounding box center [381, 203] width 23 height 23
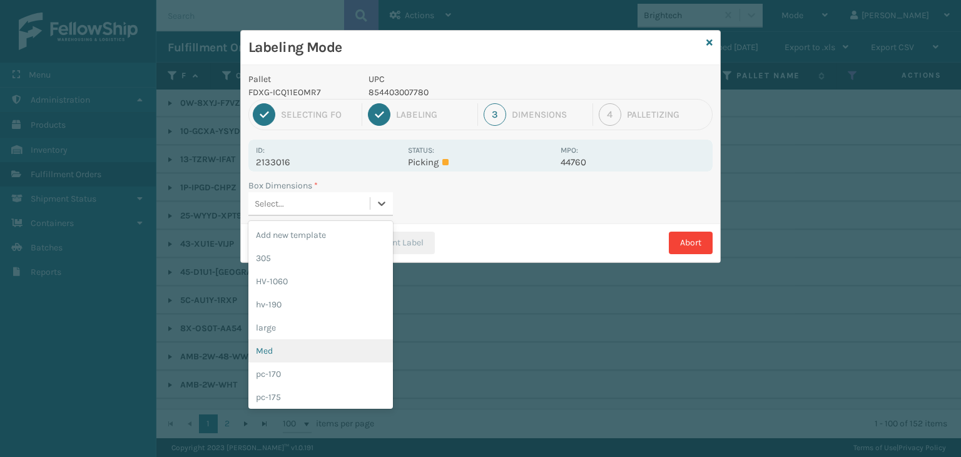
click at [288, 353] on div "Med" at bounding box center [320, 350] width 144 height 23
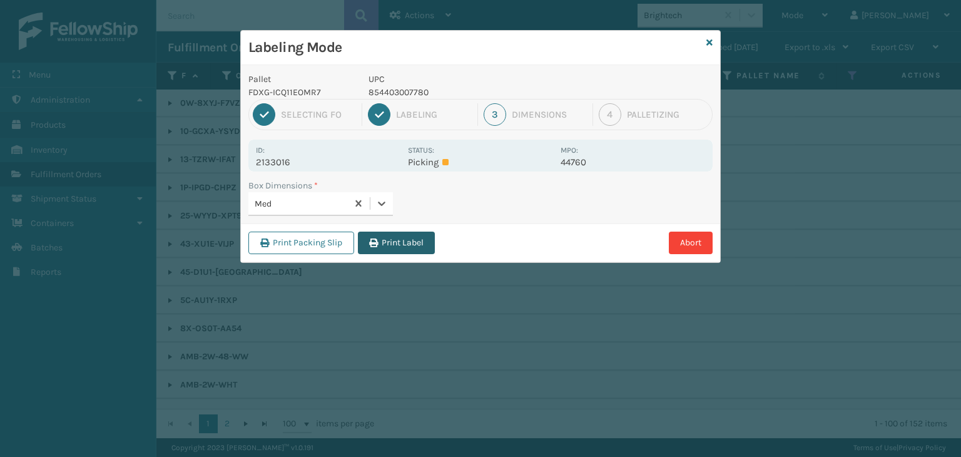
click at [407, 248] on button "Print Label" at bounding box center [396, 242] width 77 height 23
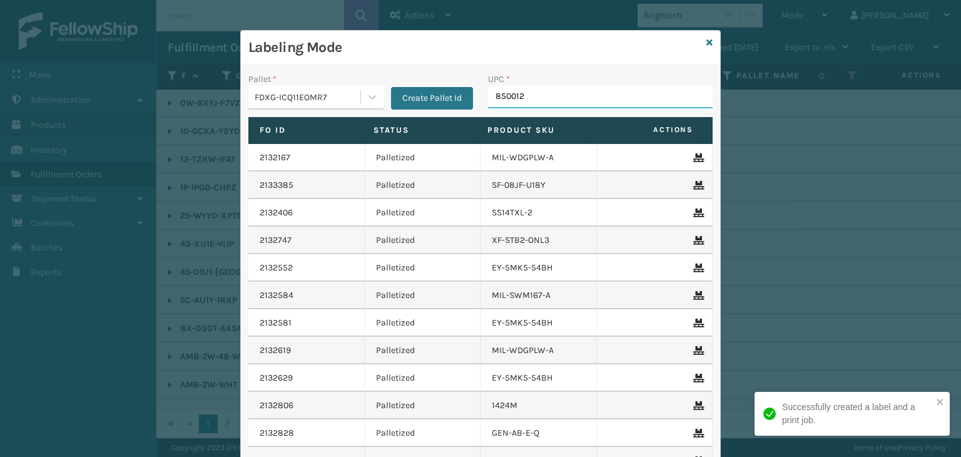
type input "8500124"
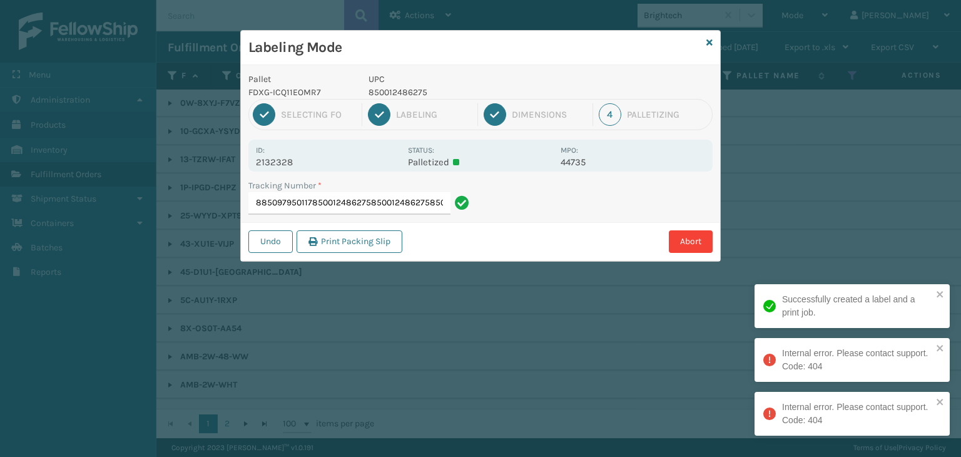
type input "885097950117850012486275850012486275850012486275"
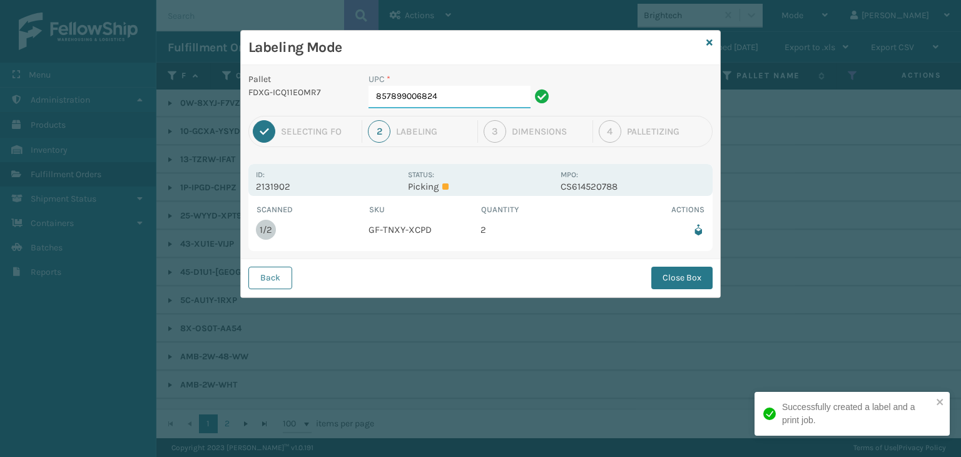
click at [458, 103] on input "857899006824" at bounding box center [449, 97] width 162 height 23
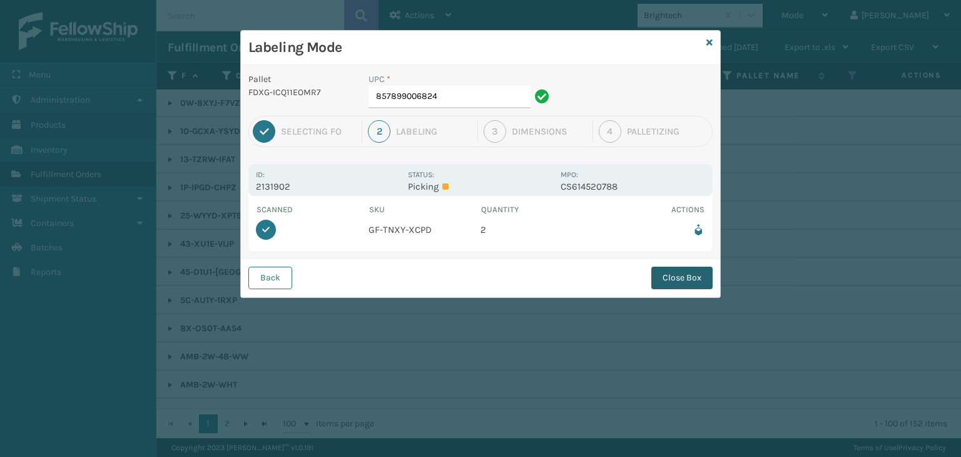
click at [687, 276] on button "Close Box" at bounding box center [681, 277] width 61 height 23
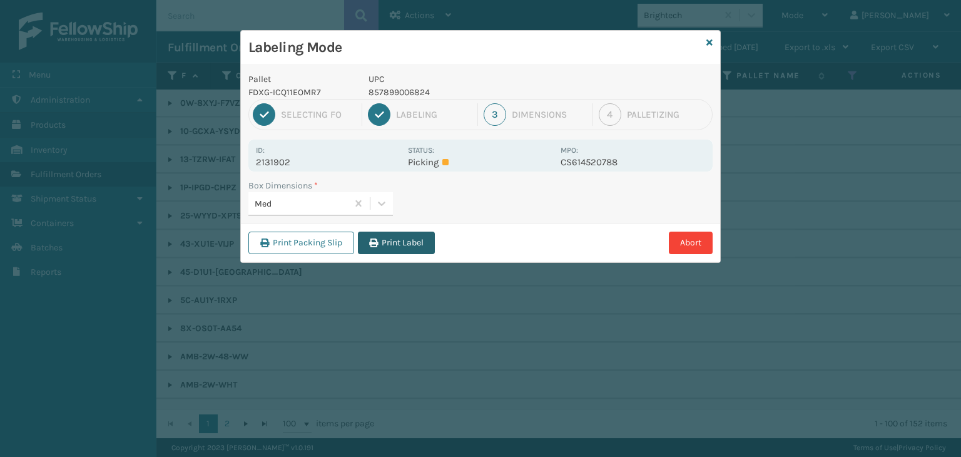
click at [412, 248] on button "Print Label" at bounding box center [396, 242] width 77 height 23
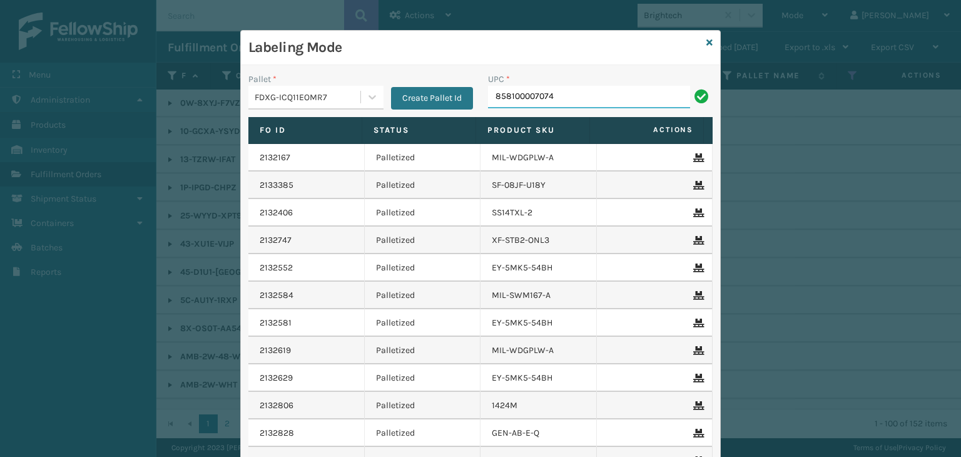
type input "858100007074"
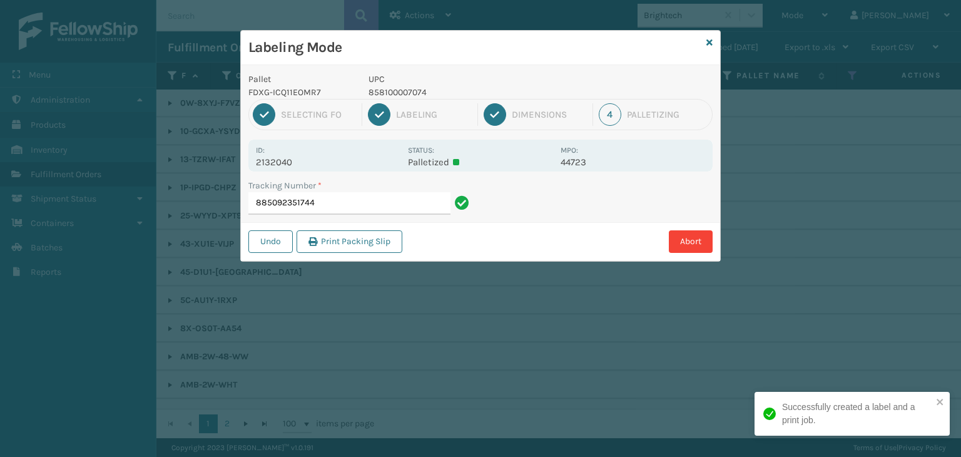
click at [418, 88] on p "858100007074" at bounding box center [460, 92] width 185 height 13
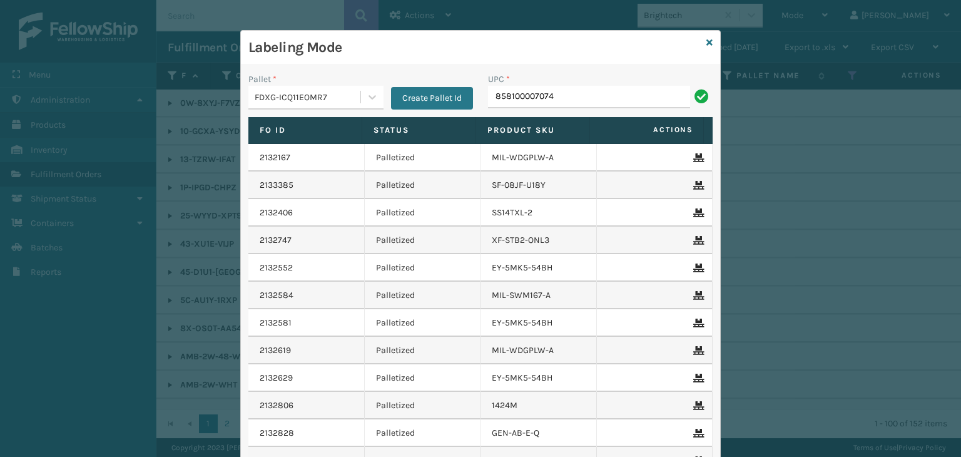
type input "858100007074"
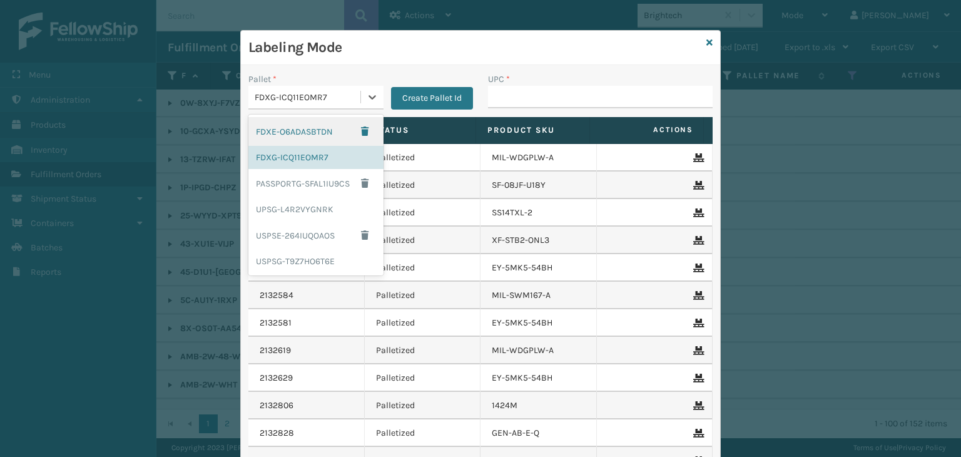
click at [343, 101] on div "FDXG-ICQ11EOMR7" at bounding box center [308, 97] width 107 height 13
click at [288, 213] on div "UPSG-L4R2VYGNRK" at bounding box center [315, 209] width 135 height 23
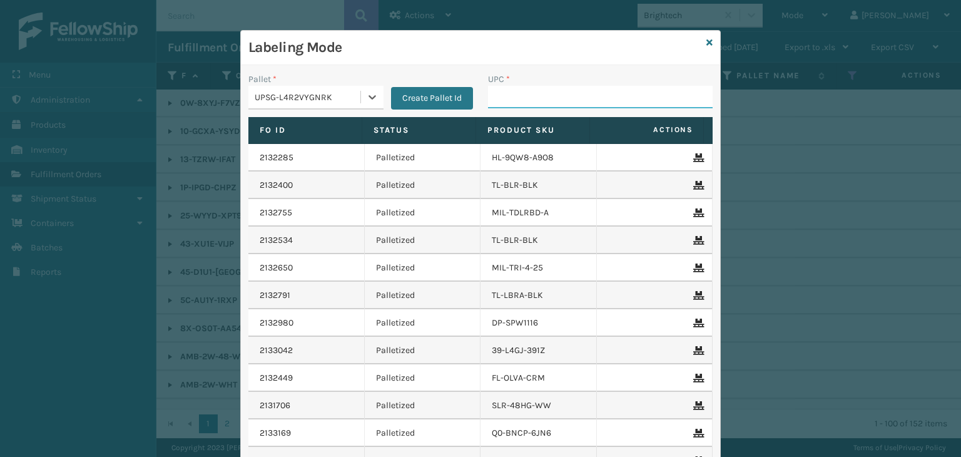
click at [567, 101] on input "UPC *" at bounding box center [600, 97] width 225 height 23
type input "8500530"
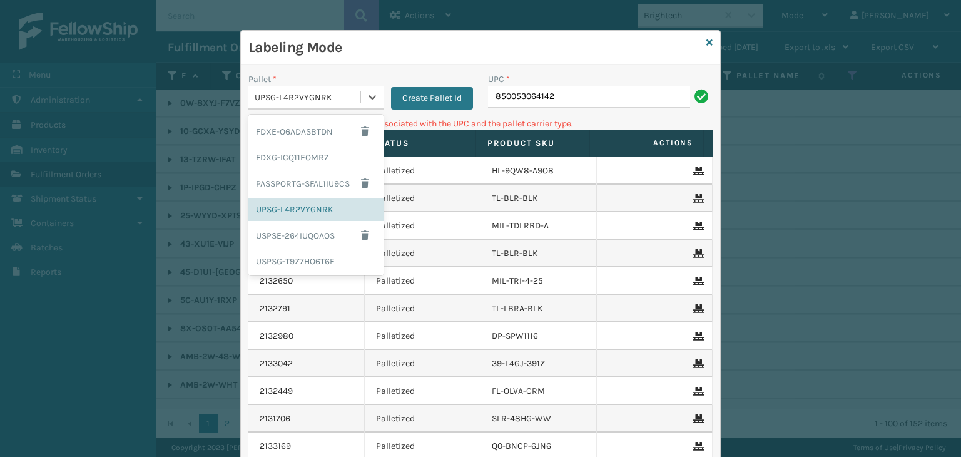
click at [305, 99] on div "UPSG-L4R2VYGNRK" at bounding box center [308, 97] width 107 height 13
click at [308, 154] on div "FDXG-ICQ11EOMR7" at bounding box center [315, 157] width 135 height 23
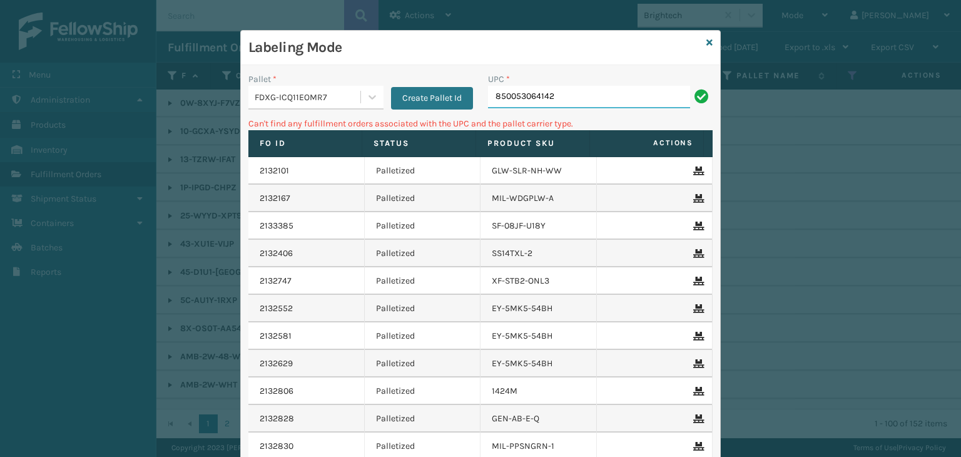
drag, startPoint x: 594, startPoint y: 99, endPoint x: 253, endPoint y: 85, distance: 341.8
click at [255, 87] on div "Pallet * FDXG-ICQ11EOMR7 Create Pallet Id UPC * 850053064142" at bounding box center [480, 95] width 479 height 44
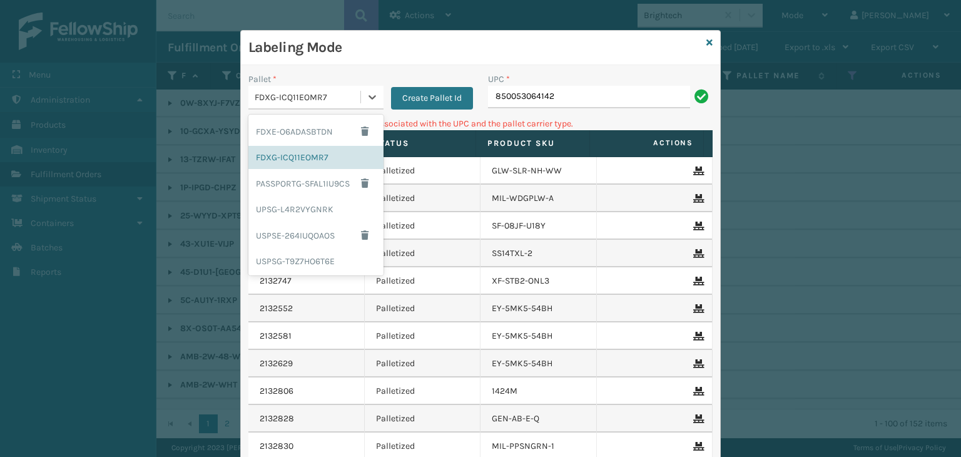
drag, startPoint x: 290, startPoint y: 89, endPoint x: 297, endPoint y: 108, distance: 20.0
click at [292, 89] on div "FDXG-ICQ11EOMR7" at bounding box center [304, 97] width 112 height 21
drag, startPoint x: 306, startPoint y: 208, endPoint x: 465, endPoint y: 152, distance: 168.9
click at [306, 206] on div "UPSG-L4R2VYGNRK" at bounding box center [315, 209] width 135 height 23
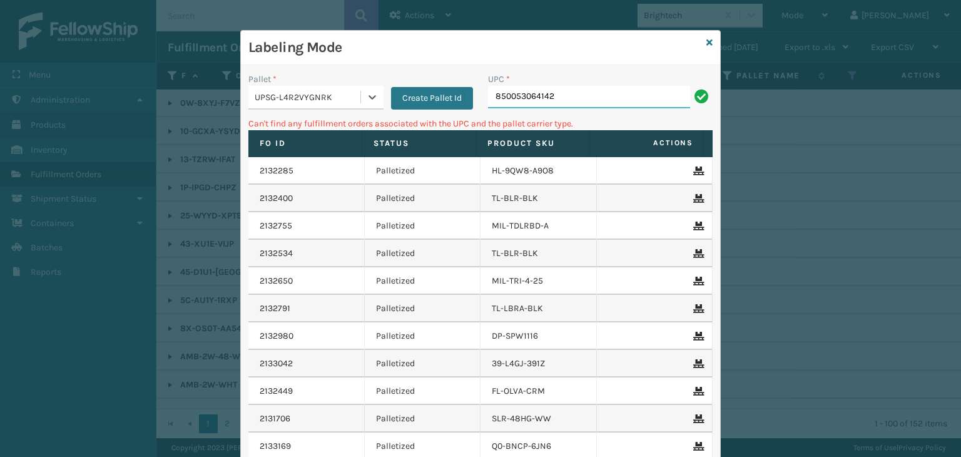
click at [575, 101] on input "850053064142" at bounding box center [589, 97] width 202 height 23
click at [706, 41] on icon at bounding box center [709, 42] width 6 height 9
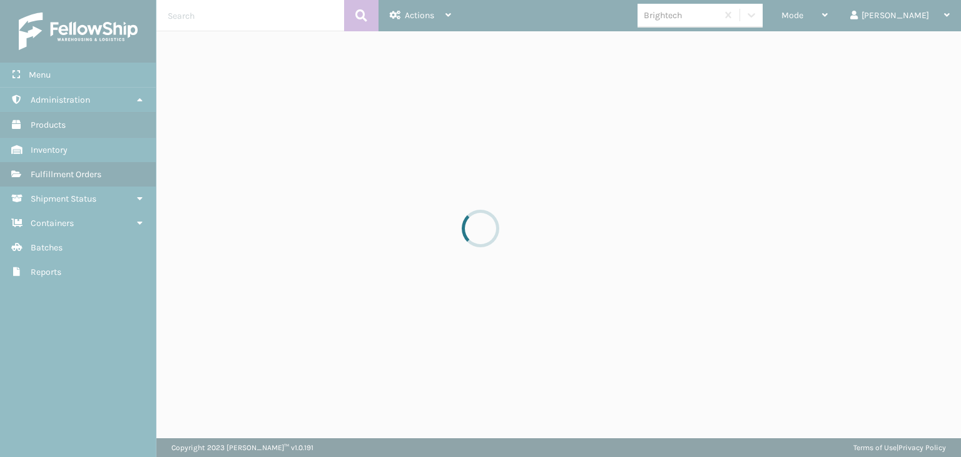
click at [719, 13] on div at bounding box center [480, 228] width 961 height 457
click at [718, 13] on div "Brightech" at bounding box center [681, 15] width 74 height 13
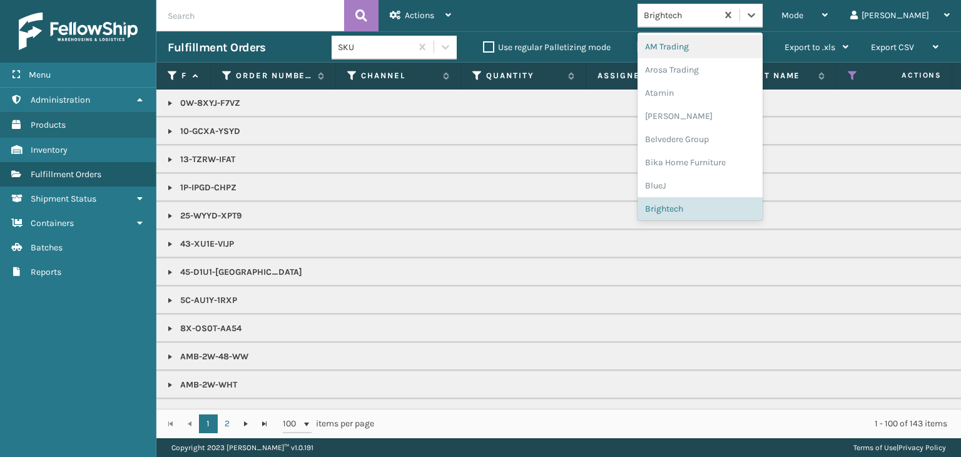
click at [718, 13] on div "Brightech" at bounding box center [681, 15] width 74 height 13
type input "PE"
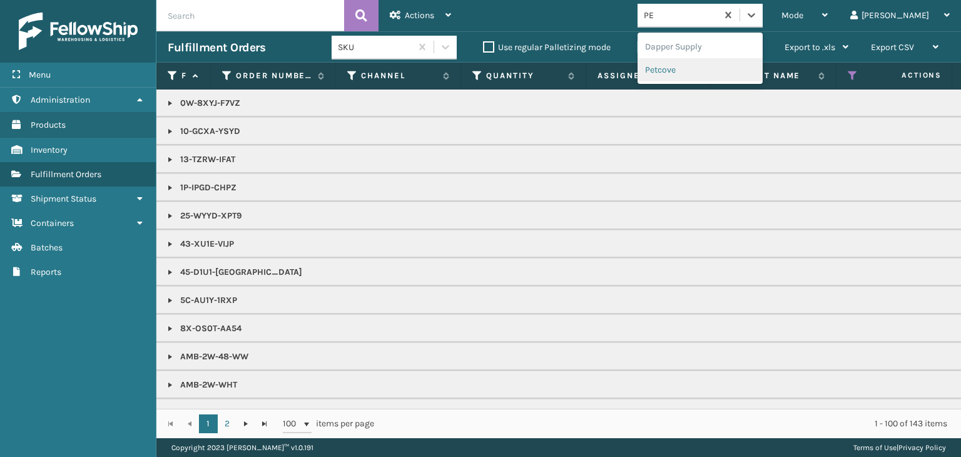
click at [712, 73] on div "Petcove" at bounding box center [699, 69] width 125 height 23
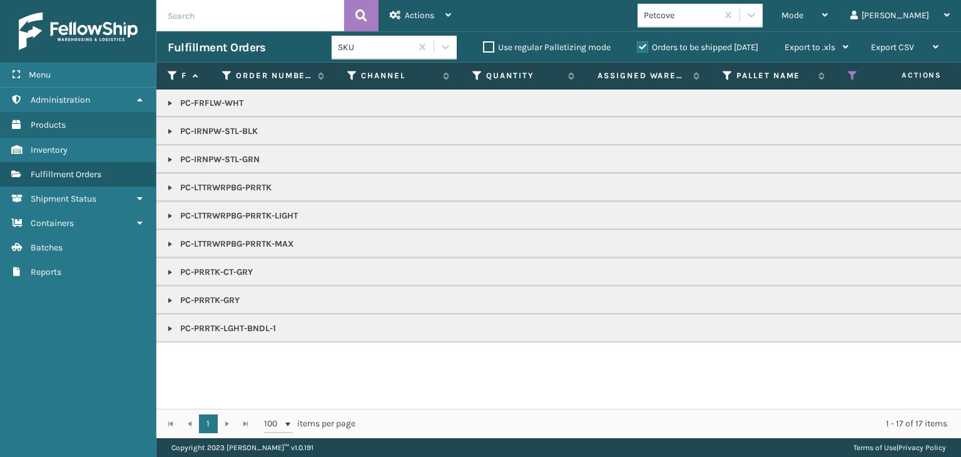
click at [166, 212] on link at bounding box center [170, 216] width 10 height 10
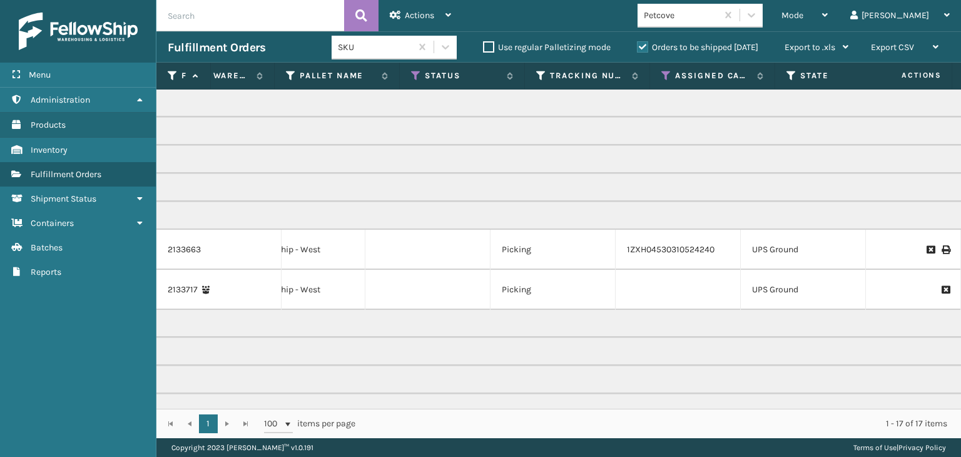
scroll to position [0, 0]
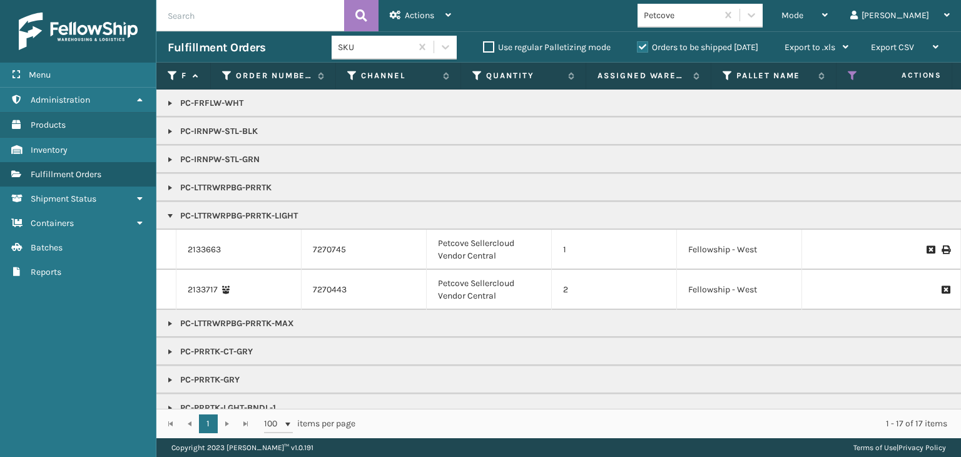
click at [168, 158] on link at bounding box center [170, 159] width 10 height 10
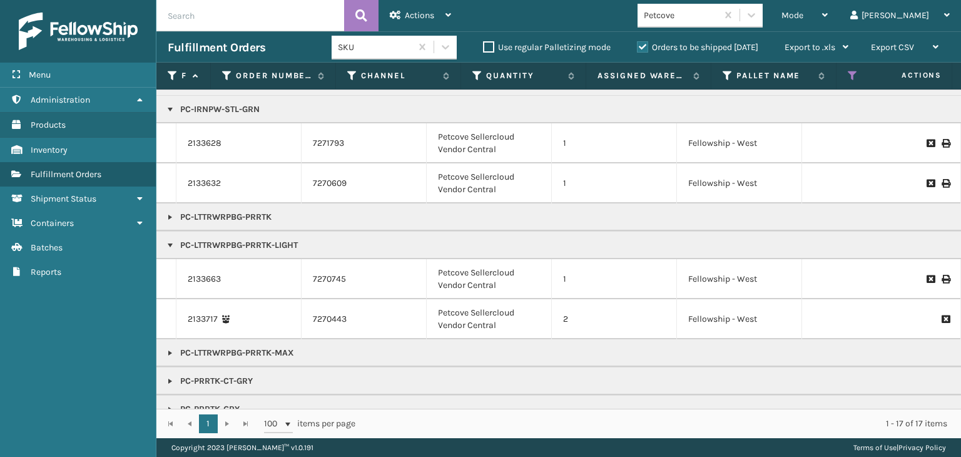
scroll to position [101, 0]
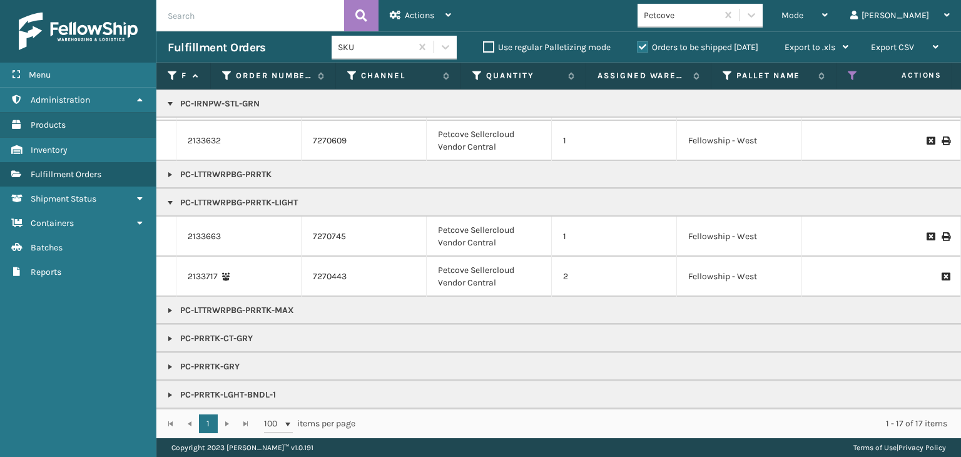
click at [170, 362] on link at bounding box center [170, 367] width 10 height 10
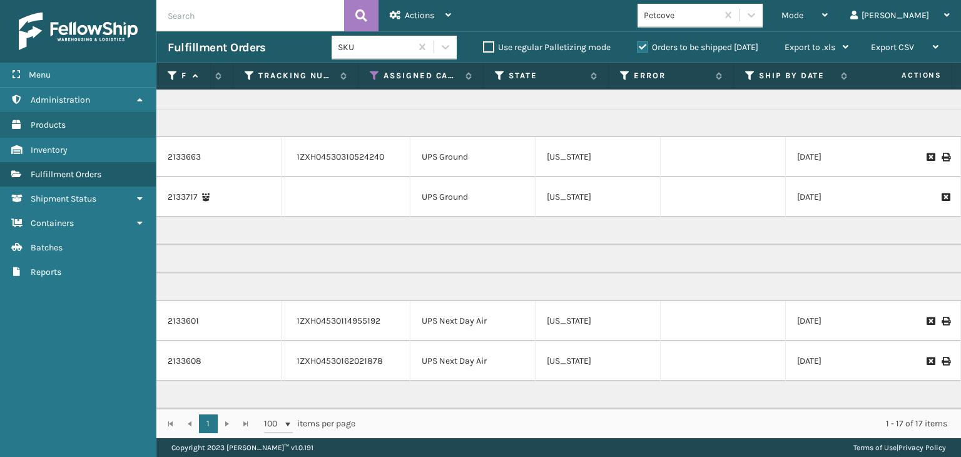
scroll to position [180, 768]
click at [803, 11] on span "Mode" at bounding box center [792, 15] width 22 height 11
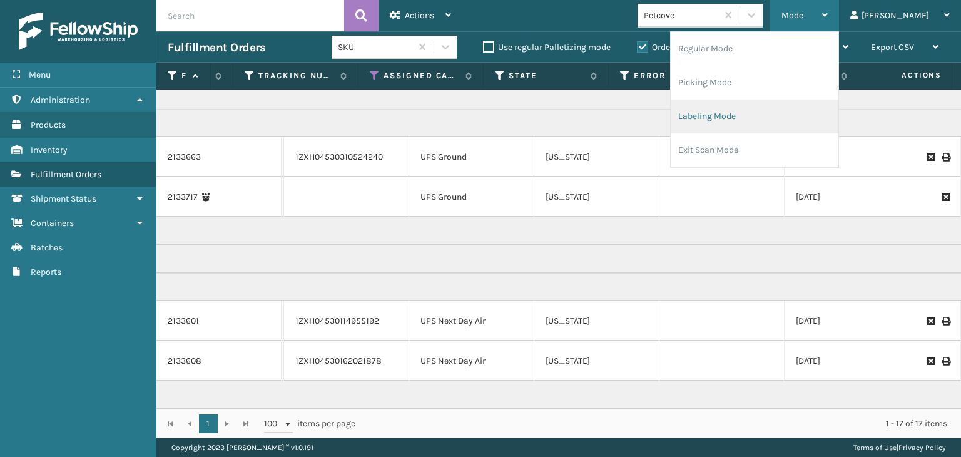
click at [762, 118] on li "Labeling Mode" at bounding box center [754, 116] width 168 height 34
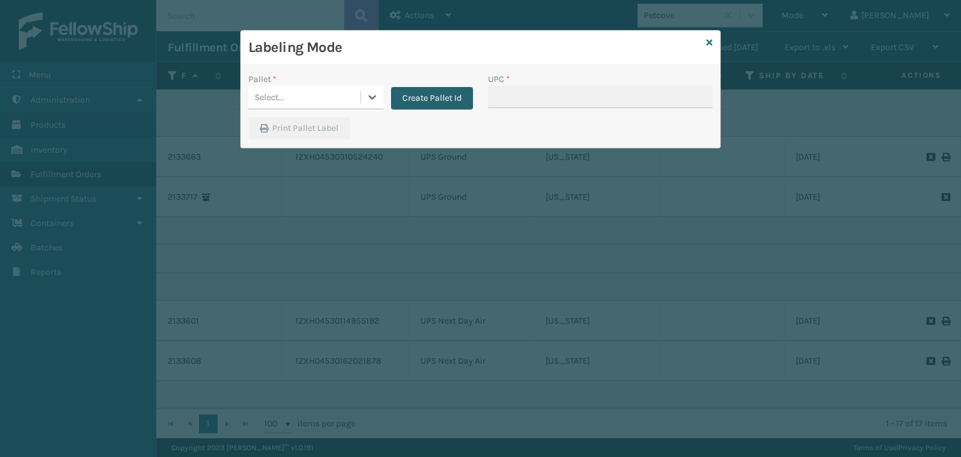
click at [447, 103] on button "Create Pallet Id" at bounding box center [432, 98] width 82 height 23
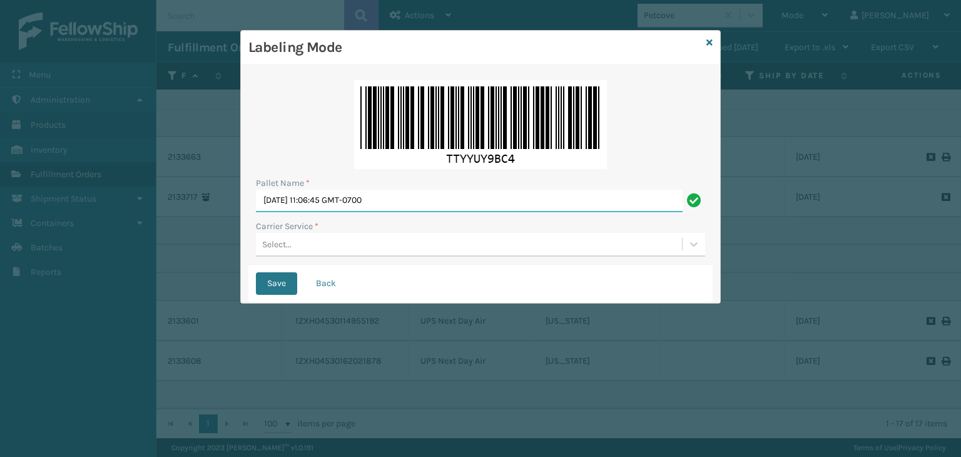
drag, startPoint x: 137, startPoint y: 196, endPoint x: 1, endPoint y: 193, distance: 136.4
click at [0, 195] on div "Labeling Mode Pallet Name * [DATE] 11:06:45 GMT-0700 Carrier Service * Select..…" at bounding box center [480, 228] width 961 height 457
type input "BOXTRUCK"
click at [324, 246] on div "Select..." at bounding box center [469, 244] width 426 height 21
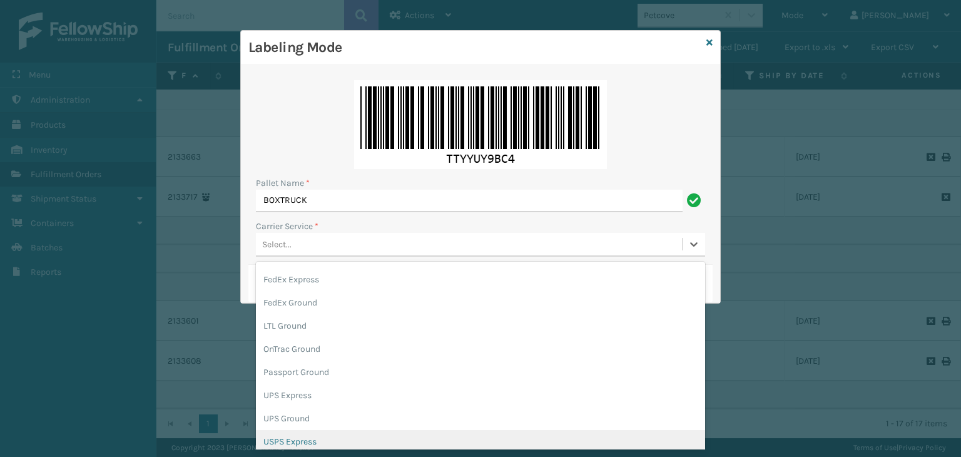
scroll to position [63, 0]
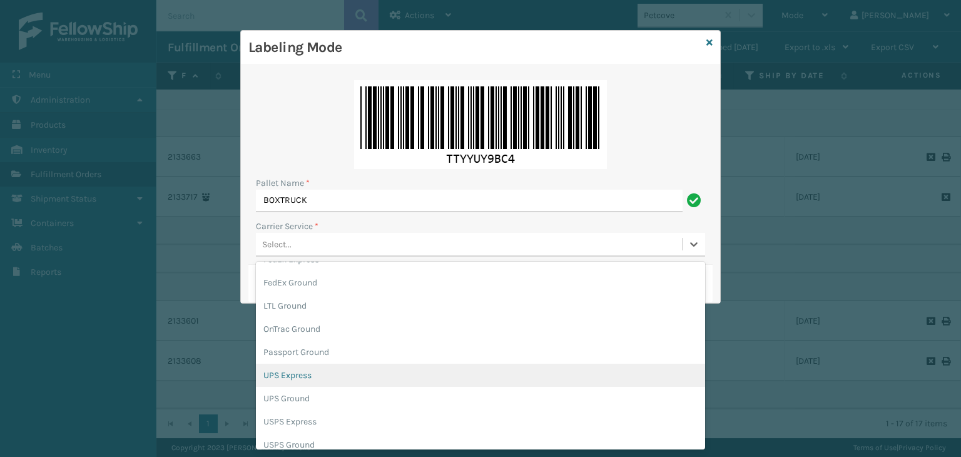
click at [320, 374] on div "UPS Express" at bounding box center [480, 374] width 449 height 23
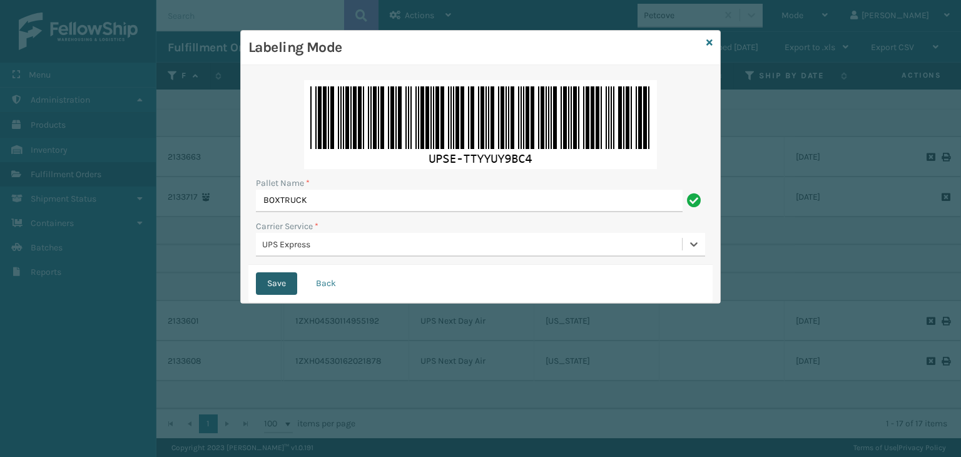
click at [294, 279] on button "Save" at bounding box center [276, 283] width 41 height 23
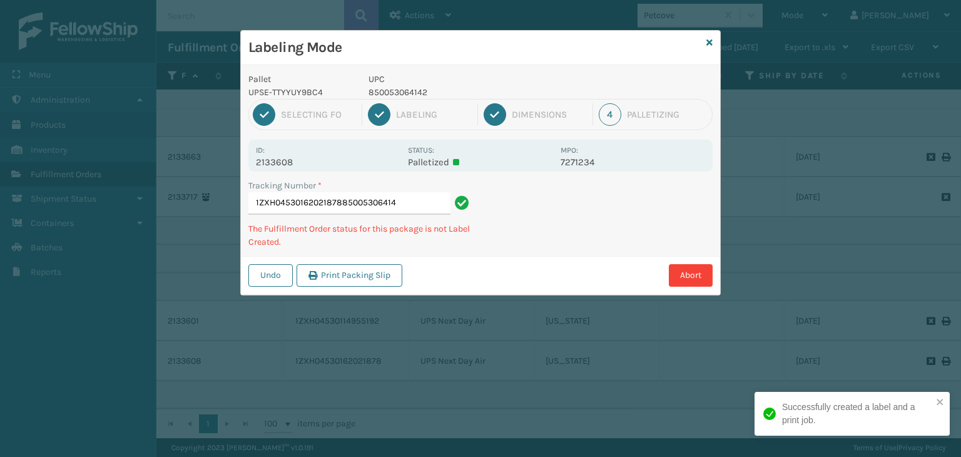
type input "1ZXH04530162021878850053064142"
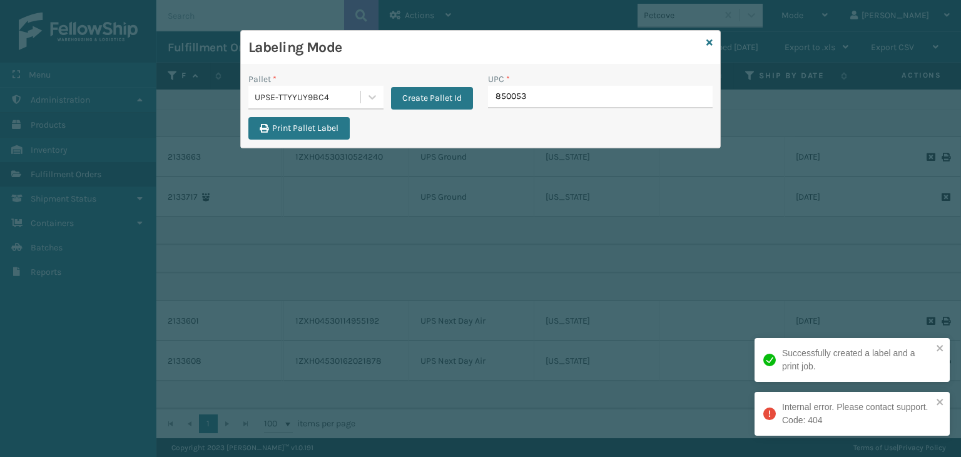
type input "8500530"
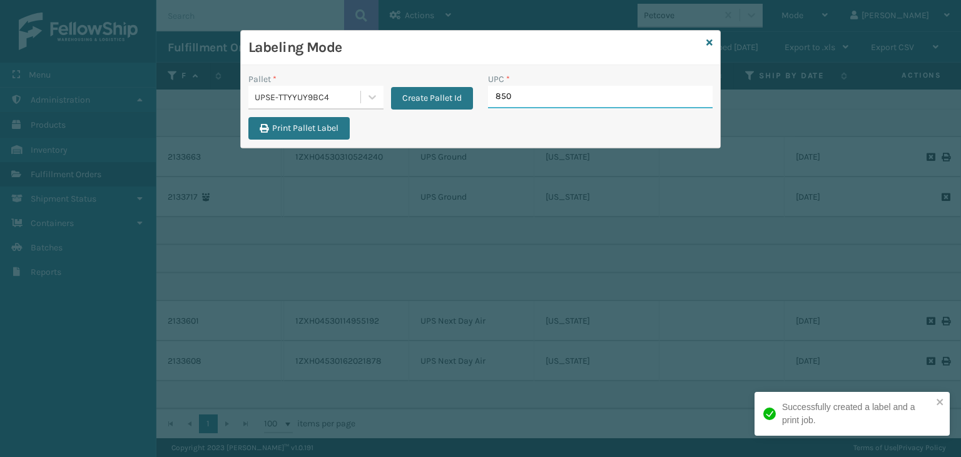
type input "8500"
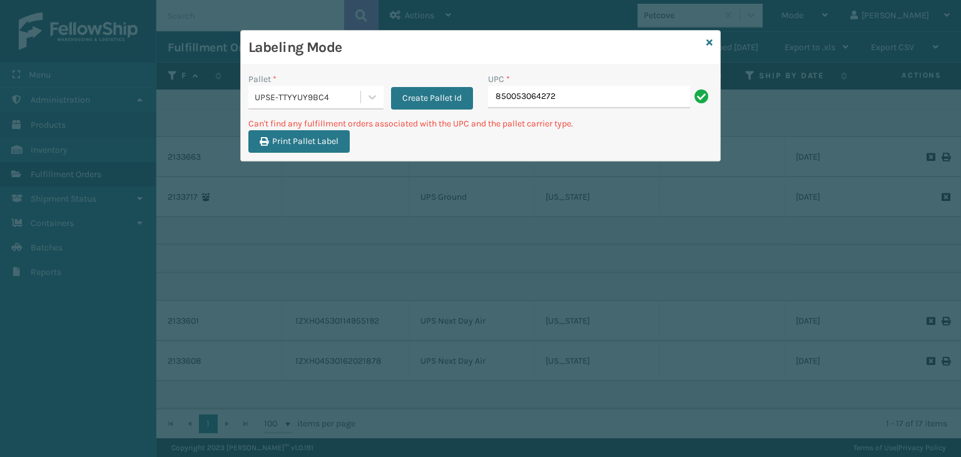
click at [345, 93] on div "UPSE-TTYYUY9BC4" at bounding box center [308, 97] width 107 height 13
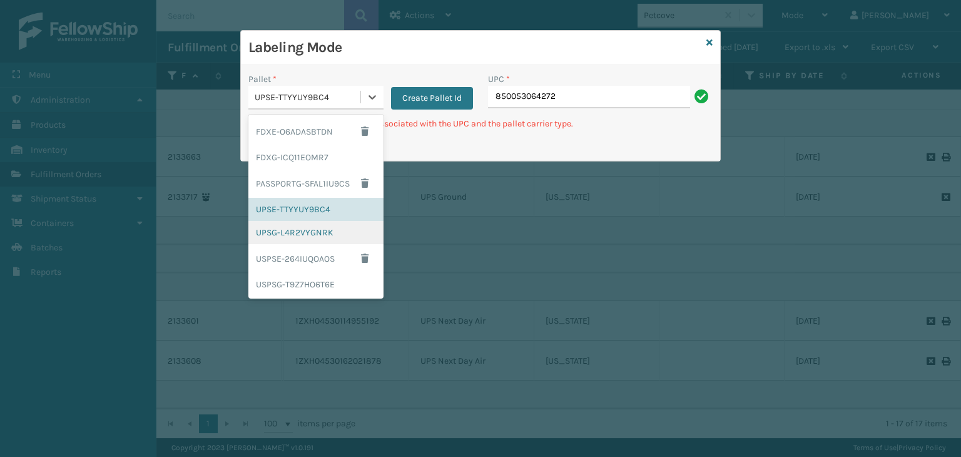
click at [308, 231] on div "UPSG-L4R2VYGNRK" at bounding box center [315, 232] width 135 height 23
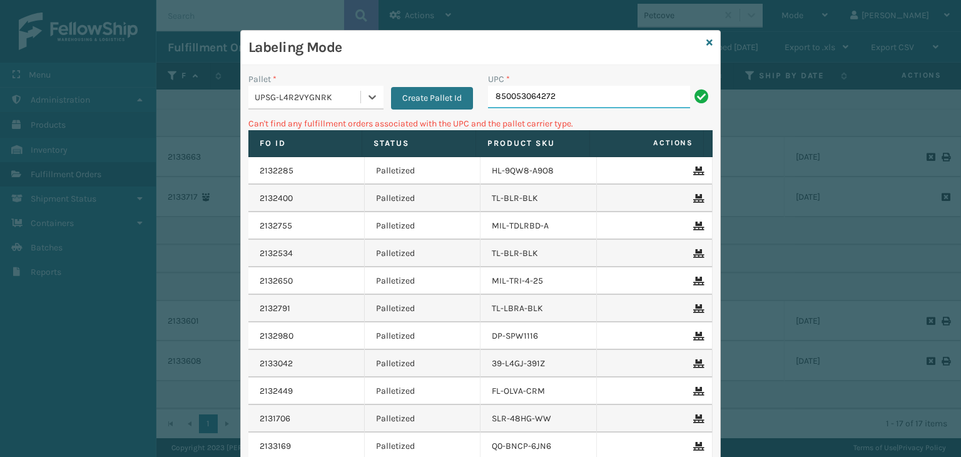
click at [580, 98] on input "850053064272" at bounding box center [589, 97] width 202 height 23
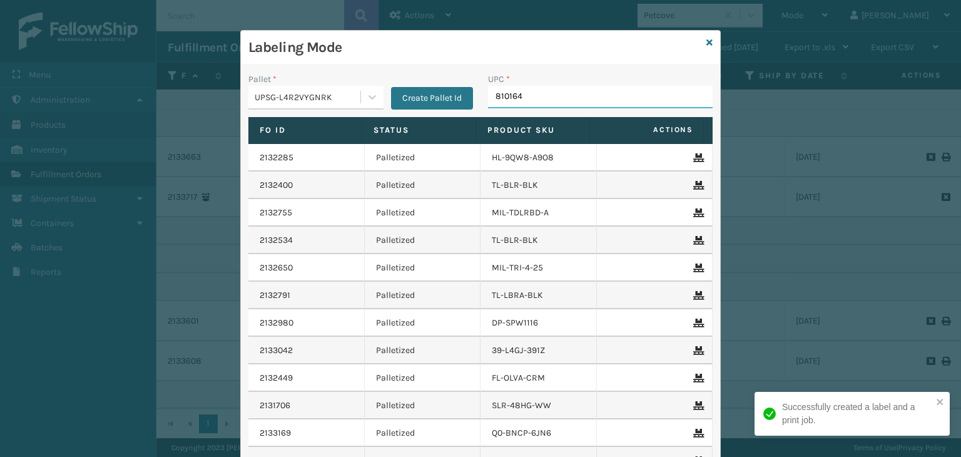
type input "8101645"
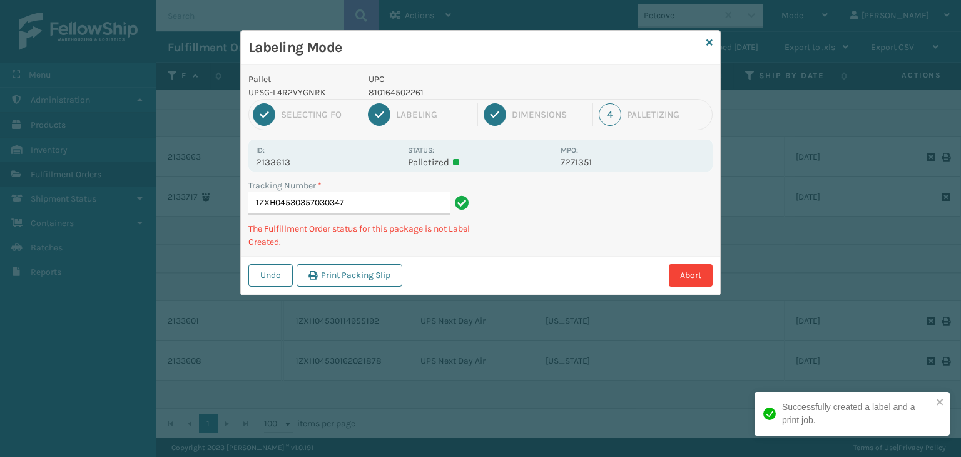
click at [405, 96] on p "810164502261" at bounding box center [460, 92] width 185 height 13
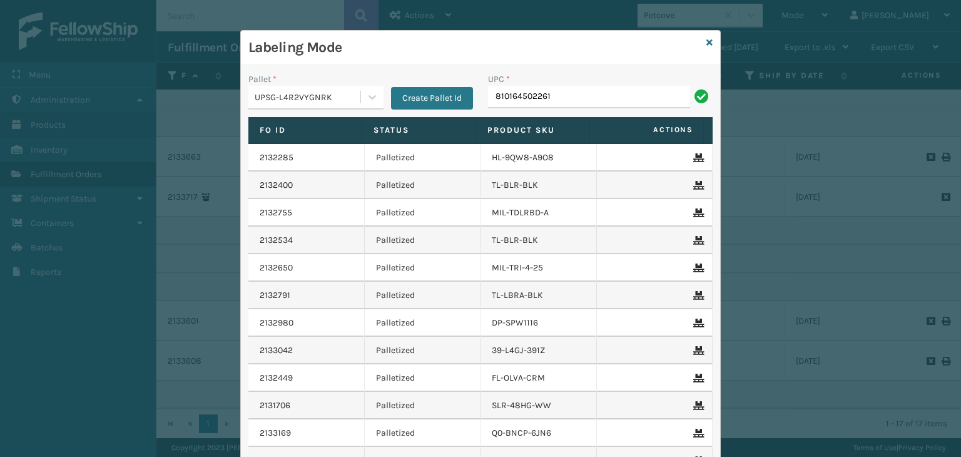
type input "810164502261"
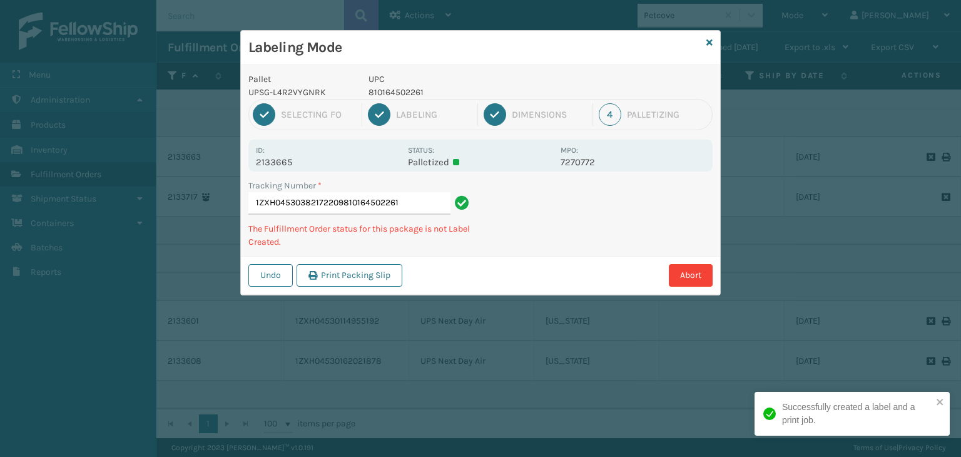
type input "1ZXH04530382172209810164502261810164502261"
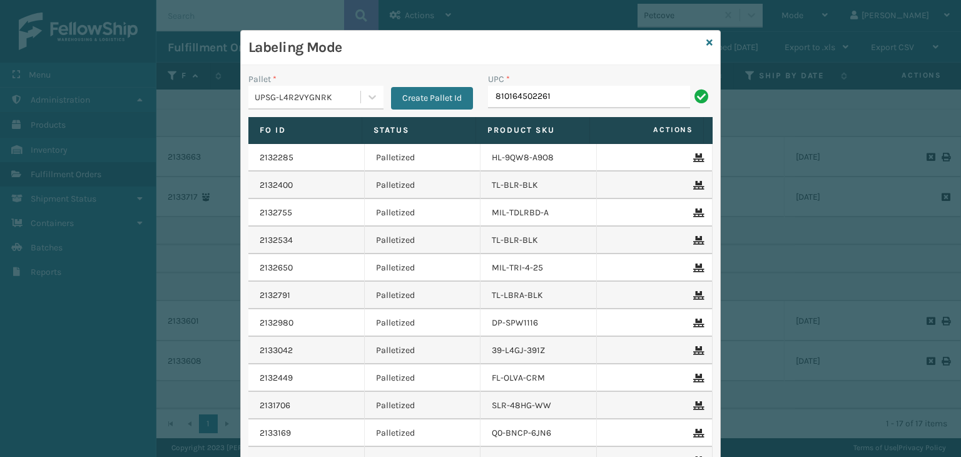
type input "810164502261"
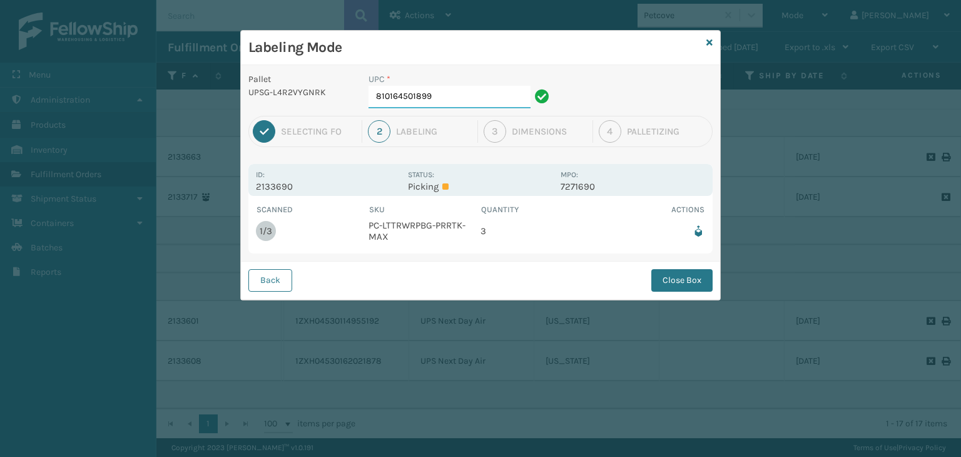
click at [500, 93] on input "810164501899" at bounding box center [449, 97] width 162 height 23
click at [677, 278] on button "Close Box" at bounding box center [681, 280] width 61 height 23
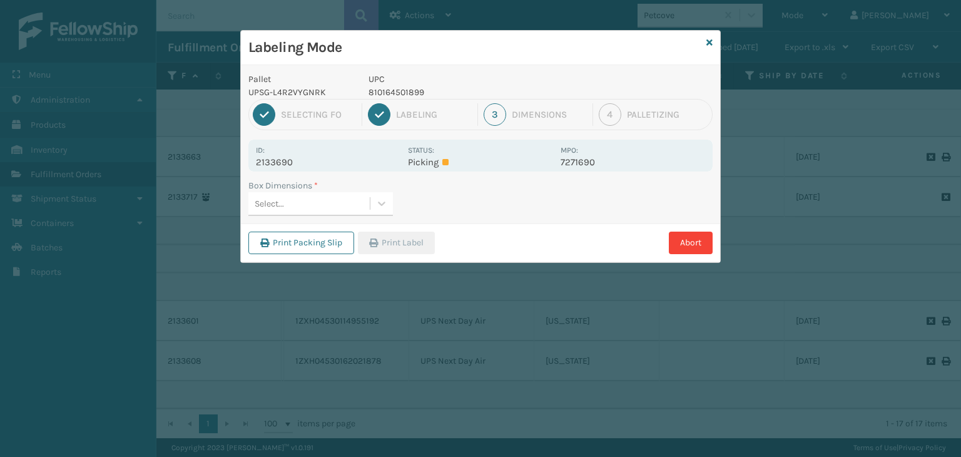
click at [333, 198] on div "Select..." at bounding box center [308, 203] width 121 height 21
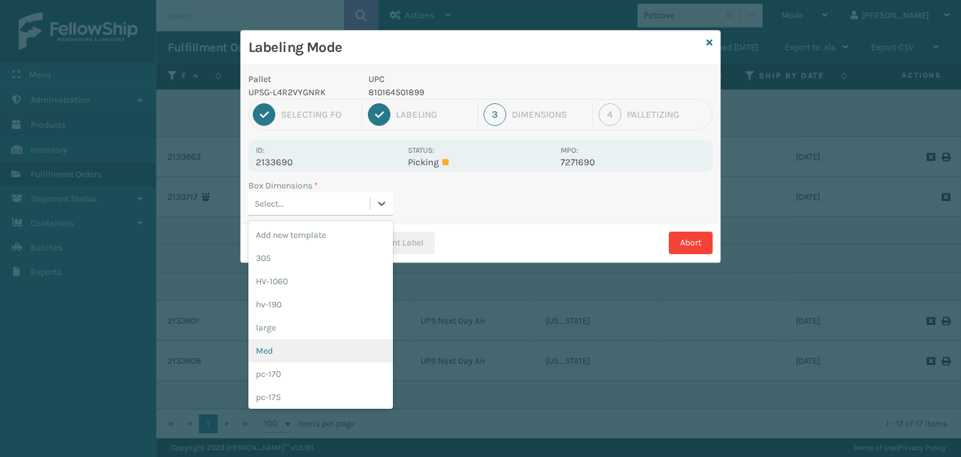
click at [316, 352] on div "Med" at bounding box center [320, 350] width 144 height 23
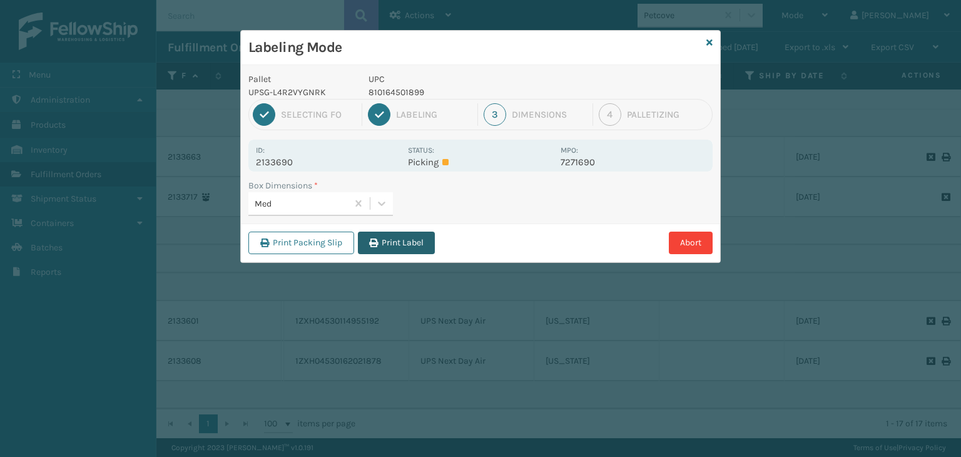
click at [403, 246] on button "Print Label" at bounding box center [396, 242] width 77 height 23
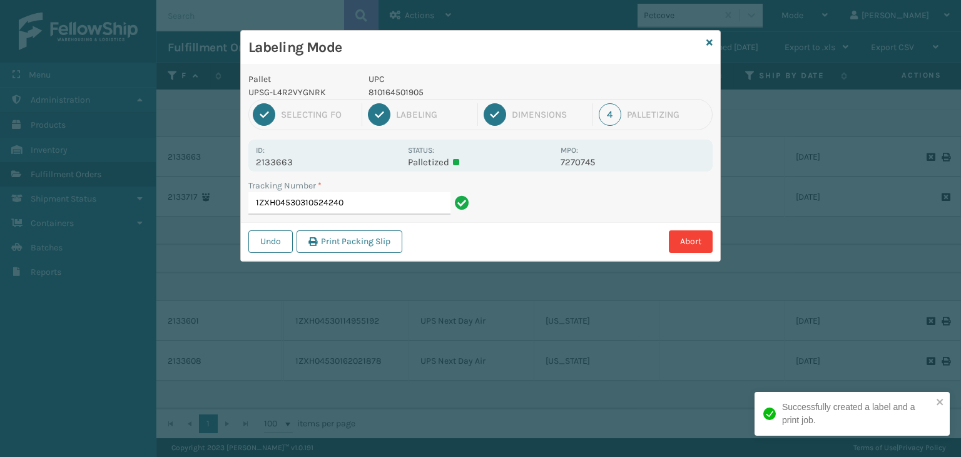
click at [403, 91] on p "810164501905" at bounding box center [460, 92] width 185 height 13
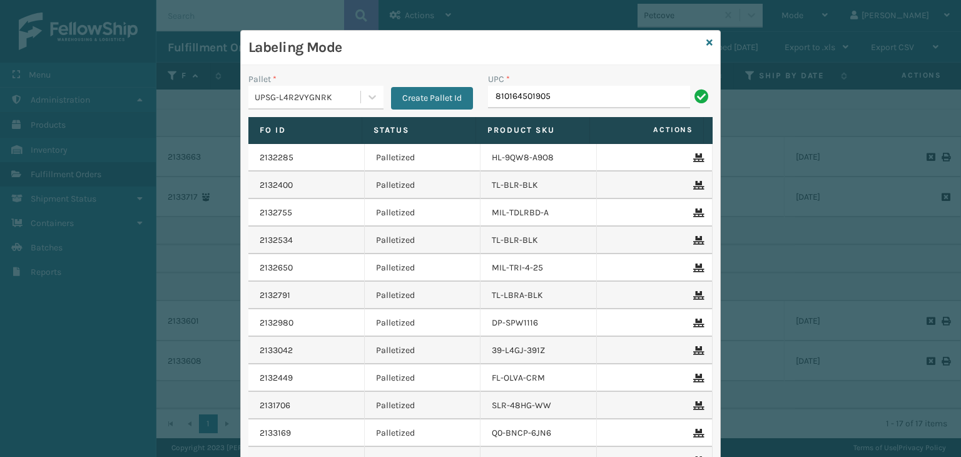
type input "810164501905"
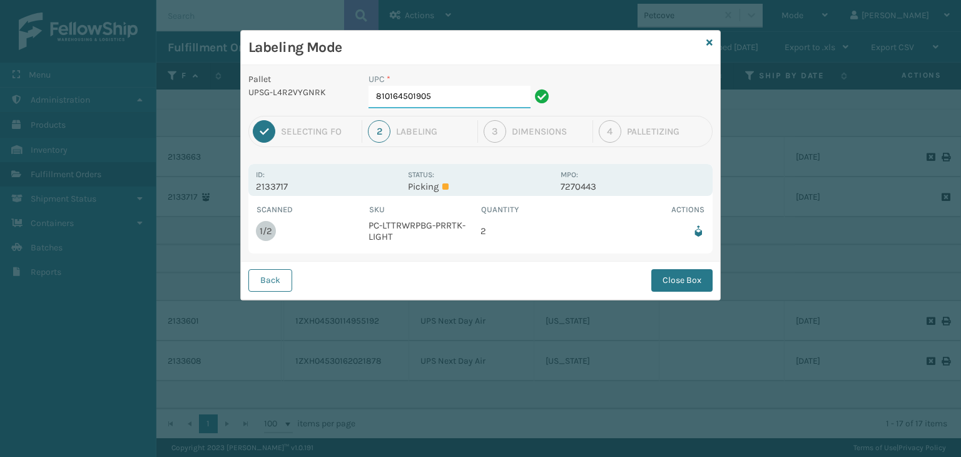
click at [486, 103] on input "810164501905" at bounding box center [449, 97] width 162 height 23
click at [701, 284] on button "Close Box" at bounding box center [681, 280] width 61 height 23
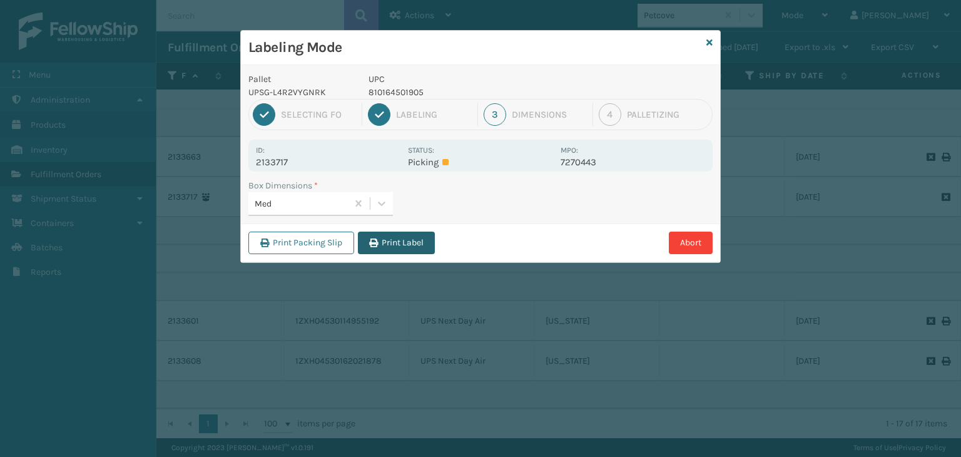
click at [405, 246] on button "Print Label" at bounding box center [396, 242] width 77 height 23
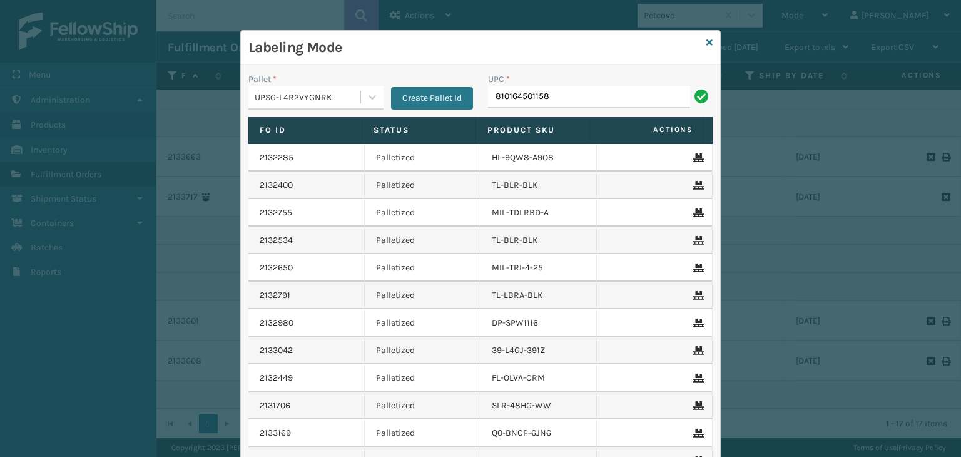
type input "810164501158"
type input "810164501175"
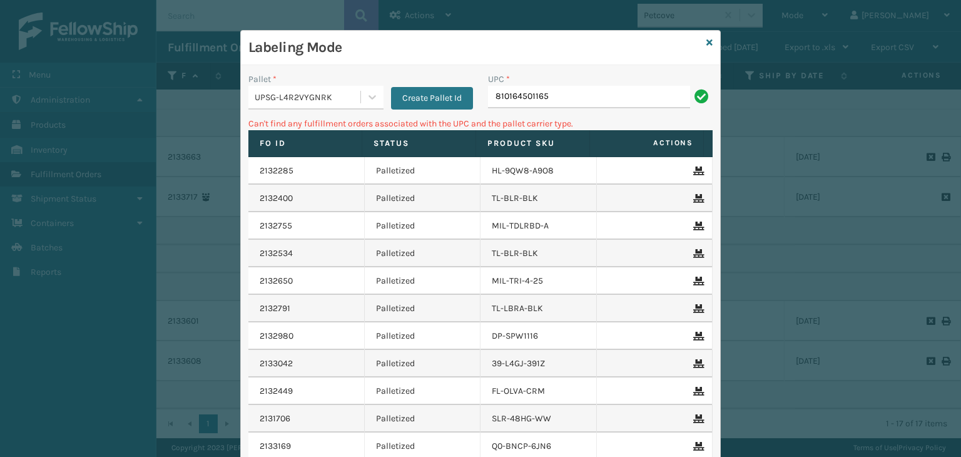
type input "810164501165"
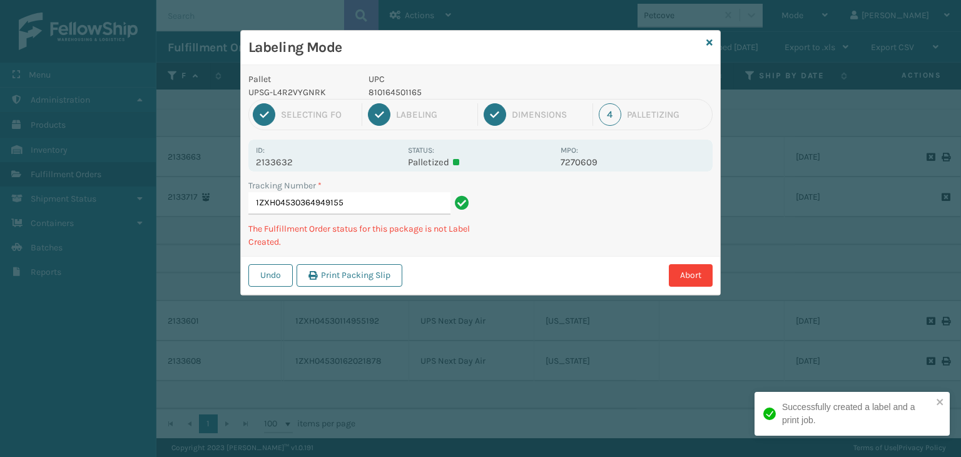
click at [411, 93] on p "810164501165" at bounding box center [460, 92] width 185 height 13
click at [429, 99] on div "1 Selecting FO 2 Labeling 3 Dimensions 4 Palletizing" at bounding box center [480, 114] width 464 height 31
click at [386, 96] on p "810164501165" at bounding box center [460, 92] width 185 height 13
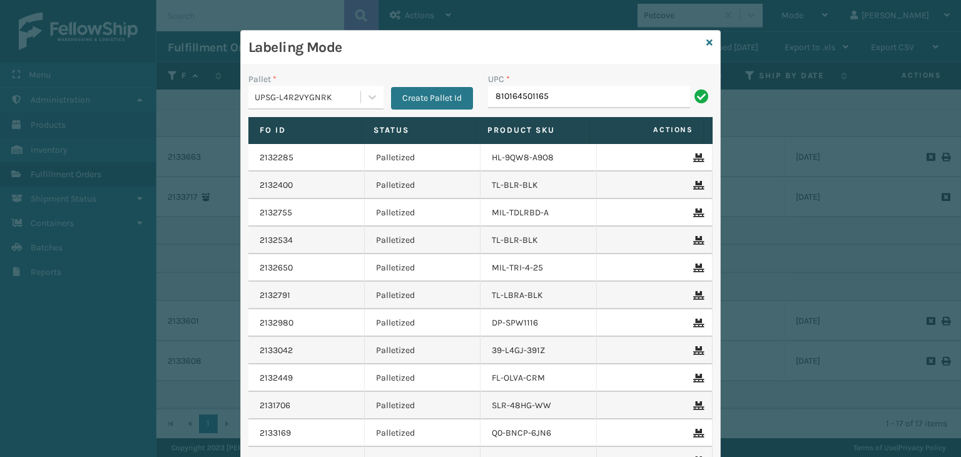
type input "810164501165"
click at [706, 43] on icon at bounding box center [709, 42] width 6 height 9
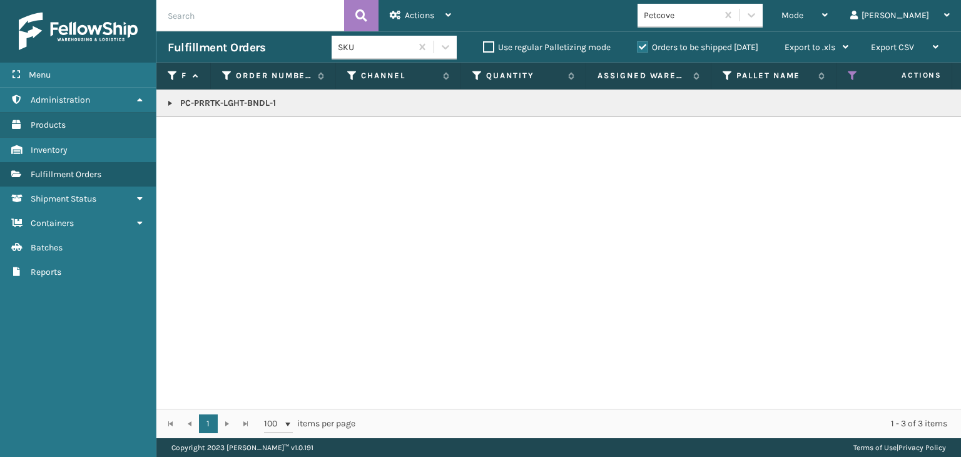
click at [167, 101] on link at bounding box center [170, 103] width 10 height 10
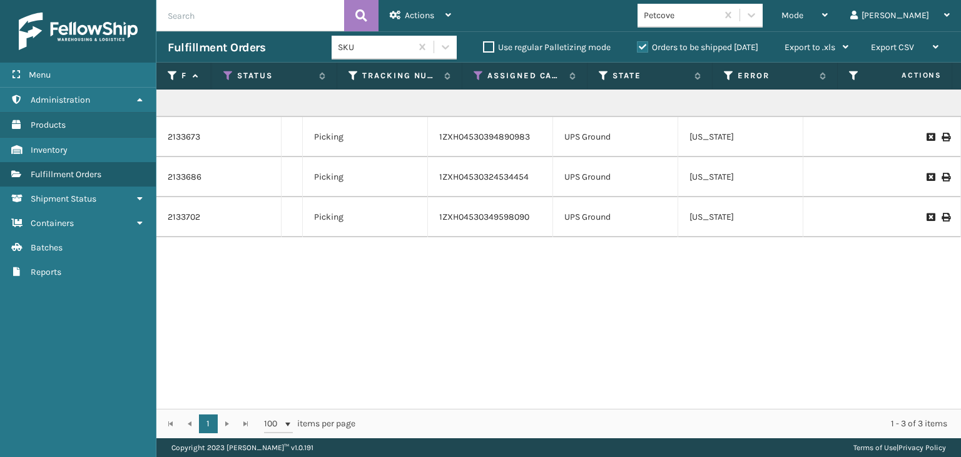
scroll to position [0, 0]
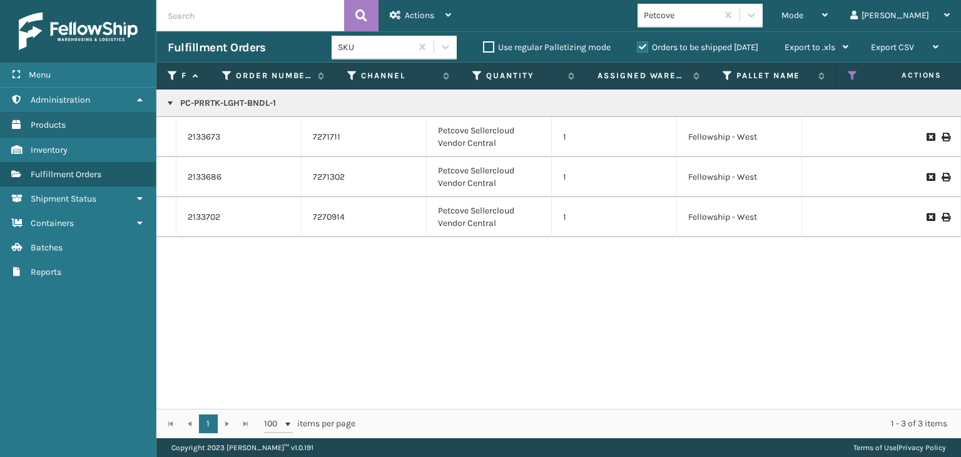
click at [261, 102] on p "PC-PRRTK-LGHT-BNDL-1" at bounding box center [964, 103] width 1592 height 13
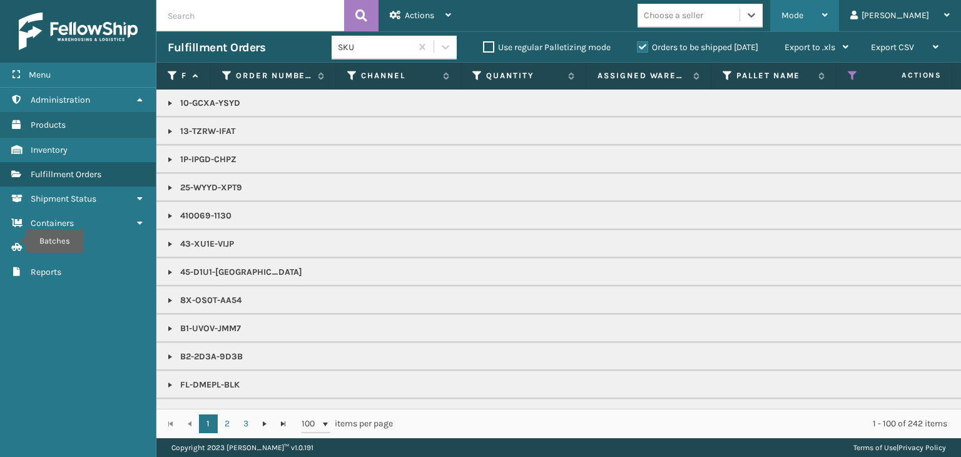
click at [803, 14] on span "Mode" at bounding box center [792, 15] width 22 height 11
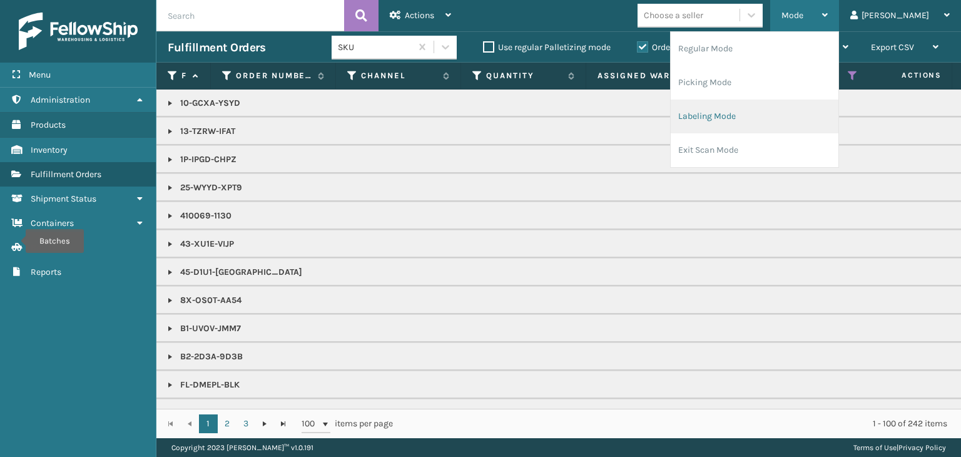
click at [802, 103] on li "Labeling Mode" at bounding box center [754, 116] width 168 height 34
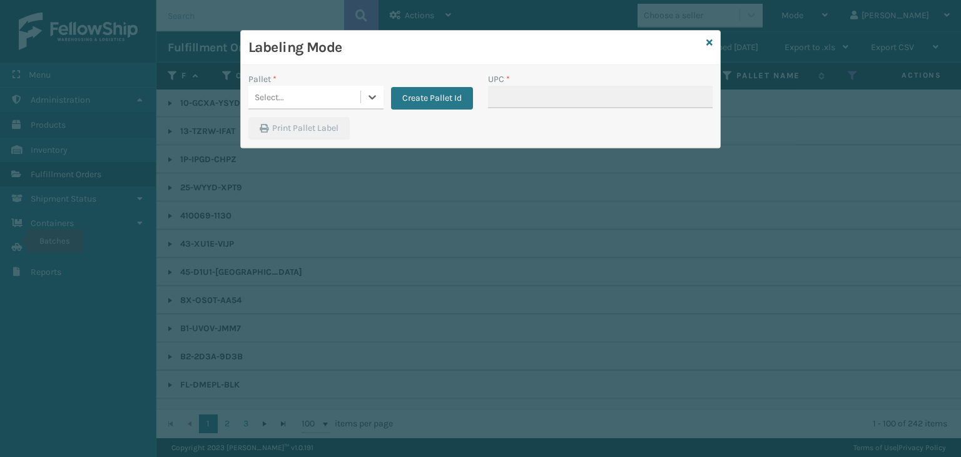
click at [286, 101] on div "Select..." at bounding box center [304, 97] width 112 height 21
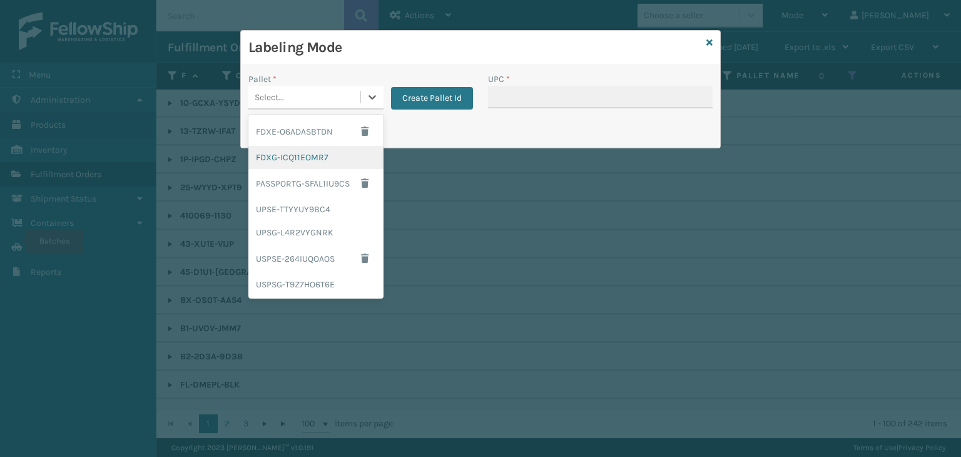
click at [295, 151] on div "FDXG-ICQ11EOMR7" at bounding box center [315, 157] width 135 height 23
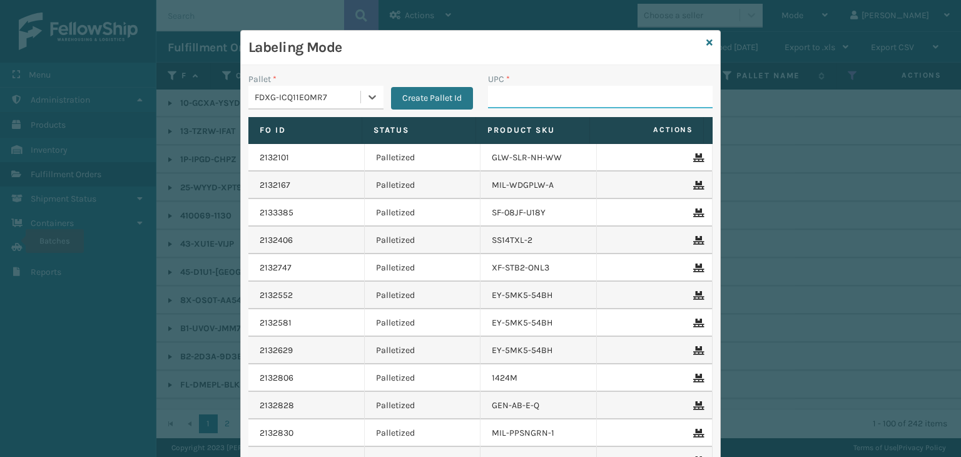
click at [550, 93] on input "UPC *" at bounding box center [600, 97] width 225 height 23
type input "850012486589"
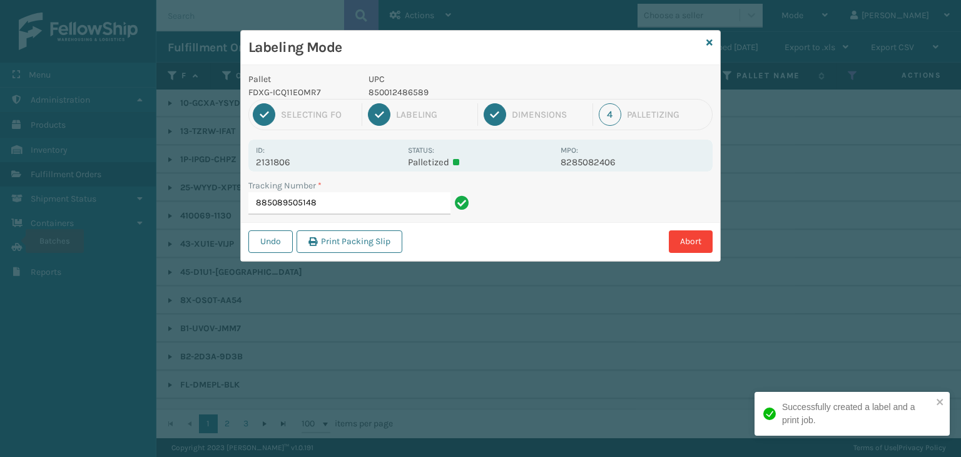
click at [378, 94] on p "850012486589" at bounding box center [460, 92] width 185 height 13
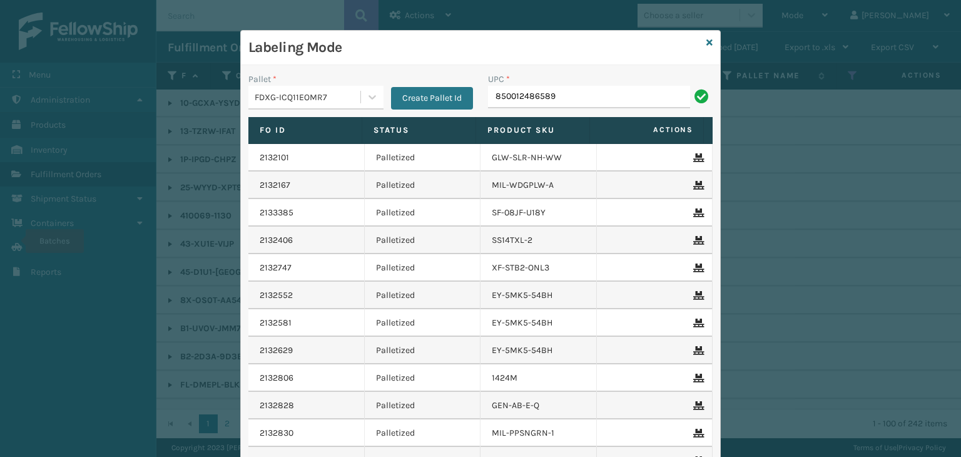
type input "850012486589"
type input "8581000"
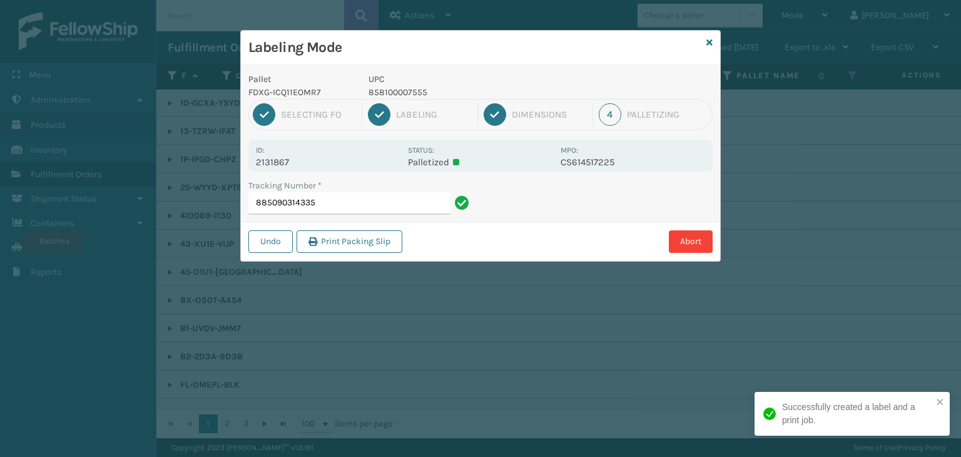
click at [402, 88] on p "858100007555" at bounding box center [460, 92] width 185 height 13
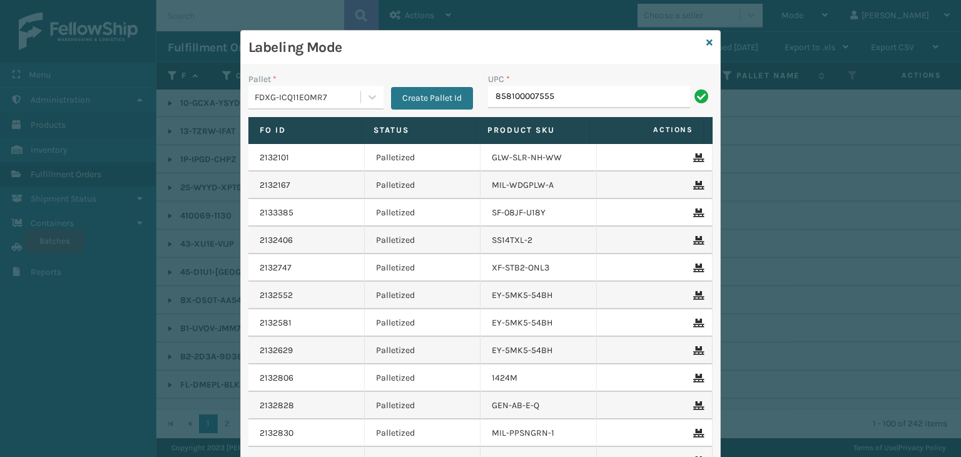
type input "858100007555"
type input "850012"
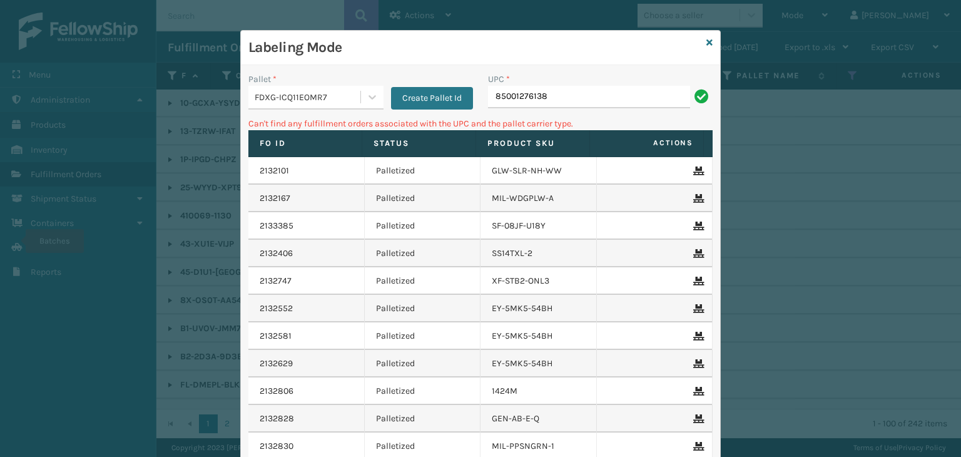
type input "85001276138"
drag, startPoint x: 560, startPoint y: 99, endPoint x: 177, endPoint y: 112, distance: 383.6
click at [177, 112] on div "Labeling Mode Pallet * FDXG-ICQ11EOMR7 Create Pallet Id UPC * 85001276138 Can't…" at bounding box center [480, 228] width 961 height 457
type input "850012486138"
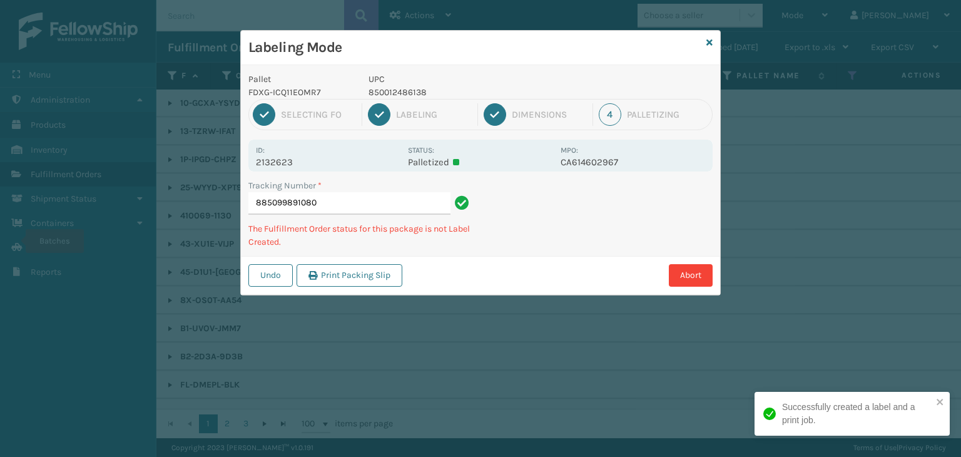
click at [406, 96] on p "850012486138" at bounding box center [460, 92] width 185 height 13
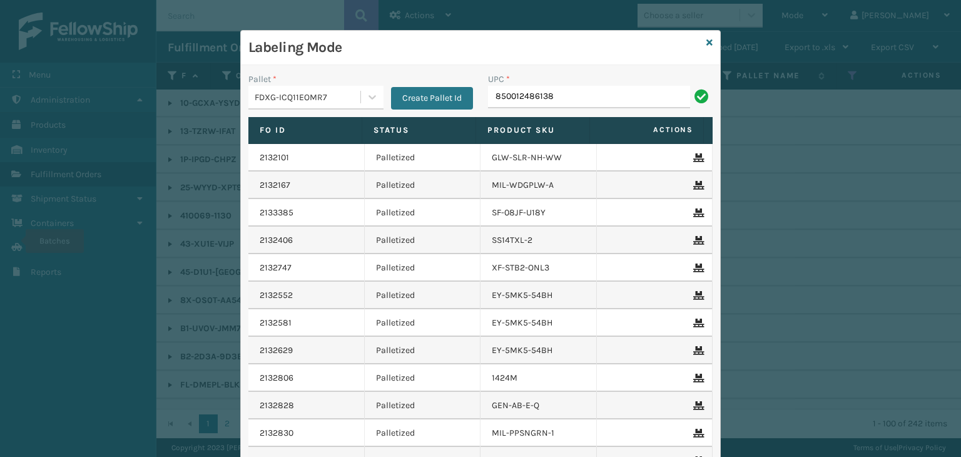
type input "850012486138"
type input "8581000"
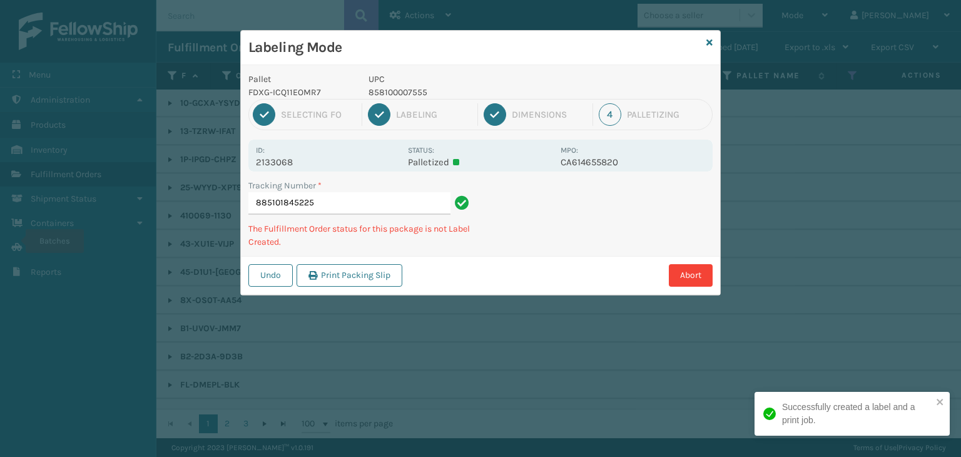
click at [413, 91] on p "858100007555" at bounding box center [460, 92] width 185 height 13
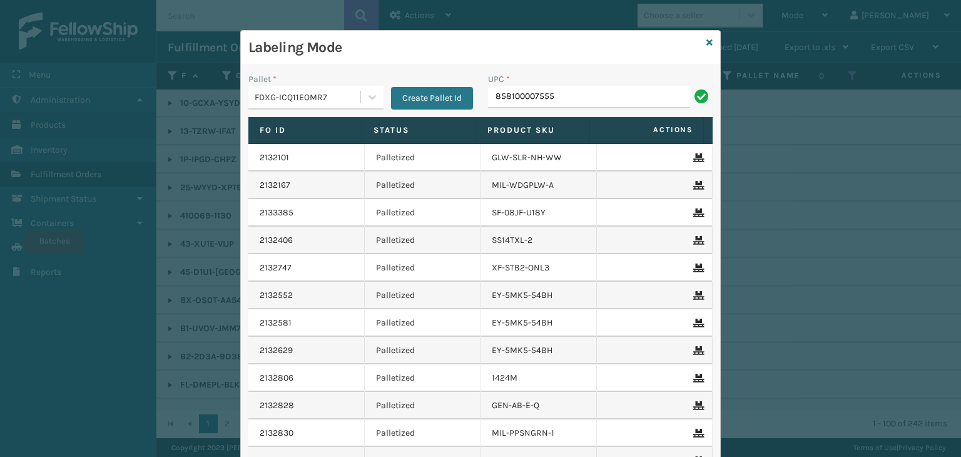
type input "858100007555"
paste input "858100007555"
type input "858100007555"
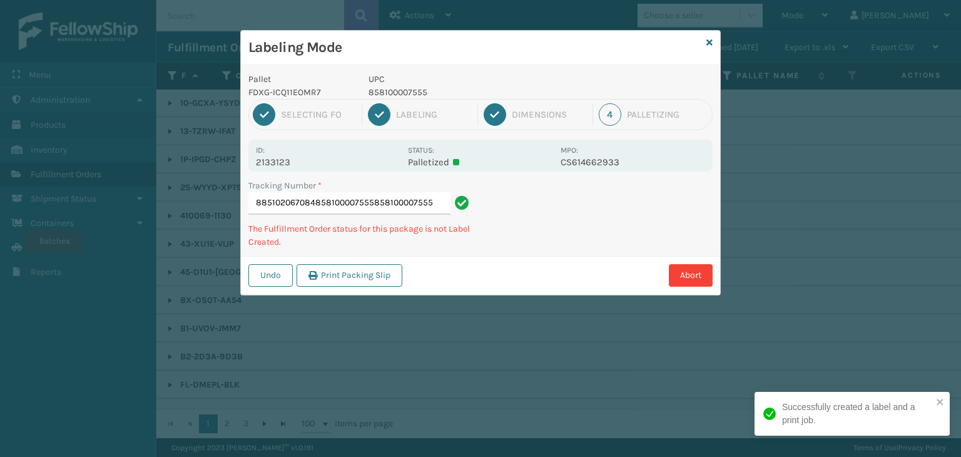
type input "885102067084858100007555858100007555858100007555"
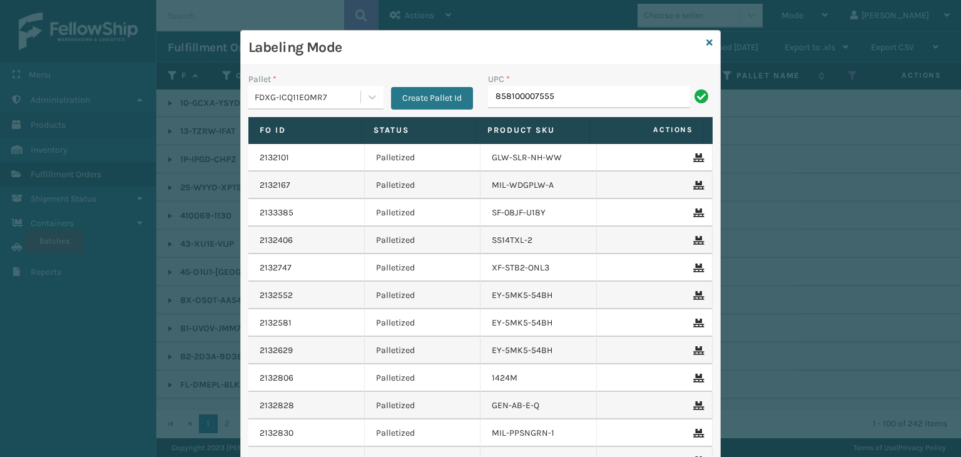
type input "858100007555"
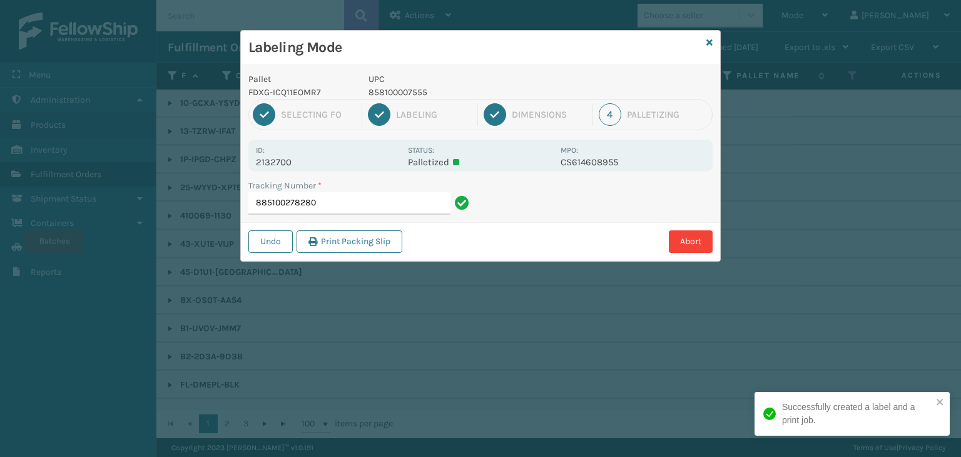
click at [398, 90] on p "858100007555" at bounding box center [460, 92] width 185 height 13
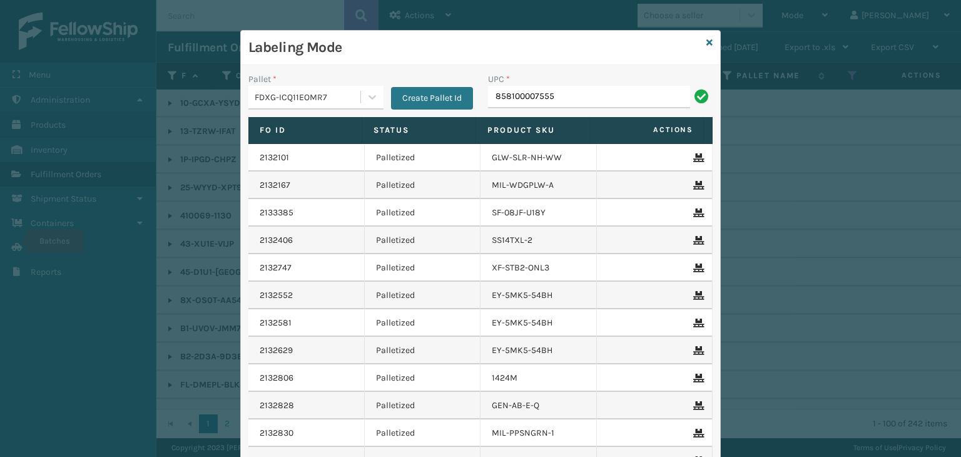
type input "858100007555"
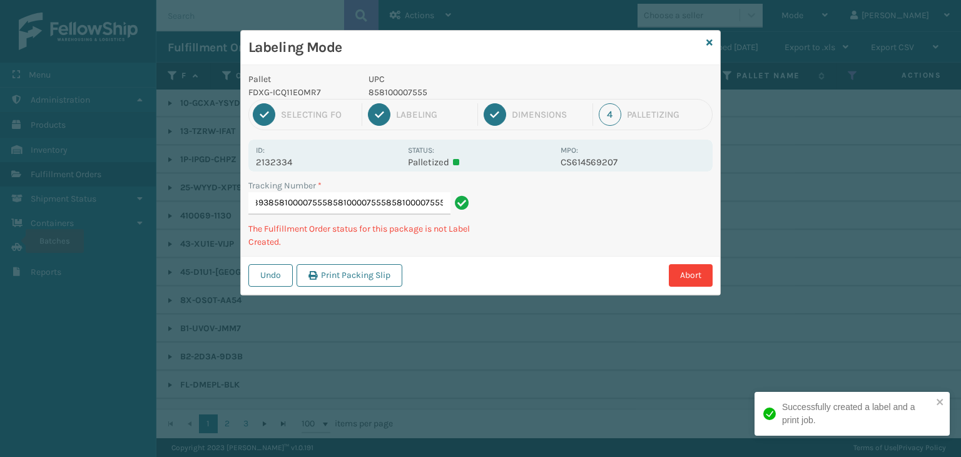
type input "885097950893858100007555858100007555858100007555858100007555"
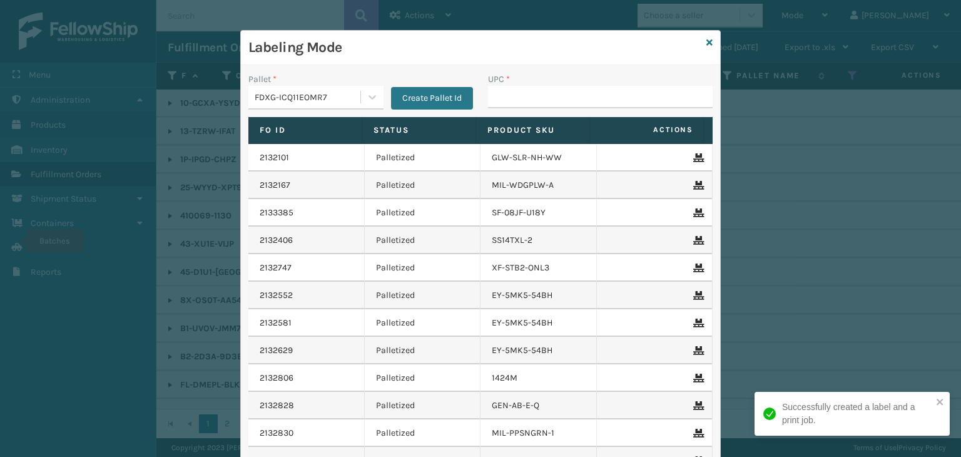
type input "V"
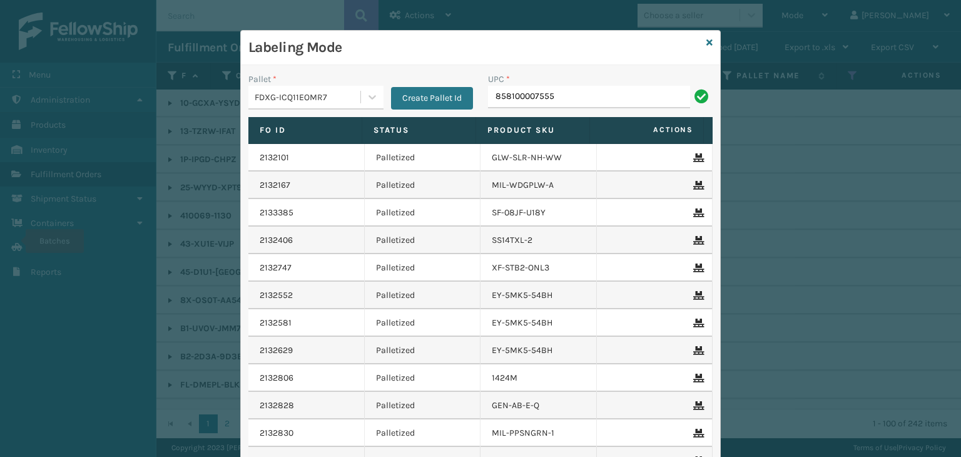
type input "858100007555"
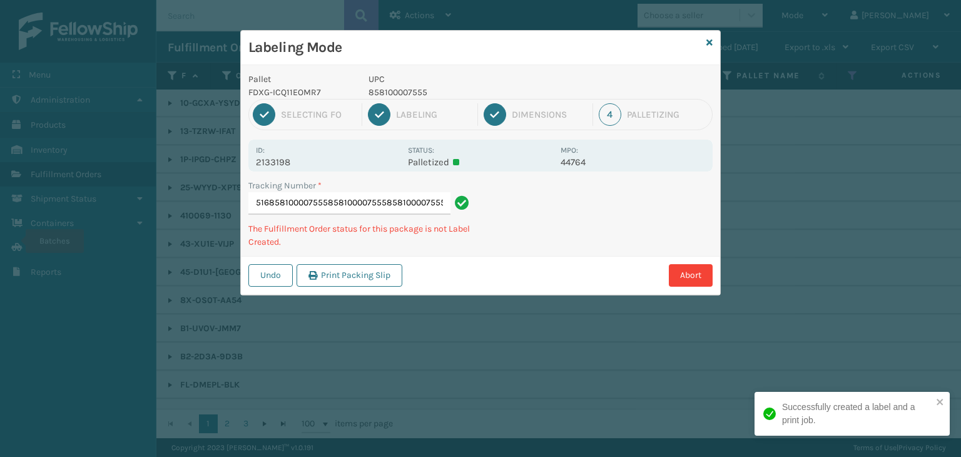
type input "885102412516858100007555858100007555858100007555858100007555"
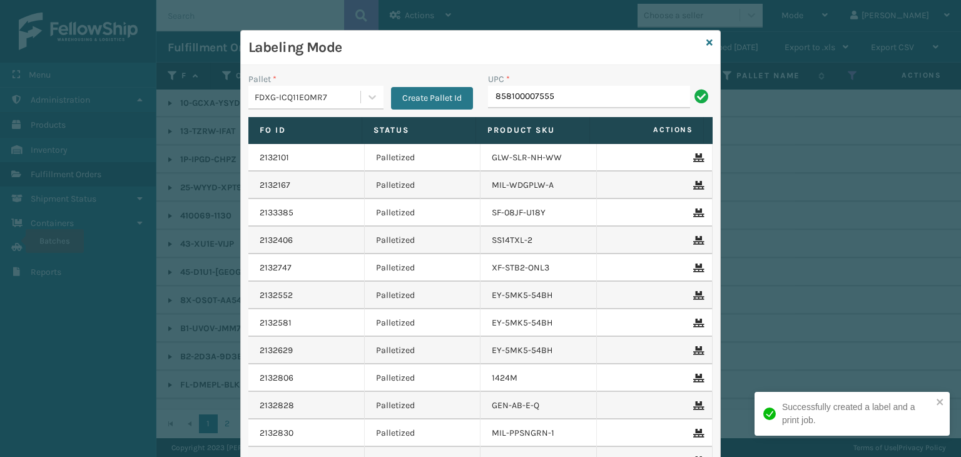
type input "858100007555"
click at [707, 42] on icon at bounding box center [709, 42] width 6 height 9
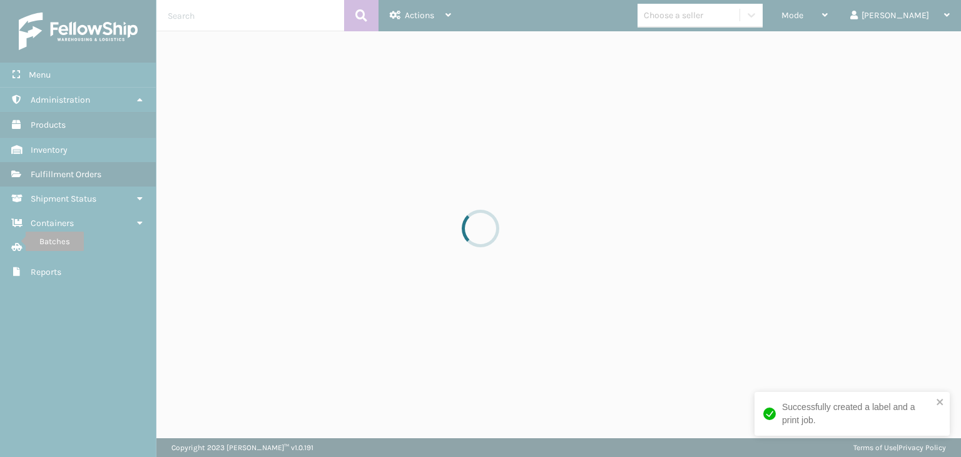
click at [711, 26] on div at bounding box center [480, 228] width 961 height 457
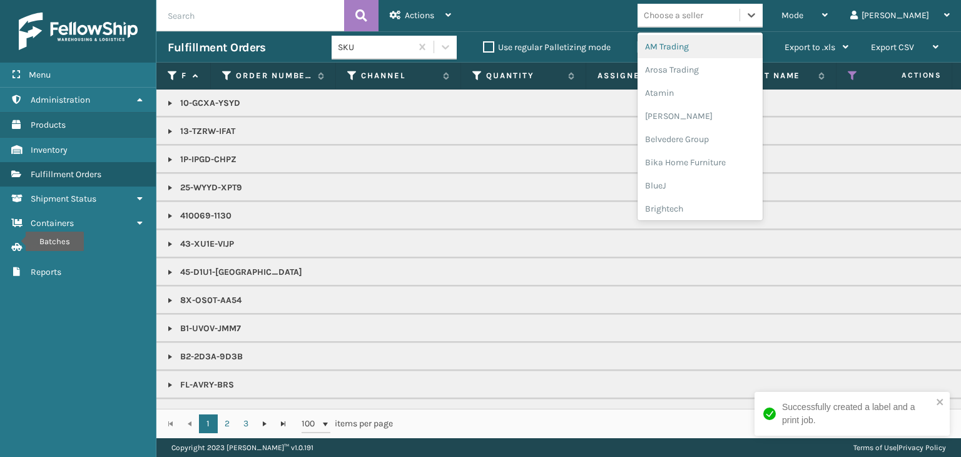
click at [711, 26] on div "Choose a seller" at bounding box center [699, 16] width 125 height 24
type input "BR"
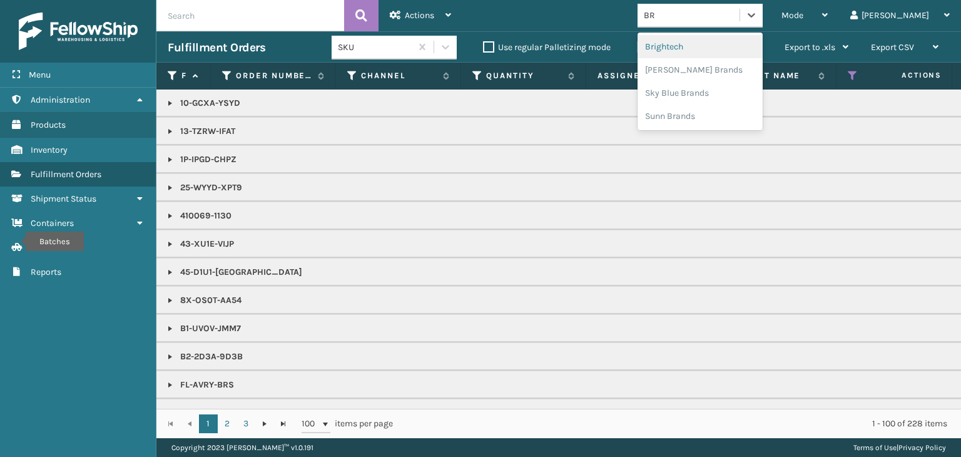
click at [726, 54] on div "Brightech" at bounding box center [699, 46] width 125 height 23
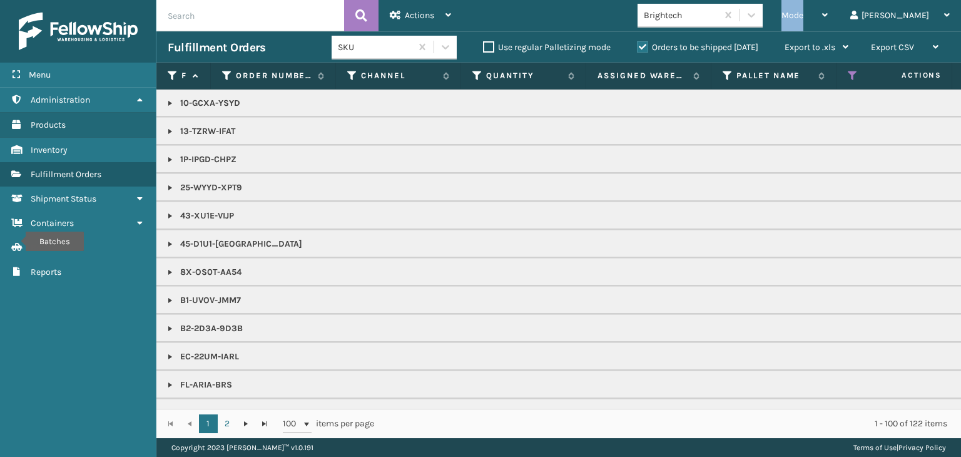
click at [803, 19] on span "Mode" at bounding box center [792, 15] width 22 height 11
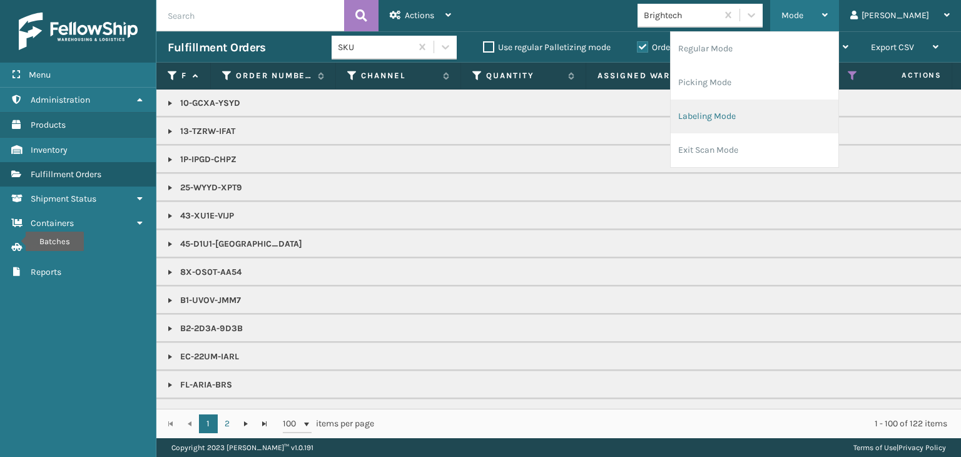
click at [787, 125] on li "Labeling Mode" at bounding box center [754, 116] width 168 height 34
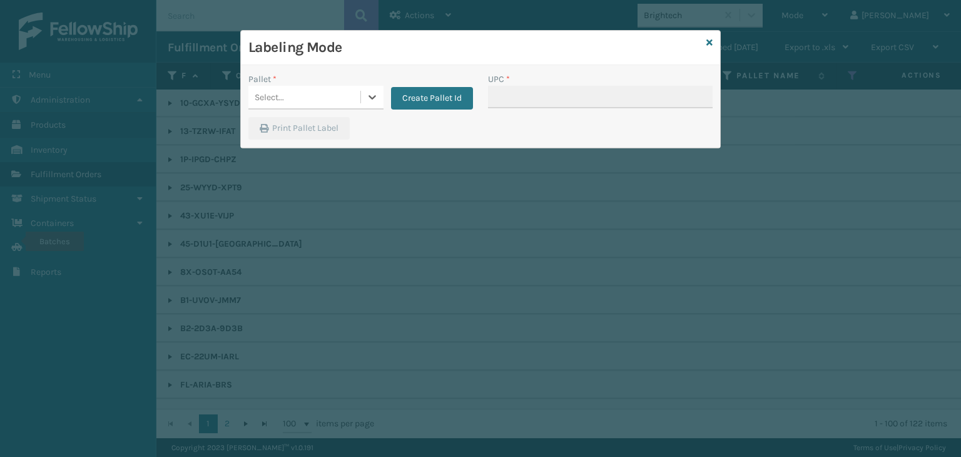
click at [352, 98] on div "Select..." at bounding box center [304, 97] width 112 height 21
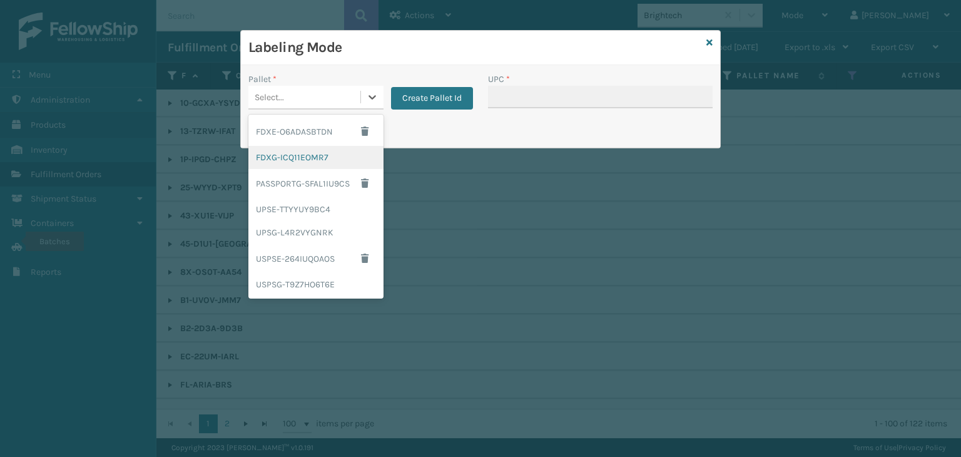
drag, startPoint x: 345, startPoint y: 151, endPoint x: 508, endPoint y: 93, distance: 173.1
click at [345, 151] on div "FDXG-ICQ11EOMR7" at bounding box center [315, 157] width 135 height 23
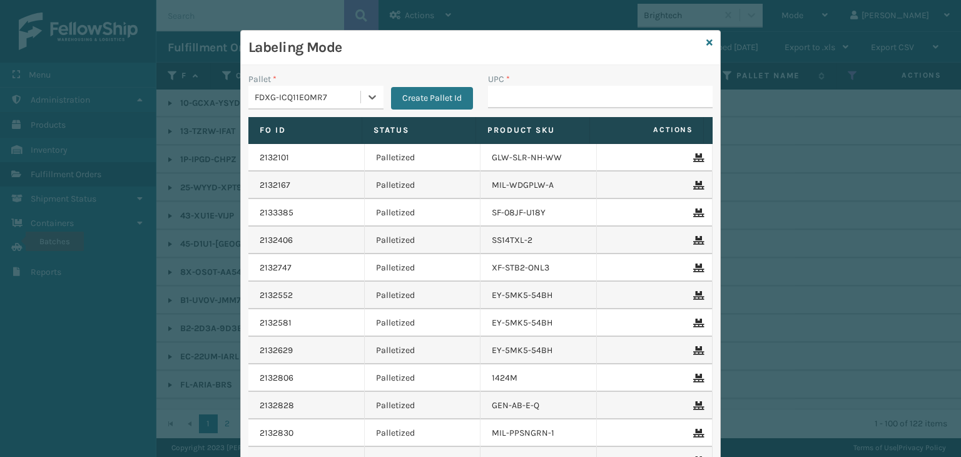
click at [534, 84] on div "UPC *" at bounding box center [600, 79] width 225 height 13
click at [507, 119] on th "Product SKU" at bounding box center [533, 130] width 114 height 27
click at [550, 89] on input "UPC *" at bounding box center [600, 97] width 225 height 23
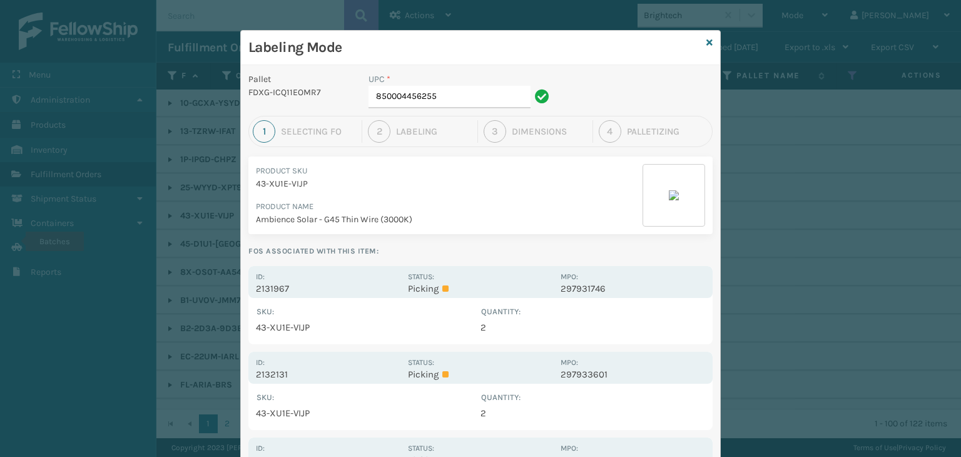
click at [368, 286] on p "2131967" at bounding box center [328, 288] width 144 height 11
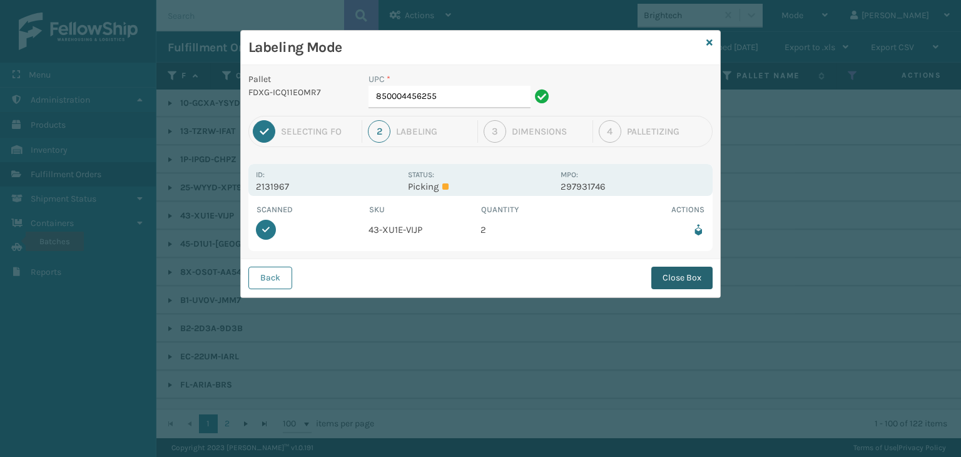
click at [699, 283] on button "Close Box" at bounding box center [681, 277] width 61 height 23
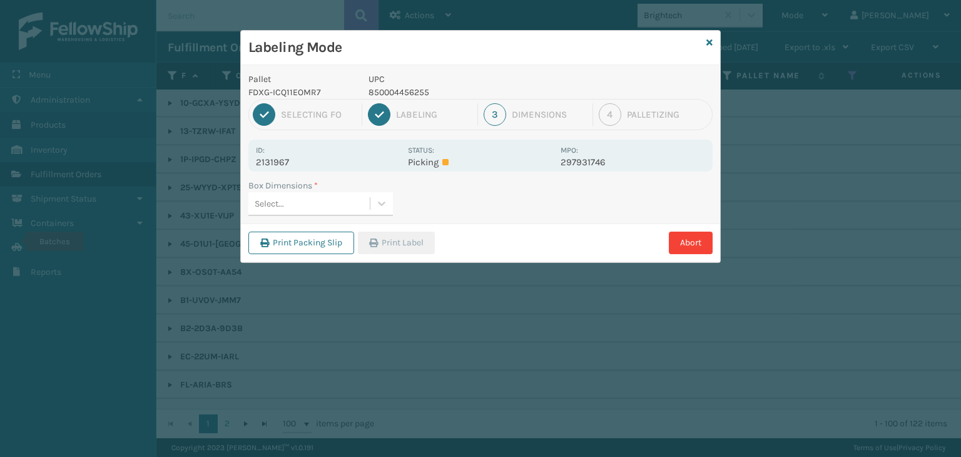
click at [361, 211] on div "Select..." at bounding box center [308, 203] width 121 height 21
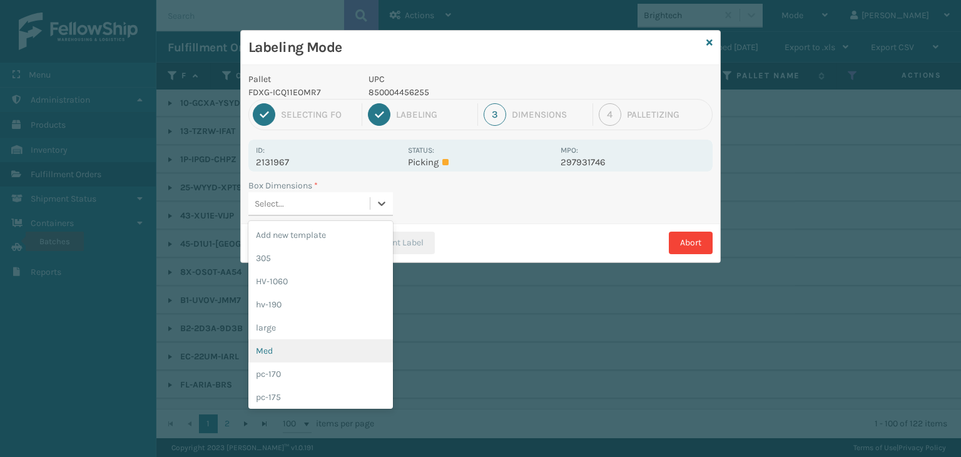
click at [326, 339] on div "Med" at bounding box center [320, 350] width 144 height 23
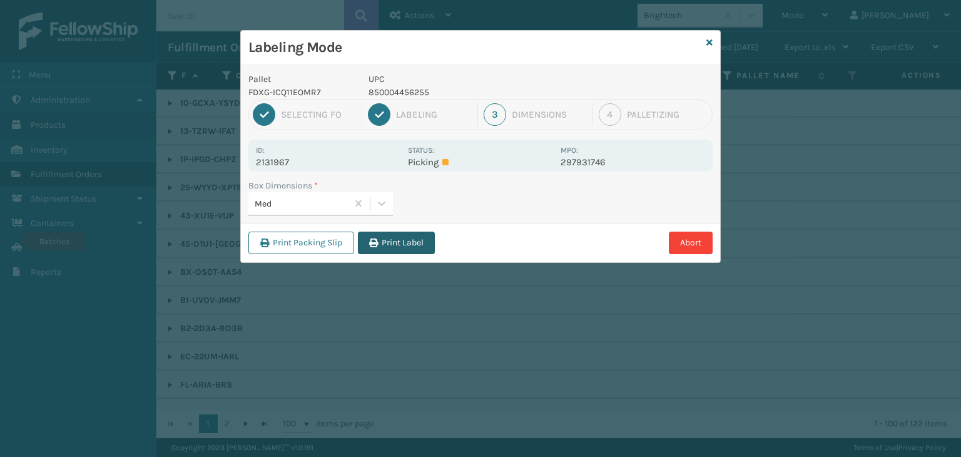
click at [403, 246] on button "Print Label" at bounding box center [396, 242] width 77 height 23
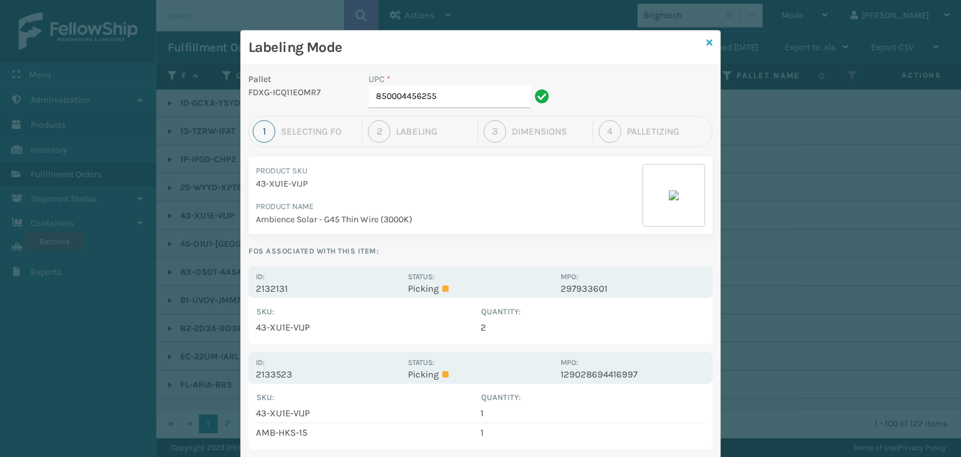
click at [706, 41] on icon at bounding box center [709, 42] width 6 height 9
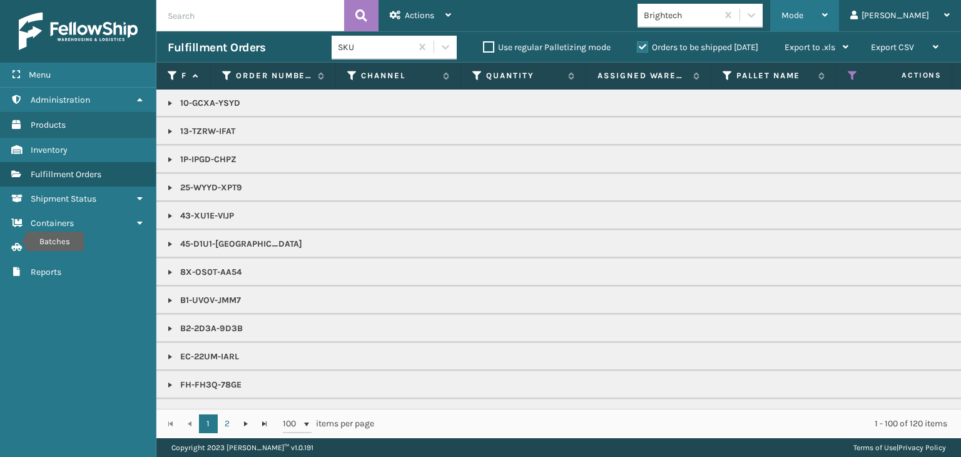
click at [827, 21] on div "Mode" at bounding box center [804, 15] width 46 height 31
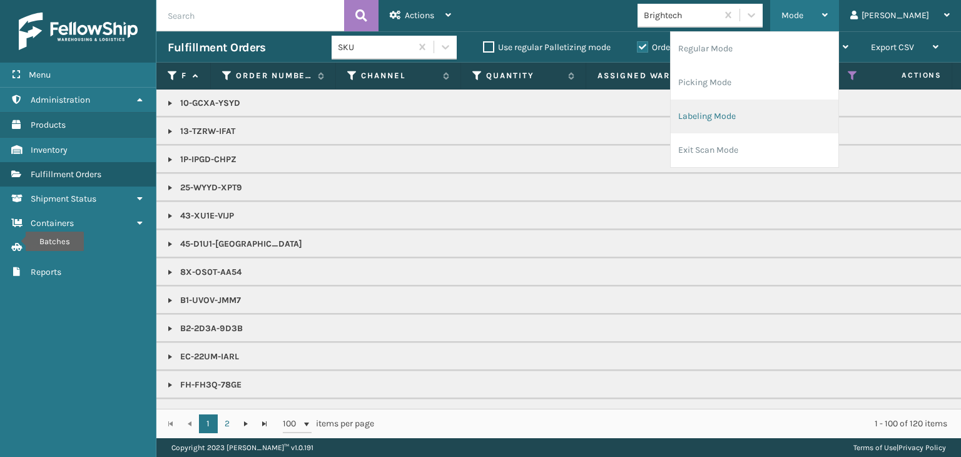
click at [796, 108] on li "Labeling Mode" at bounding box center [754, 116] width 168 height 34
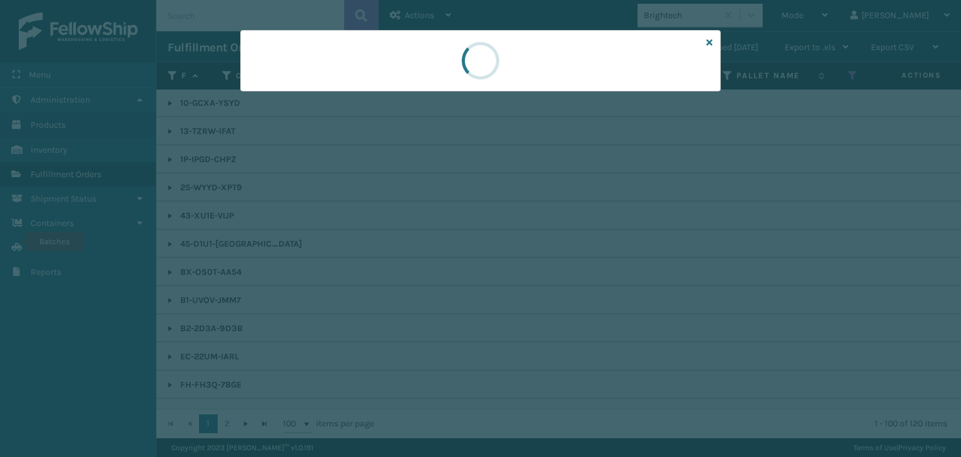
click at [313, 99] on div at bounding box center [480, 228] width 961 height 457
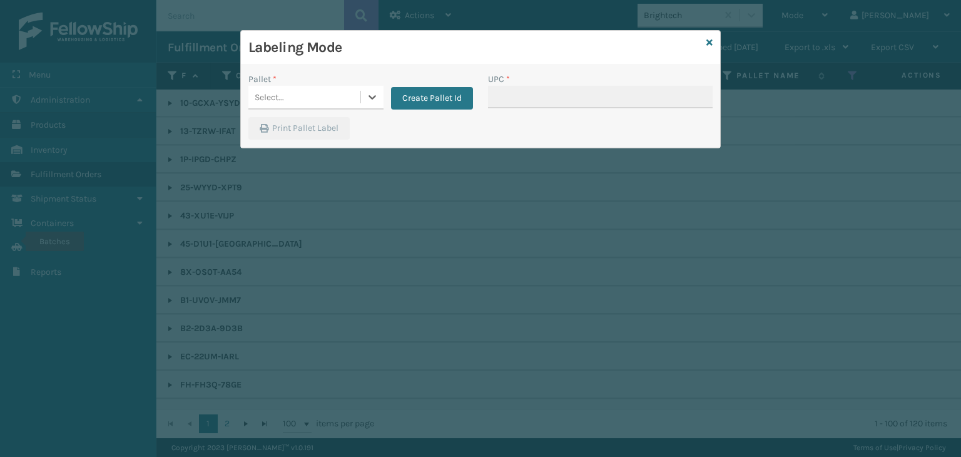
click at [313, 99] on div "Select..." at bounding box center [304, 97] width 112 height 21
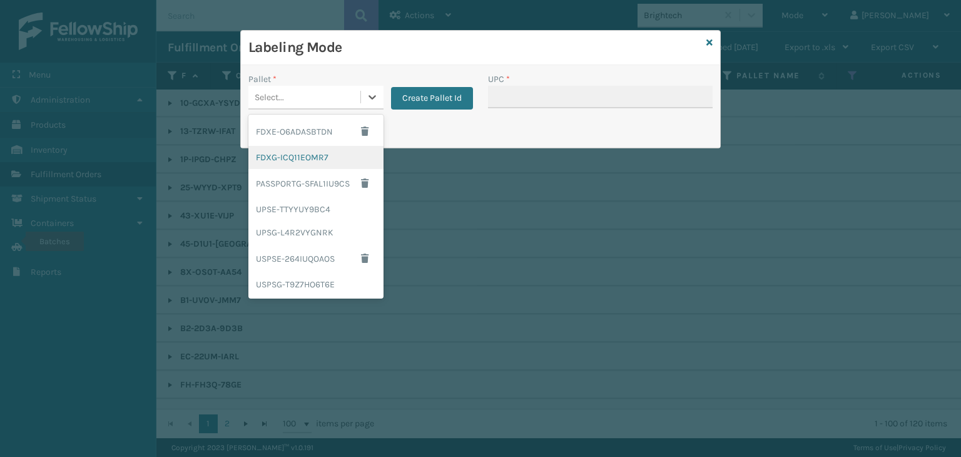
click at [320, 163] on div "FDXG-ICQ11EOMR7" at bounding box center [315, 157] width 135 height 23
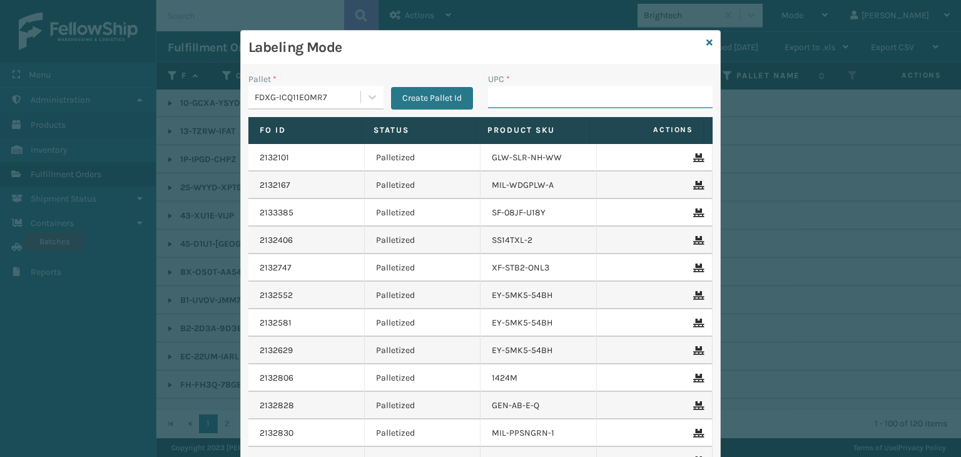
drag, startPoint x: 487, startPoint y: 100, endPoint x: 522, endPoint y: 106, distance: 35.5
click at [488, 100] on input "UPC *" at bounding box center [600, 97] width 225 height 23
type input "854403007056"
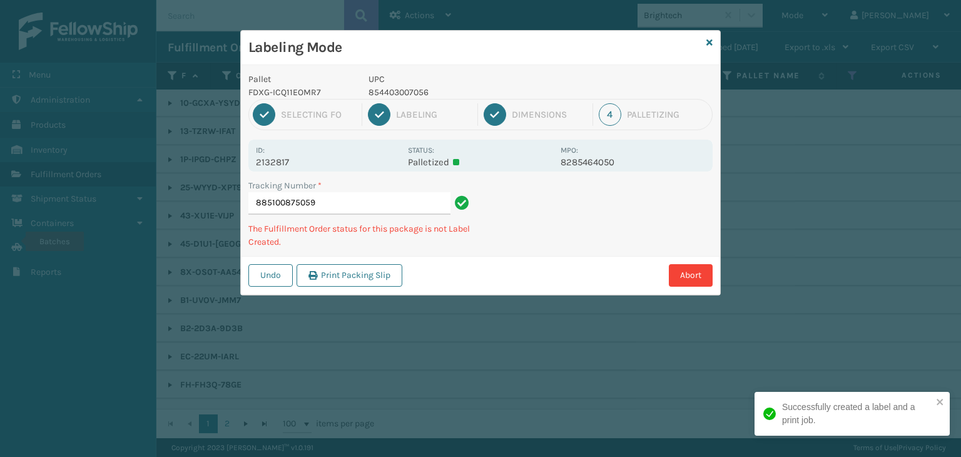
click at [410, 91] on p "854403007056" at bounding box center [460, 92] width 185 height 13
click at [408, 91] on p "854403007056" at bounding box center [460, 92] width 185 height 13
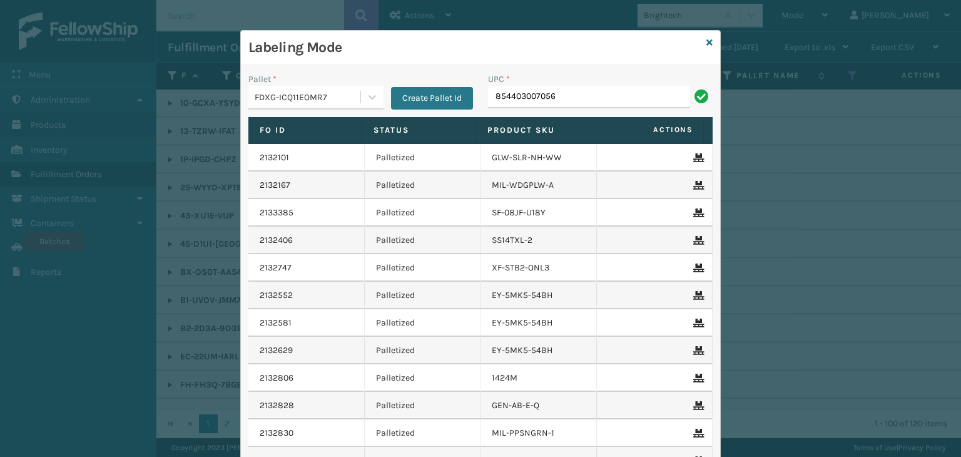
type input "854403007056"
type input "858100007616"
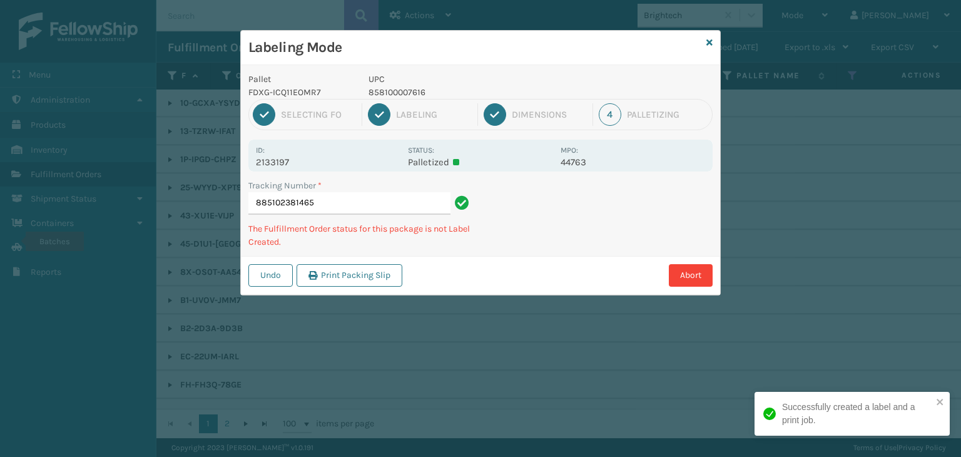
click at [409, 95] on p "858100007616" at bounding box center [460, 92] width 185 height 13
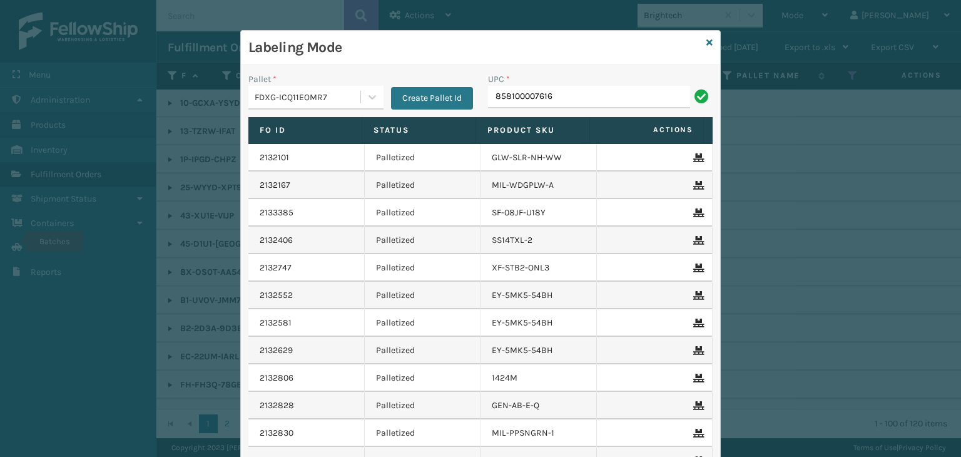
type input "858100007616"
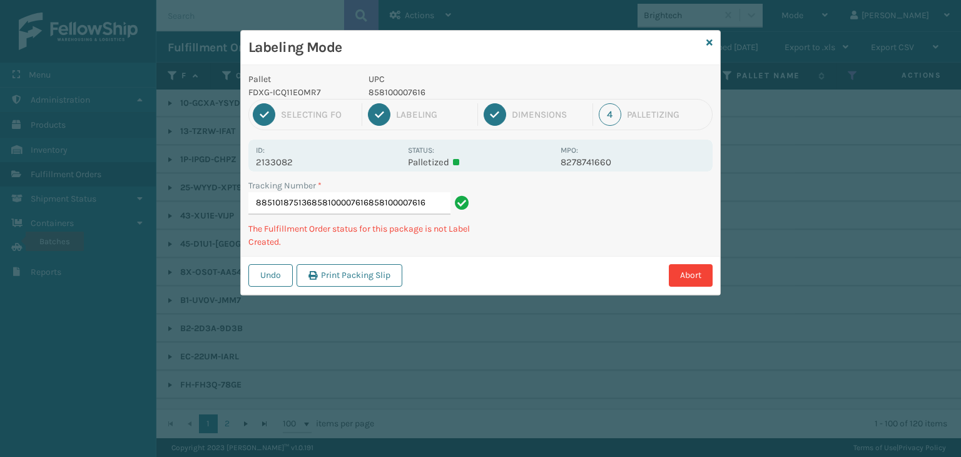
type input "885101875136858100007616858100007616858100007616"
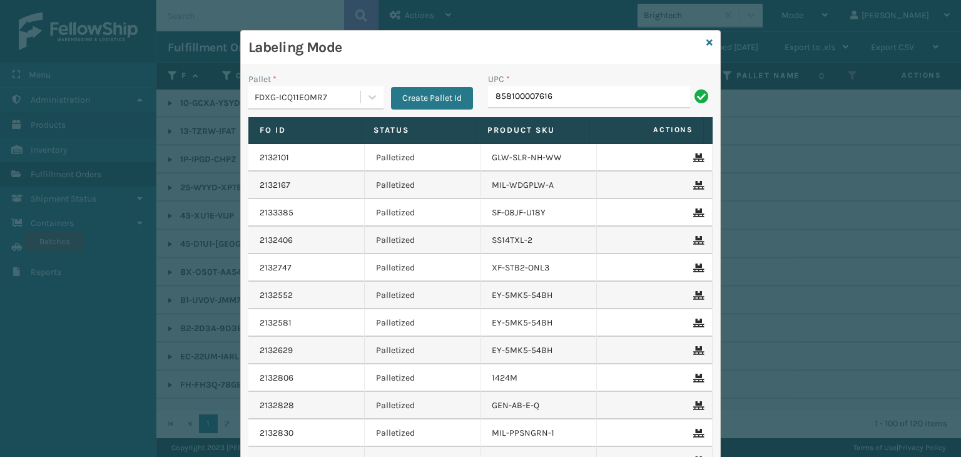
type input "858100007616"
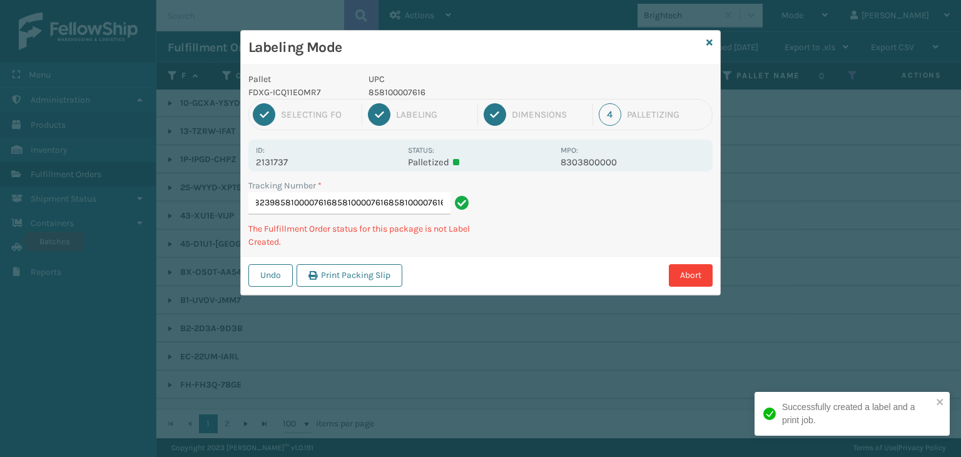
type input "885088968239858100007616858100007616858100007616858100007616"
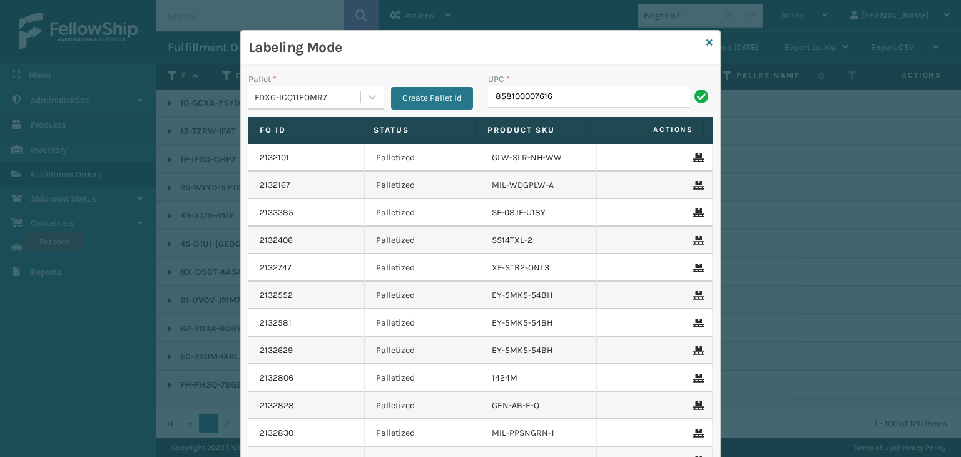
type input "858100007616"
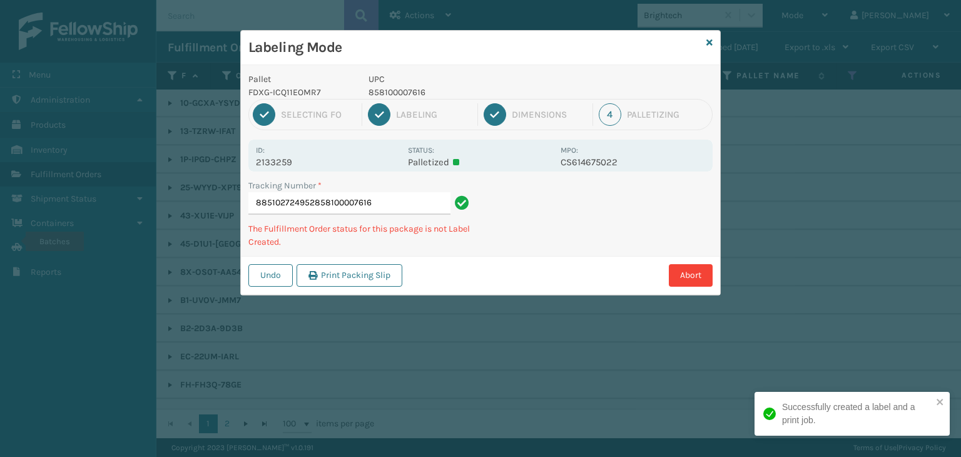
type input "885102724952858100007616858100007616"
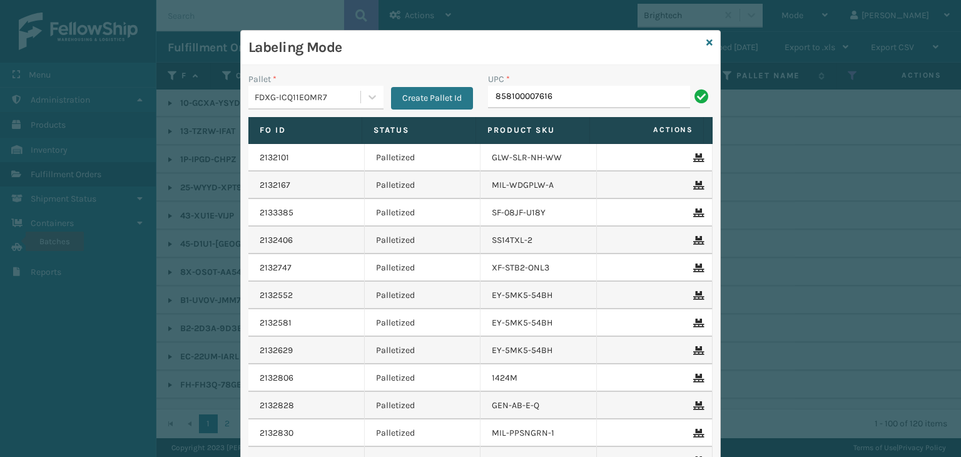
type input "858100007616"
type input "850012486589"
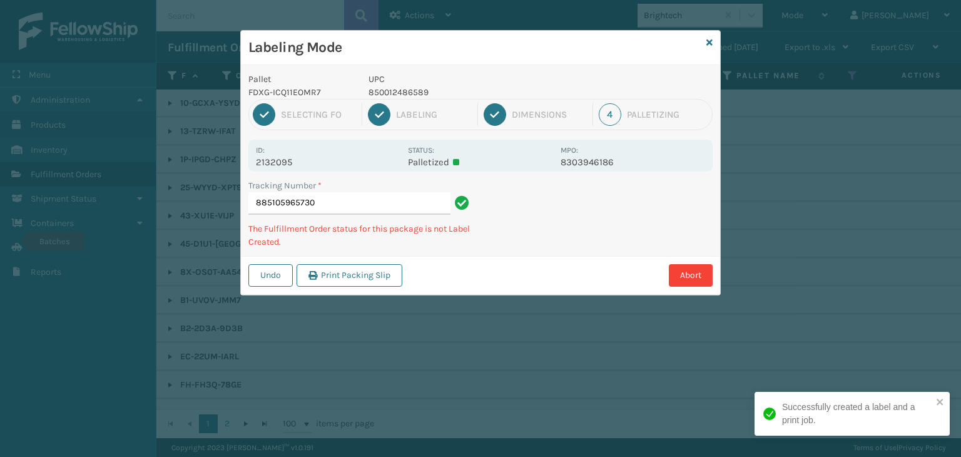
click at [410, 89] on p "850012486589" at bounding box center [460, 92] width 185 height 13
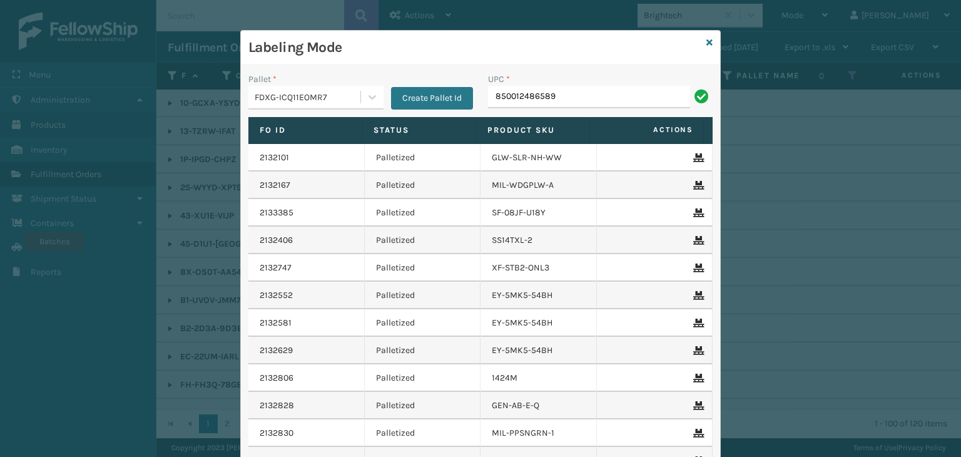
type input "850012486589"
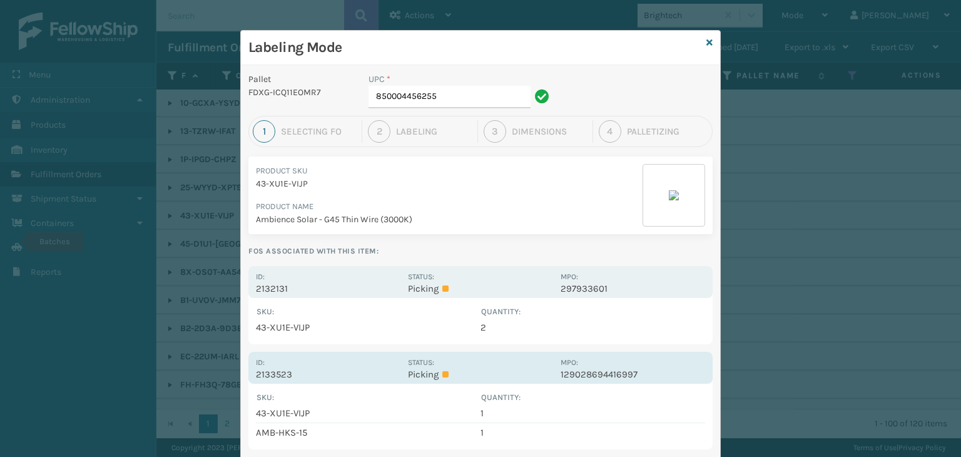
click at [504, 365] on div "Status: Picking" at bounding box center [480, 367] width 144 height 24
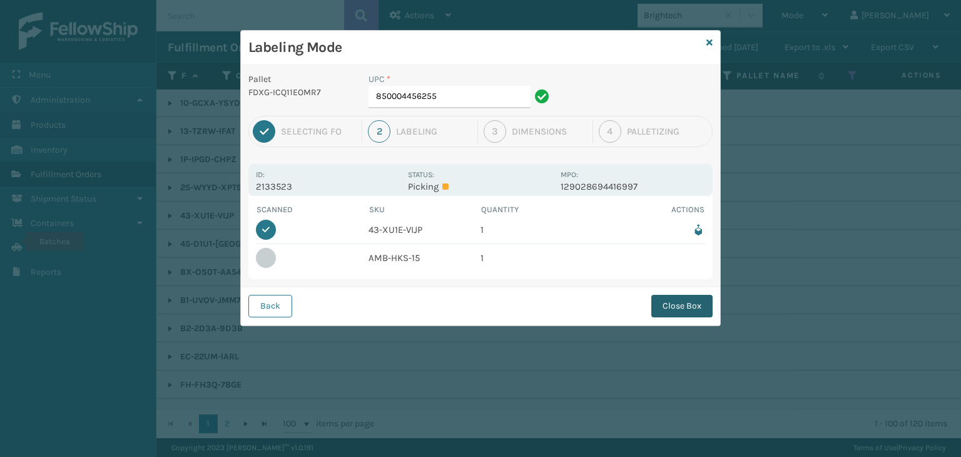
click at [688, 303] on button "Close Box" at bounding box center [681, 306] width 61 height 23
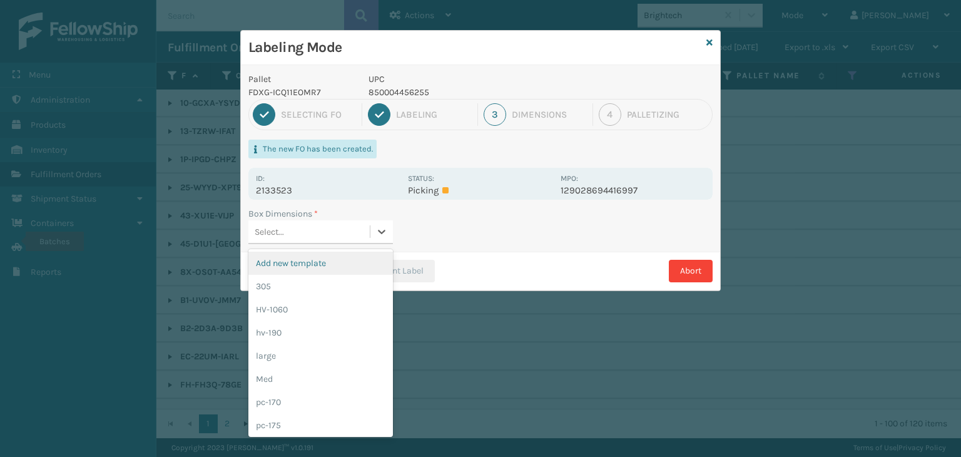
click at [357, 240] on div "Select..." at bounding box center [308, 231] width 121 height 21
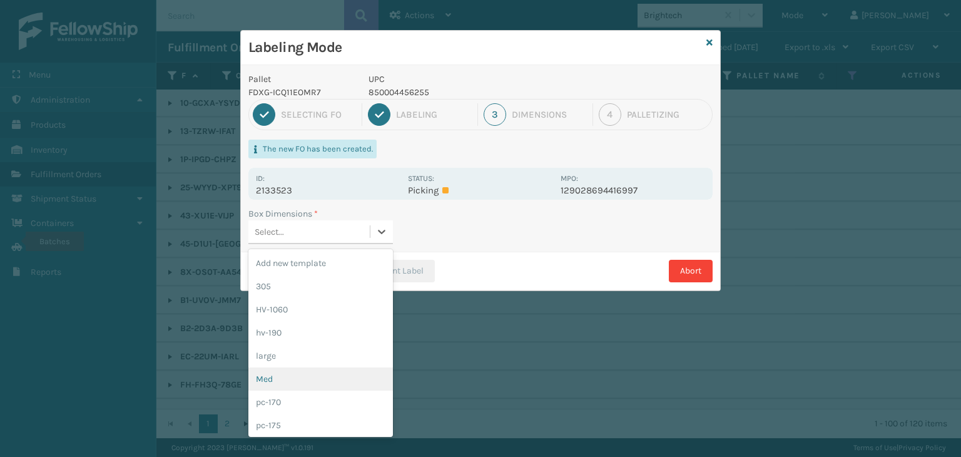
drag, startPoint x: 323, startPoint y: 382, endPoint x: 361, endPoint y: 297, distance: 93.0
click at [323, 382] on div "Med" at bounding box center [320, 378] width 144 height 23
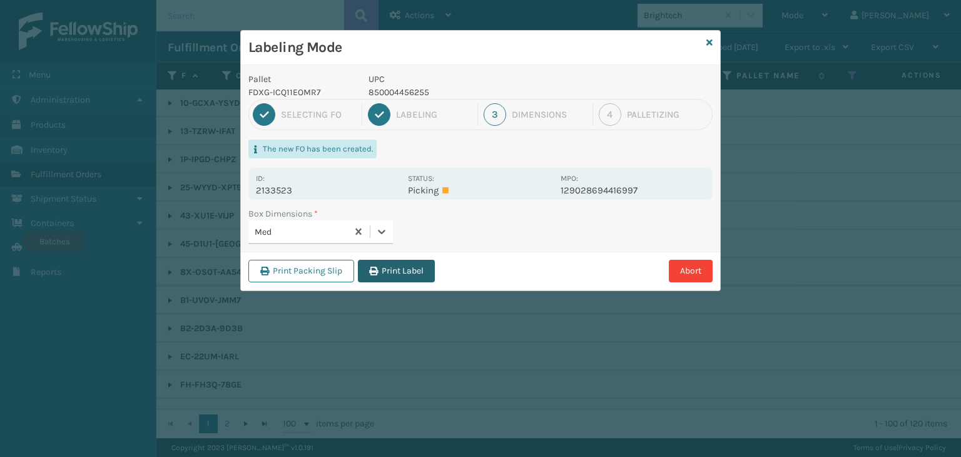
click at [378, 276] on button "Print Label" at bounding box center [396, 271] width 77 height 23
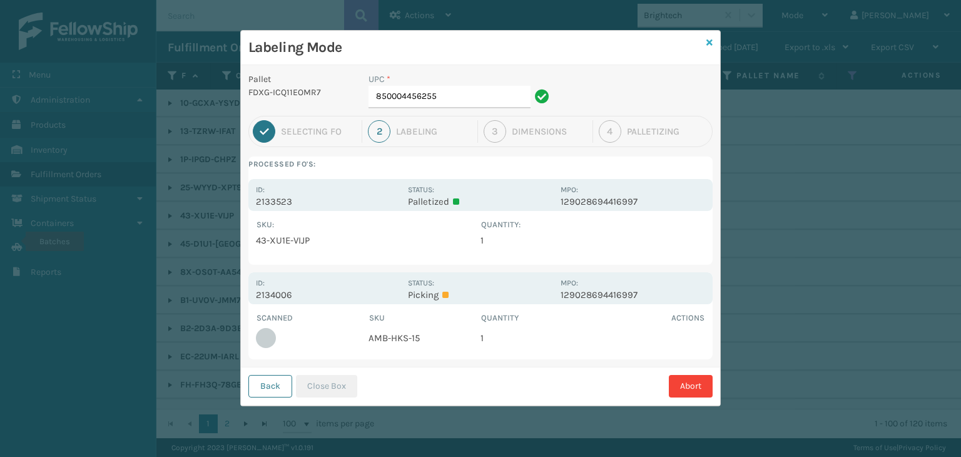
click at [708, 44] on icon at bounding box center [709, 42] width 6 height 9
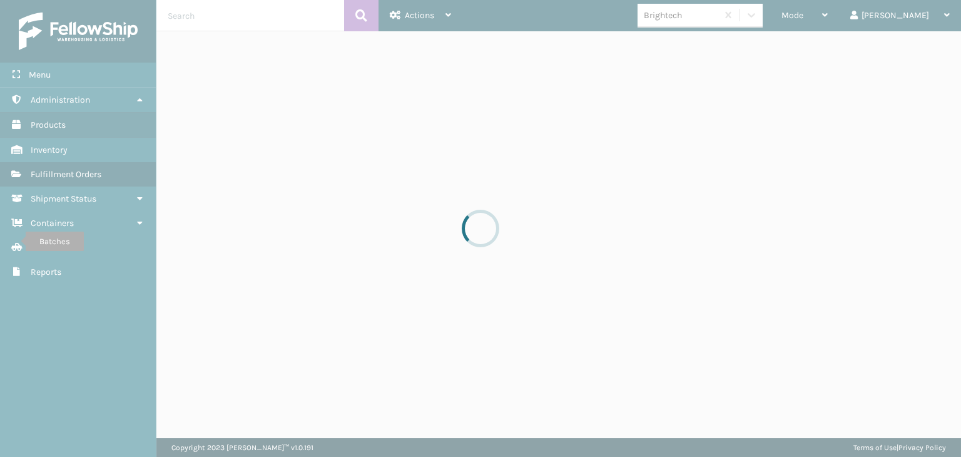
click at [803, 13] on span "Mode" at bounding box center [792, 15] width 22 height 11
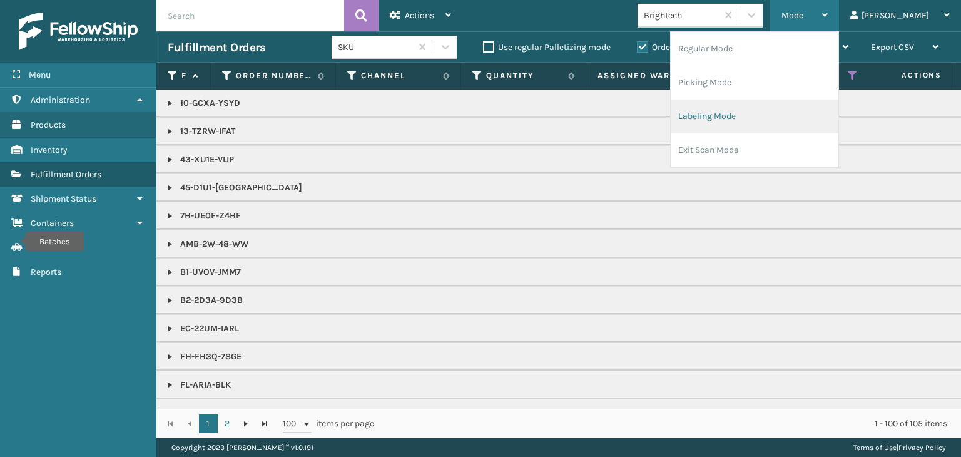
click at [779, 118] on li "Labeling Mode" at bounding box center [754, 116] width 168 height 34
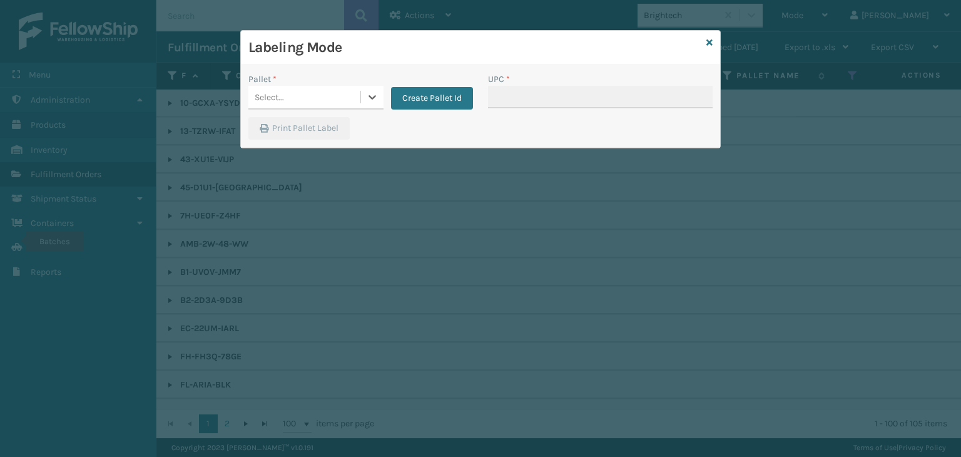
click at [270, 88] on div "Labeling Mode Pallet * 0 results available. Select is focused ,type to refine l…" at bounding box center [480, 89] width 480 height 118
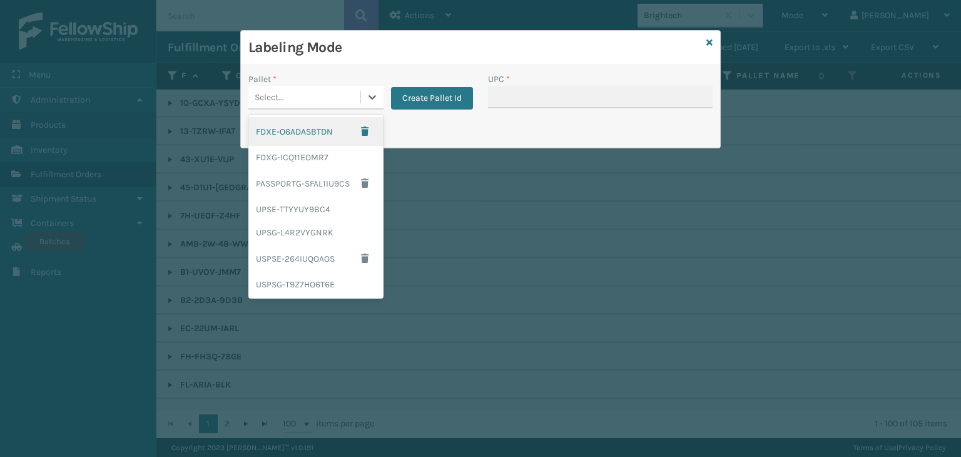
click at [270, 87] on div "Select..." at bounding box center [304, 97] width 112 height 21
click at [296, 153] on div "FDXG-ICQ11EOMR7" at bounding box center [315, 157] width 135 height 23
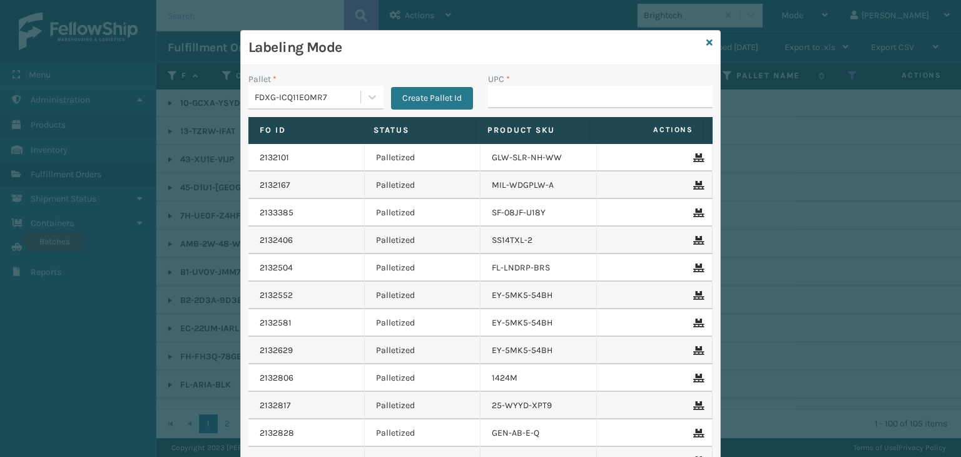
click at [538, 83] on div "UPC *" at bounding box center [600, 79] width 225 height 13
click at [545, 94] on input "UPC *" at bounding box center [600, 97] width 225 height 23
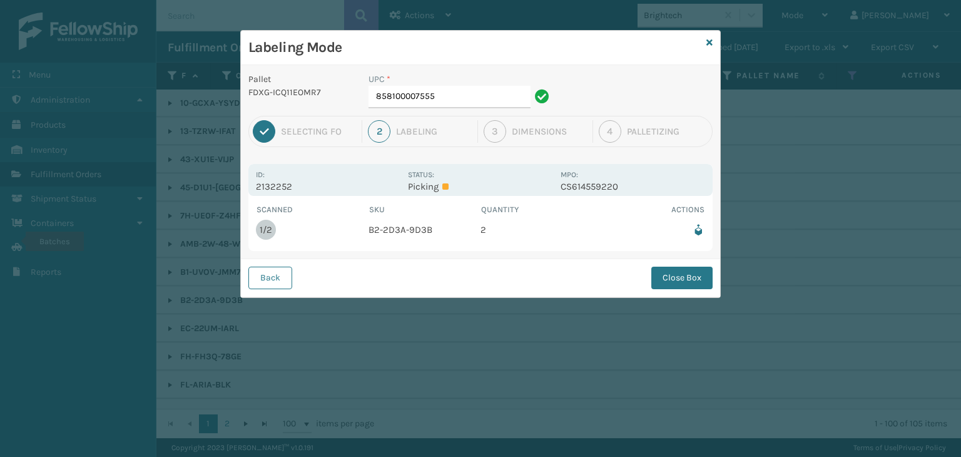
click at [675, 280] on button "Close Box" at bounding box center [681, 277] width 61 height 23
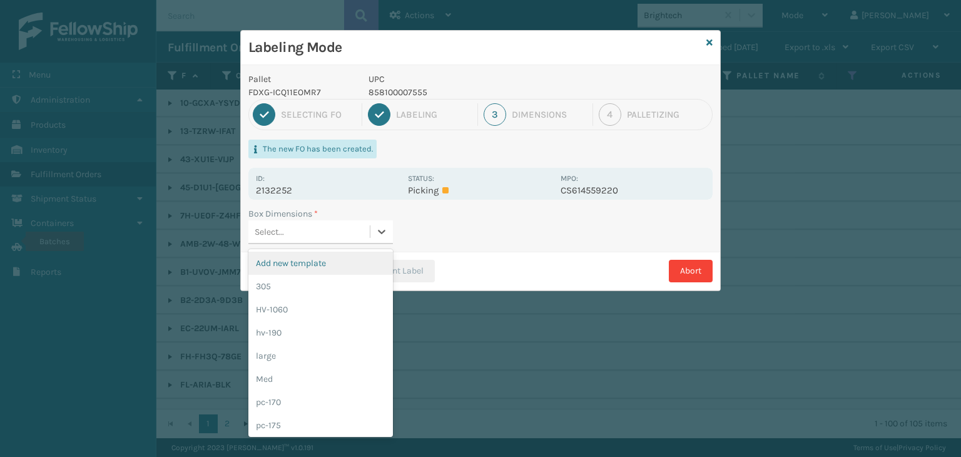
click at [354, 240] on div "Select..." at bounding box center [308, 231] width 121 height 21
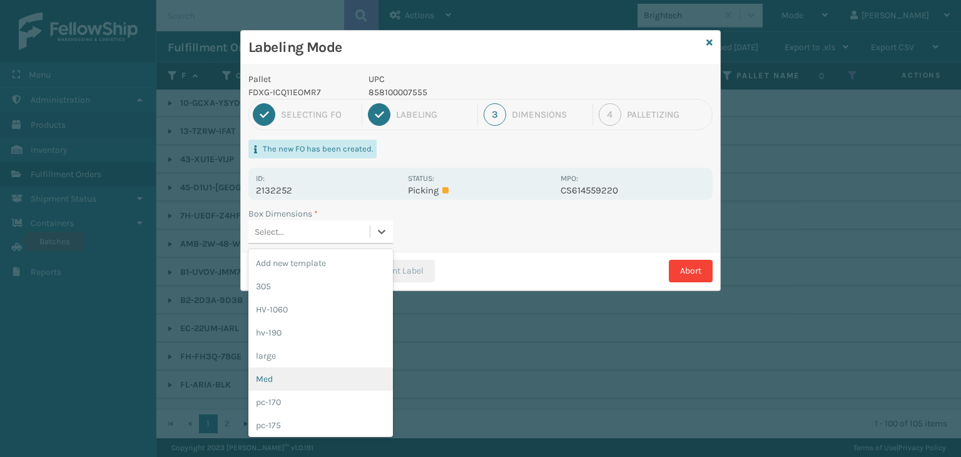
click at [337, 381] on div "Med" at bounding box center [320, 378] width 144 height 23
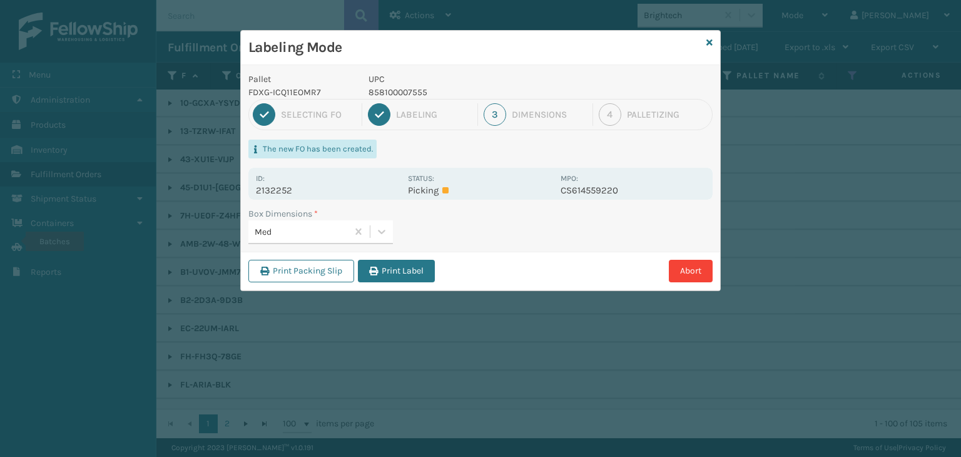
click at [407, 257] on div "Print Packing Slip Print Label Abort" at bounding box center [480, 270] width 479 height 38
click at [411, 265] on button "Print Label" at bounding box center [396, 271] width 77 height 23
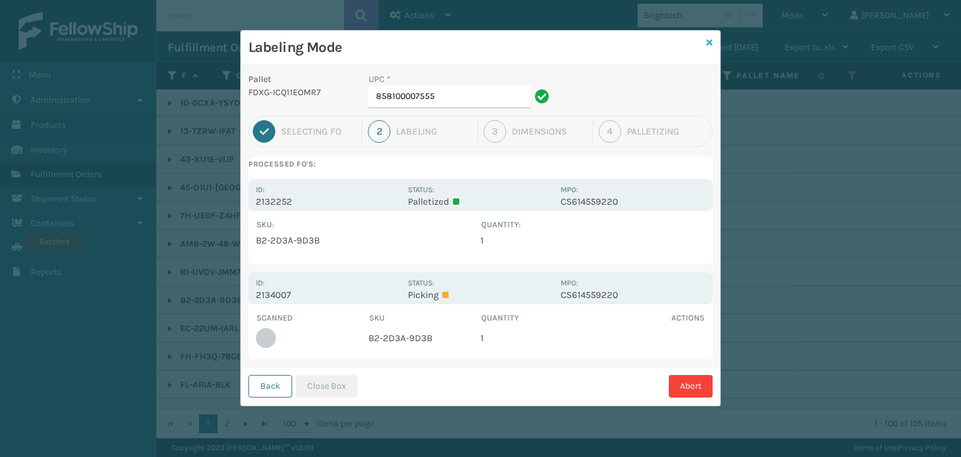
click at [708, 45] on icon at bounding box center [709, 42] width 6 height 9
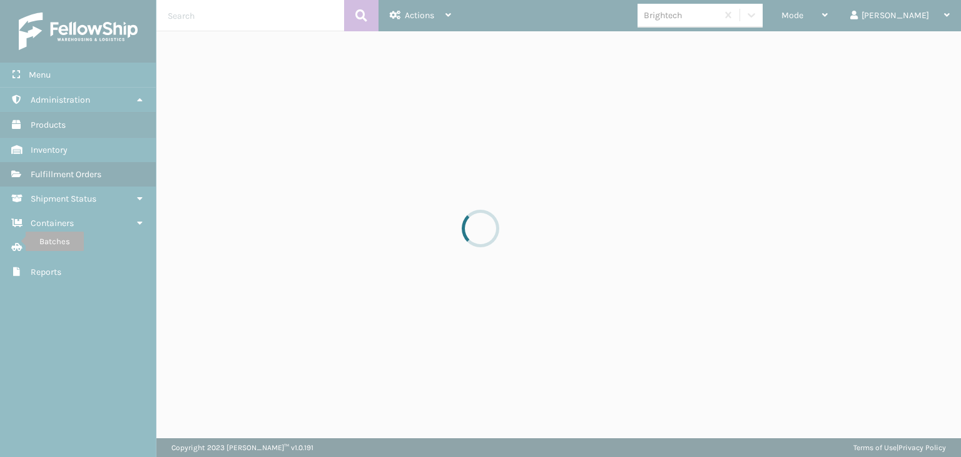
click at [827, 18] on div "Mode" at bounding box center [804, 15] width 46 height 31
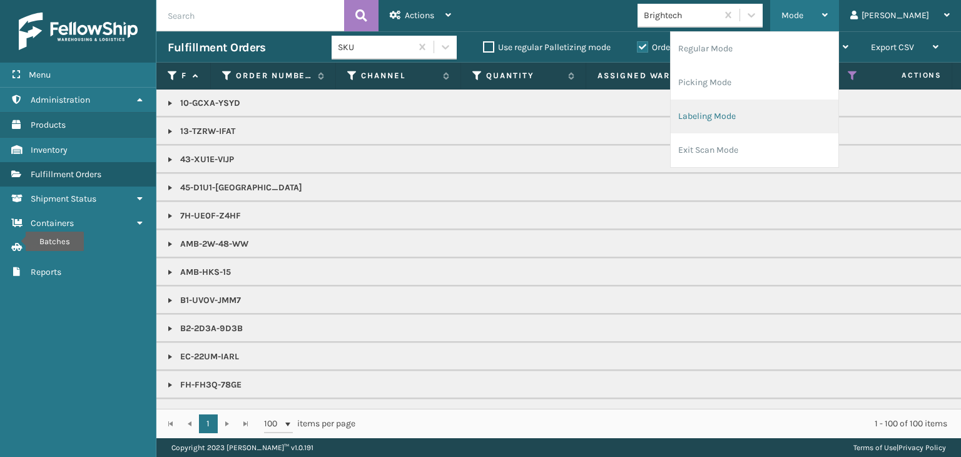
click at [806, 111] on li "Labeling Mode" at bounding box center [754, 116] width 168 height 34
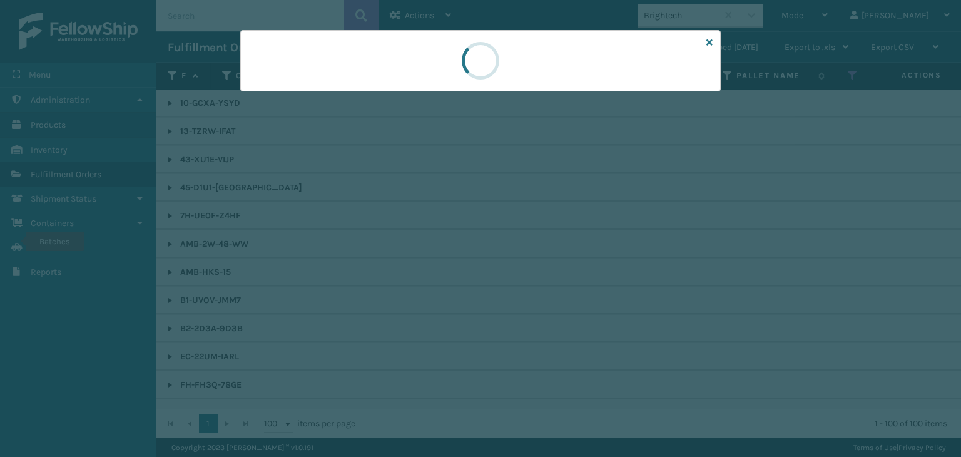
click at [312, 96] on div at bounding box center [480, 228] width 961 height 457
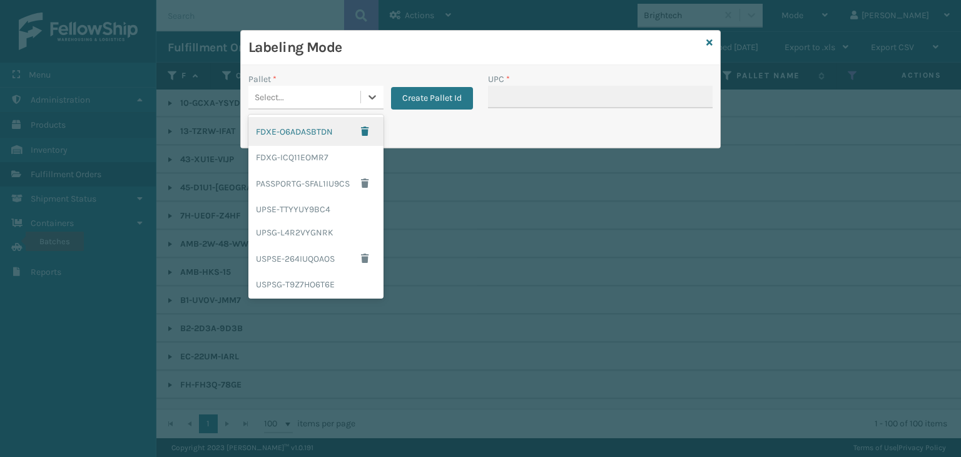
click at [310, 102] on div "Select..." at bounding box center [304, 97] width 112 height 21
click at [313, 160] on div "FDXG-ICQ11EOMR7" at bounding box center [315, 157] width 135 height 23
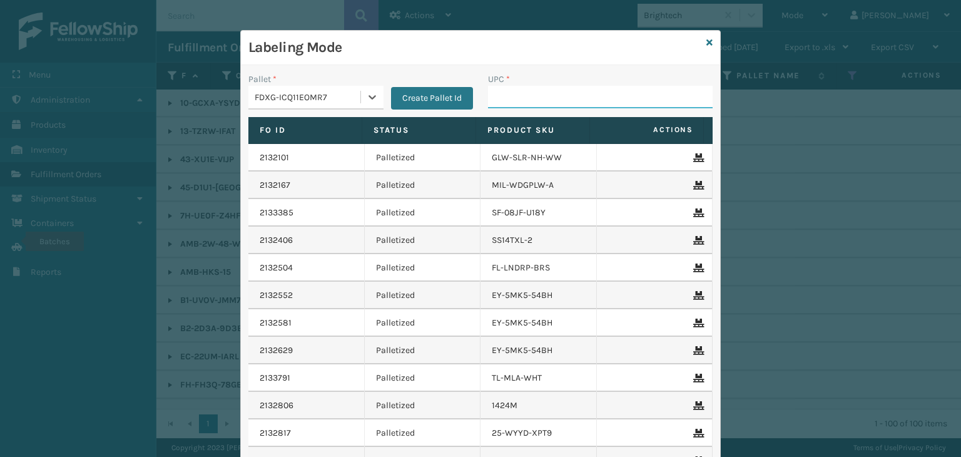
click at [509, 94] on input "UPC *" at bounding box center [600, 97] width 225 height 23
type input "850012486183"
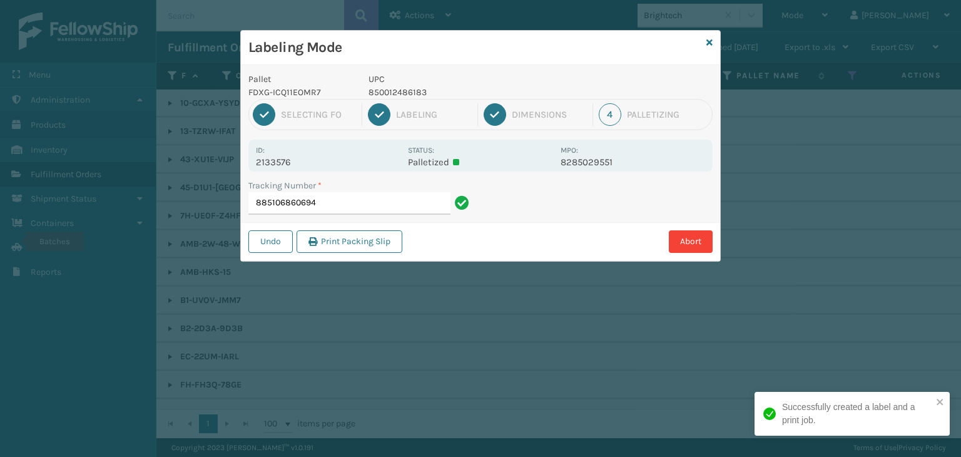
click at [395, 88] on p "850012486183" at bounding box center [460, 92] width 185 height 13
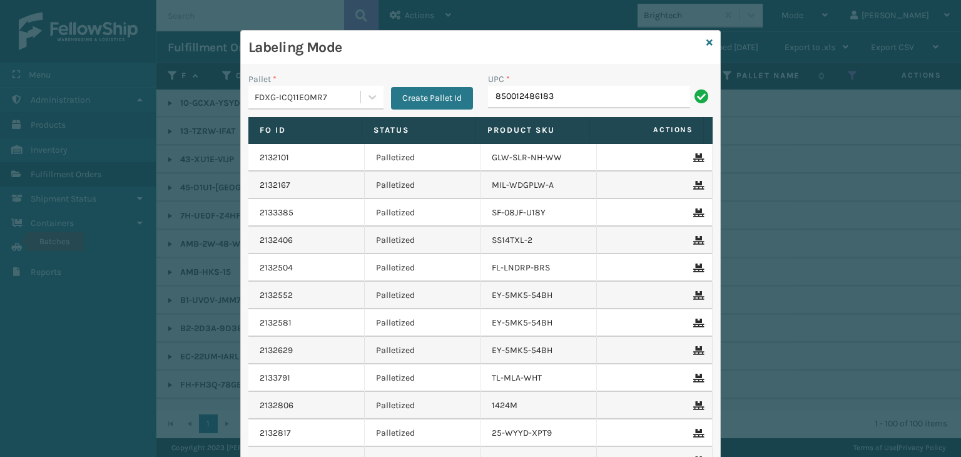
type input "850012486183"
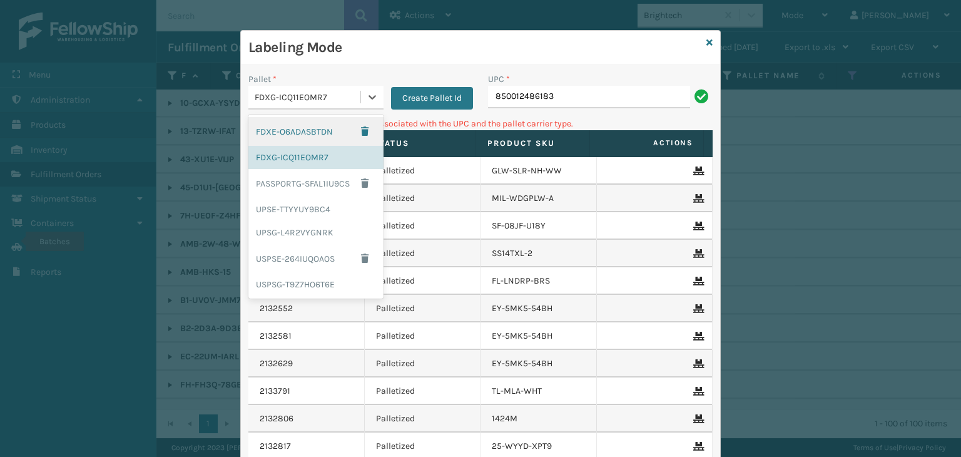
click at [343, 96] on div "FDXG-ICQ11EOMR7" at bounding box center [308, 97] width 107 height 13
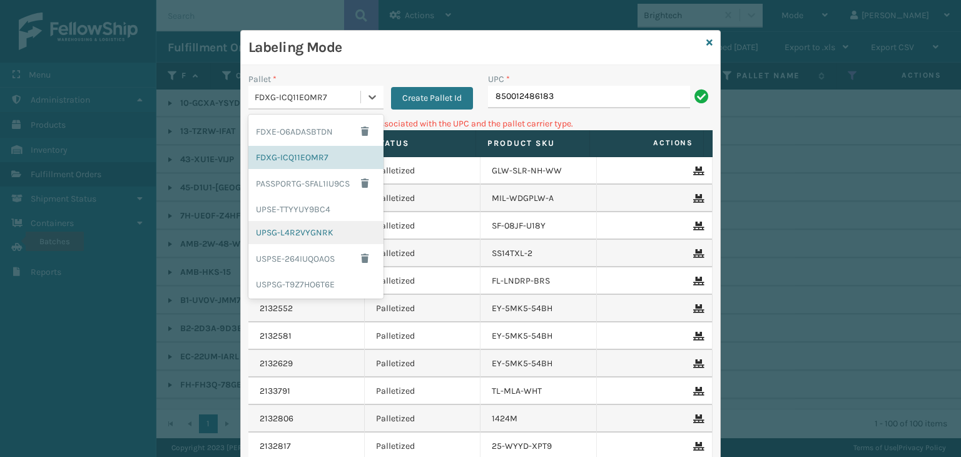
click at [310, 231] on div "UPSG-L4R2VYGNRK" at bounding box center [315, 232] width 135 height 23
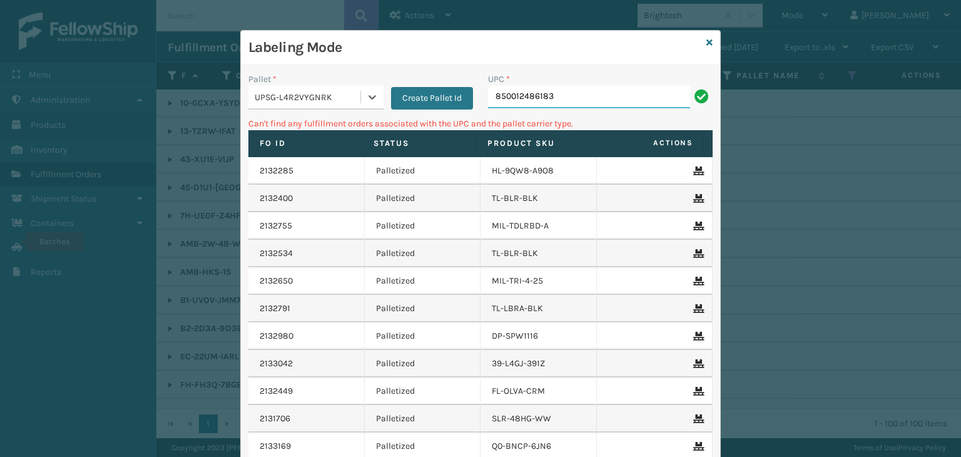
click at [580, 103] on input "850012486183" at bounding box center [589, 97] width 202 height 23
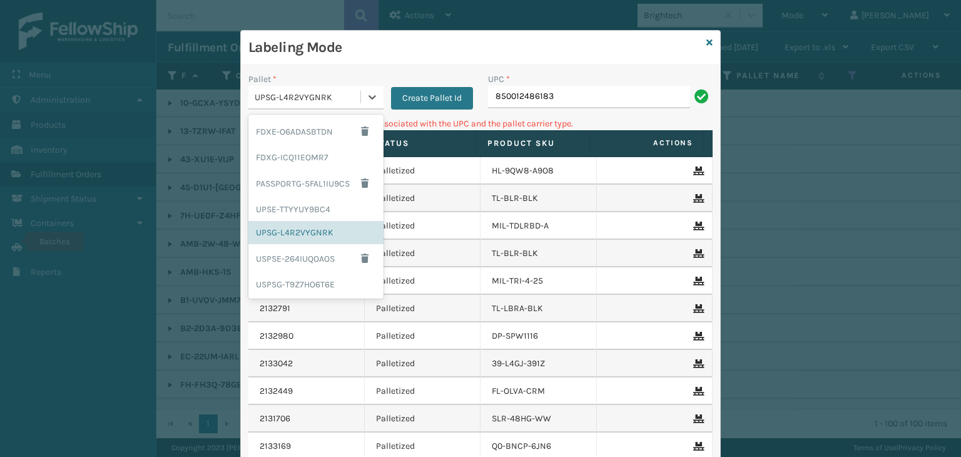
click at [338, 98] on div "UPSG-L4R2VYGNRK" at bounding box center [308, 97] width 107 height 13
click at [327, 131] on div "FDXE-O6ADASBTDN" at bounding box center [315, 131] width 135 height 29
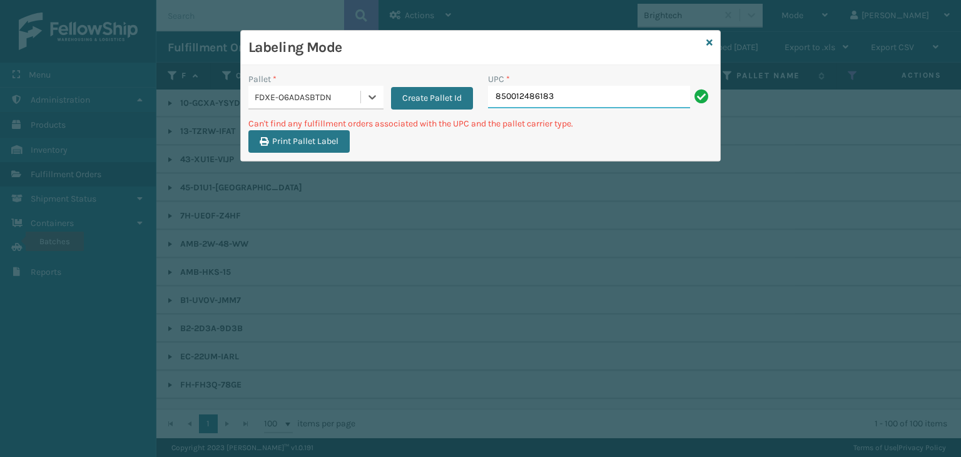
click at [584, 96] on input "850012486183" at bounding box center [589, 97] width 202 height 23
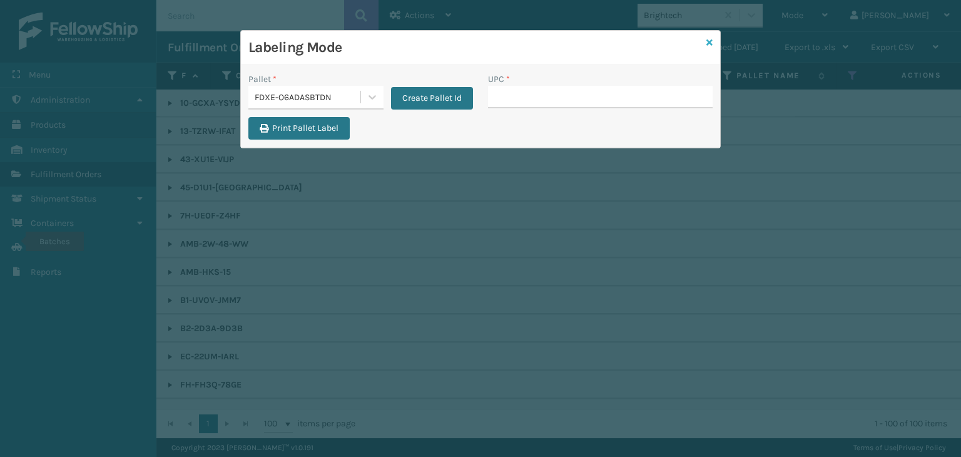
click at [712, 40] on icon at bounding box center [709, 42] width 6 height 9
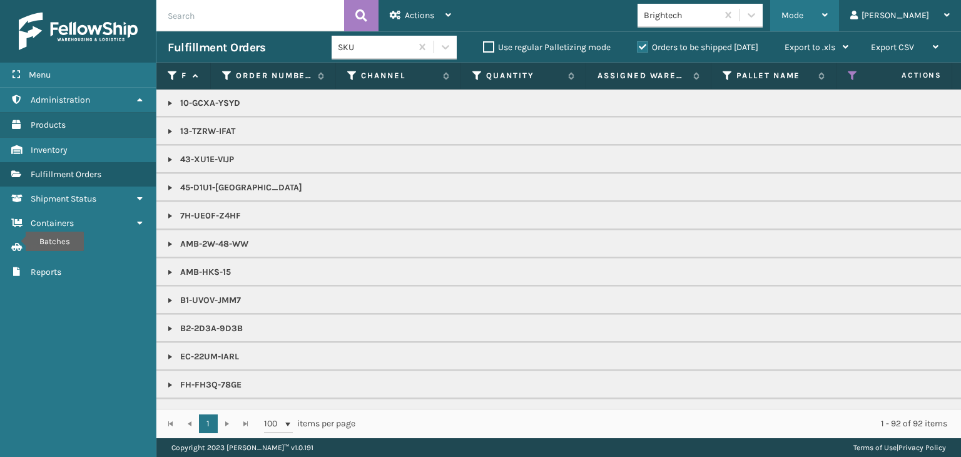
click at [803, 19] on span "Mode" at bounding box center [792, 15] width 22 height 11
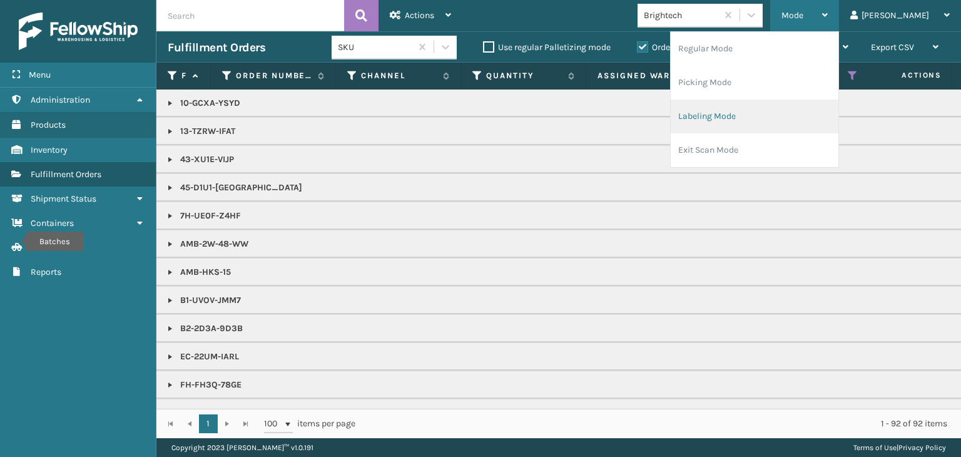
click at [797, 103] on li "Labeling Mode" at bounding box center [754, 116] width 168 height 34
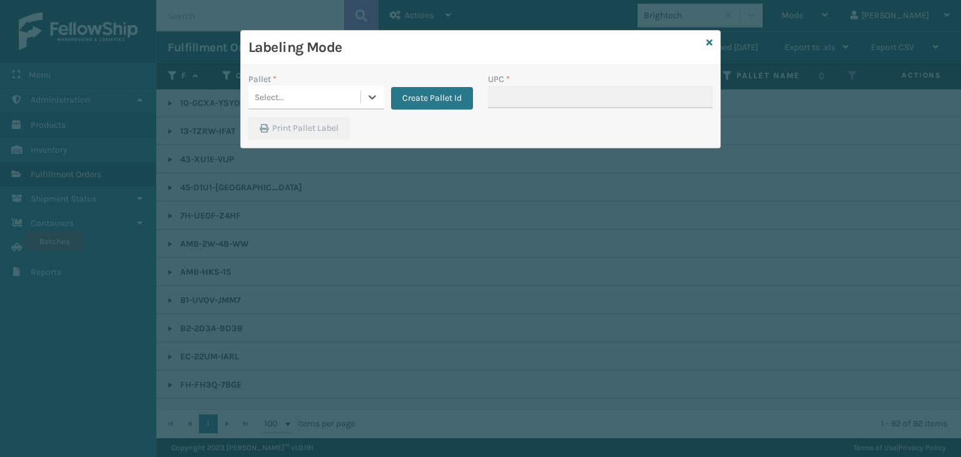
click at [317, 98] on div "Select..." at bounding box center [304, 97] width 112 height 21
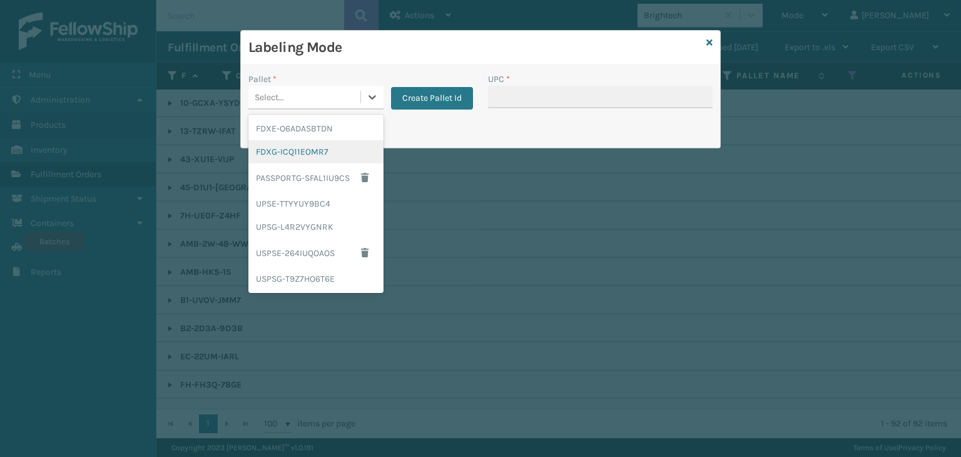
click at [313, 144] on div "FDXG-ICQ11EOMR7" at bounding box center [315, 151] width 135 height 23
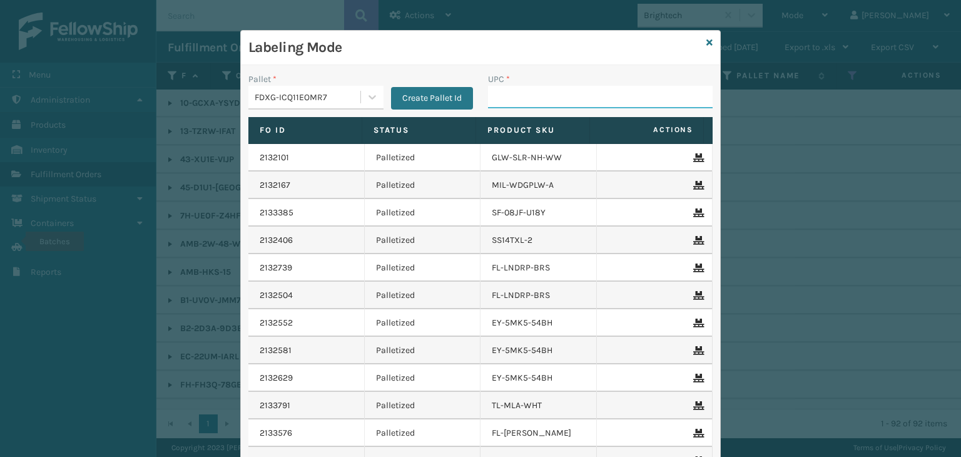
click at [515, 103] on input "UPC *" at bounding box center [600, 97] width 225 height 23
type input "850012486626"
click at [706, 41] on icon at bounding box center [709, 42] width 6 height 9
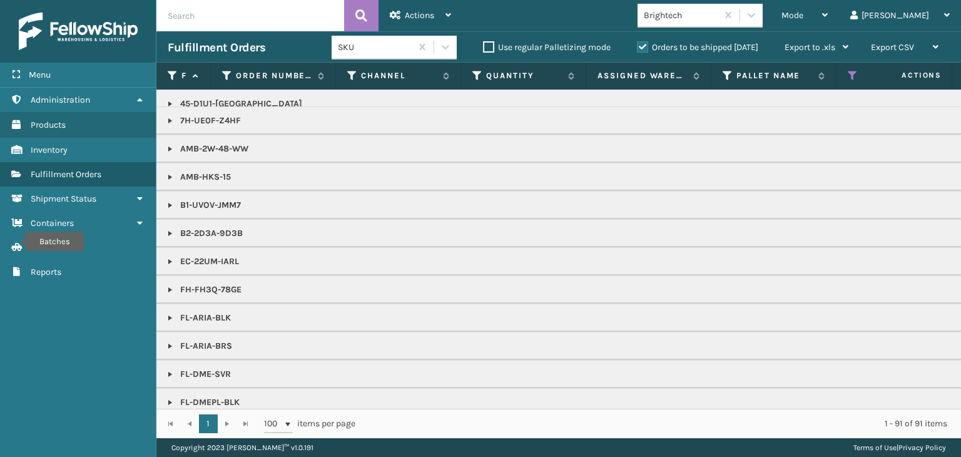
scroll to position [125, 0]
click at [167, 226] on link at bounding box center [170, 231] width 10 height 10
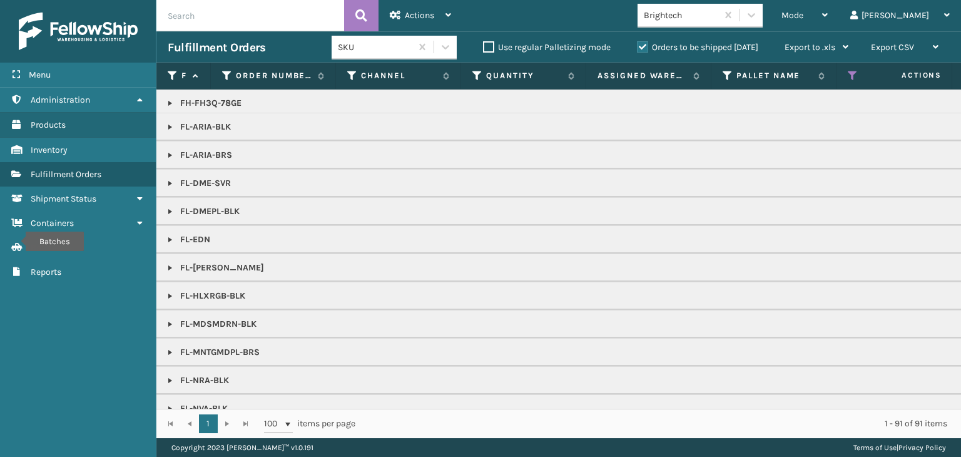
click at [170, 293] on link at bounding box center [170, 296] width 10 height 10
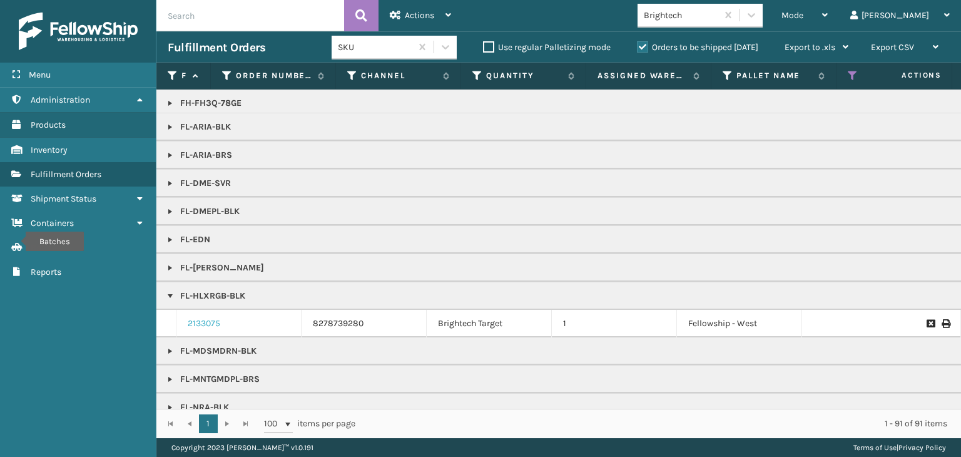
click at [206, 323] on link "2133075" at bounding box center [204, 323] width 33 height 13
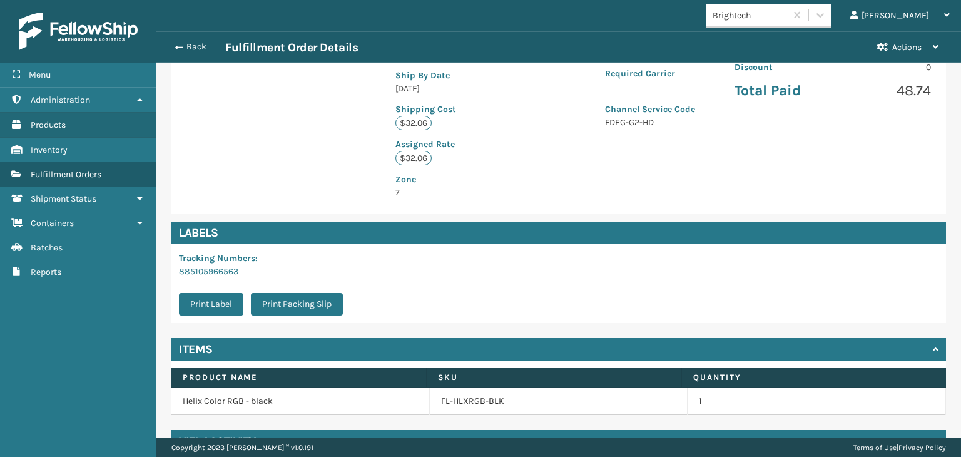
scroll to position [295, 0]
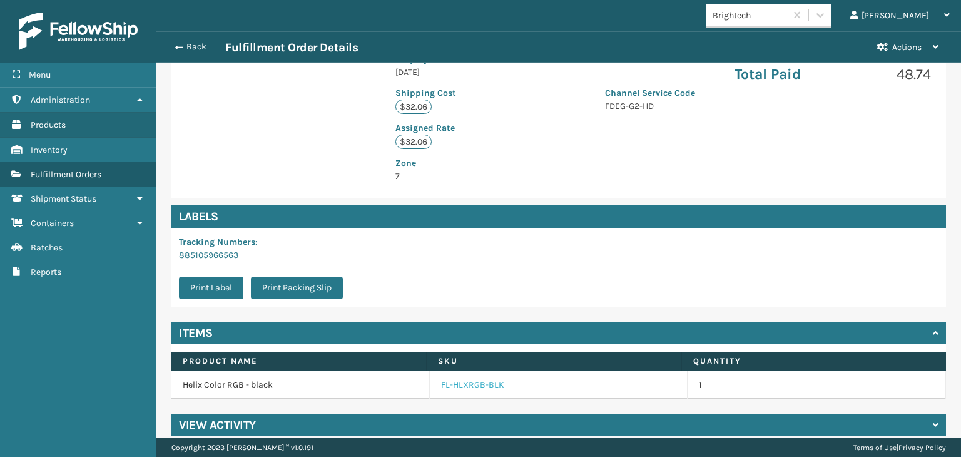
click at [478, 378] on link "FL-HLXRGB-BLK" at bounding box center [472, 384] width 63 height 13
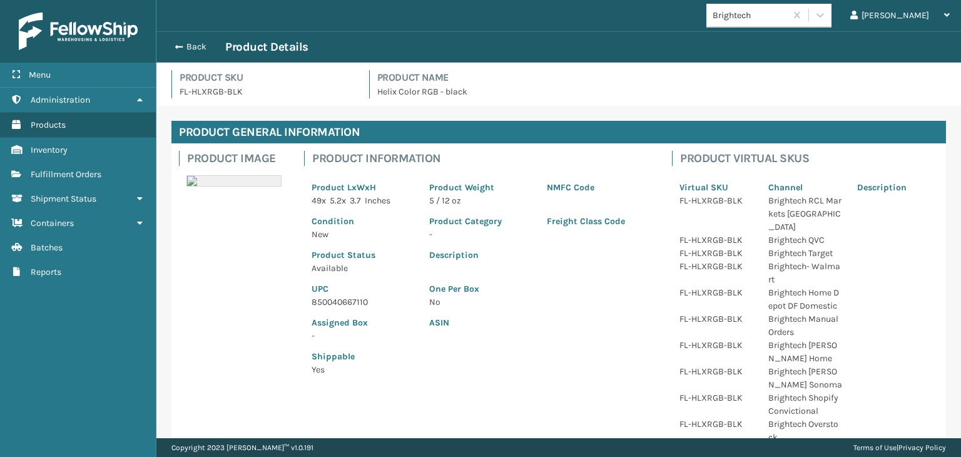
click at [335, 301] on p "850040667110" at bounding box center [362, 301] width 103 height 13
click at [205, 45] on button "Back" at bounding box center [197, 46] width 58 height 11
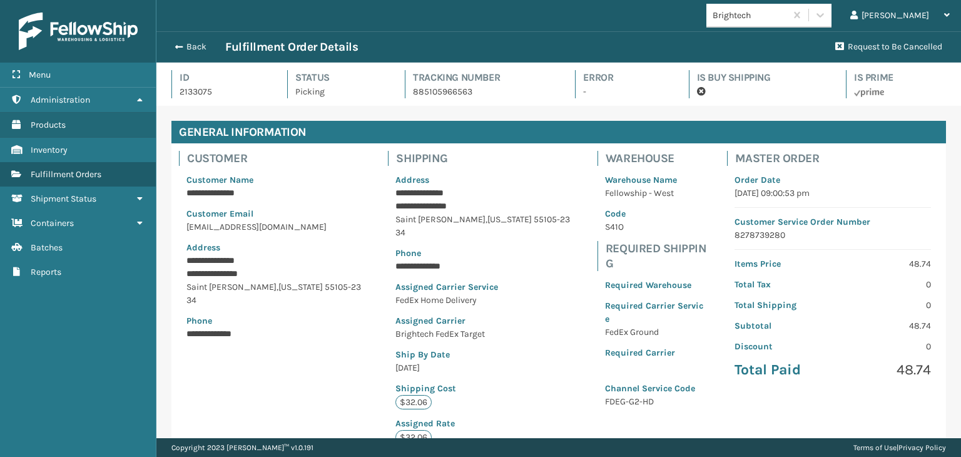
scroll to position [30, 804]
click at [205, 45] on button "Back" at bounding box center [197, 46] width 58 height 11
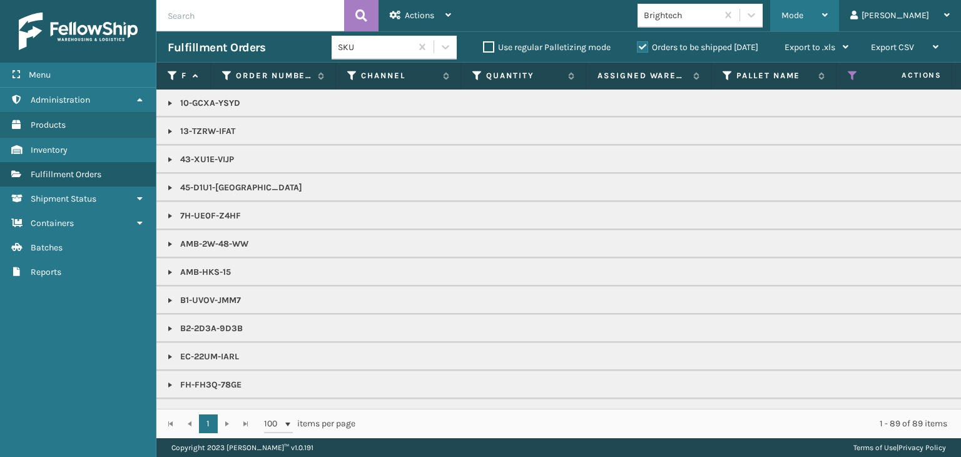
click at [827, 18] on div "Mode" at bounding box center [804, 15] width 46 height 31
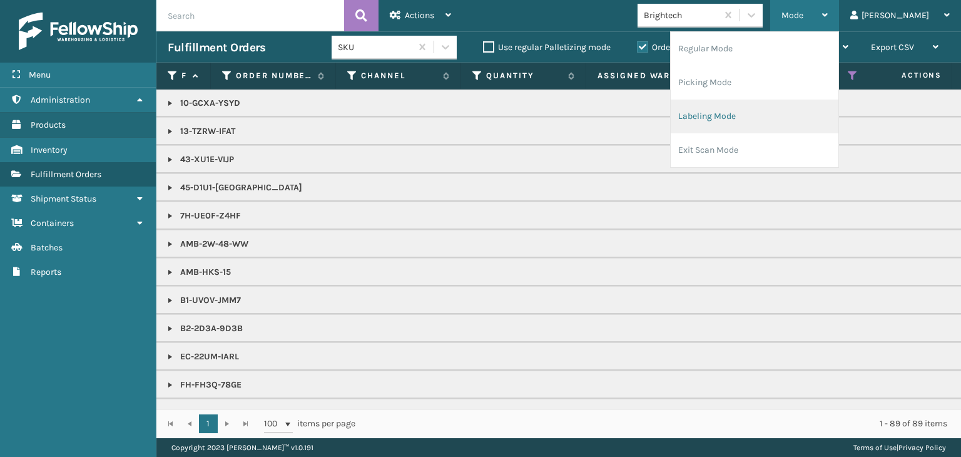
click at [815, 107] on li "Labeling Mode" at bounding box center [754, 116] width 168 height 34
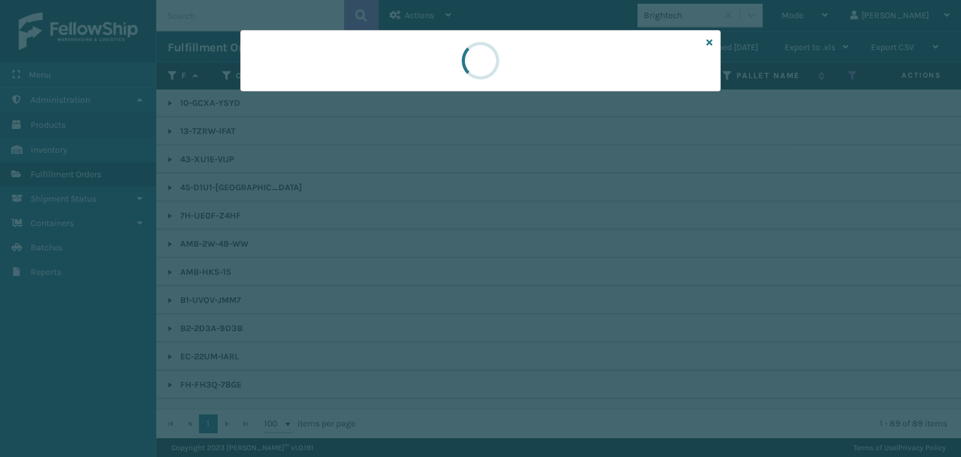
click at [298, 99] on div at bounding box center [480, 228] width 961 height 457
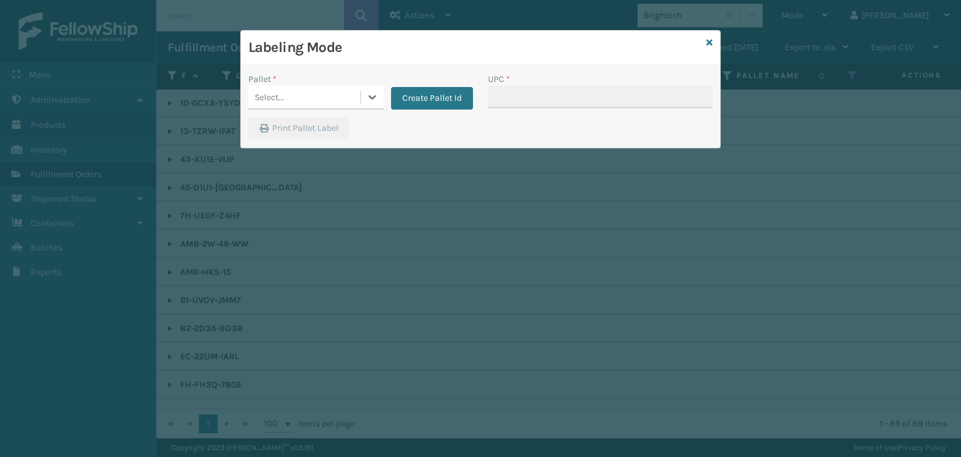
click at [298, 99] on div "Select..." at bounding box center [304, 97] width 112 height 21
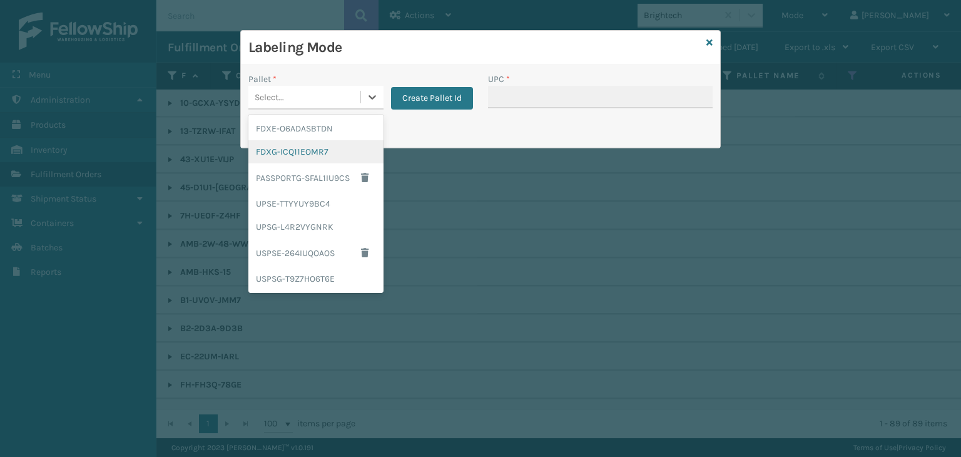
click at [314, 151] on div "FDXG-ICQ11EOMR7" at bounding box center [315, 151] width 135 height 23
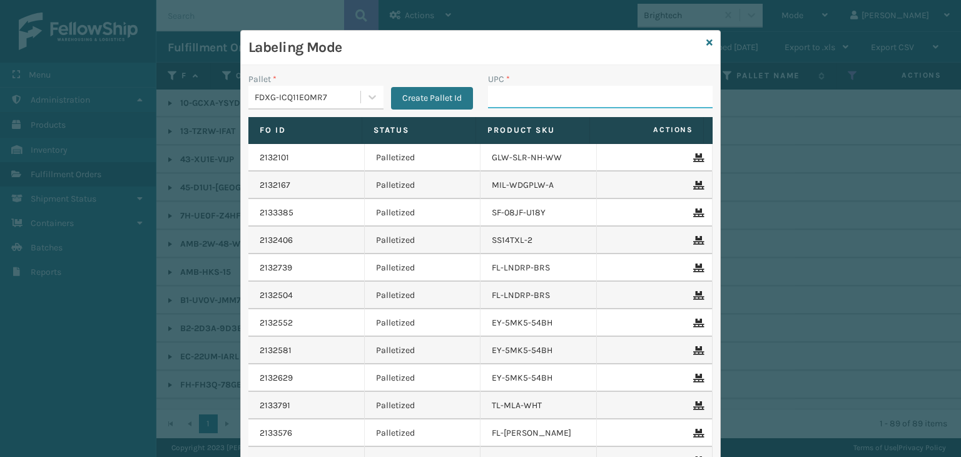
click at [520, 98] on input "UPC *" at bounding box center [600, 97] width 225 height 23
paste input "850040667110"
type input "850040667110"
type input "850040667530"
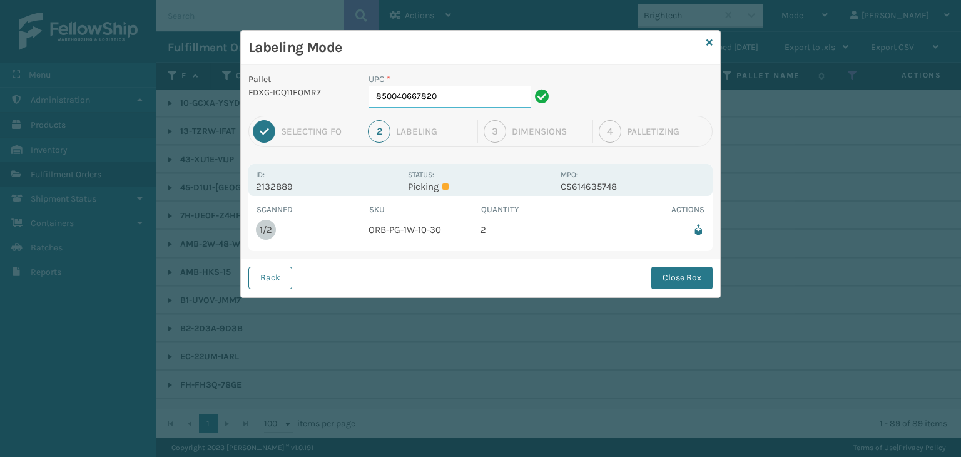
click at [459, 88] on input "850040667820" at bounding box center [449, 97] width 162 height 23
click at [693, 286] on button "Close Box" at bounding box center [681, 277] width 61 height 23
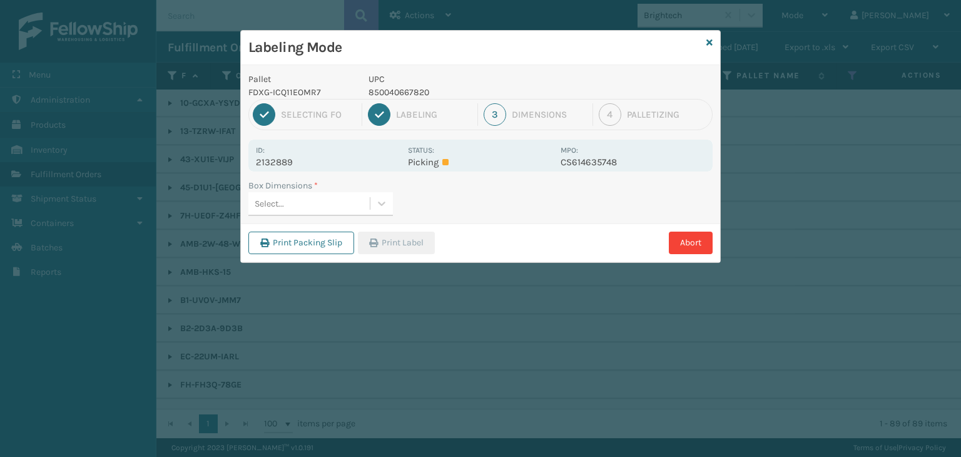
click at [355, 188] on div "Box Dimensions *" at bounding box center [320, 185] width 144 height 13
click at [353, 198] on div "Select..." at bounding box center [308, 203] width 121 height 21
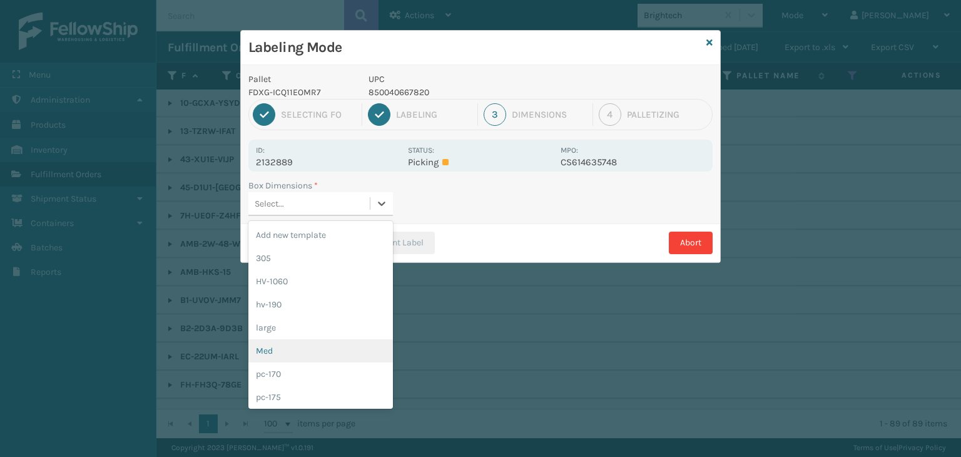
click at [303, 351] on div "Med" at bounding box center [320, 350] width 144 height 23
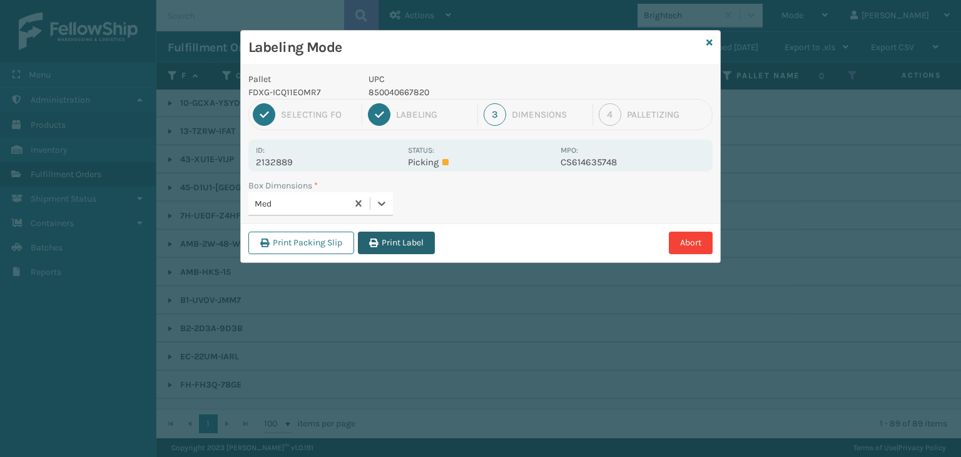
click at [388, 247] on button "Print Label" at bounding box center [396, 242] width 77 height 23
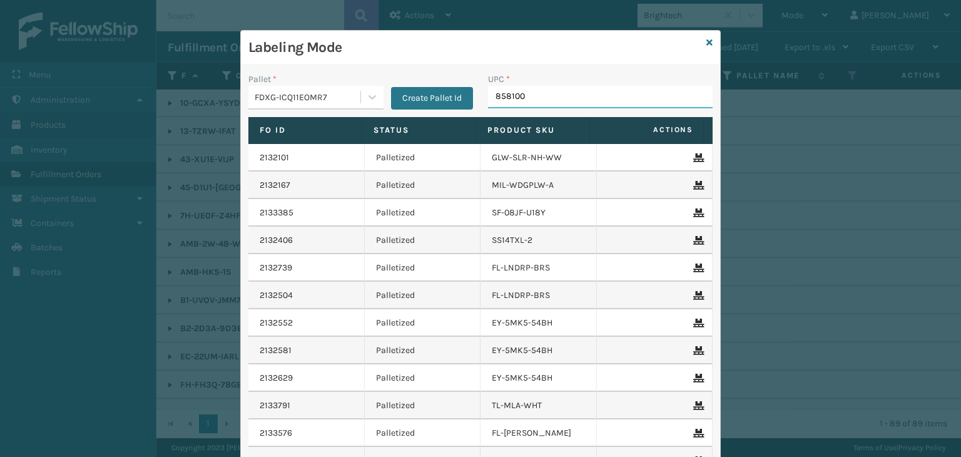
type input "8581000"
click at [706, 39] on icon at bounding box center [709, 42] width 6 height 9
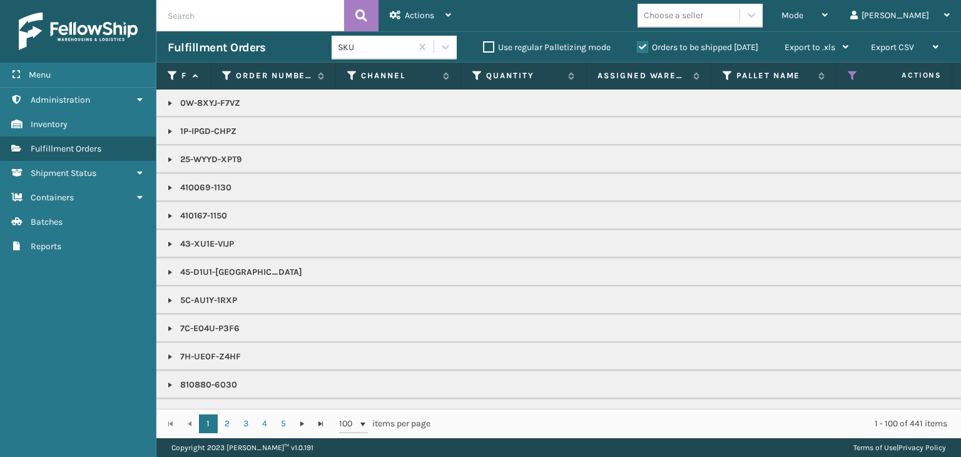
click at [238, 24] on input "text" at bounding box center [250, 15] width 188 height 31
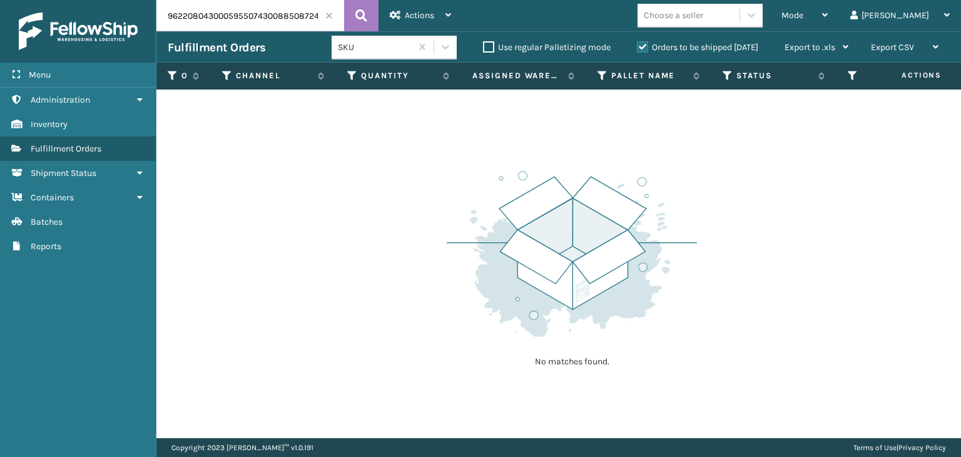
drag, startPoint x: 210, startPoint y: 20, endPoint x: 0, endPoint y: 43, distance: 211.4
click at [0, 0] on div "Menu Administration Inventory Fulfillment Orders Shipment Status Containers Bat…" at bounding box center [480, 0] width 961 height 0
type input "885087242200"
click at [735, 49] on label "Orders to be shipped [DATE]" at bounding box center [697, 47] width 121 height 11
click at [637, 48] on input "Orders to be shipped [DATE]" at bounding box center [637, 44] width 1 height 8
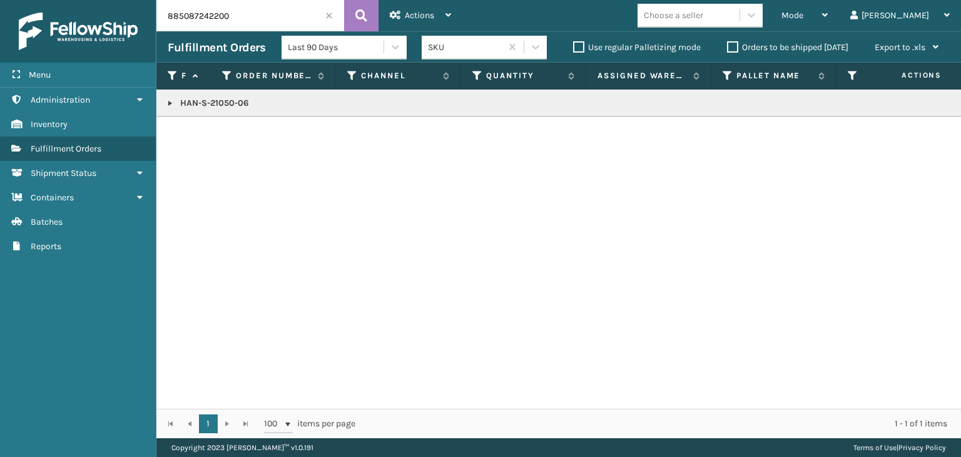
click at [166, 103] on link at bounding box center [170, 103] width 10 height 10
click at [325, 11] on input "885087242200" at bounding box center [250, 15] width 188 height 31
click at [330, 15] on span at bounding box center [329, 16] width 8 height 8
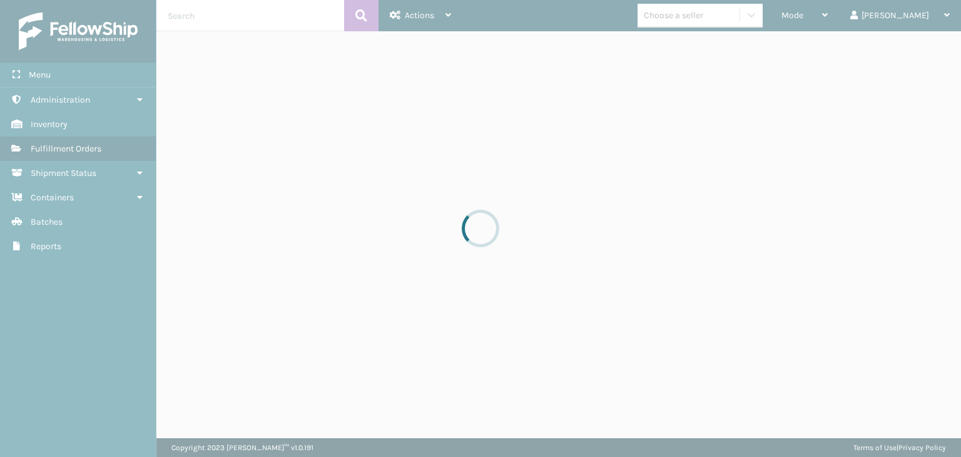
click at [843, 13] on div at bounding box center [480, 228] width 961 height 457
click at [842, 13] on div at bounding box center [480, 228] width 961 height 457
click at [839, 21] on div at bounding box center [480, 228] width 961 height 457
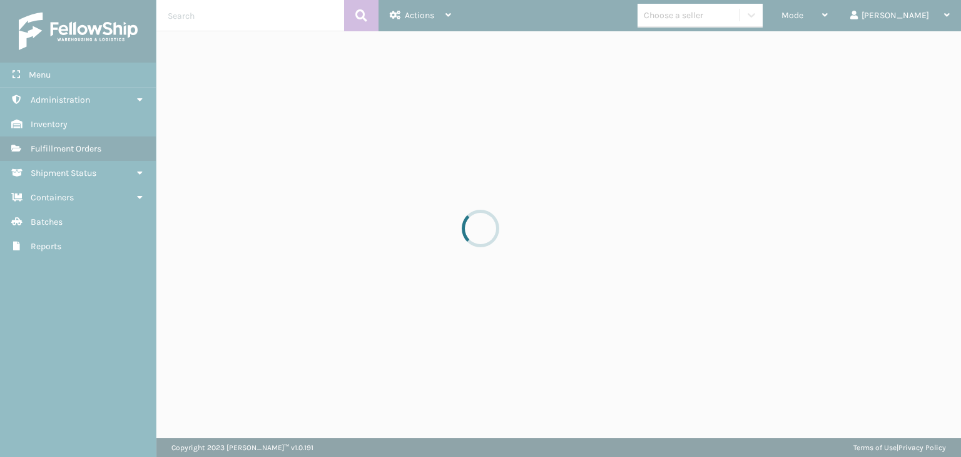
click at [839, 21] on div at bounding box center [480, 228] width 961 height 457
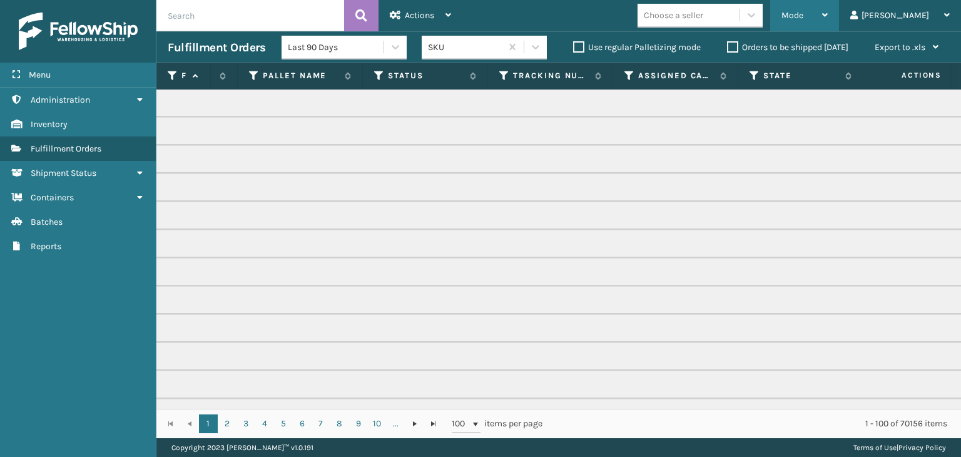
click at [803, 15] on span "Mode" at bounding box center [792, 15] width 22 height 11
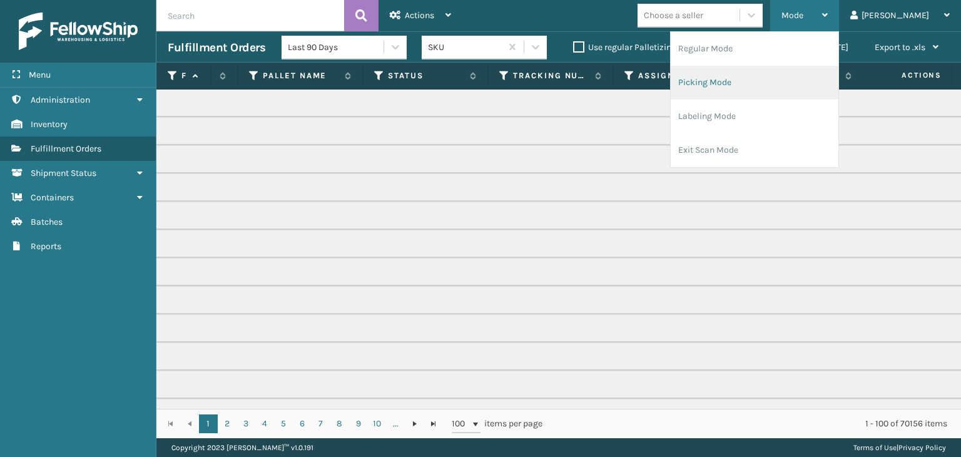
click at [799, 81] on li "Picking Mode" at bounding box center [754, 83] width 168 height 34
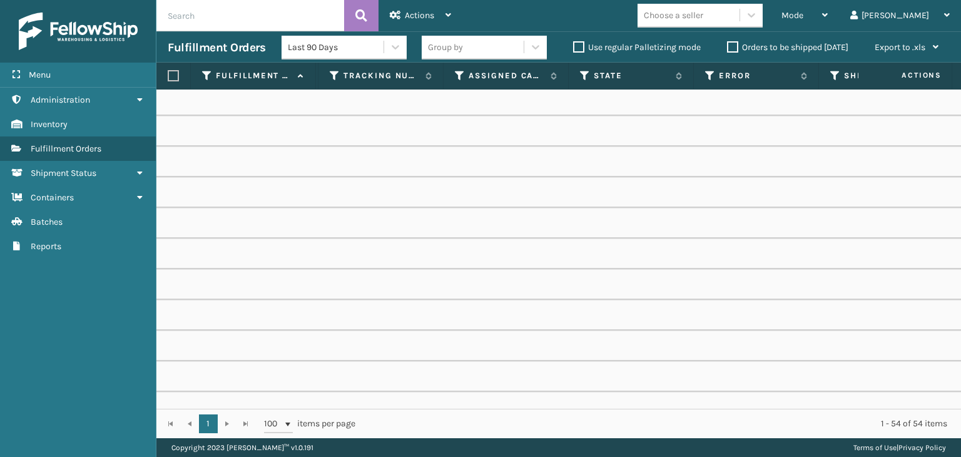
scroll to position [0, 771]
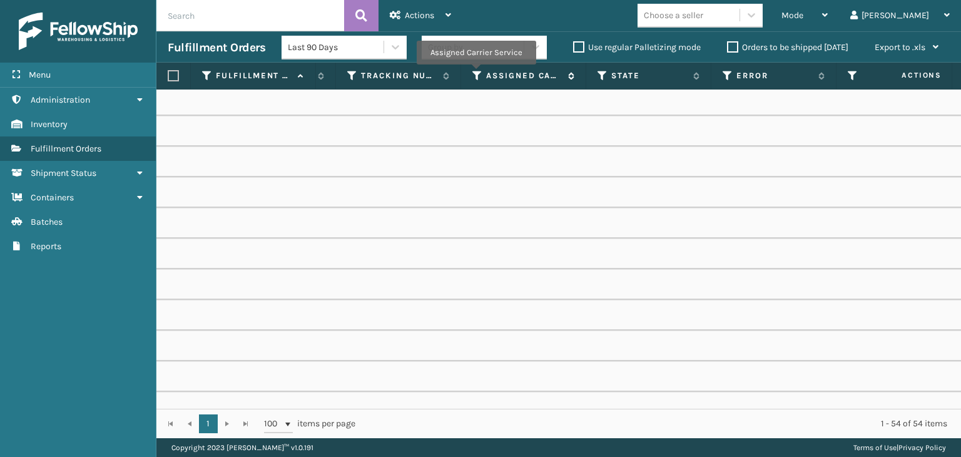
click at [474, 73] on icon at bounding box center [477, 75] width 10 height 11
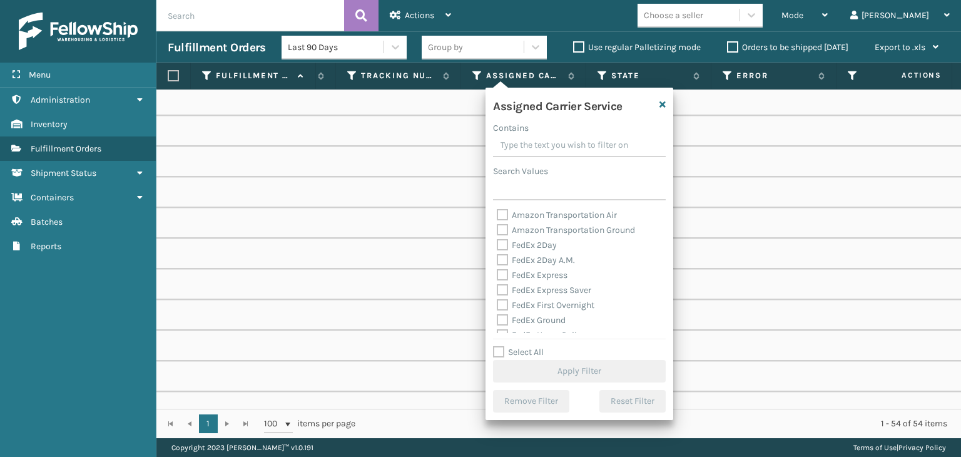
click at [513, 347] on label "Select All" at bounding box center [518, 352] width 51 height 11
click at [513, 346] on input "Select All" at bounding box center [587, 345] width 188 height 1
checkbox input "true"
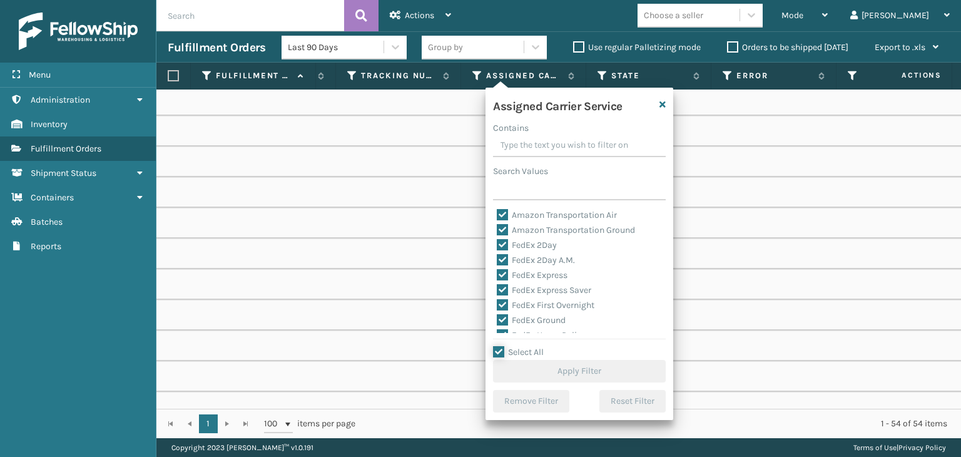
checkbox input "true"
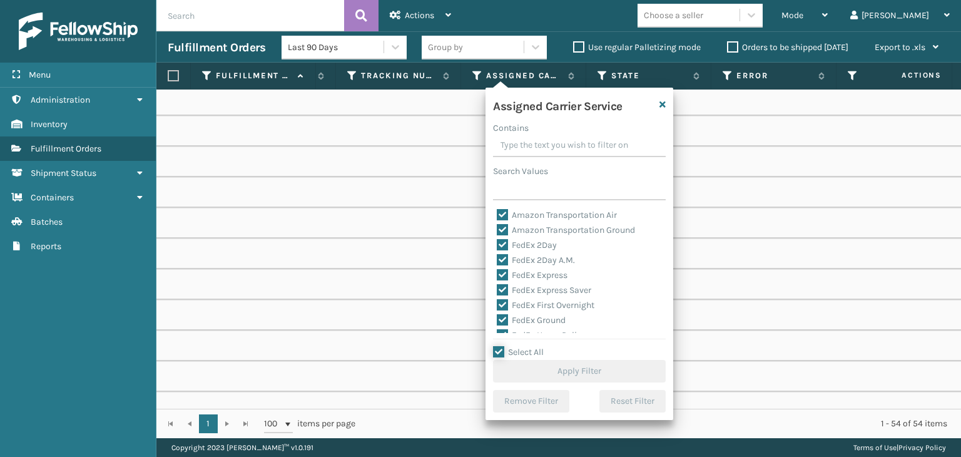
checkbox input "true"
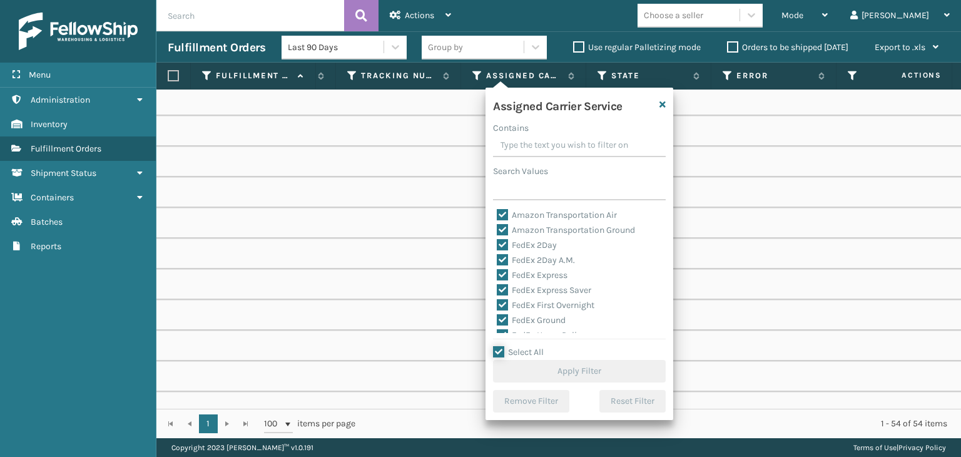
checkbox input "true"
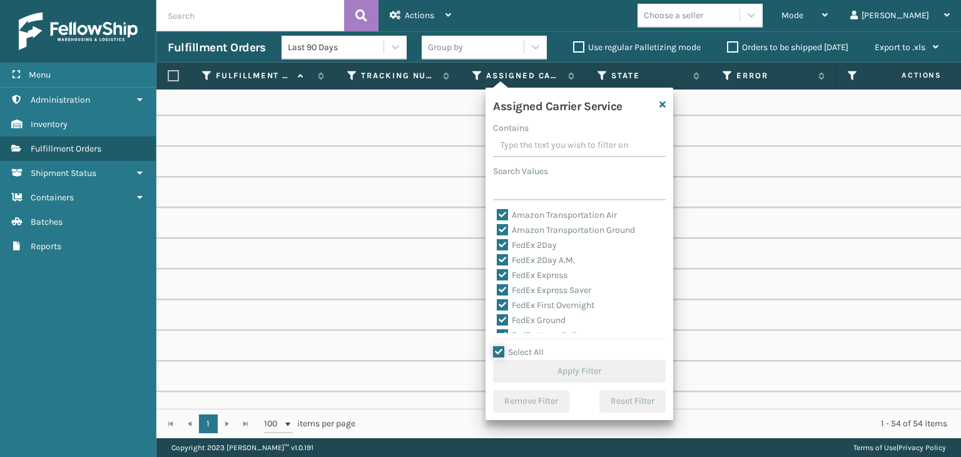
checkbox input "true"
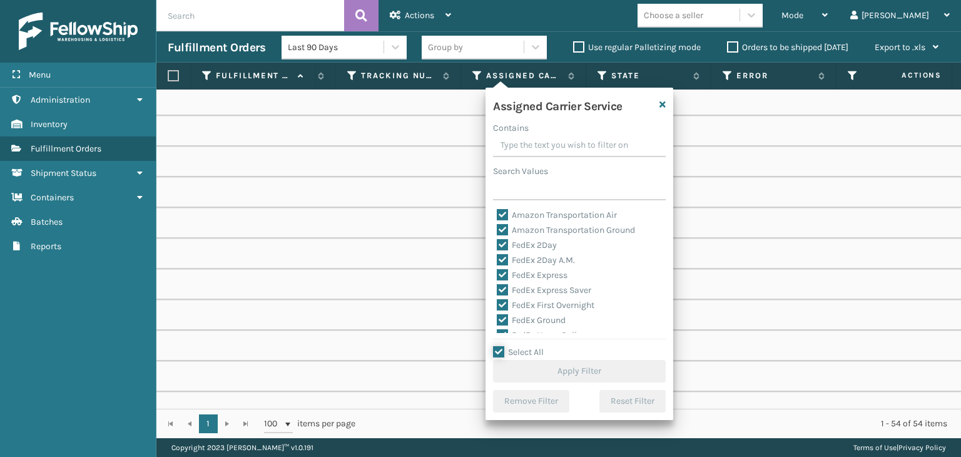
checkbox input "true"
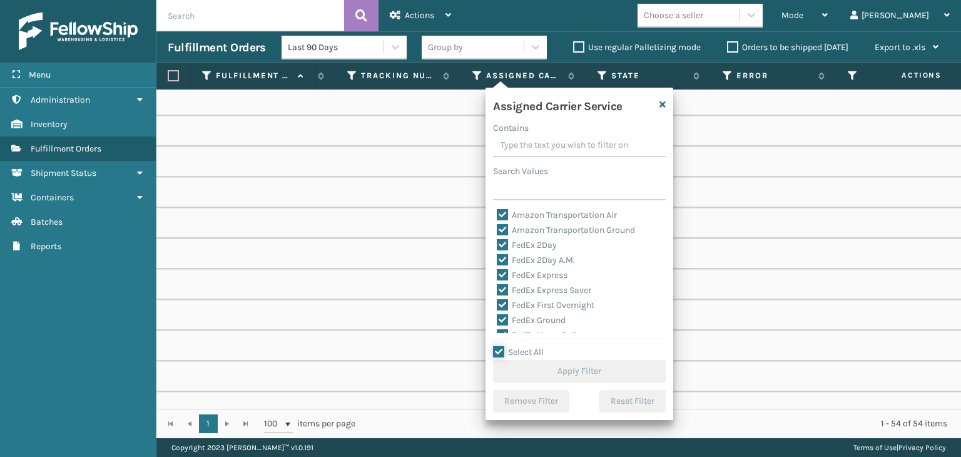
checkbox input "true"
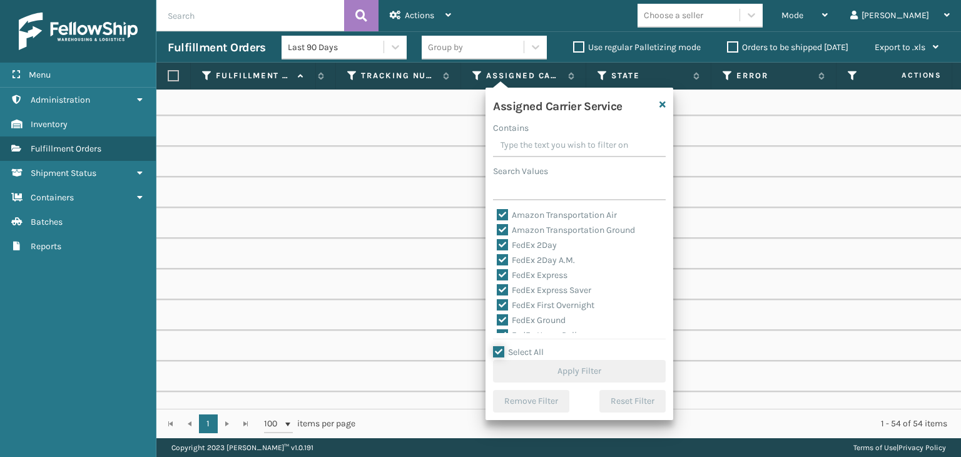
checkbox input "true"
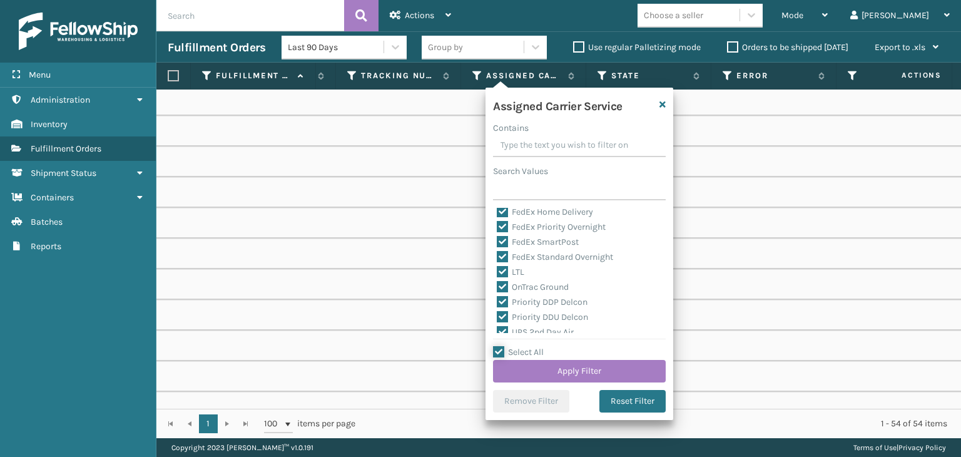
scroll to position [125, 0]
click at [518, 269] on label "LTL" at bounding box center [511, 270] width 28 height 11
click at [497, 269] on input "LTL" at bounding box center [497, 267] width 1 height 8
checkbox input "false"
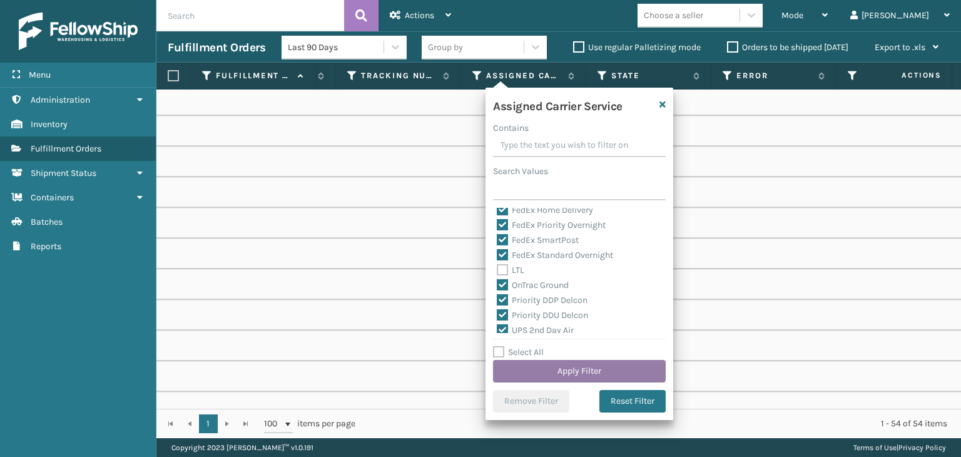
click at [555, 375] on button "Apply Filter" at bounding box center [579, 371] width 173 height 23
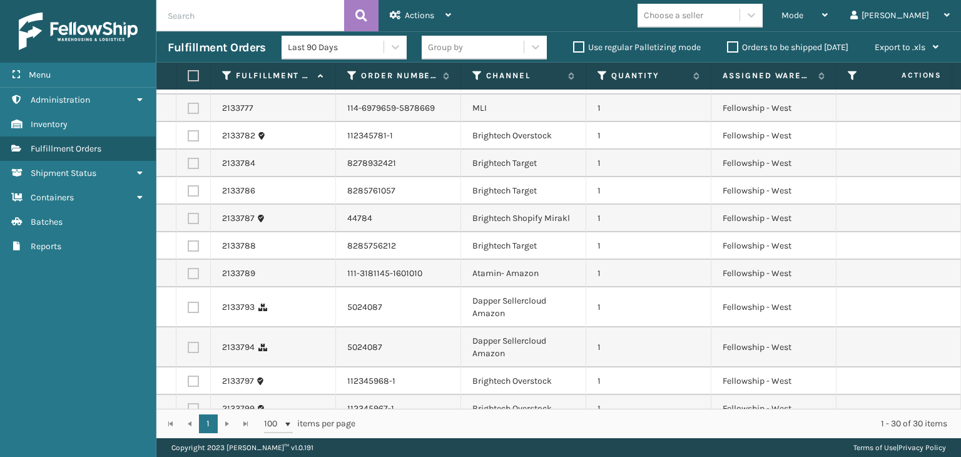
scroll to position [500, 0]
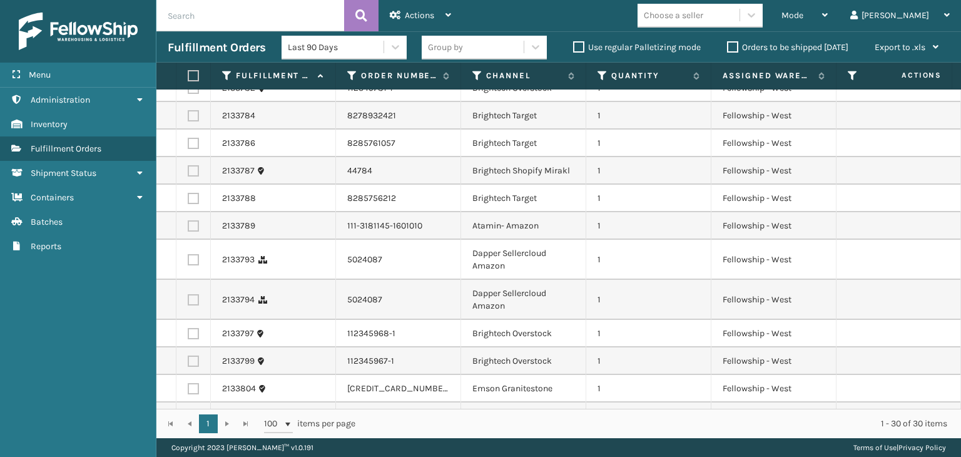
click at [461, 48] on div "Group by" at bounding box center [473, 47] width 102 height 21
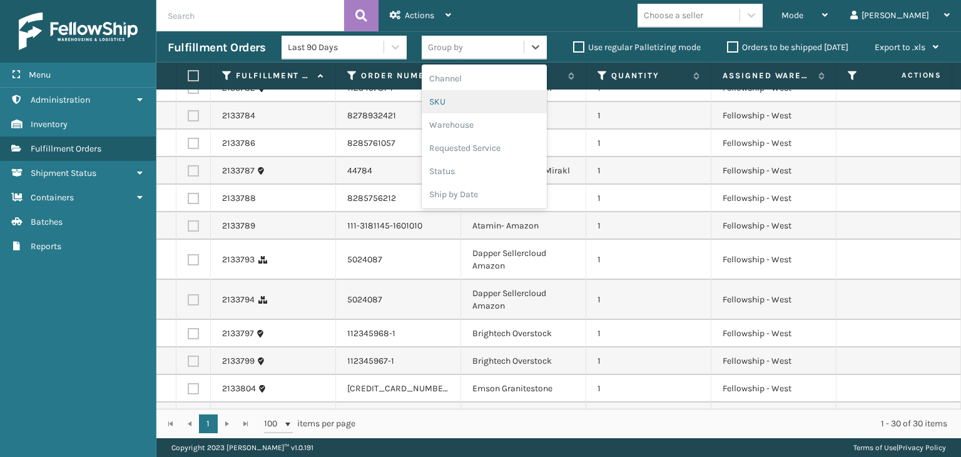
click at [472, 91] on div "SKU" at bounding box center [484, 101] width 125 height 23
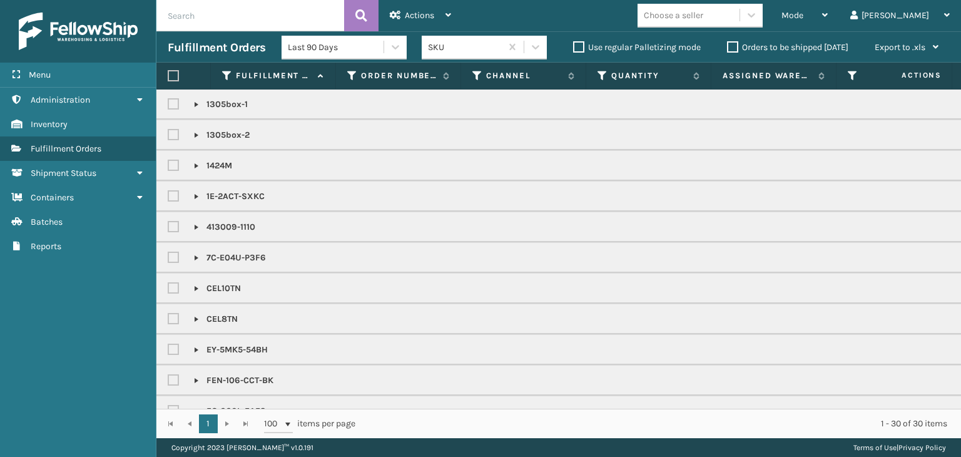
click at [774, 48] on label "Orders to be shipped [DATE]" at bounding box center [787, 47] width 121 height 11
click at [727, 48] on input "Orders to be shipped [DATE]" at bounding box center [727, 44] width 1 height 8
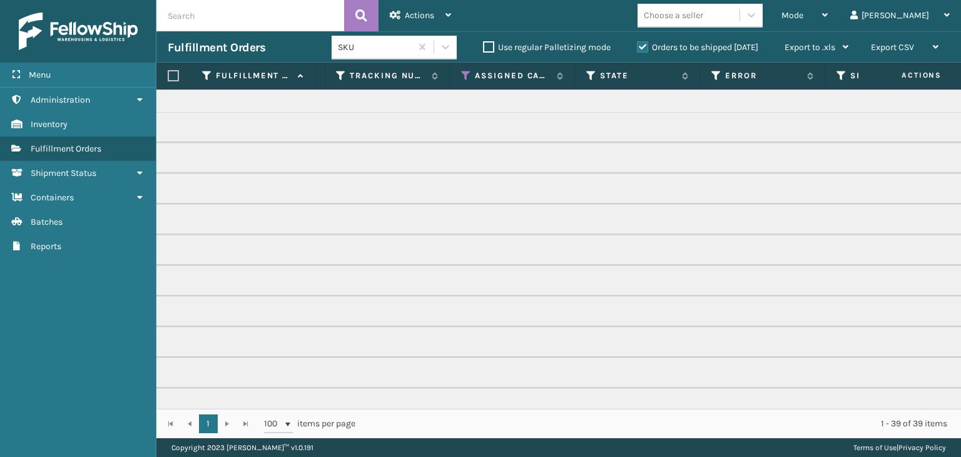
scroll to position [0, 729]
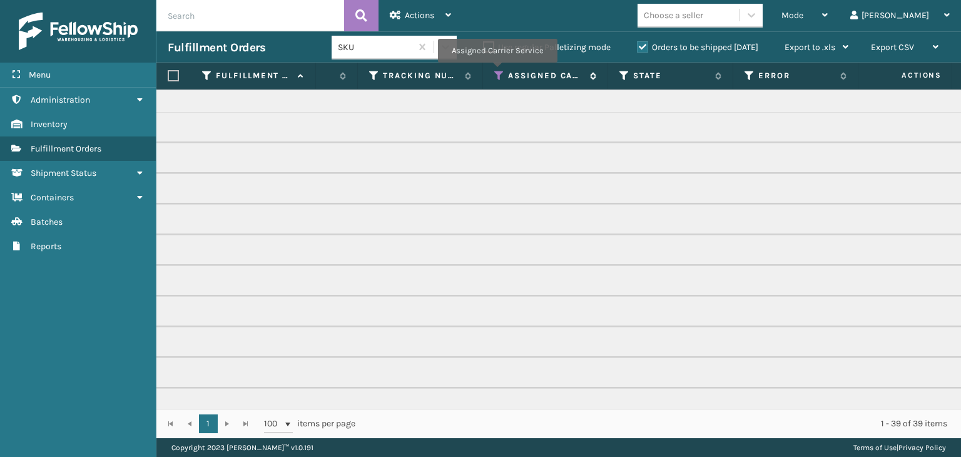
click at [497, 71] on icon at bounding box center [499, 75] width 10 height 11
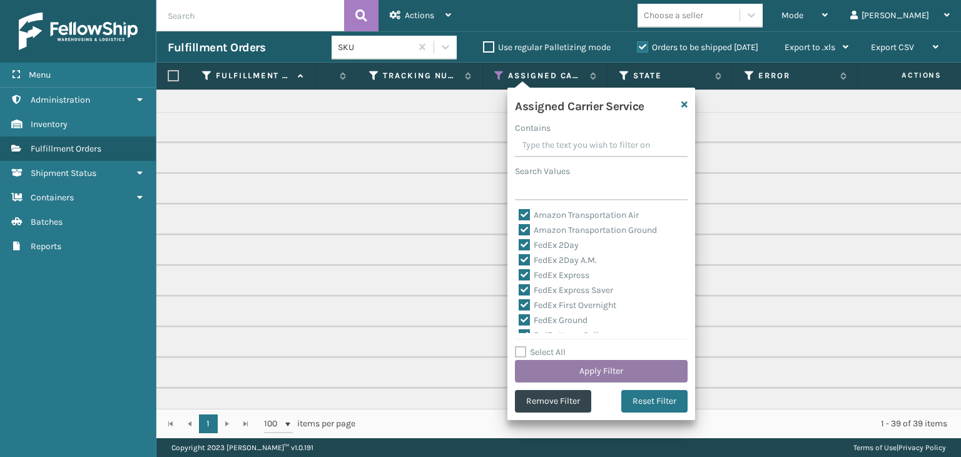
click at [591, 363] on button "Apply Filter" at bounding box center [601, 371] width 173 height 23
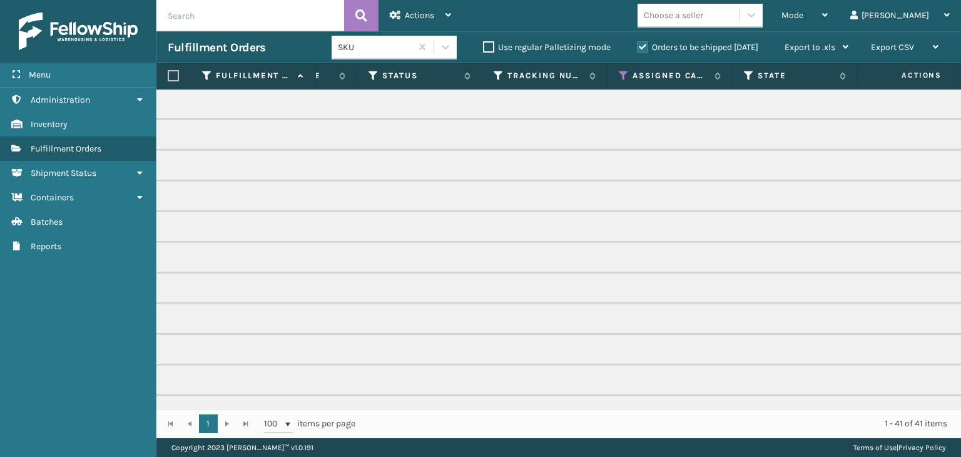
scroll to position [0, 605]
click at [620, 76] on icon at bounding box center [622, 75] width 10 height 11
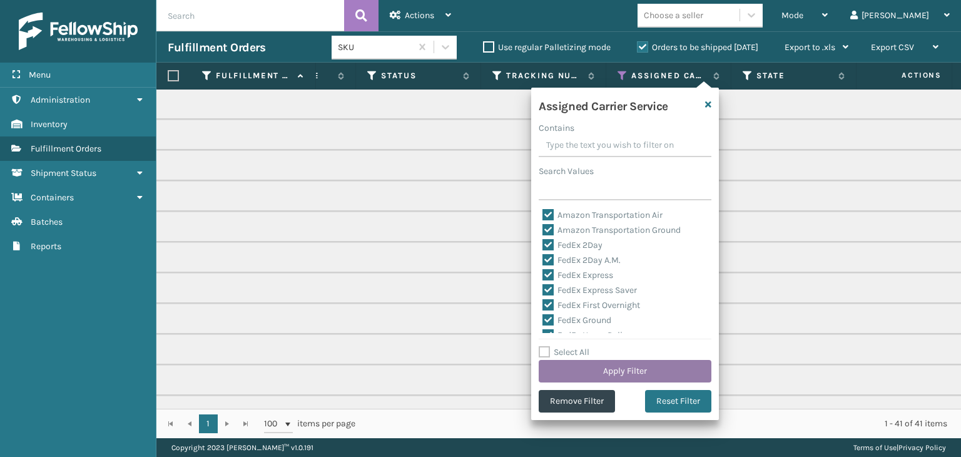
click at [630, 363] on button "Apply Filter" at bounding box center [625, 371] width 173 height 23
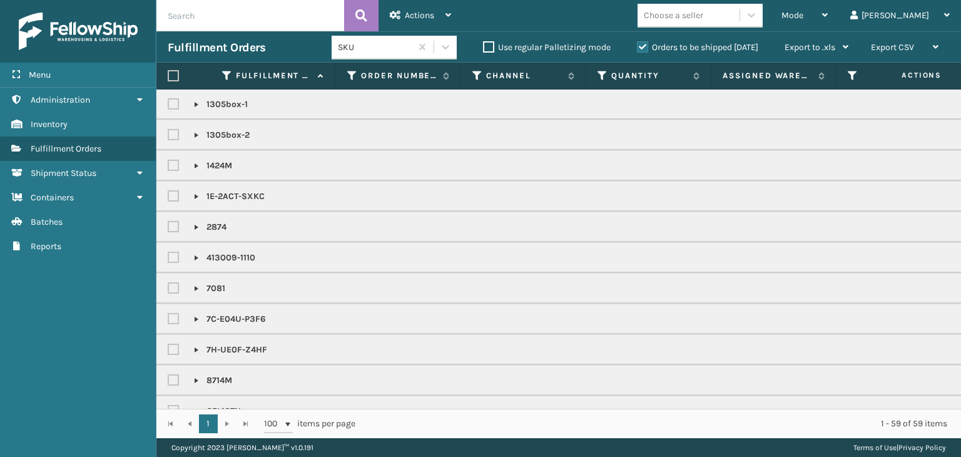
click at [239, 24] on input "text" at bounding box center [250, 15] width 188 height 31
type input "FL-SWP-BLK"
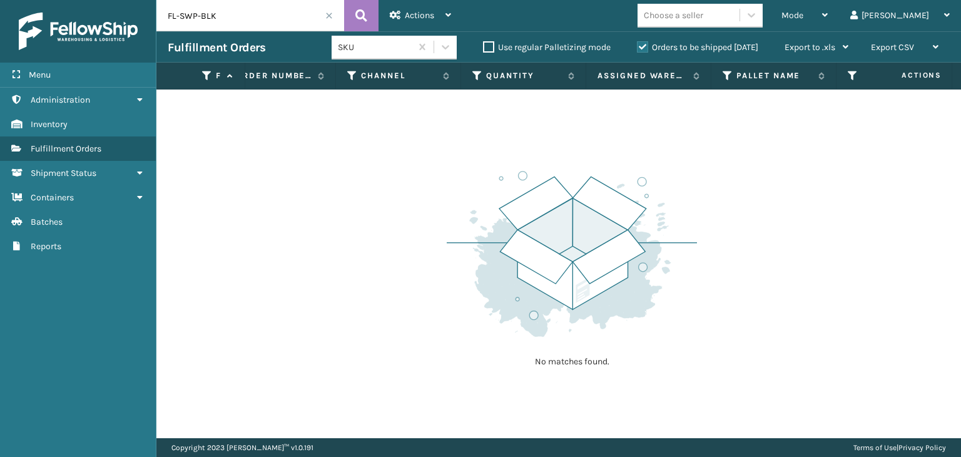
click at [726, 46] on label "Orders to be shipped [DATE]" at bounding box center [697, 47] width 121 height 11
click at [637, 46] on input "Orders to be shipped [DATE]" at bounding box center [637, 44] width 1 height 8
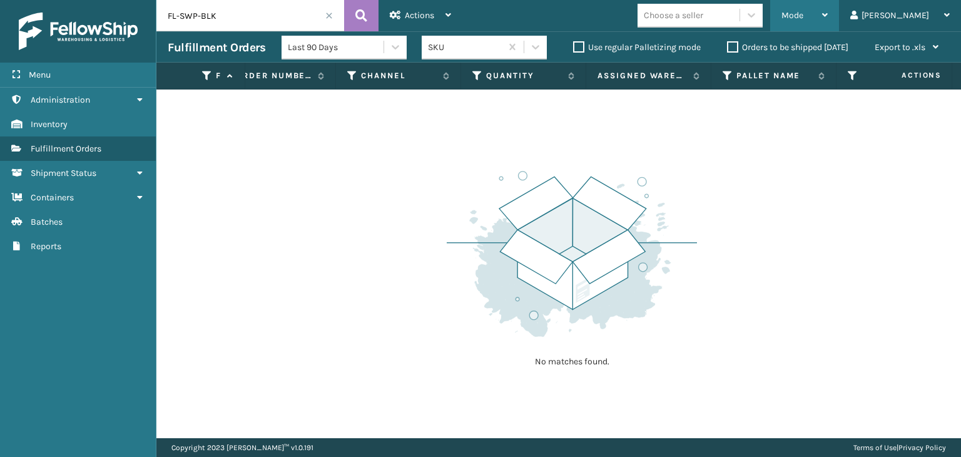
click at [827, 23] on div "Mode" at bounding box center [804, 15] width 46 height 31
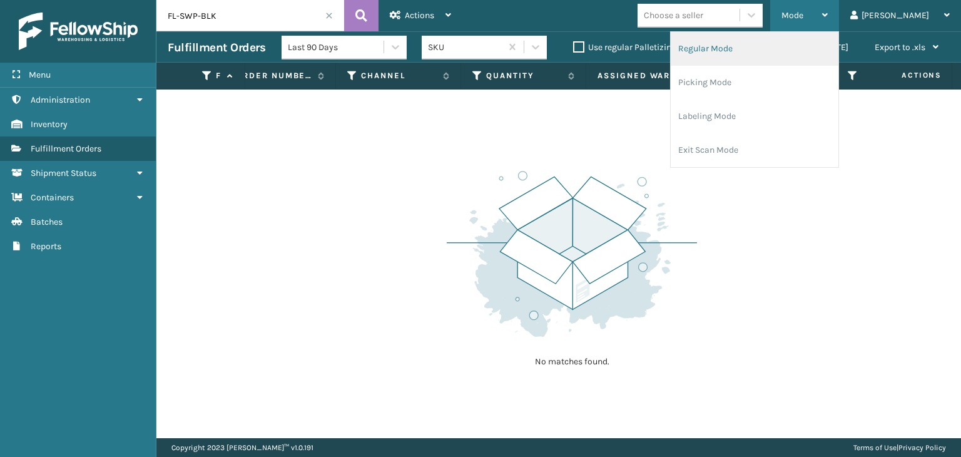
click at [779, 44] on li "Regular Mode" at bounding box center [754, 49] width 168 height 34
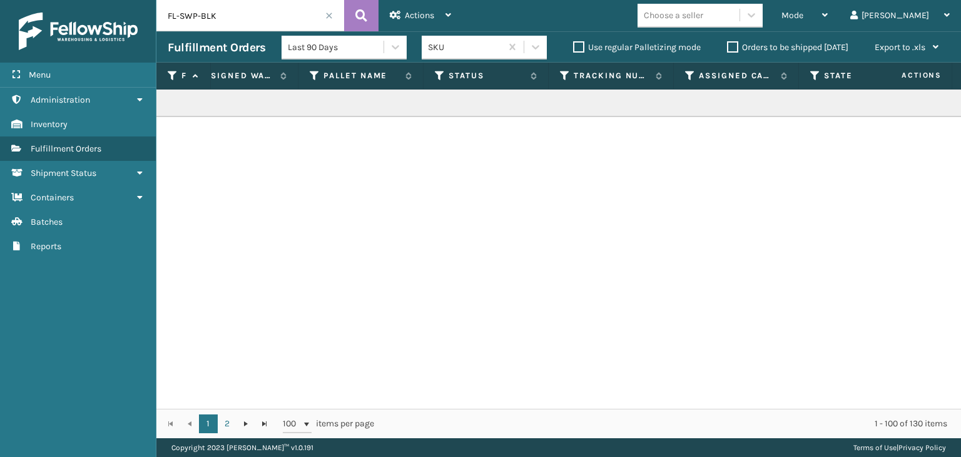
scroll to position [0, 402]
click at [823, 78] on icon at bounding box center [826, 75] width 10 height 11
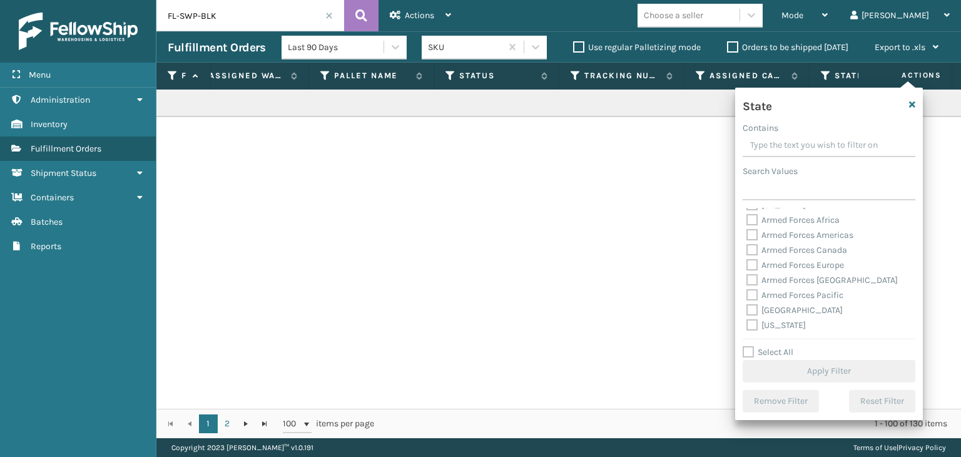
scroll to position [125, 0]
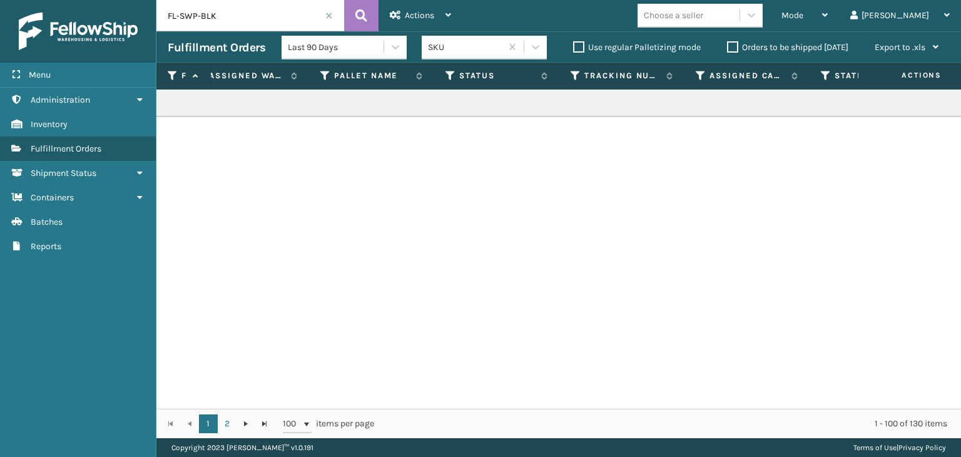
click at [587, 286] on div "FL-SWP-BLK" at bounding box center [558, 248] width 804 height 319
click at [447, 78] on icon at bounding box center [450, 75] width 10 height 11
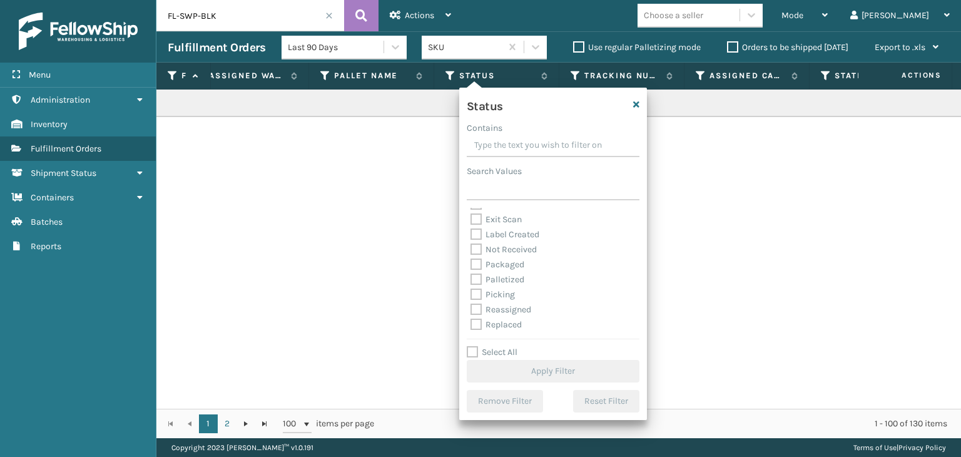
scroll to position [63, 0]
click at [510, 250] on div "Palletized" at bounding box center [552, 257] width 165 height 15
click at [510, 256] on label "Palletized" at bounding box center [497, 257] width 54 height 11
click at [471, 256] on input "Palletized" at bounding box center [470, 254] width 1 height 8
checkbox input "true"
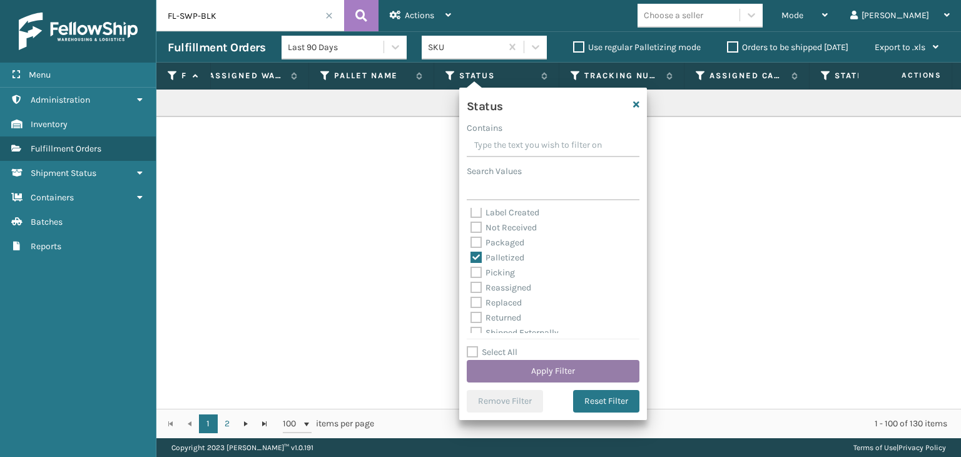
click at [544, 373] on button "Apply Filter" at bounding box center [553, 371] width 173 height 23
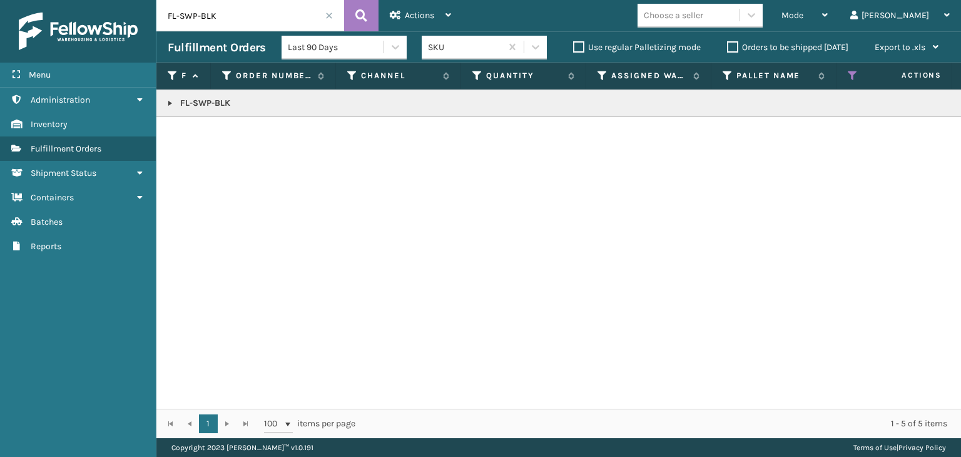
click at [163, 101] on td "FL-SWP-BLK" at bounding box center [963, 103] width 1615 height 28
click at [175, 101] on p "FL-SWP-BLK" at bounding box center [964, 103] width 1592 height 13
click at [164, 101] on td "FL-SWP-BLK" at bounding box center [963, 103] width 1615 height 28
click at [165, 101] on link at bounding box center [170, 103] width 10 height 10
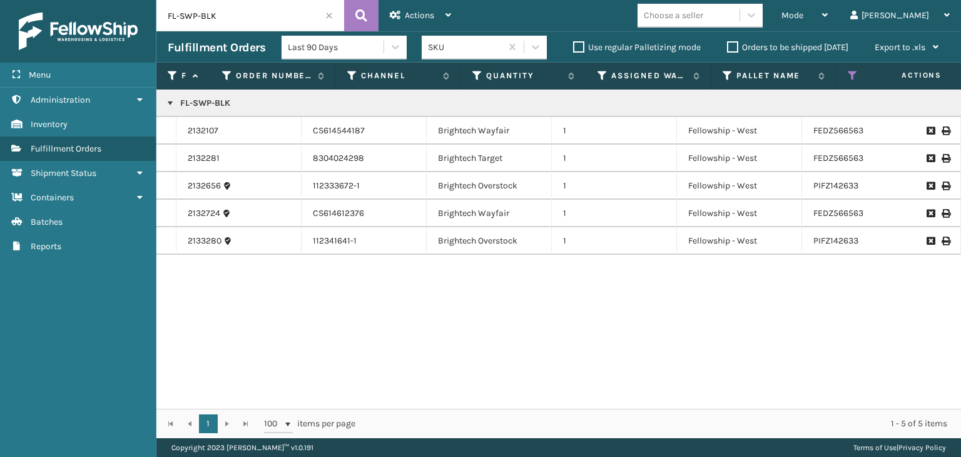
click at [941, 130] on icon at bounding box center [945, 130] width 8 height 9
click at [803, 11] on span "Mode" at bounding box center [792, 15] width 22 height 11
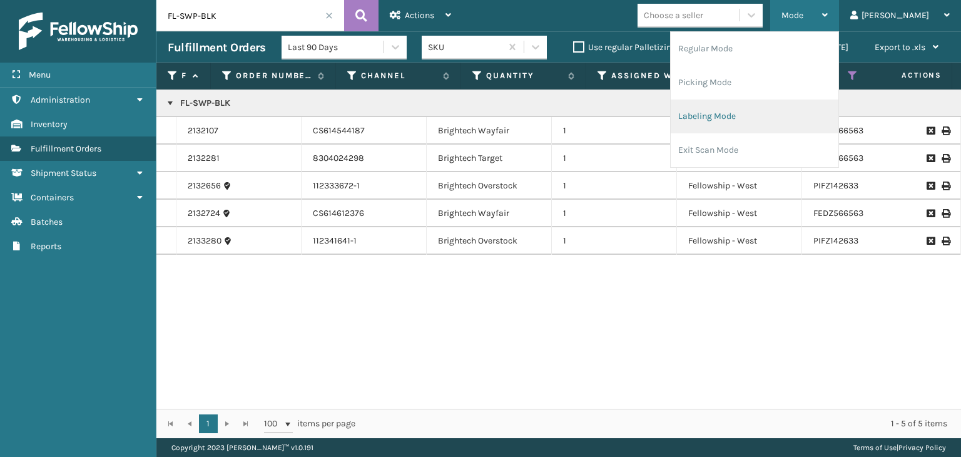
click at [755, 116] on li "Labeling Mode" at bounding box center [754, 116] width 168 height 34
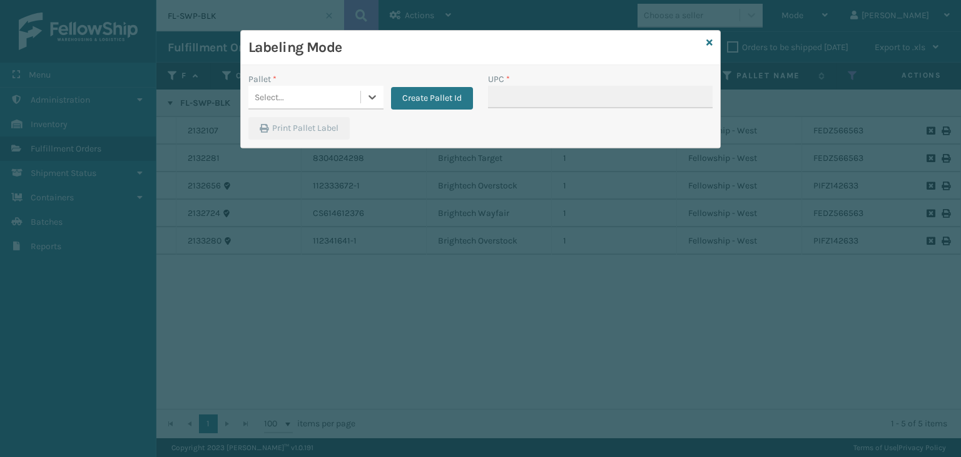
click at [309, 93] on div "Select..." at bounding box center [304, 97] width 112 height 21
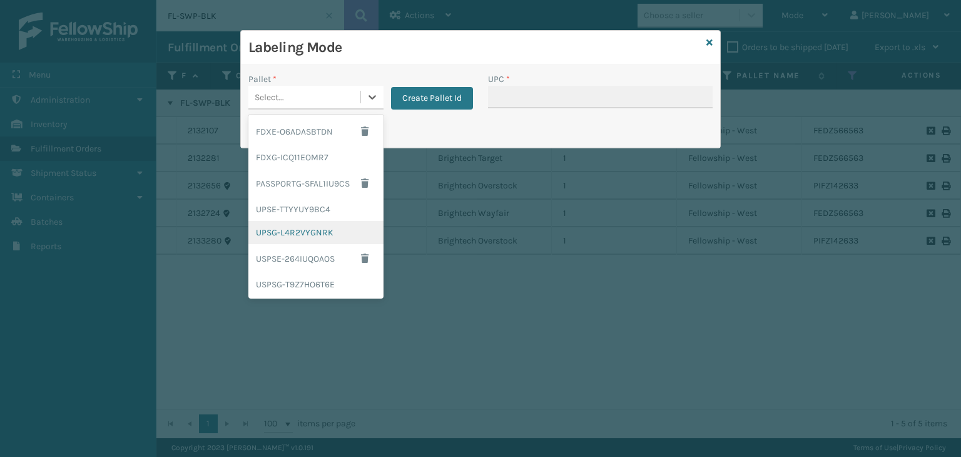
drag, startPoint x: 308, startPoint y: 231, endPoint x: 475, endPoint y: 107, distance: 208.4
click at [308, 230] on div "UPSG-L4R2VYGNRK" at bounding box center [315, 232] width 135 height 23
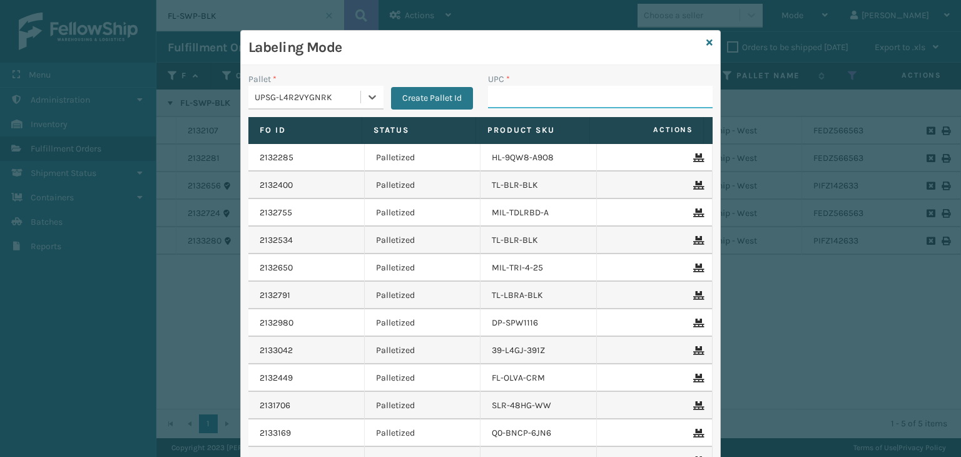
drag, startPoint x: 495, startPoint y: 93, endPoint x: 565, endPoint y: 93, distance: 70.1
click at [495, 93] on input "UPC *" at bounding box center [600, 97] width 225 height 23
type input "8500530"
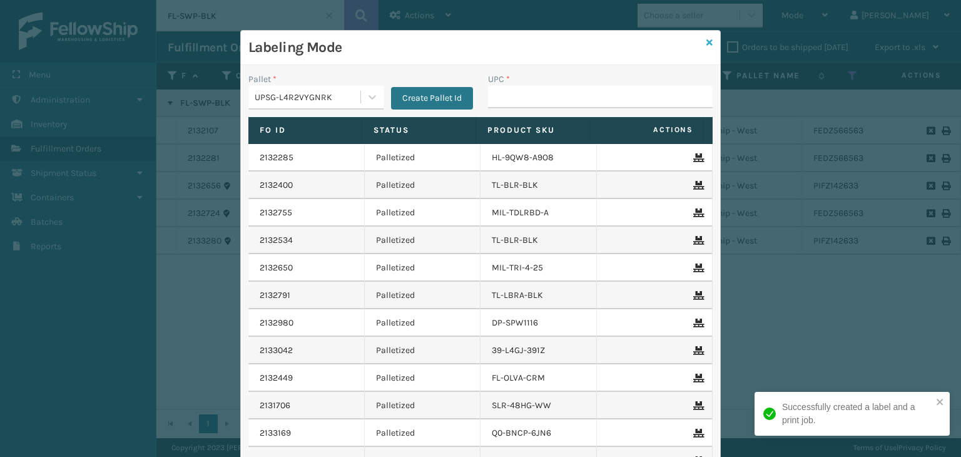
click at [706, 46] on icon at bounding box center [709, 42] width 6 height 9
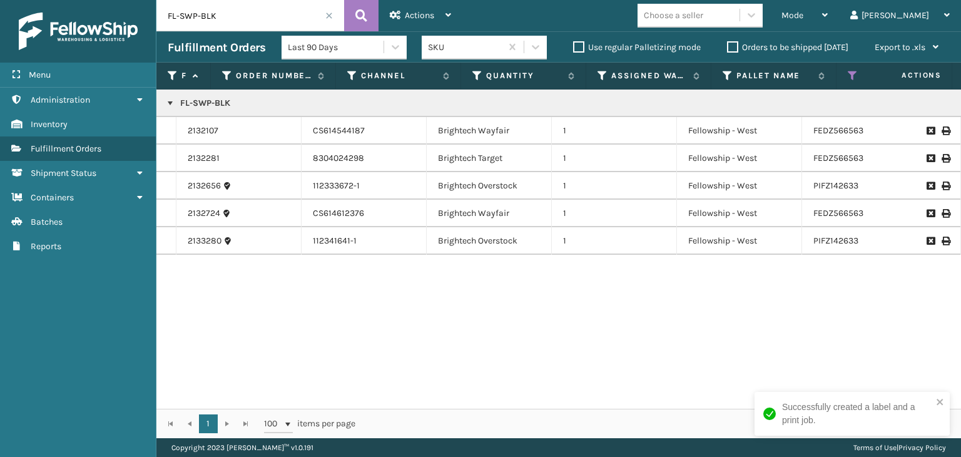
click at [286, 23] on input "FL-SWP-BLK" at bounding box center [250, 15] width 188 height 31
type input "1ZXH04530366826882"
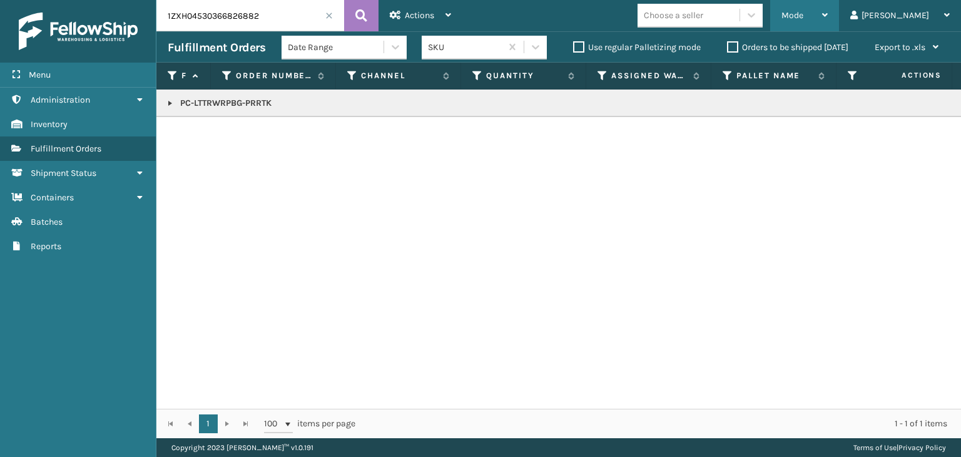
click at [827, 3] on div "Mode" at bounding box center [804, 15] width 46 height 31
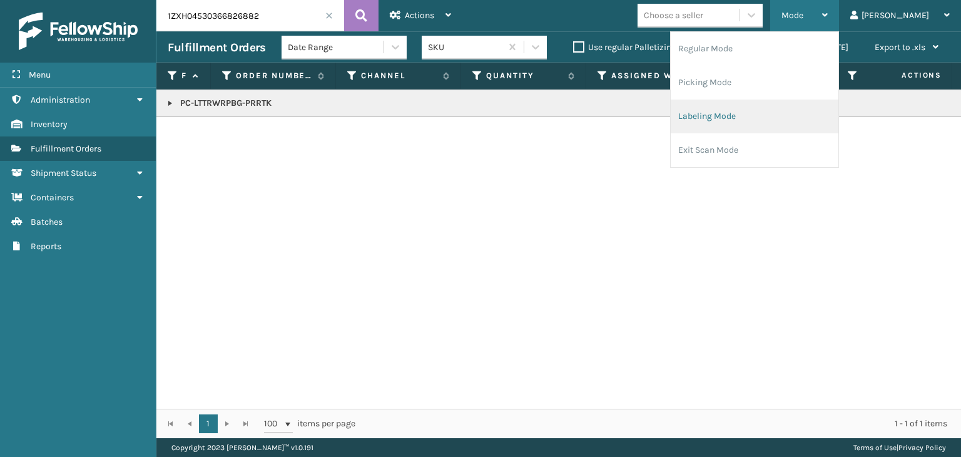
click at [767, 125] on li "Labeling Mode" at bounding box center [754, 116] width 168 height 34
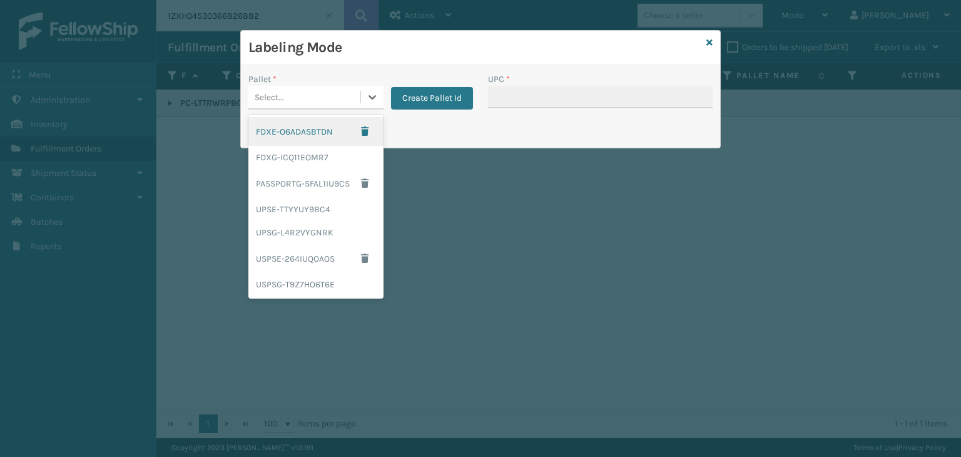
click at [359, 98] on div "Select..." at bounding box center [304, 97] width 112 height 21
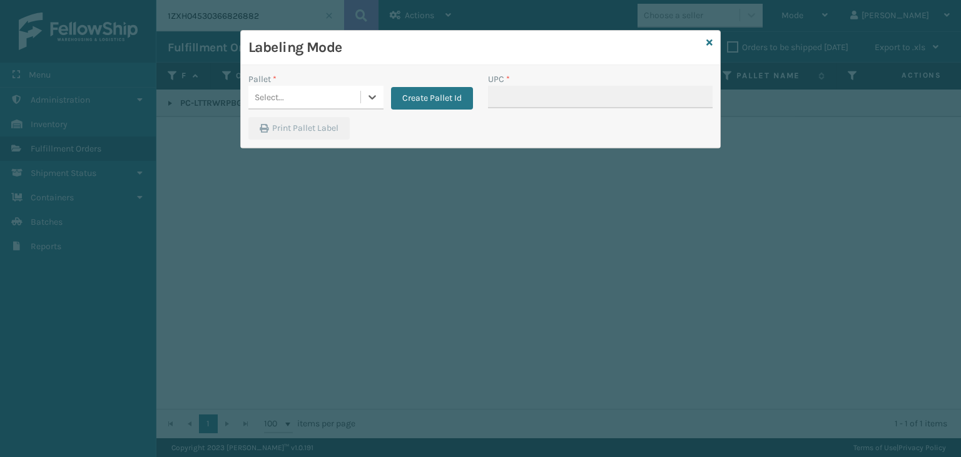
click at [714, 41] on div "Labeling Mode" at bounding box center [480, 48] width 479 height 34
click at [713, 39] on div "Labeling Mode" at bounding box center [480, 48] width 479 height 34
click at [709, 41] on icon at bounding box center [709, 42] width 6 height 9
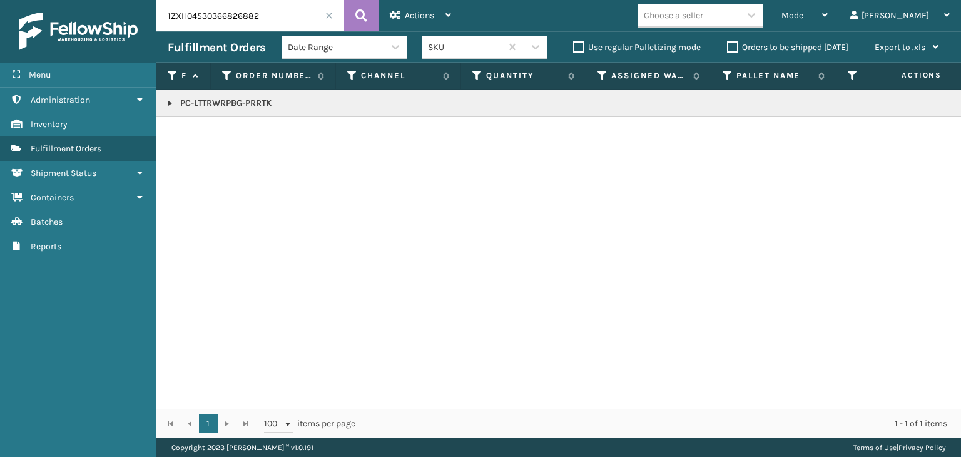
click at [328, 15] on span at bounding box center [329, 16] width 8 height 8
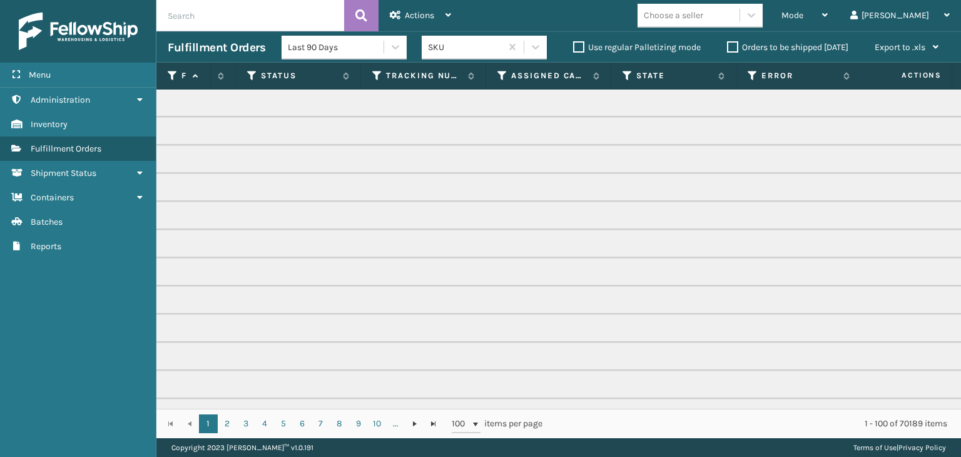
scroll to position [0, 621]
click at [482, 71] on icon at bounding box center [482, 75] width 10 height 11
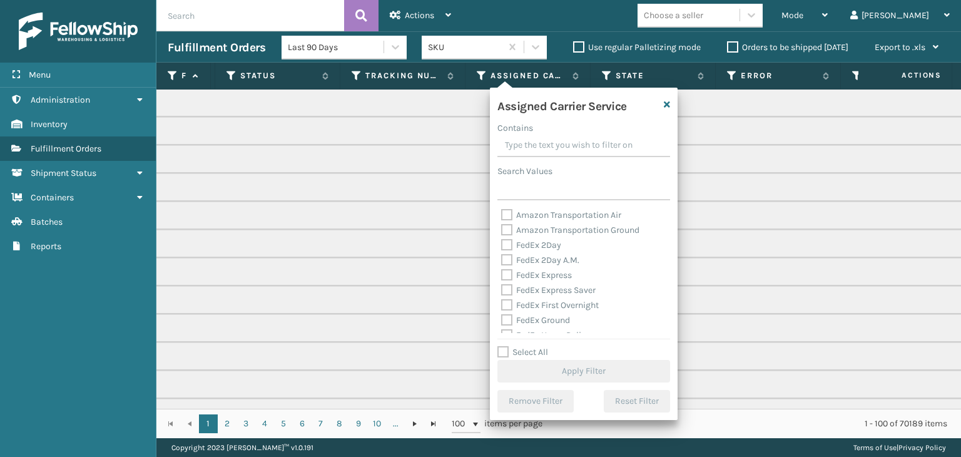
click at [534, 350] on label "Select All" at bounding box center [522, 352] width 51 height 11
click at [534, 346] on input "Select All" at bounding box center [591, 345] width 188 height 1
checkbox input "true"
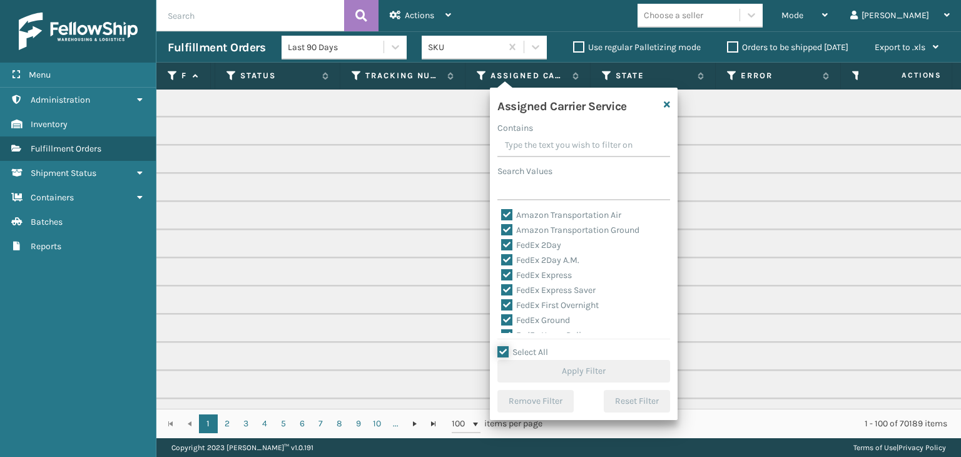
checkbox input "true"
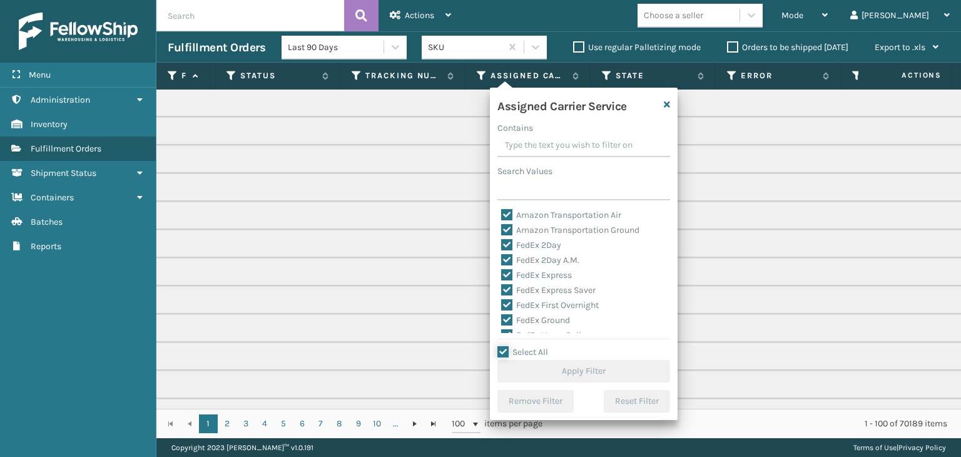
checkbox input "true"
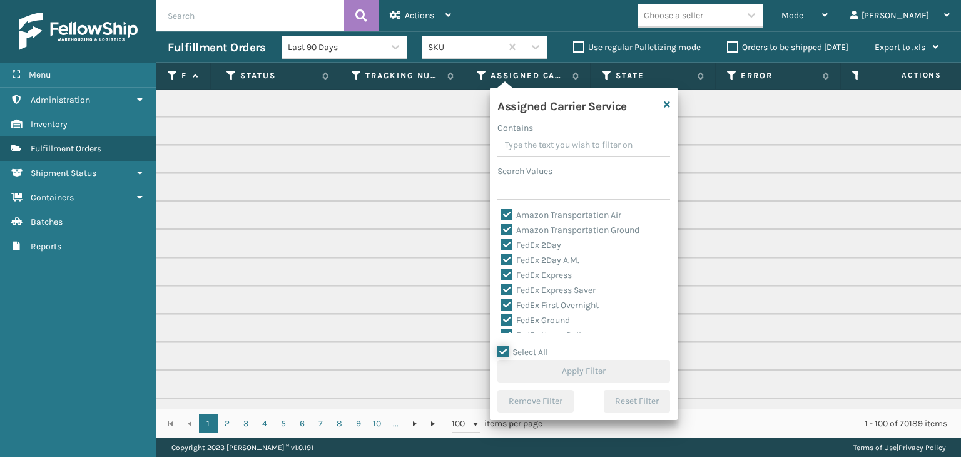
checkbox input "true"
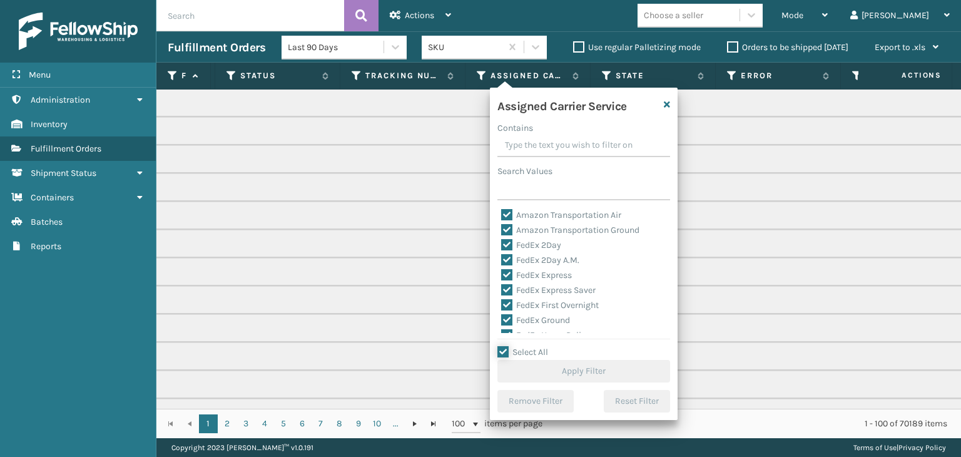
checkbox input "true"
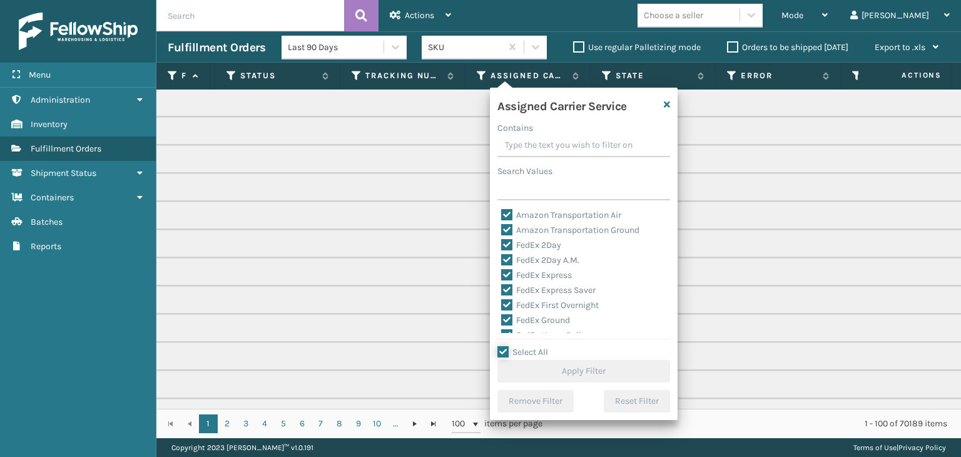
checkbox input "true"
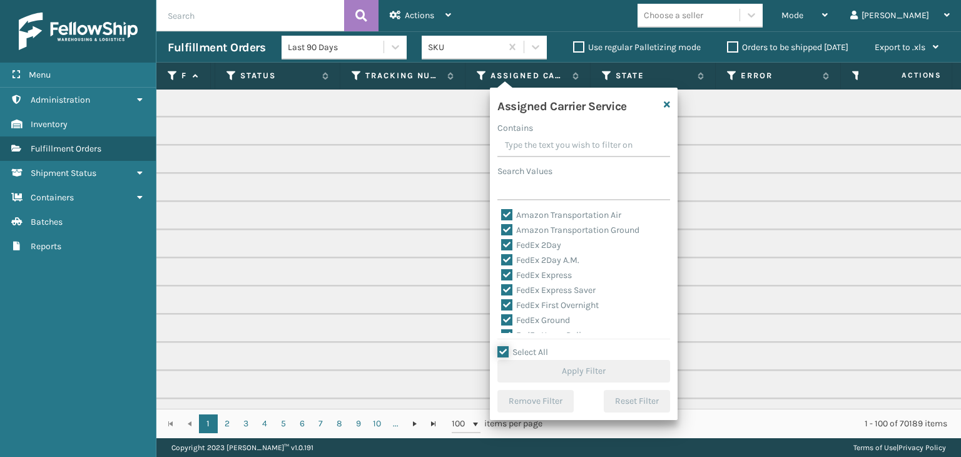
checkbox input "true"
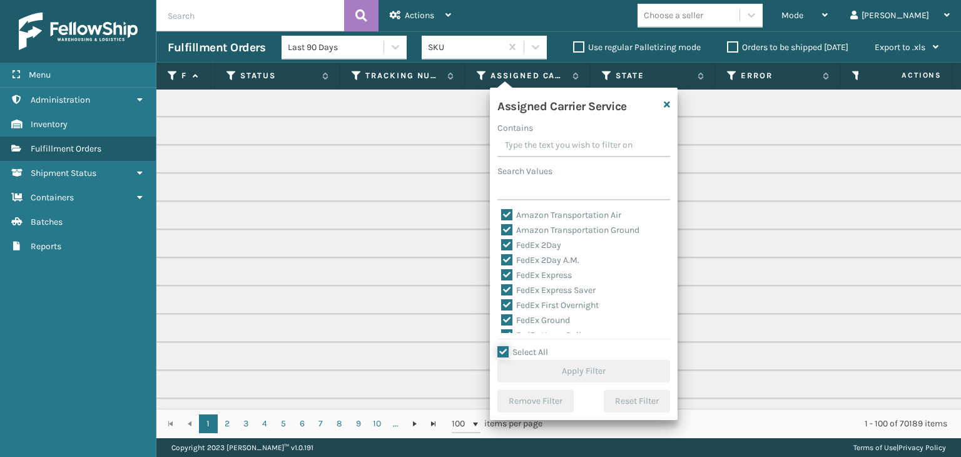
checkbox input "true"
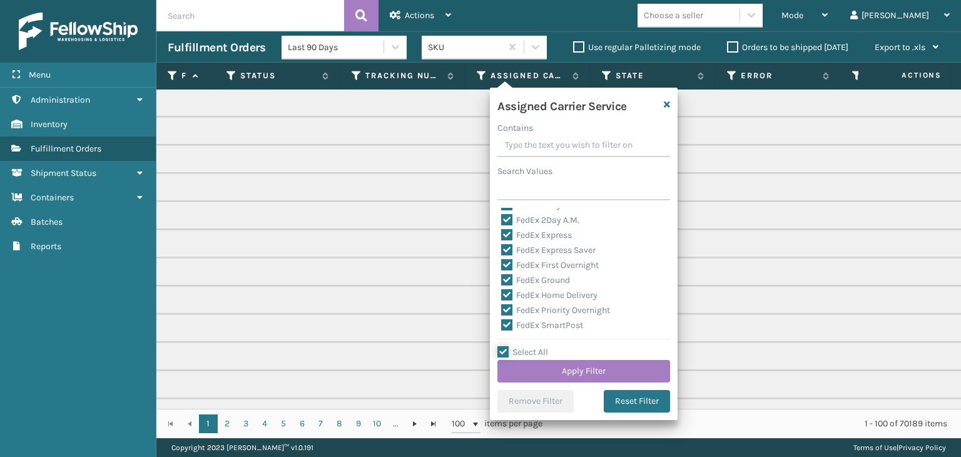
scroll to position [63, 0]
click at [522, 326] on div "LTL" at bounding box center [583, 332] width 165 height 15
click at [521, 328] on label "LTL" at bounding box center [515, 332] width 28 height 11
click at [502, 328] on input "LTL" at bounding box center [501, 329] width 1 height 8
checkbox input "false"
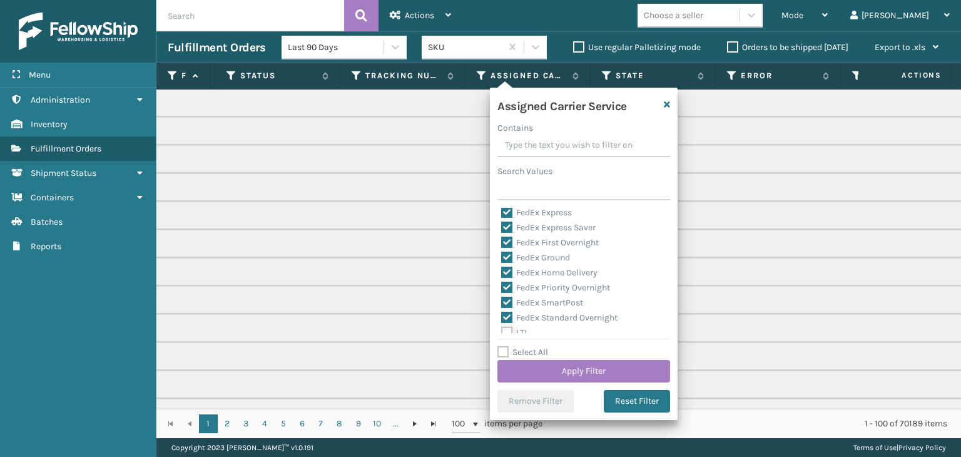
checkbox input "false"
click at [562, 376] on button "Apply Filter" at bounding box center [583, 371] width 173 height 23
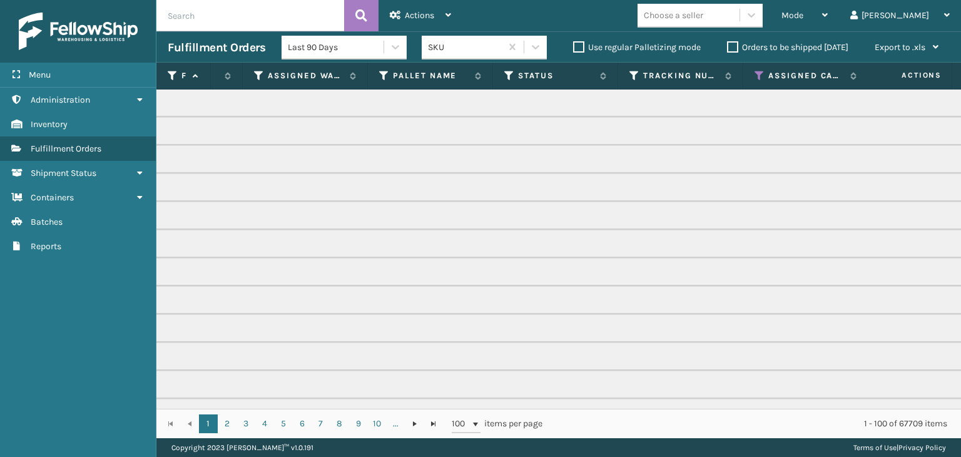
scroll to position [0, 381]
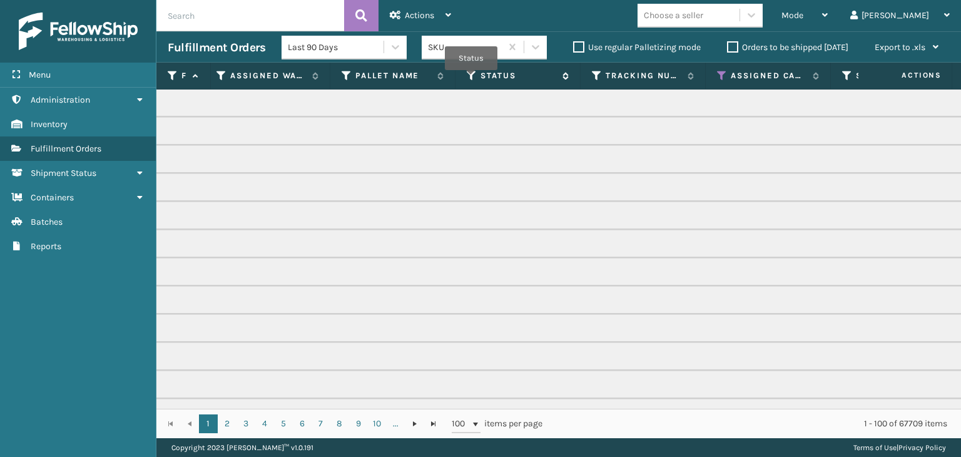
click at [470, 77] on icon at bounding box center [472, 75] width 10 height 11
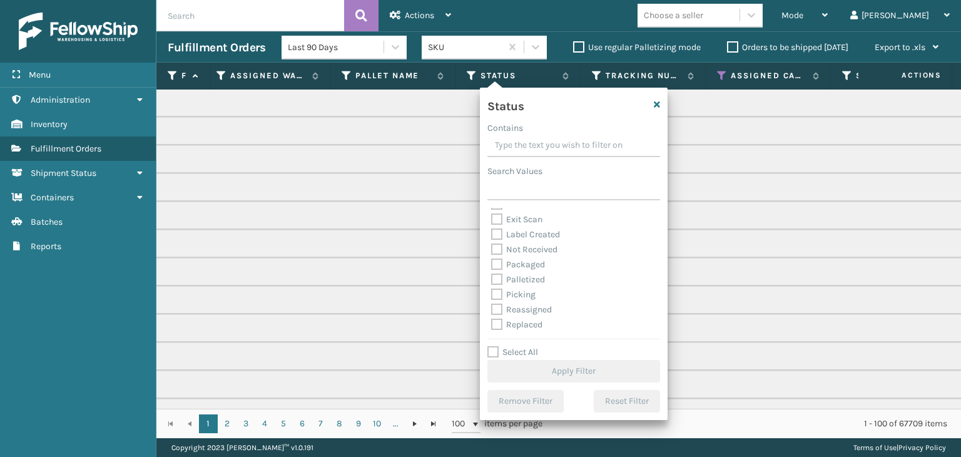
scroll to position [63, 0]
click at [518, 273] on label "Picking" at bounding box center [513, 272] width 44 height 11
click at [492, 273] on input "Picking" at bounding box center [491, 269] width 1 height 8
checkbox input "true"
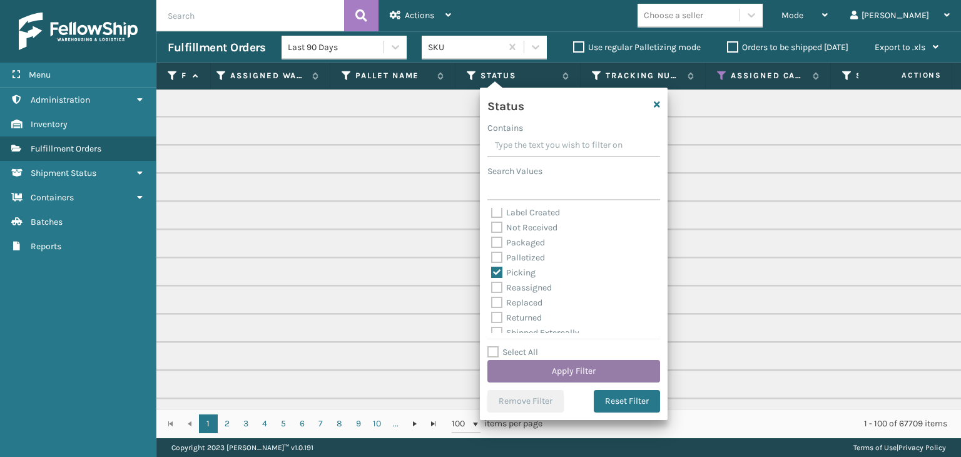
click at [568, 367] on button "Apply Filter" at bounding box center [573, 371] width 173 height 23
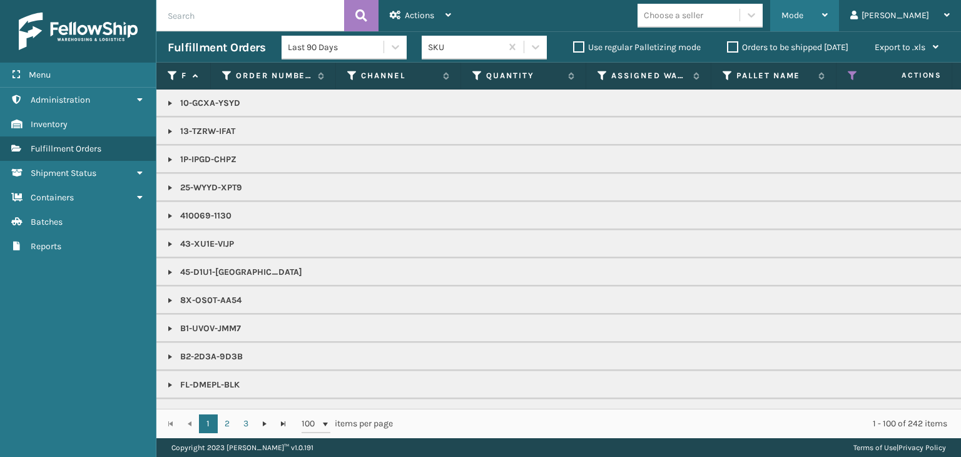
click at [803, 14] on span "Mode" at bounding box center [792, 15] width 22 height 11
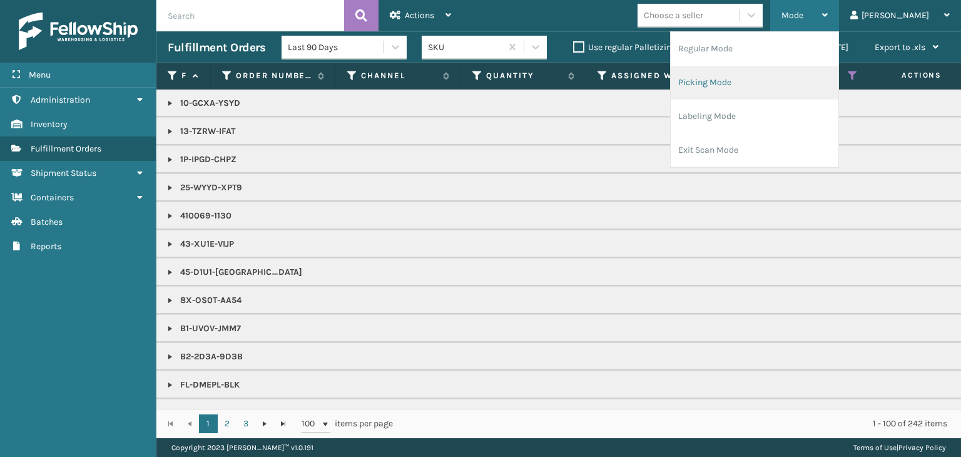
click at [817, 70] on li "Picking Mode" at bounding box center [754, 83] width 168 height 34
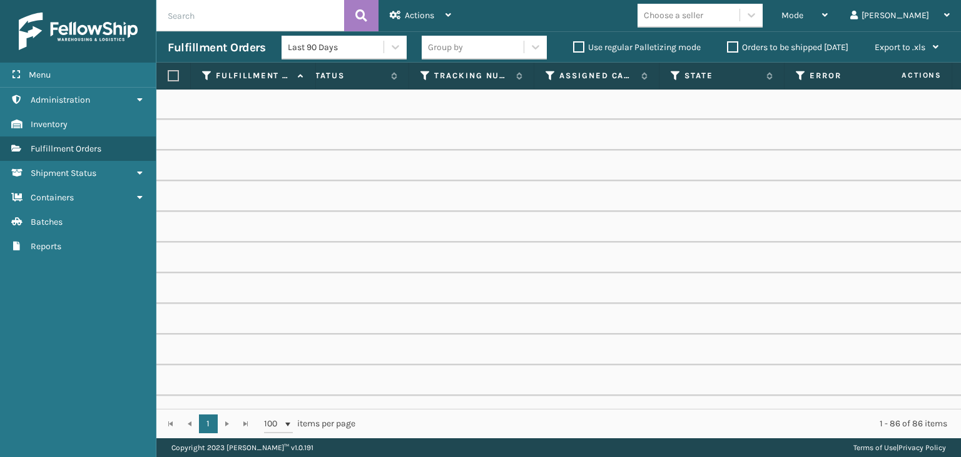
scroll to position [0, 712]
click at [533, 74] on icon at bounding box center [535, 75] width 10 height 11
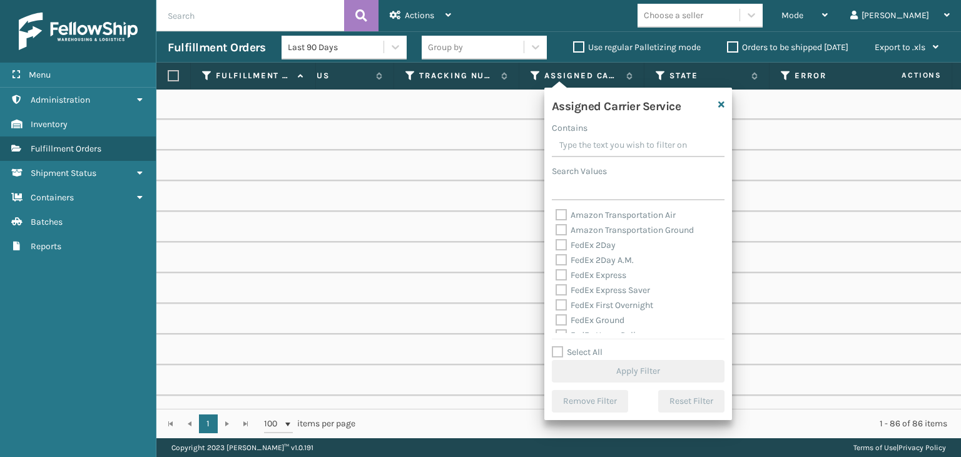
drag, startPoint x: 570, startPoint y: 357, endPoint x: 574, endPoint y: 343, distance: 13.7
click at [573, 356] on label "Select All" at bounding box center [577, 352] width 51 height 11
click at [573, 346] on input "Select All" at bounding box center [646, 345] width 188 height 1
checkbox input "true"
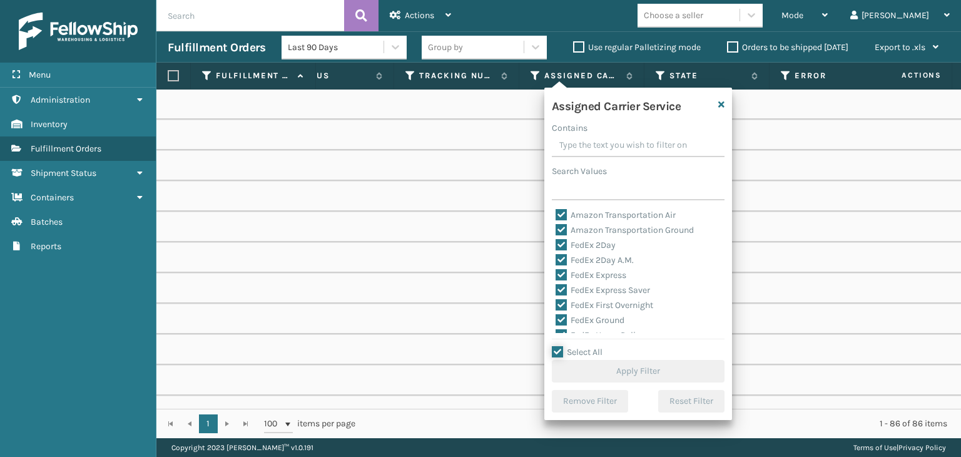
checkbox input "true"
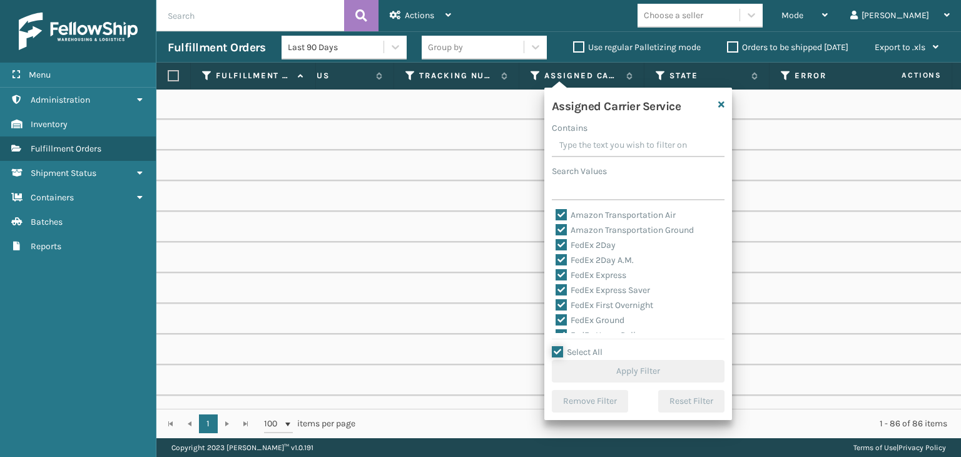
checkbox input "true"
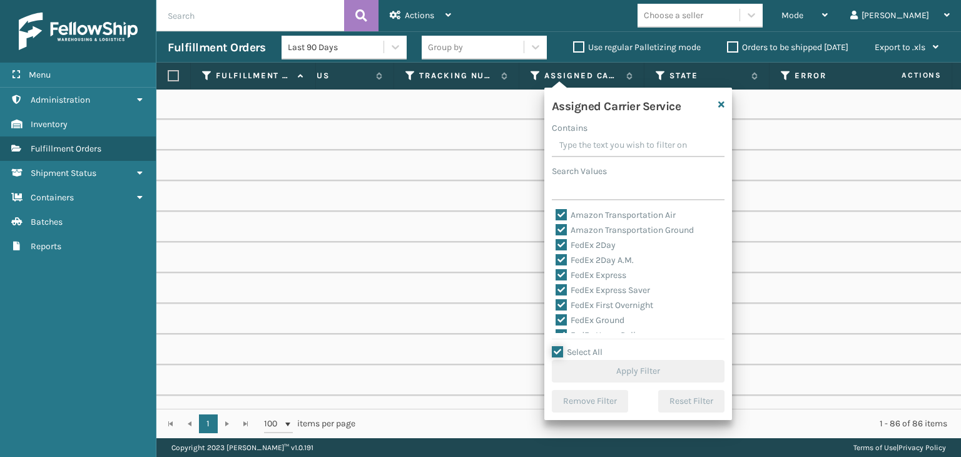
checkbox input "true"
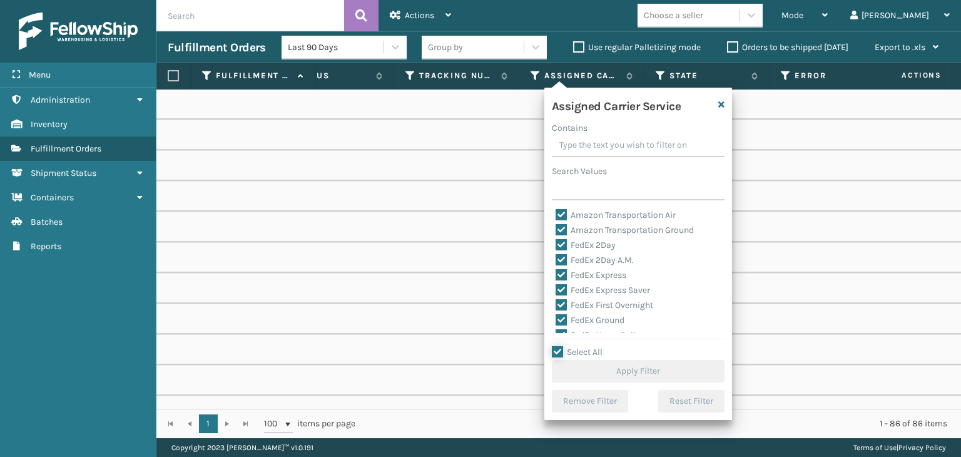
checkbox input "true"
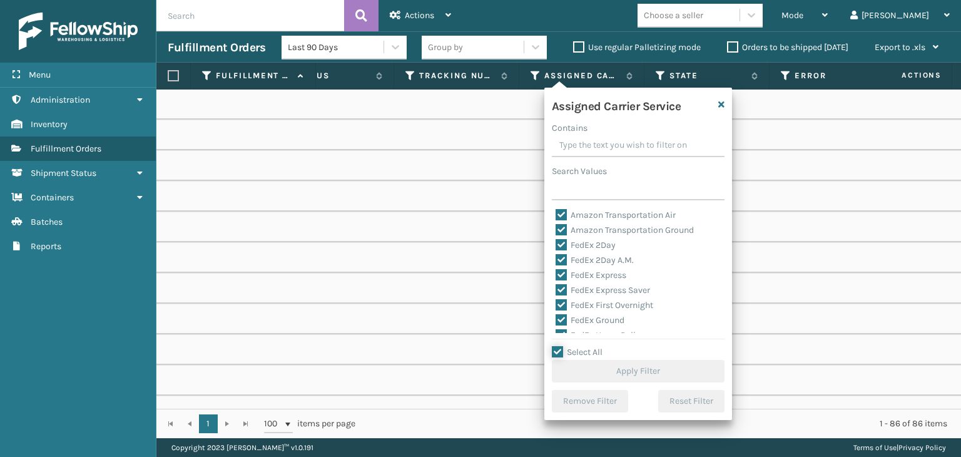
checkbox input "true"
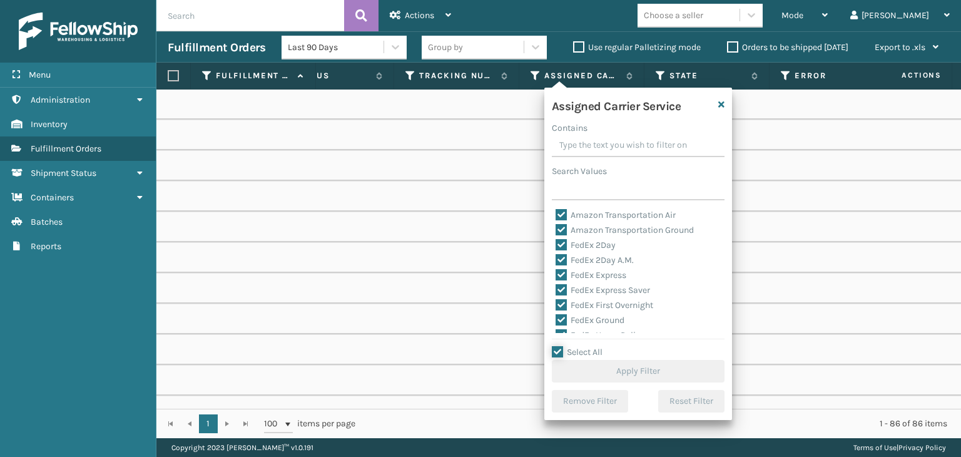
checkbox input "true"
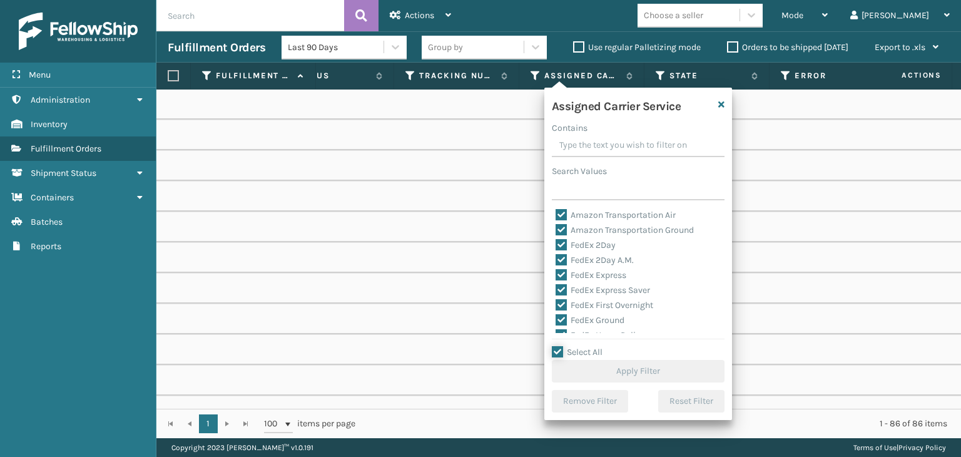
checkbox input "true"
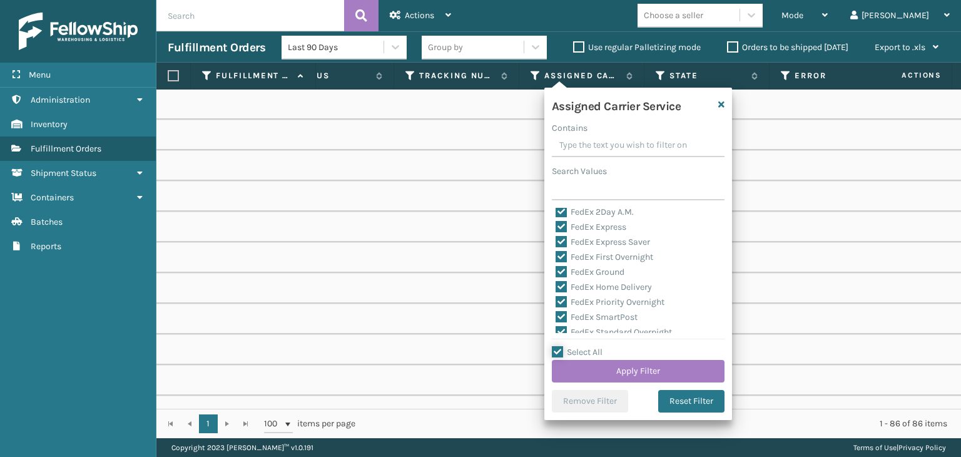
scroll to position [125, 0]
click at [572, 264] on div "LTL" at bounding box center [637, 270] width 165 height 15
click at [577, 271] on label "LTL" at bounding box center [569, 270] width 28 height 11
click at [556, 271] on input "LTL" at bounding box center [555, 267] width 1 height 8
checkbox input "false"
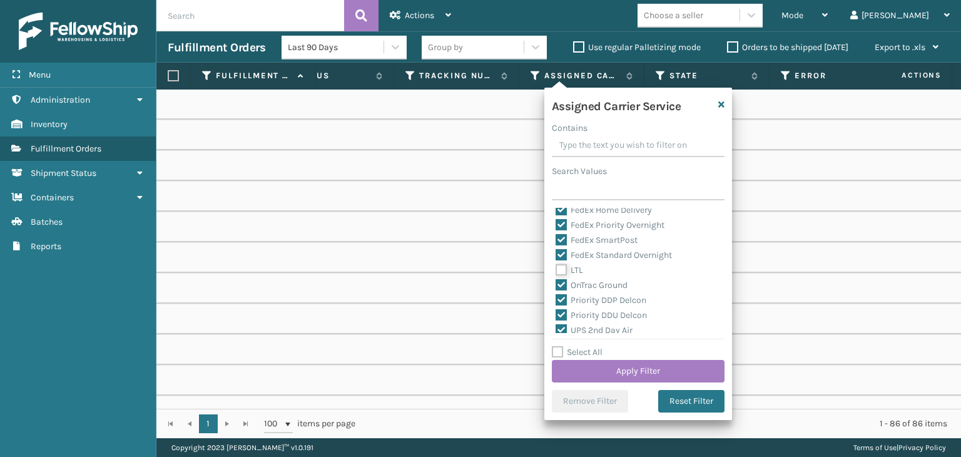
checkbox input "false"
click at [605, 386] on div "Assigned Carrier Service Contains Search Values Amazon Transportation Air Amazo…" at bounding box center [638, 254] width 188 height 332
click at [605, 370] on button "Apply Filter" at bounding box center [638, 371] width 173 height 23
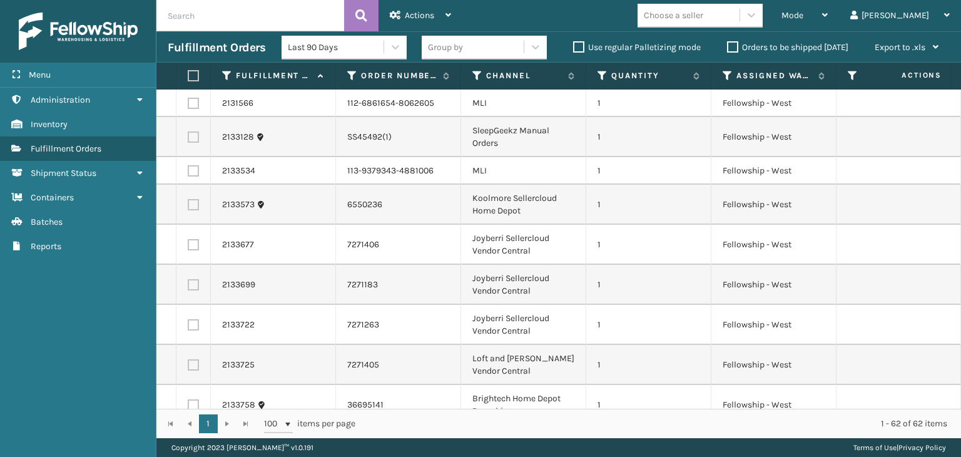
drag, startPoint x: 330, startPoint y: 23, endPoint x: 323, endPoint y: 23, distance: 7.5
click at [326, 23] on input "text" at bounding box center [250, 15] width 188 height 31
type input "885102047233"
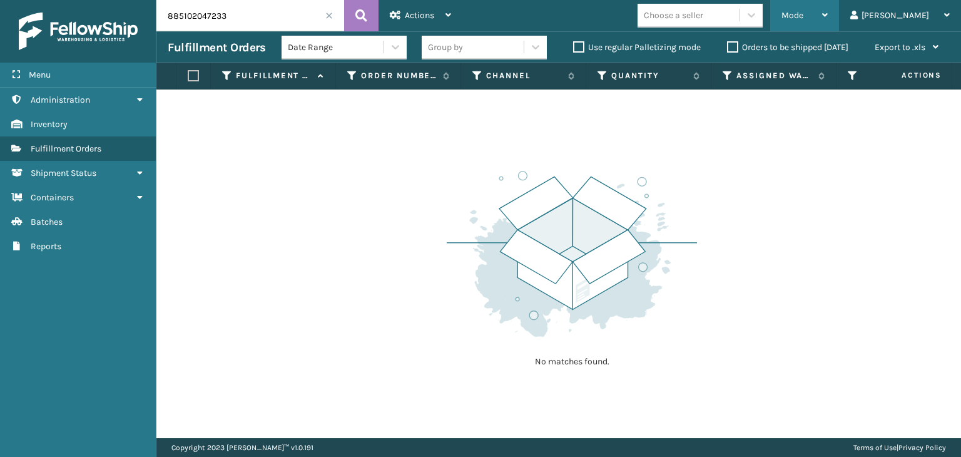
click at [827, 13] on div "Mode" at bounding box center [804, 15] width 46 height 31
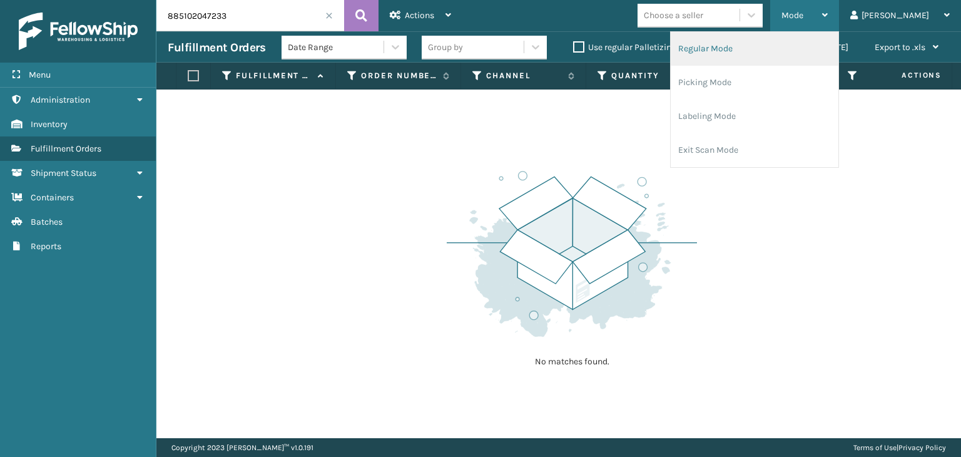
click at [829, 42] on li "Regular Mode" at bounding box center [754, 49] width 168 height 34
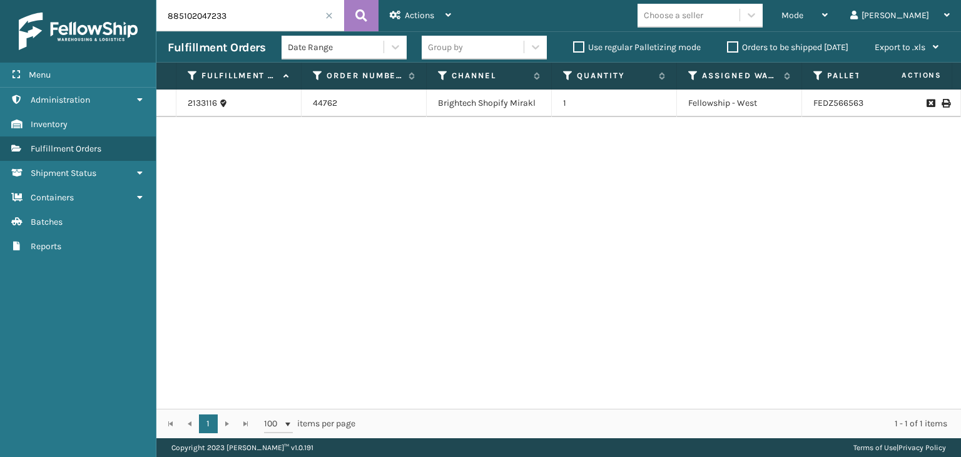
click at [941, 103] on icon at bounding box center [945, 103] width 8 height 9
